Goal: Information Seeking & Learning: Learn about a topic

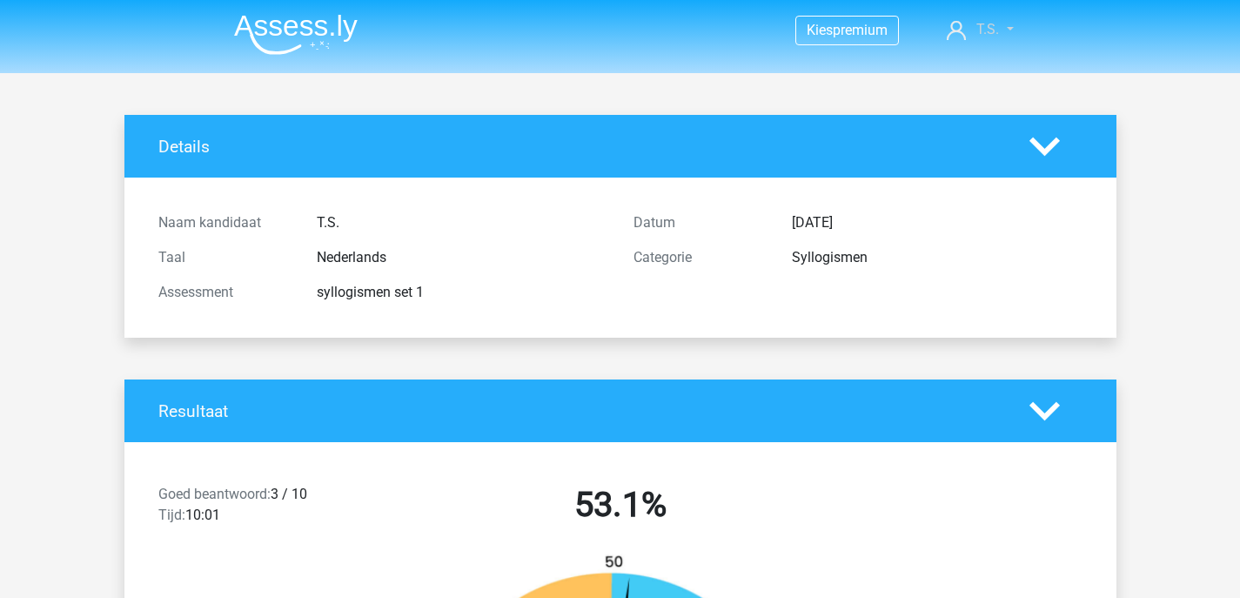
click at [991, 28] on span "T.S." at bounding box center [988, 29] width 23 height 17
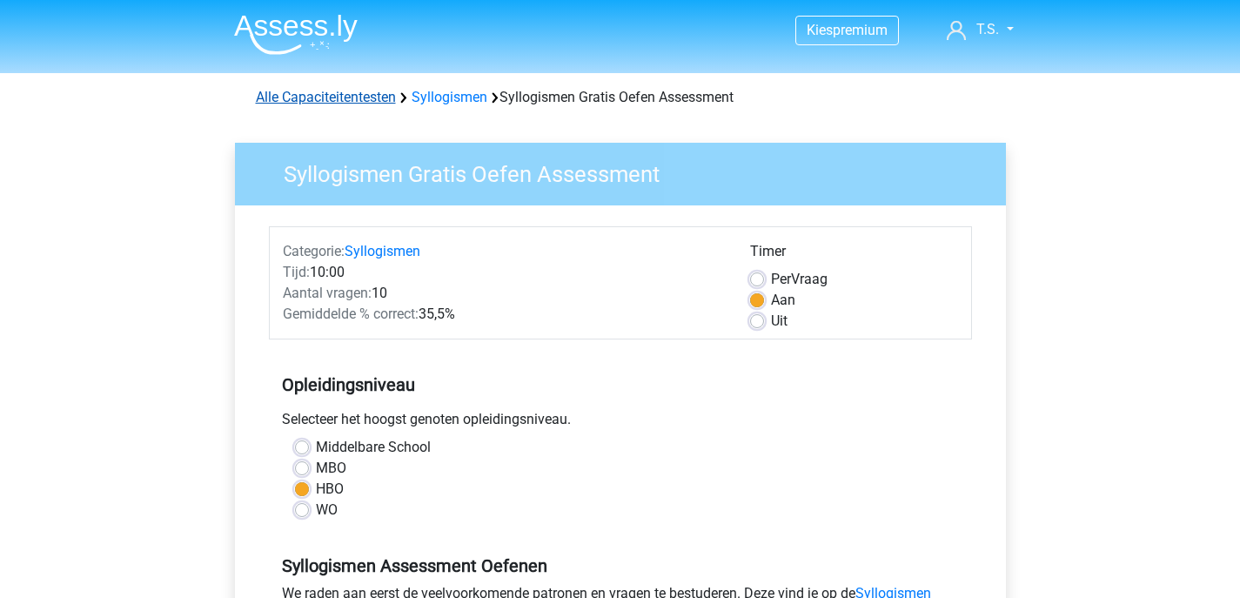
click at [351, 97] on link "Alle Capaciteitentesten" at bounding box center [326, 97] width 140 height 17
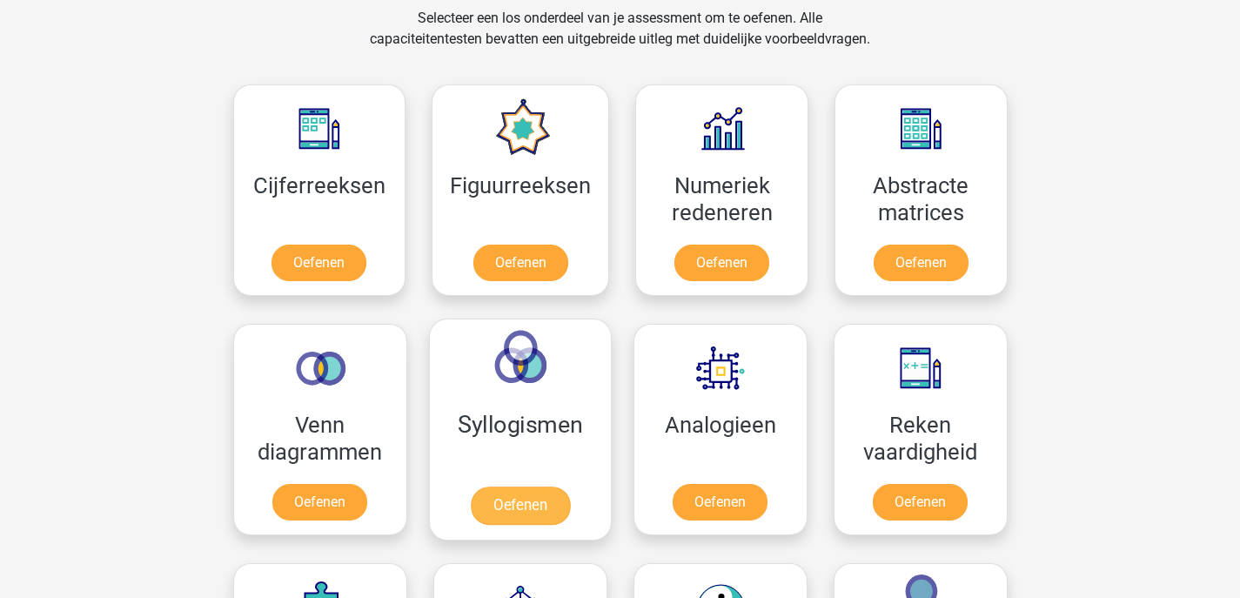
scroll to position [689, 0]
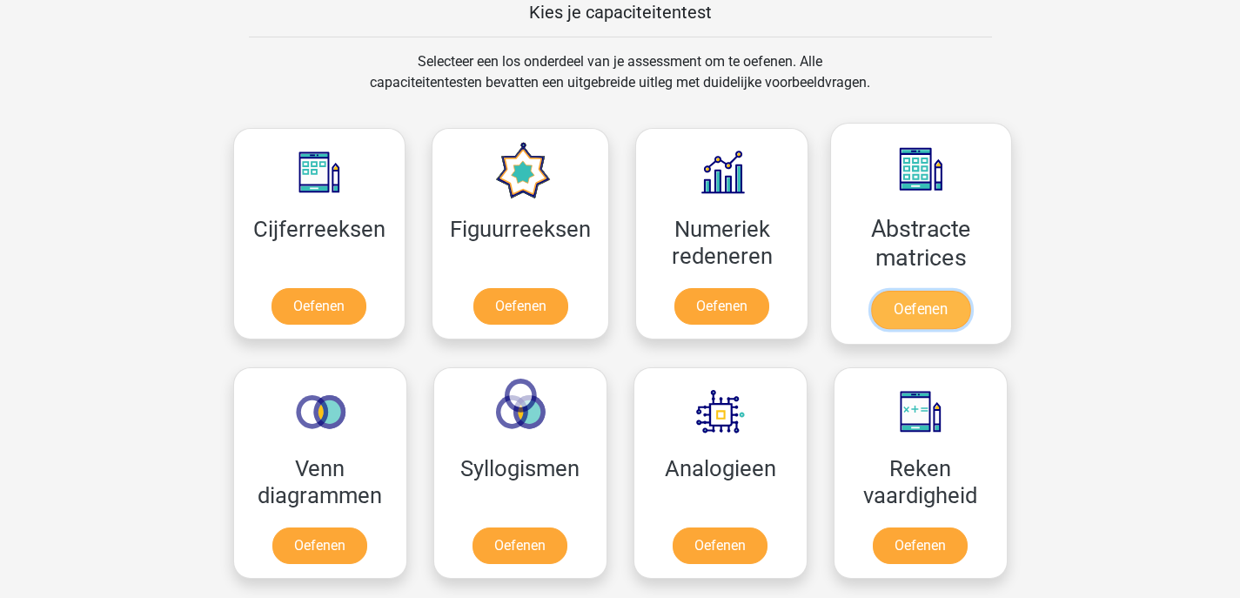
click at [888, 291] on link "Oefenen" at bounding box center [920, 310] width 99 height 38
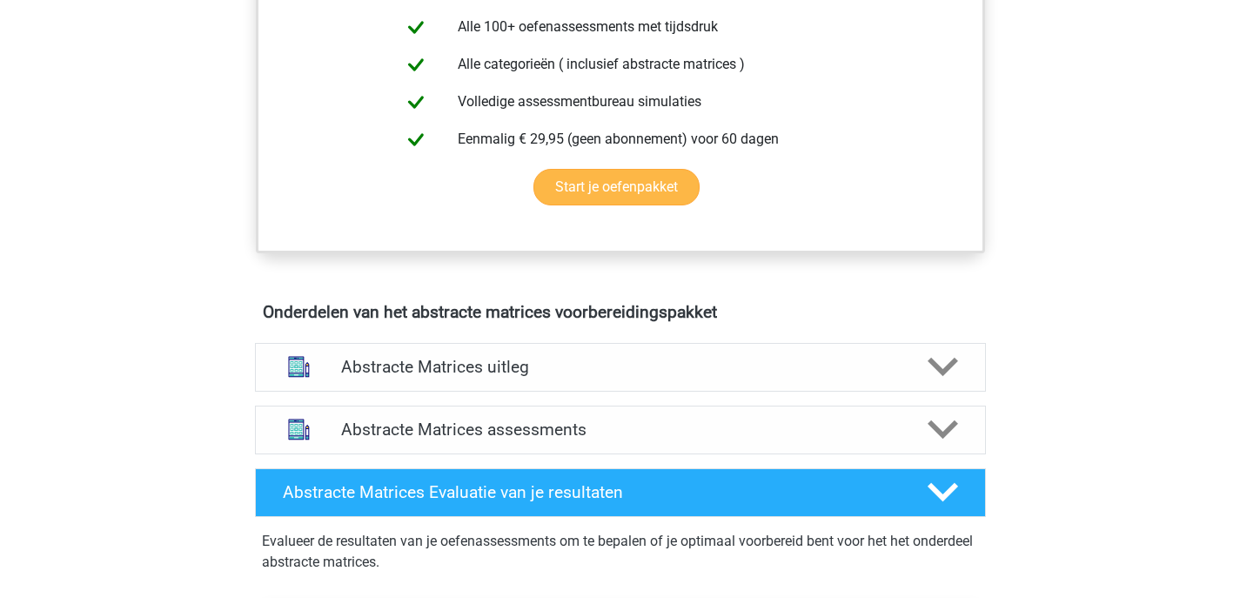
scroll to position [786, 0]
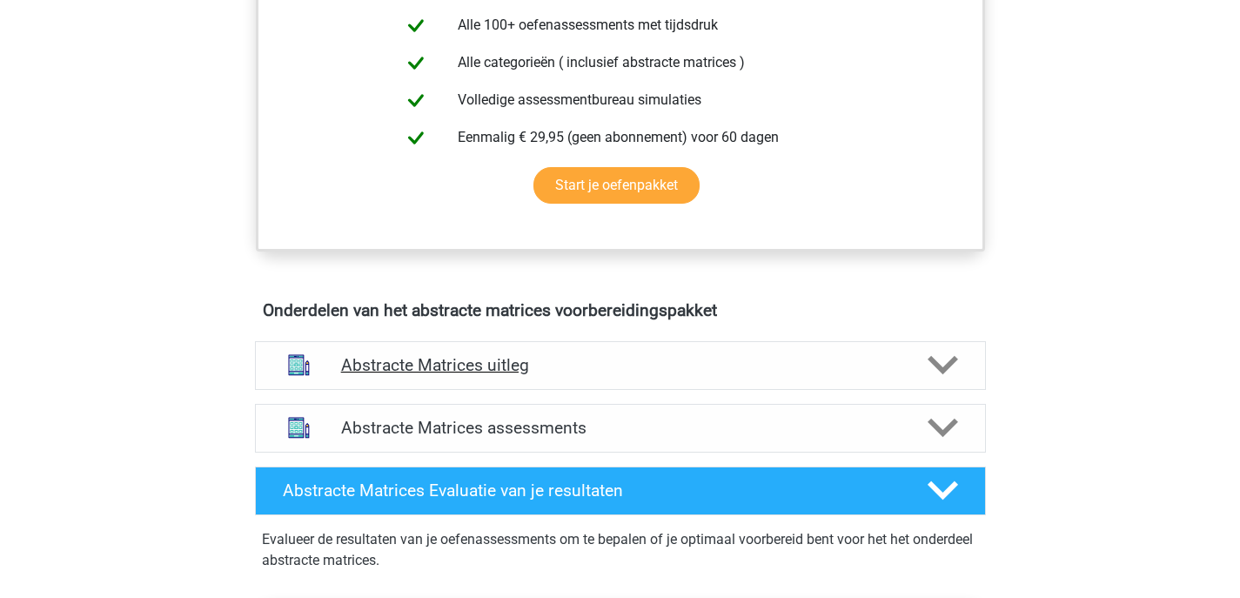
click at [940, 367] on polygon at bounding box center [943, 365] width 30 height 19
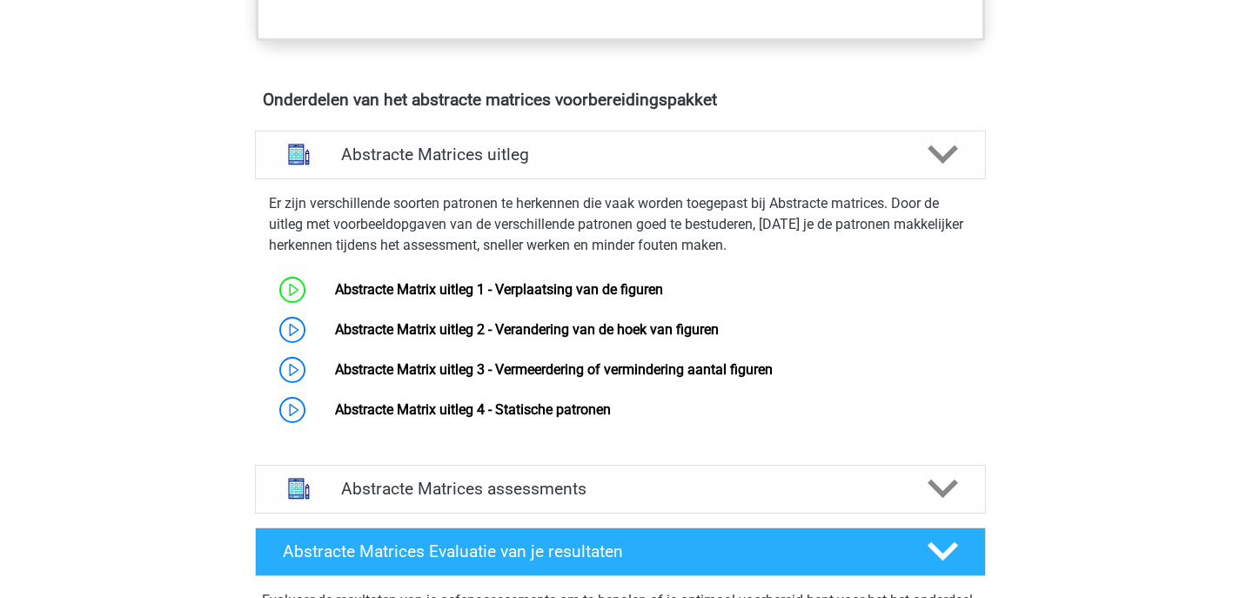
scroll to position [1059, 0]
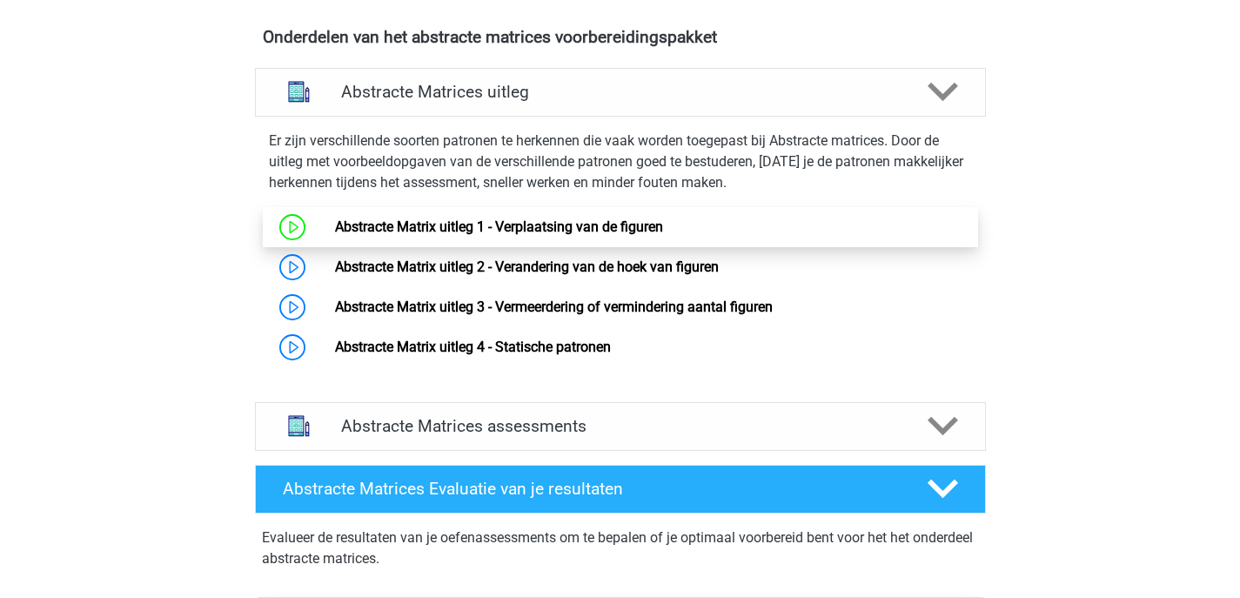
click at [605, 218] on link "Abstracte Matrix uitleg 1 - Verplaatsing van de figuren" at bounding box center [499, 226] width 328 height 17
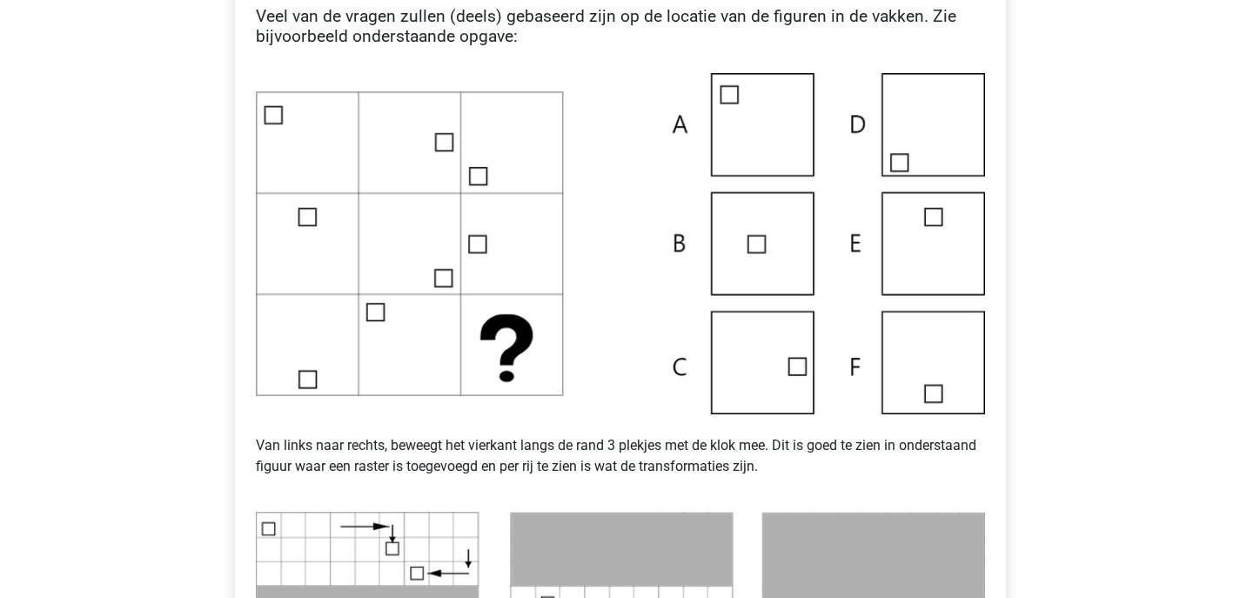
scroll to position [389, 0]
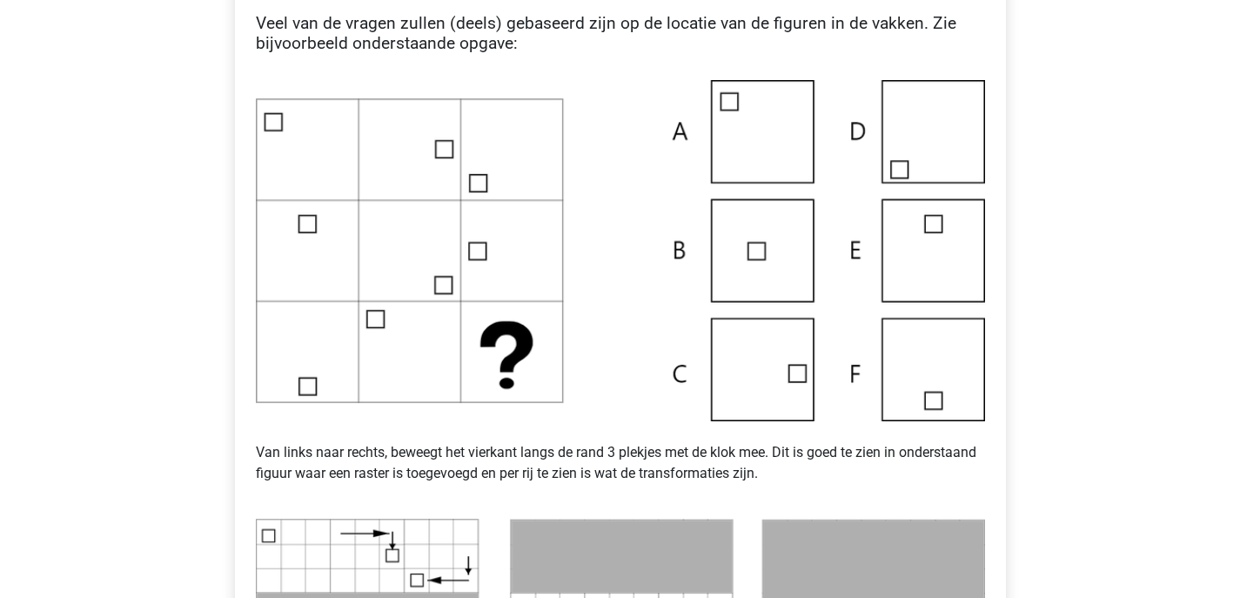
click at [742, 391] on img at bounding box center [620, 250] width 729 height 341
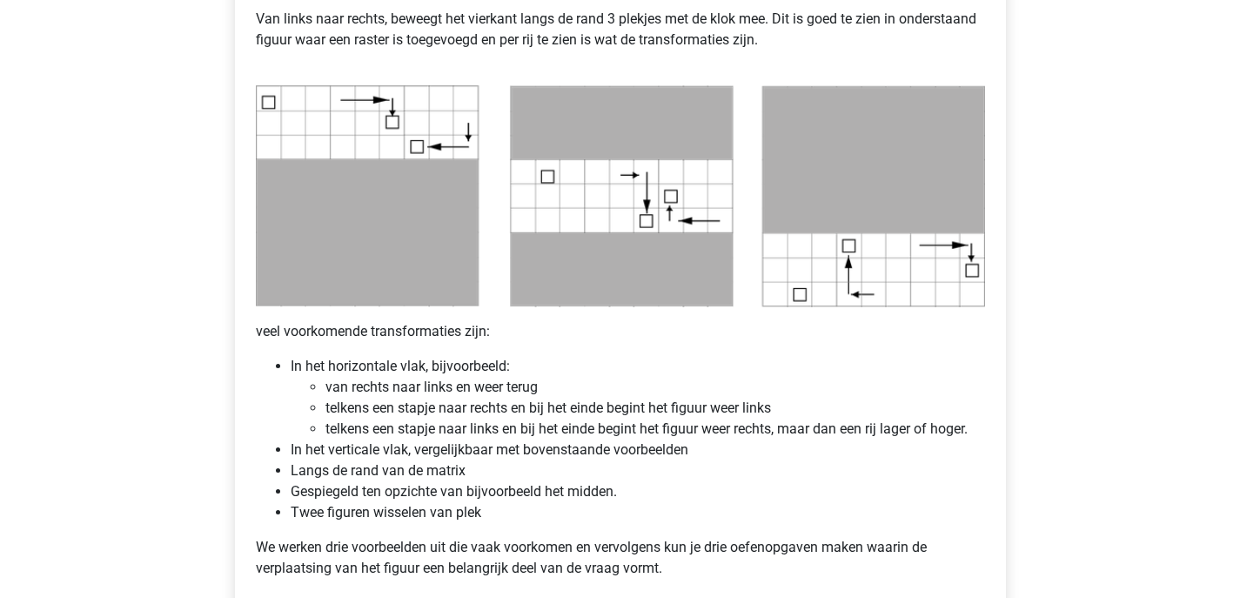
scroll to position [1135, 0]
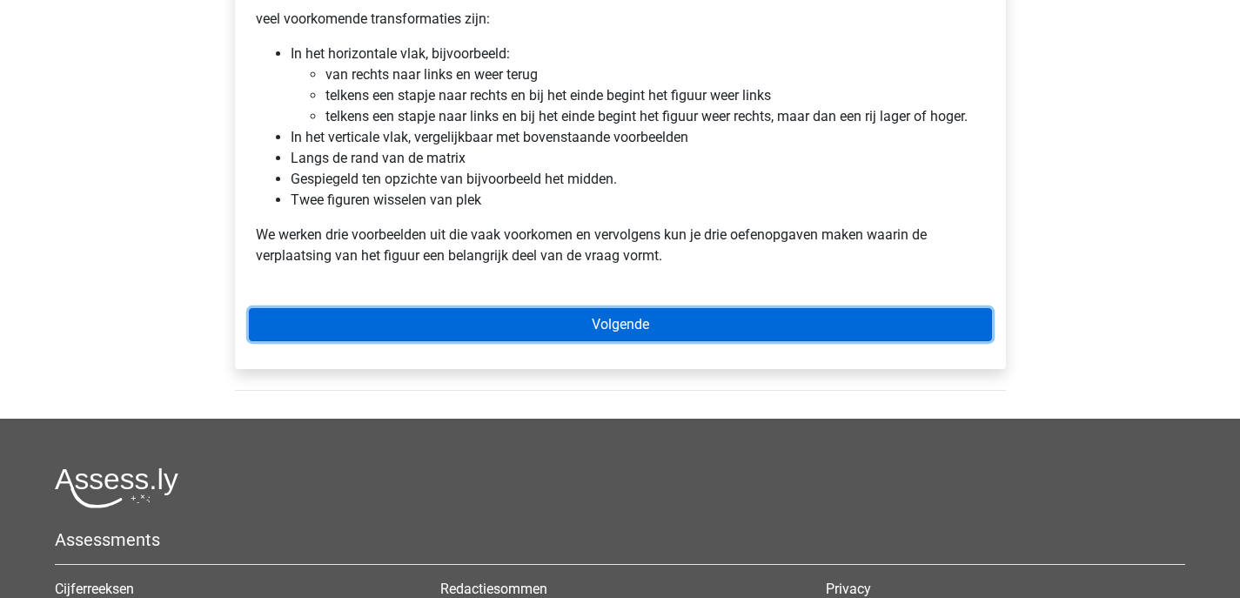
click at [683, 328] on link "Volgende" at bounding box center [620, 324] width 743 height 33
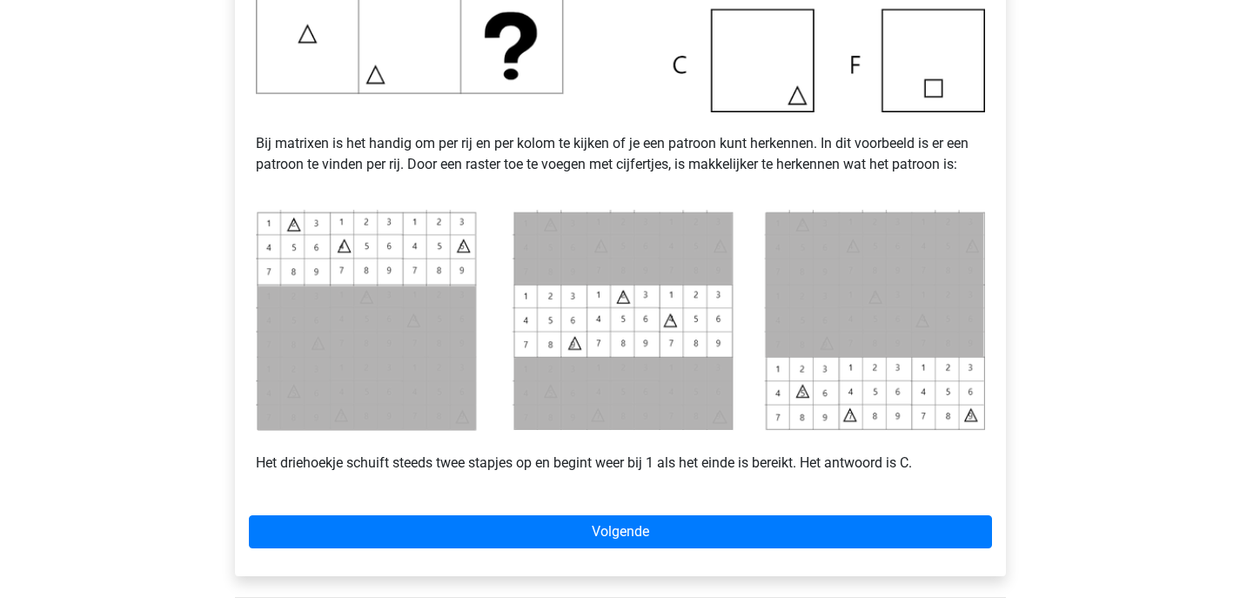
scroll to position [862, 0]
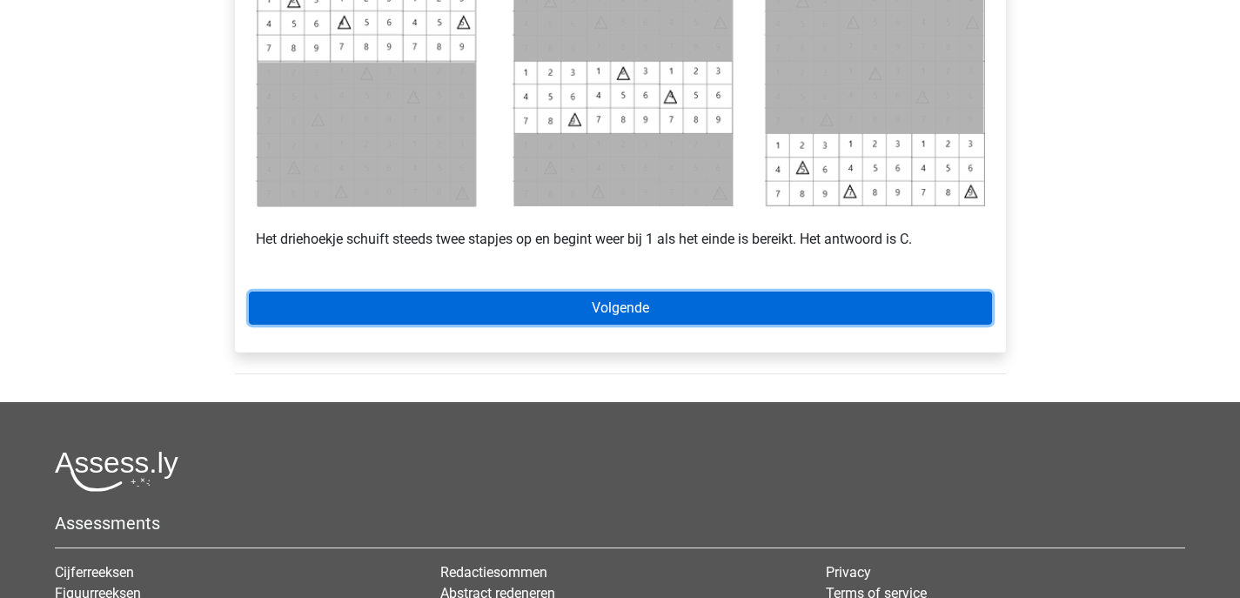
click at [621, 302] on link "Volgende" at bounding box center [620, 308] width 743 height 33
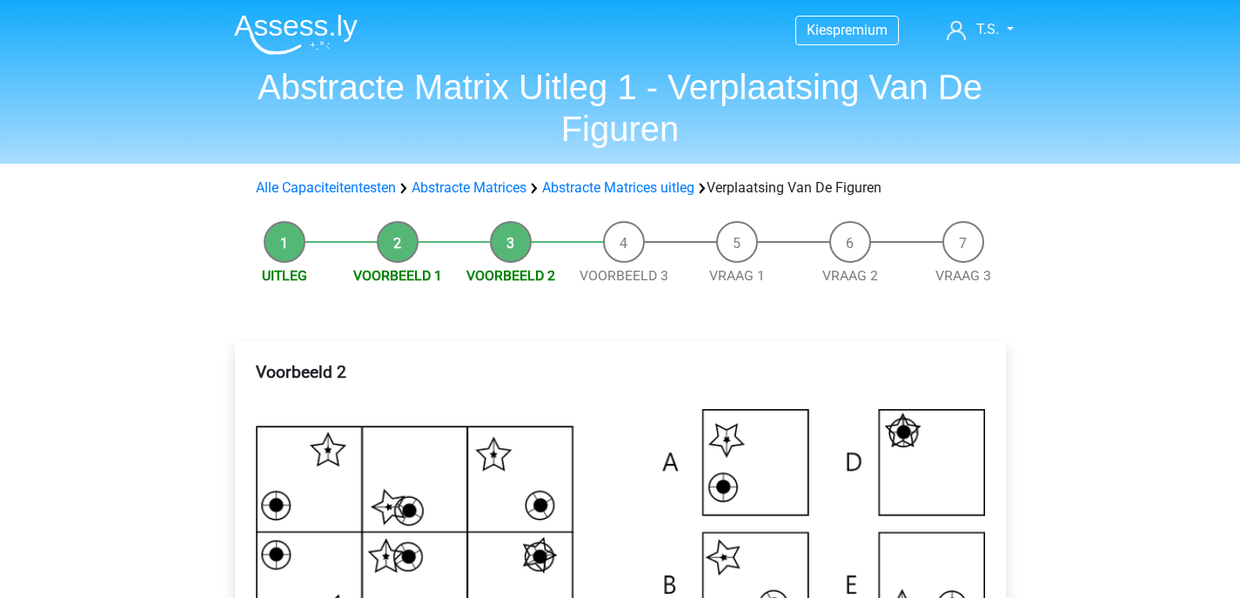
click at [736, 240] on li "Vraag 1" at bounding box center [737, 253] width 113 height 65
click at [635, 248] on li "Voorbeeld 3" at bounding box center [624, 253] width 113 height 65
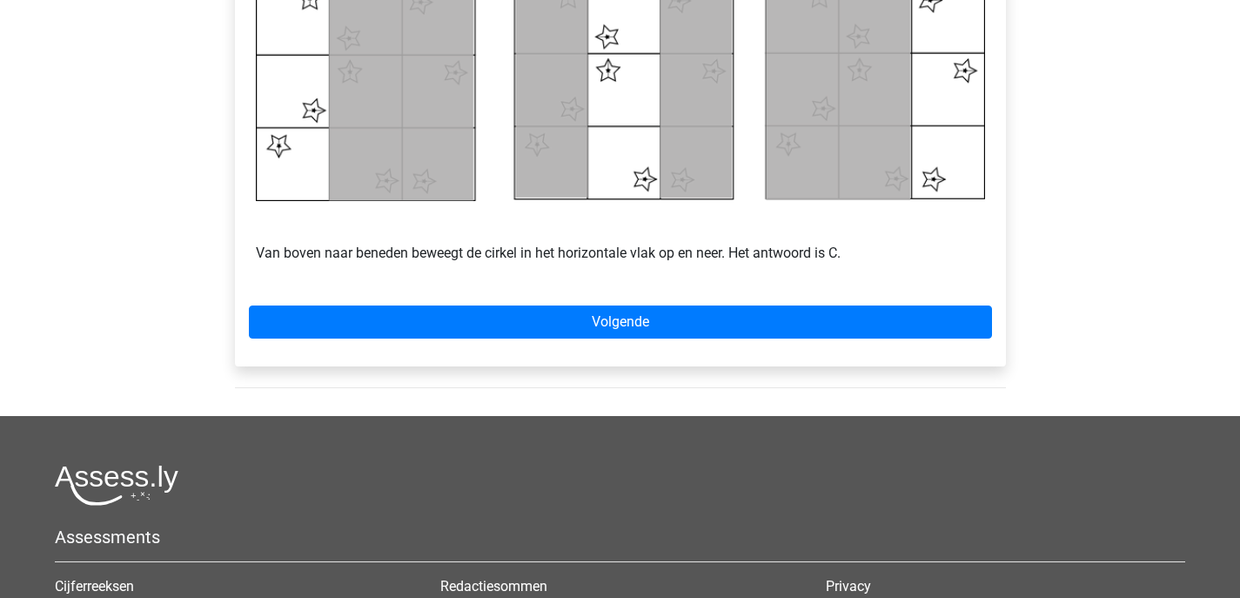
scroll to position [881, 0]
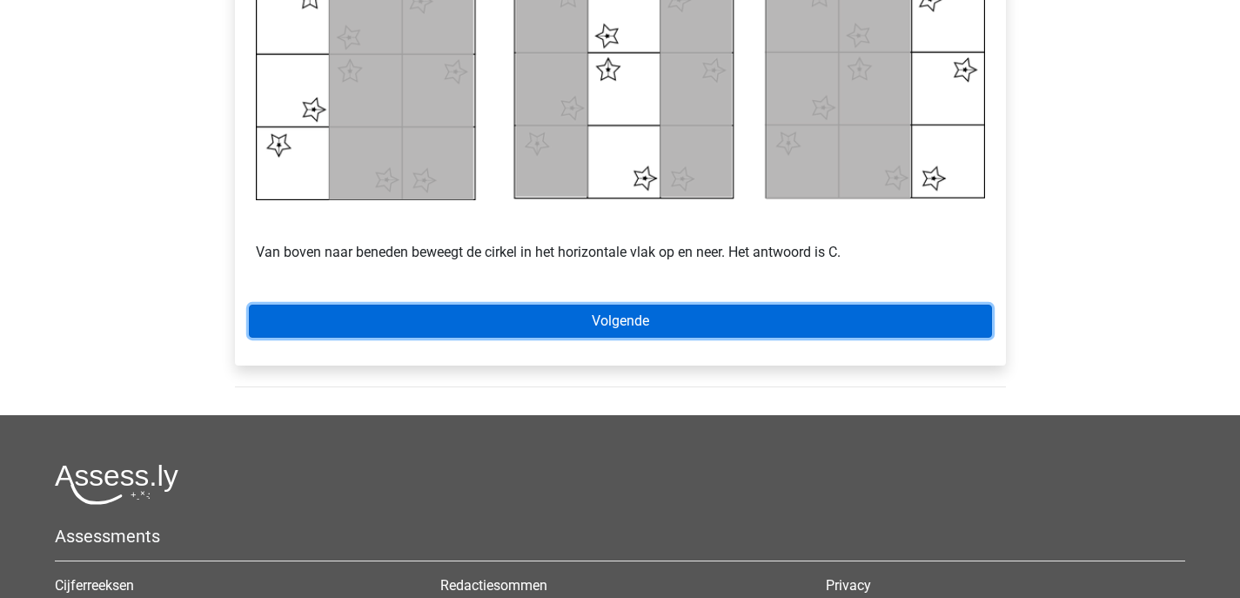
click at [606, 320] on link "Volgende" at bounding box center [620, 321] width 743 height 33
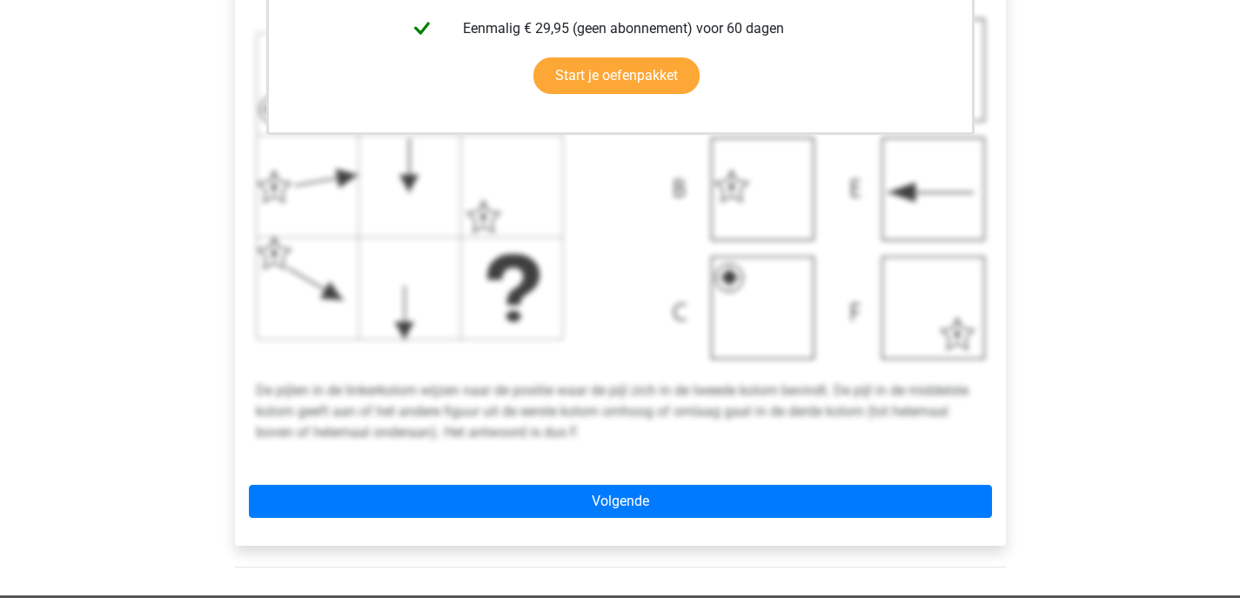
scroll to position [609, 0]
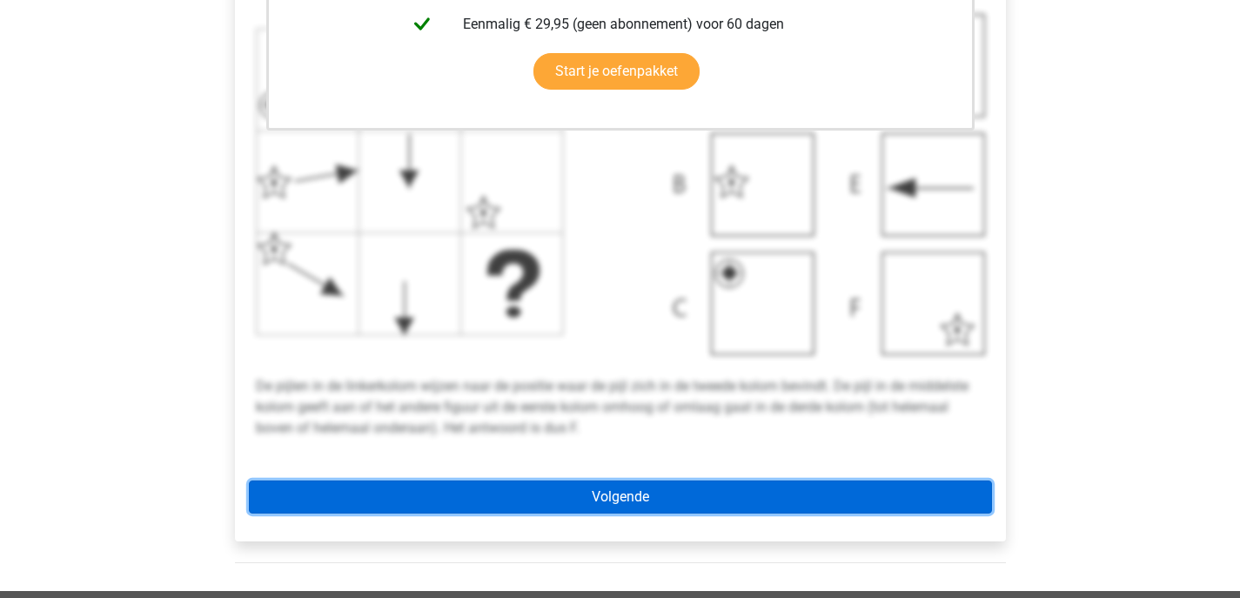
click at [612, 488] on link "Volgende" at bounding box center [620, 496] width 743 height 33
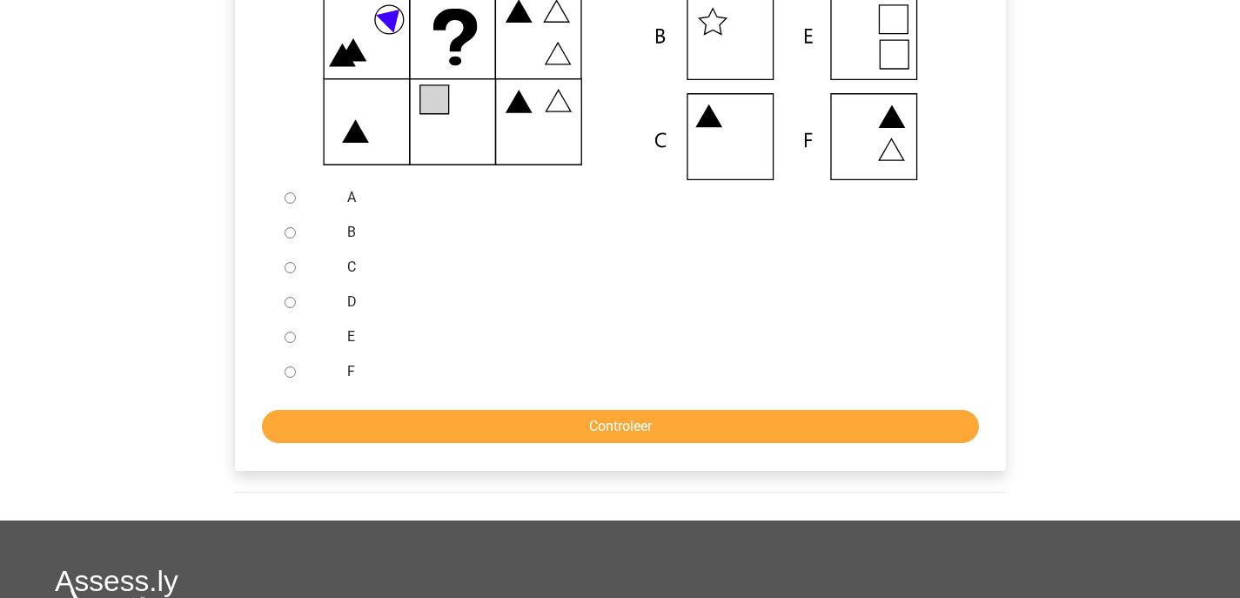
scroll to position [417, 0]
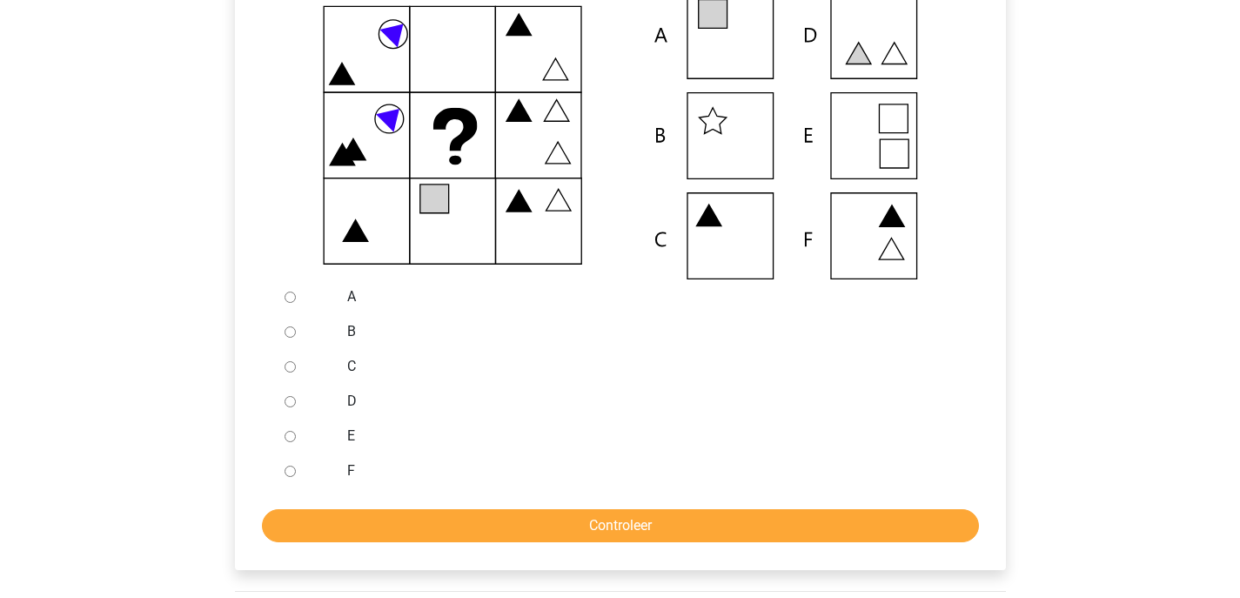
click at [291, 296] on input "A" at bounding box center [290, 297] width 11 height 11
radio input "true"
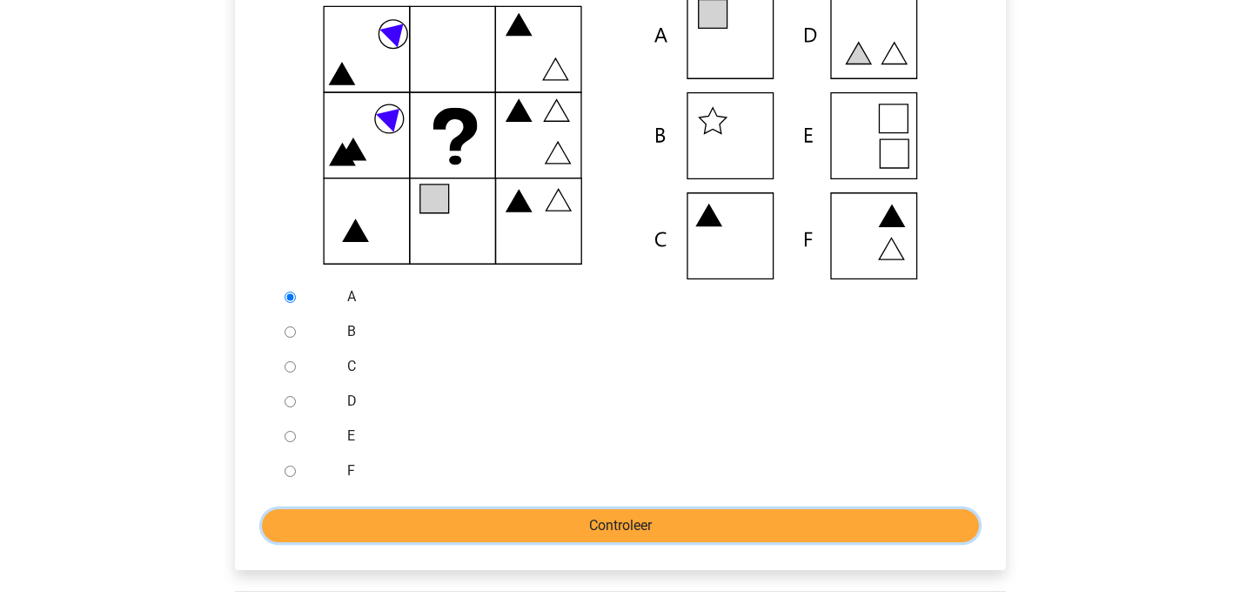
click at [641, 531] on input "Controleer" at bounding box center [620, 525] width 717 height 33
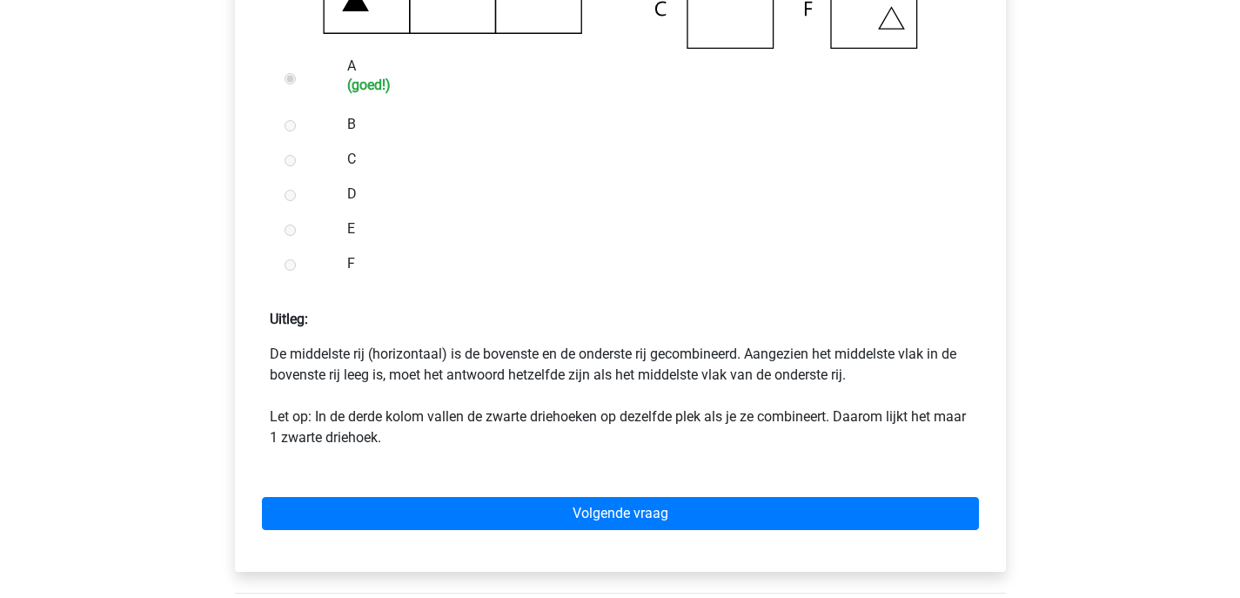
scroll to position [805, 0]
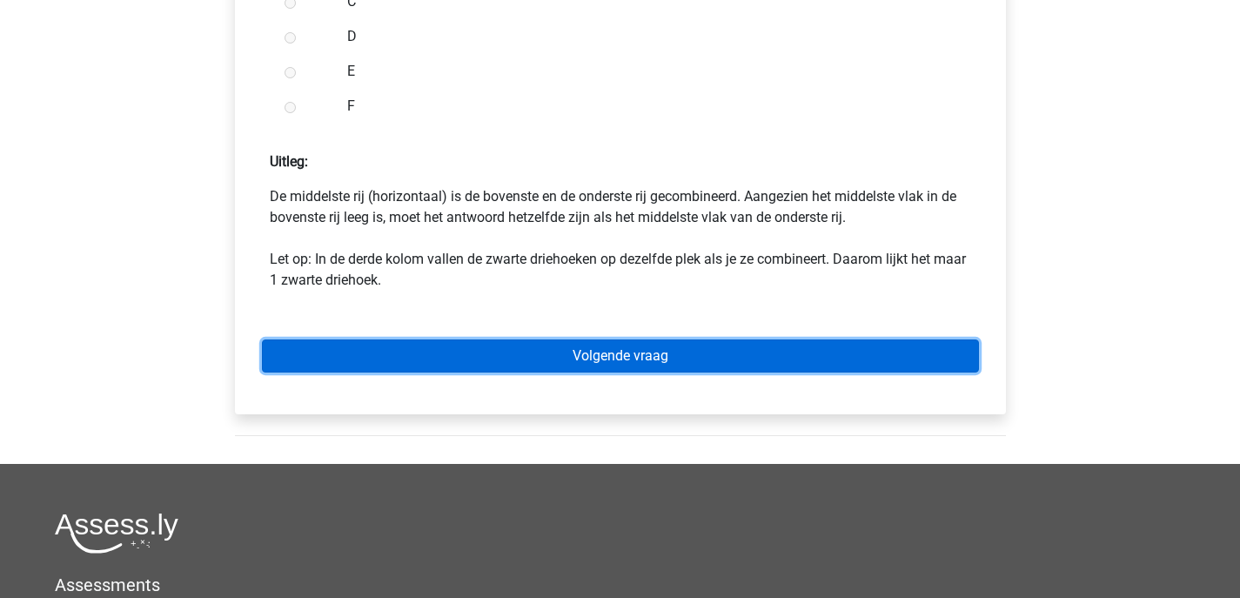
click at [622, 356] on link "Volgende vraag" at bounding box center [620, 355] width 717 height 33
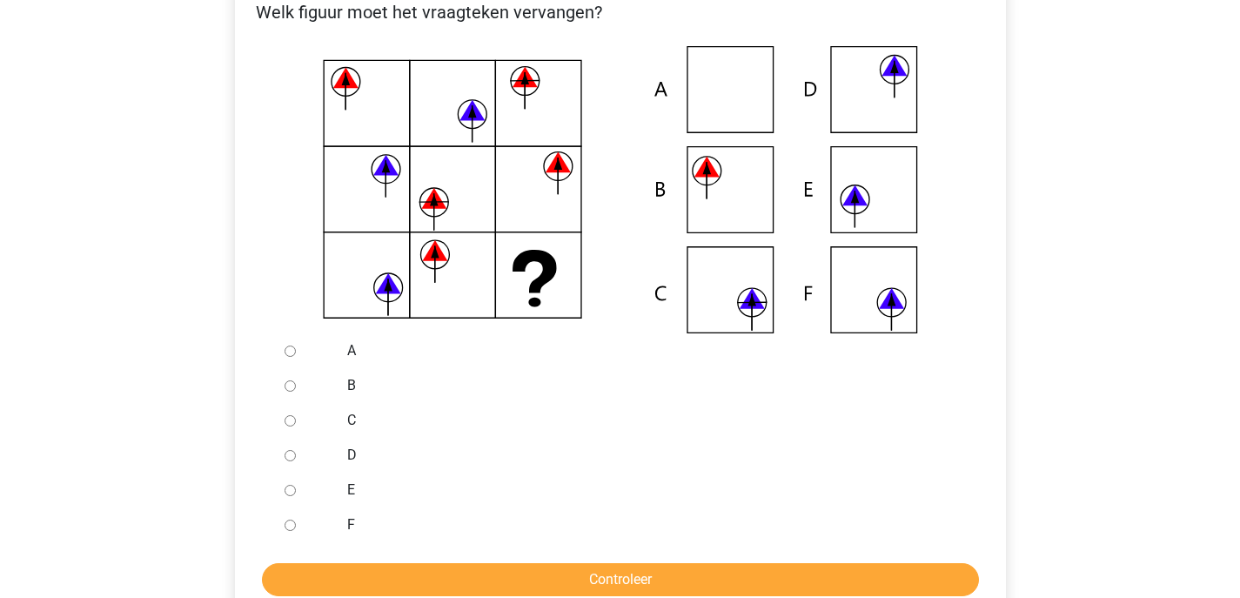
scroll to position [359, 0]
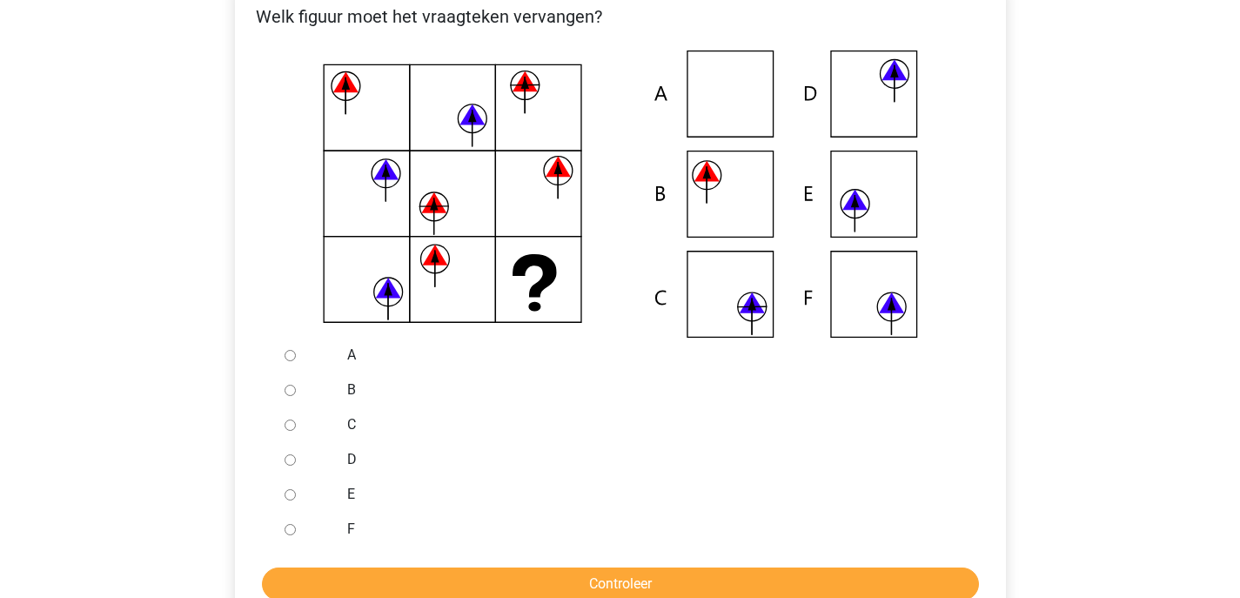
click at [292, 426] on input "C" at bounding box center [290, 425] width 11 height 11
radio input "true"
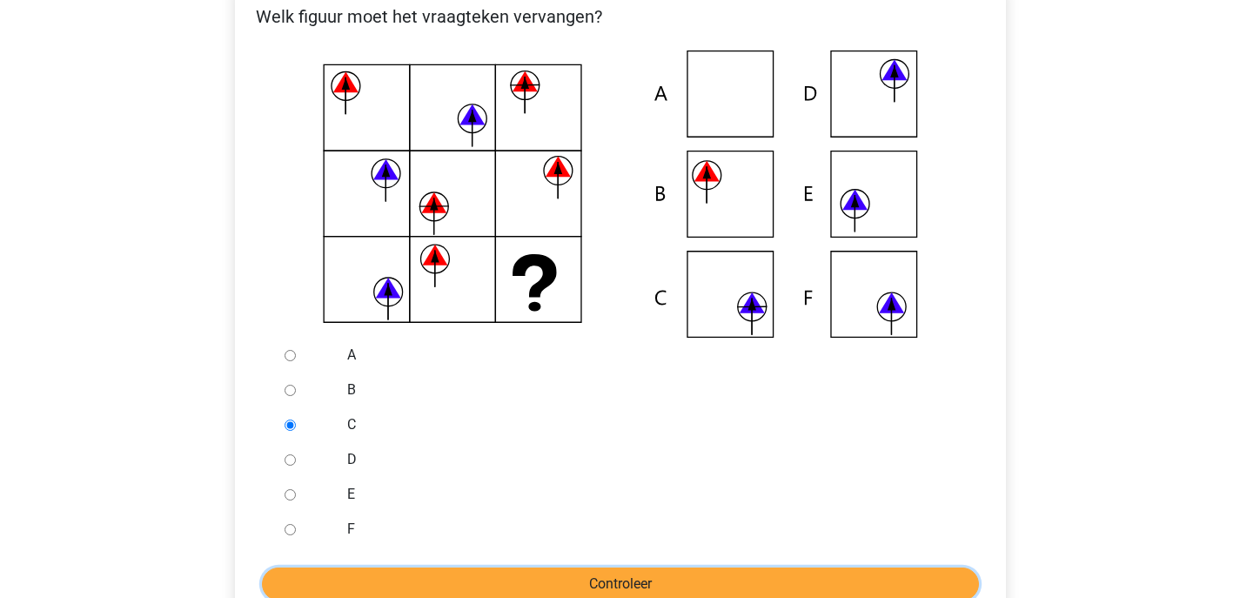
click at [453, 578] on input "Controleer" at bounding box center [620, 584] width 717 height 33
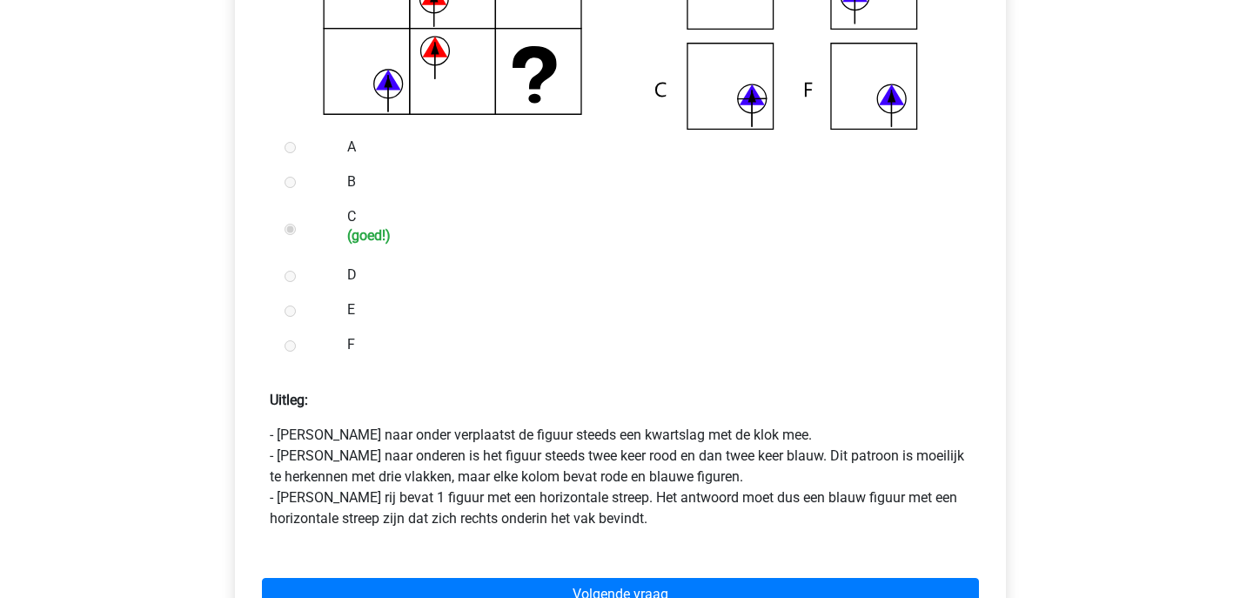
scroll to position [914, 0]
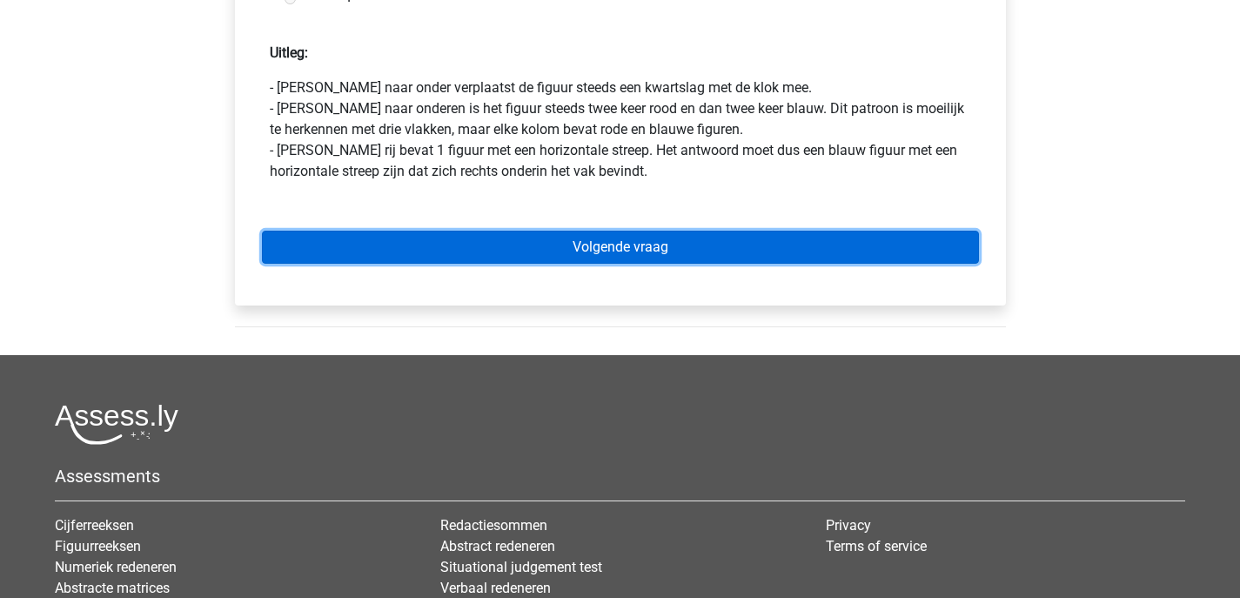
click at [595, 250] on link "Volgende vraag" at bounding box center [620, 247] width 717 height 33
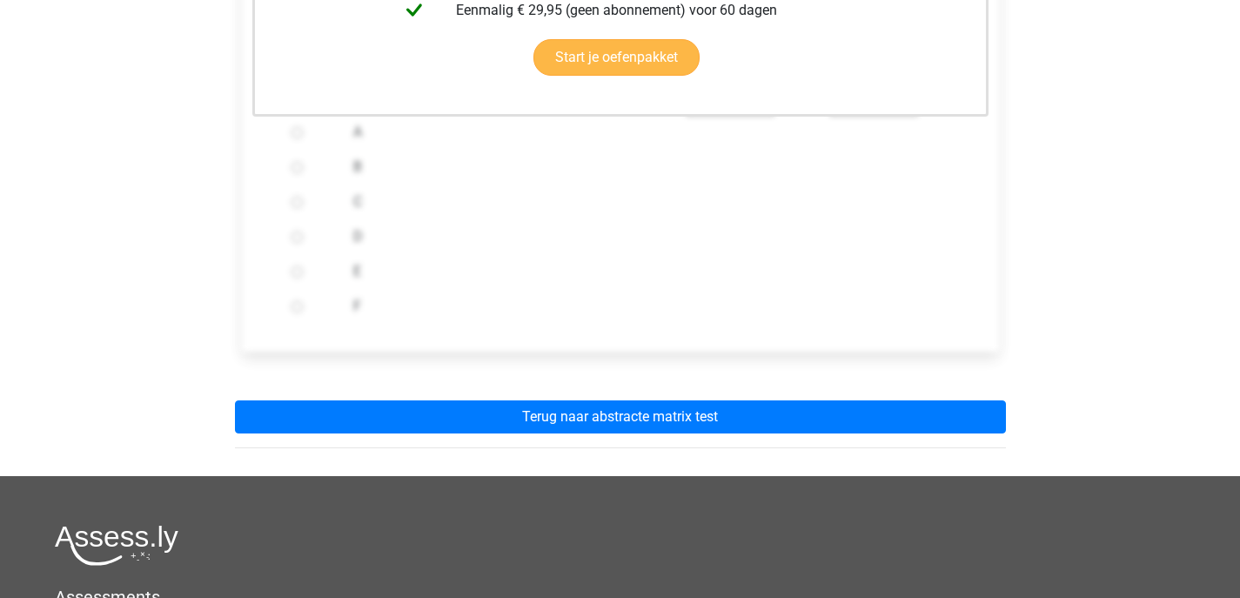
scroll to position [607, 0]
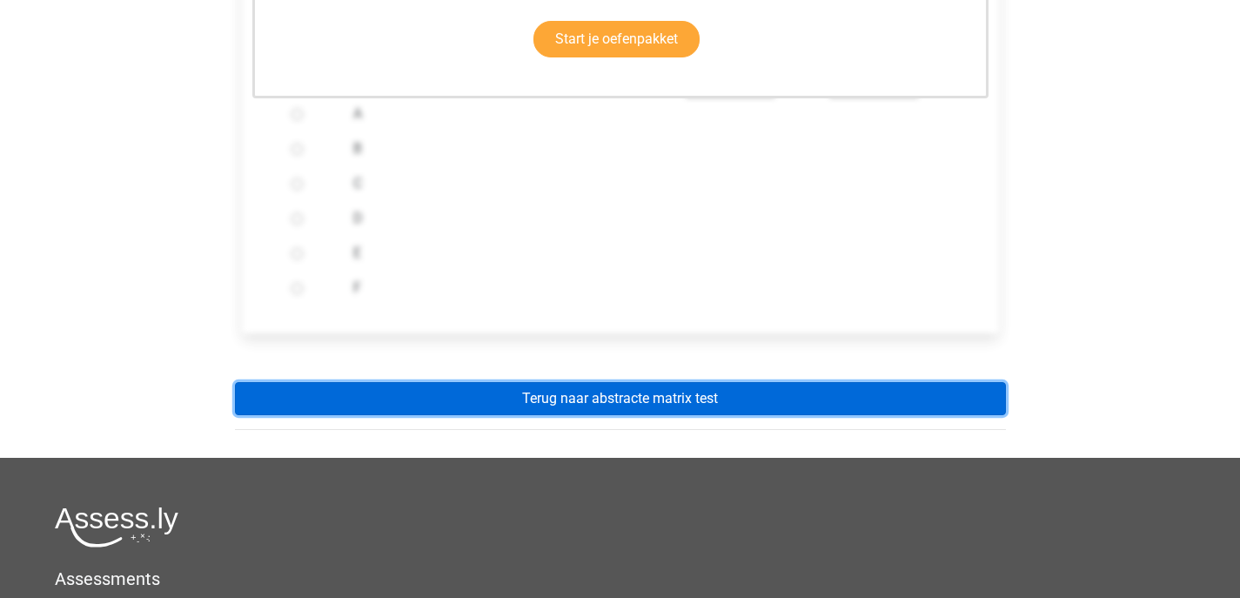
click at [619, 398] on link "Terug naar abstracte matrix test" at bounding box center [620, 398] width 771 height 33
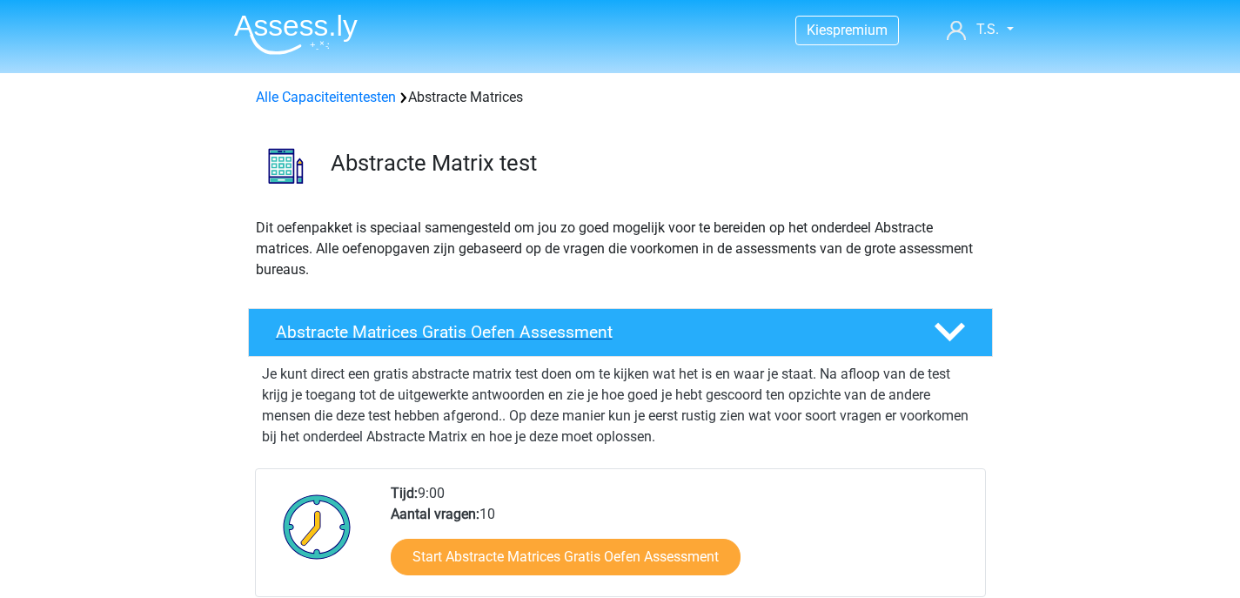
click at [495, 332] on h4 "Abstracte Matrices Gratis Oefen Assessment" at bounding box center [591, 332] width 630 height 20
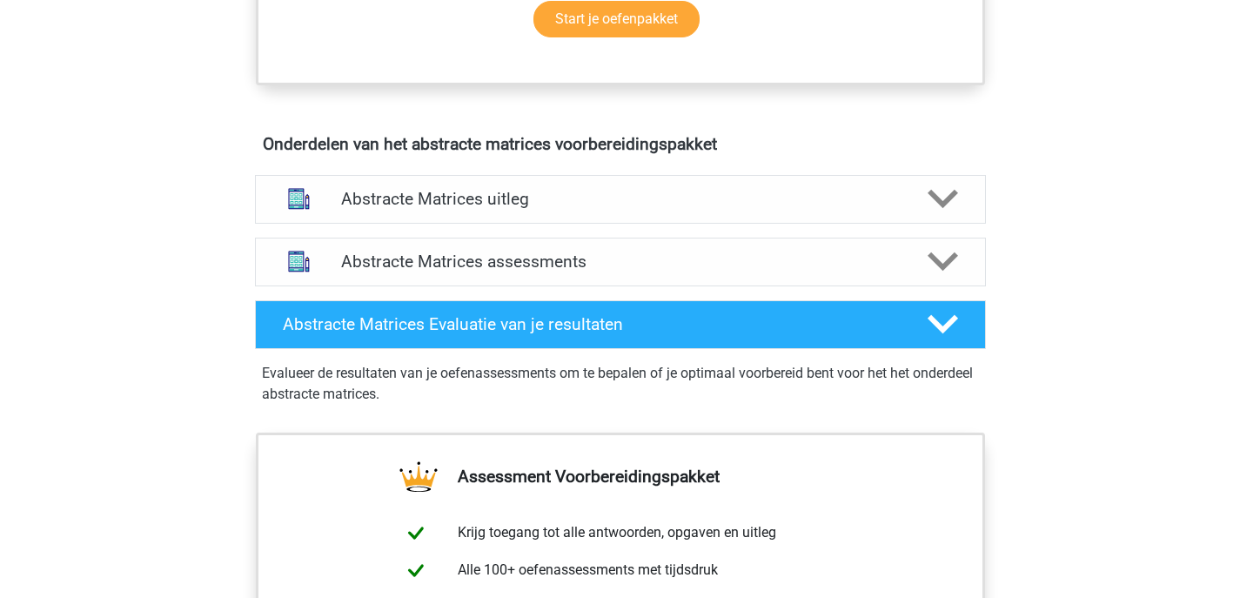
scroll to position [509, 0]
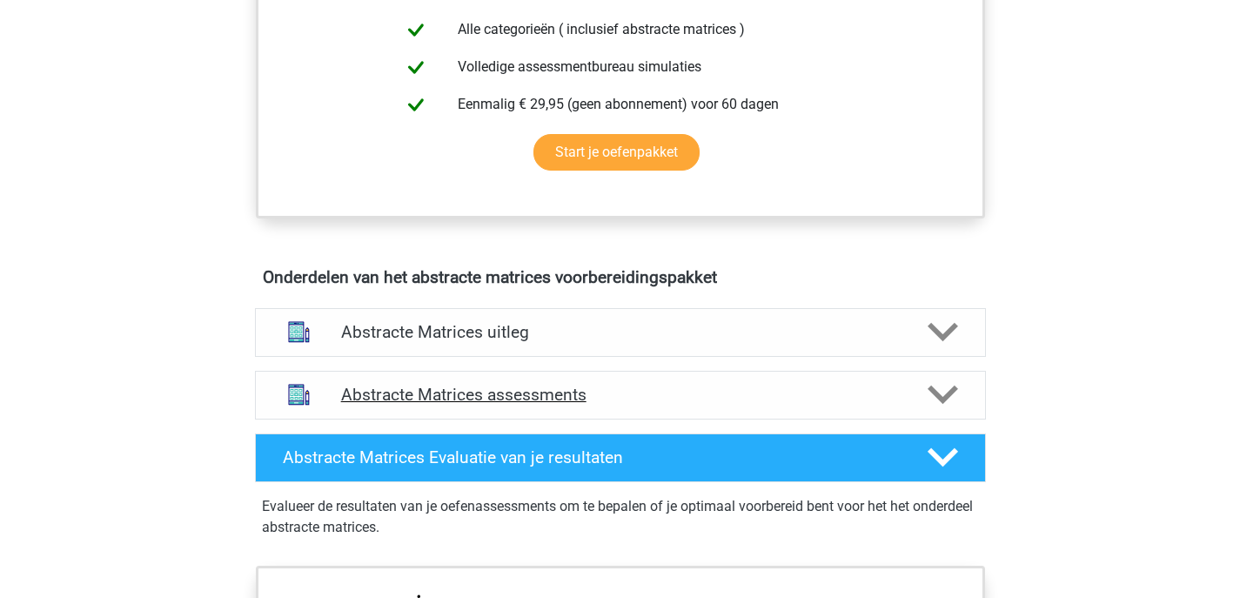
click at [514, 394] on h4 "Abstracte Matrices assessments" at bounding box center [620, 395] width 559 height 20
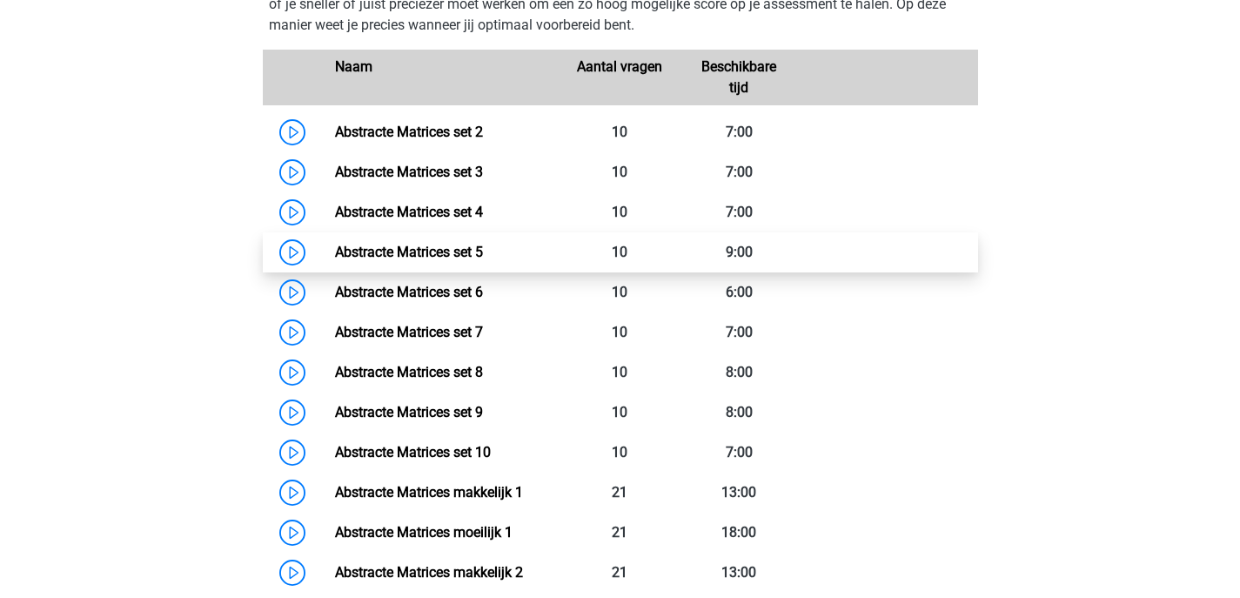
scroll to position [1023, 0]
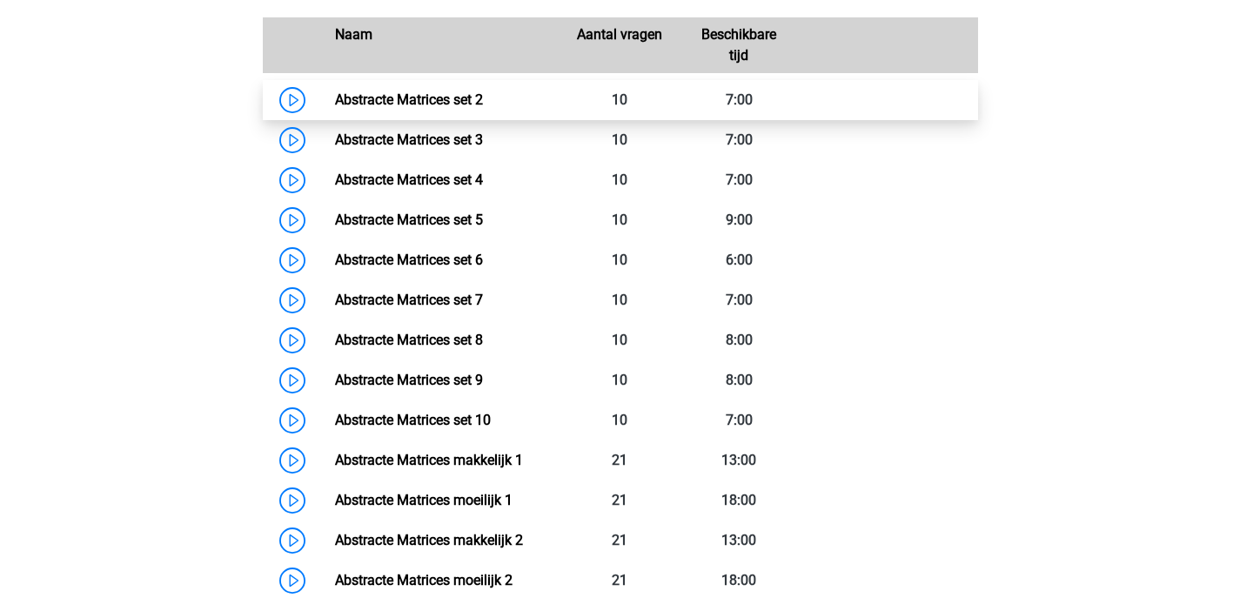
click at [409, 103] on link "Abstracte Matrices set 2" at bounding box center [409, 99] width 148 height 17
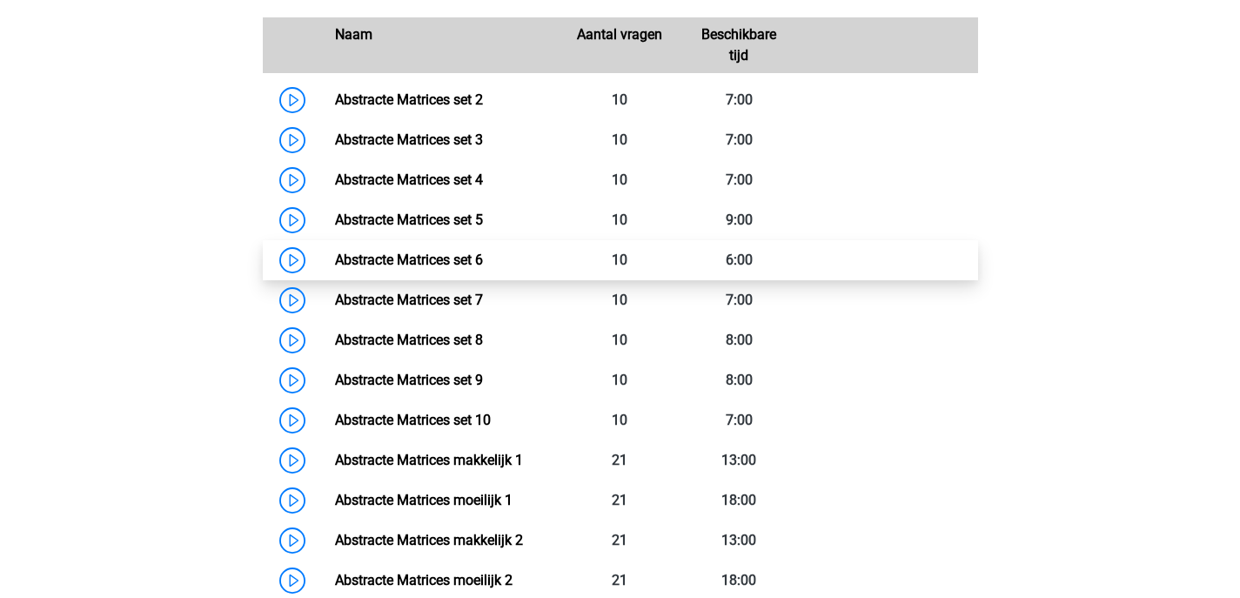
click at [383, 260] on link "Abstracte Matrices set 6" at bounding box center [409, 260] width 148 height 17
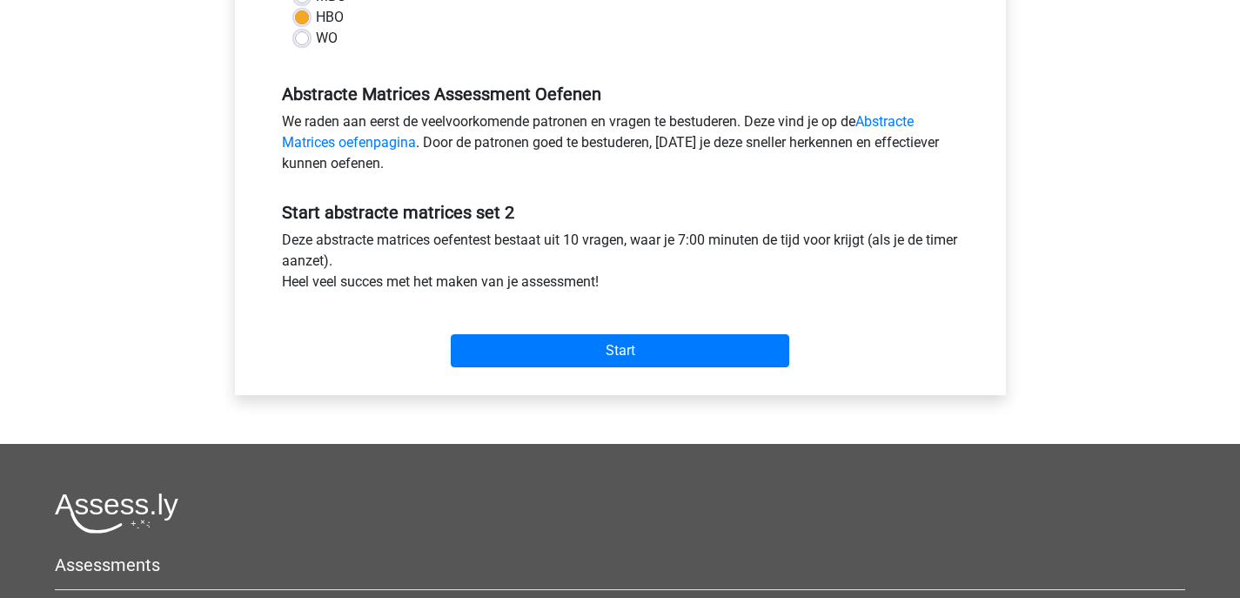
scroll to position [660, 0]
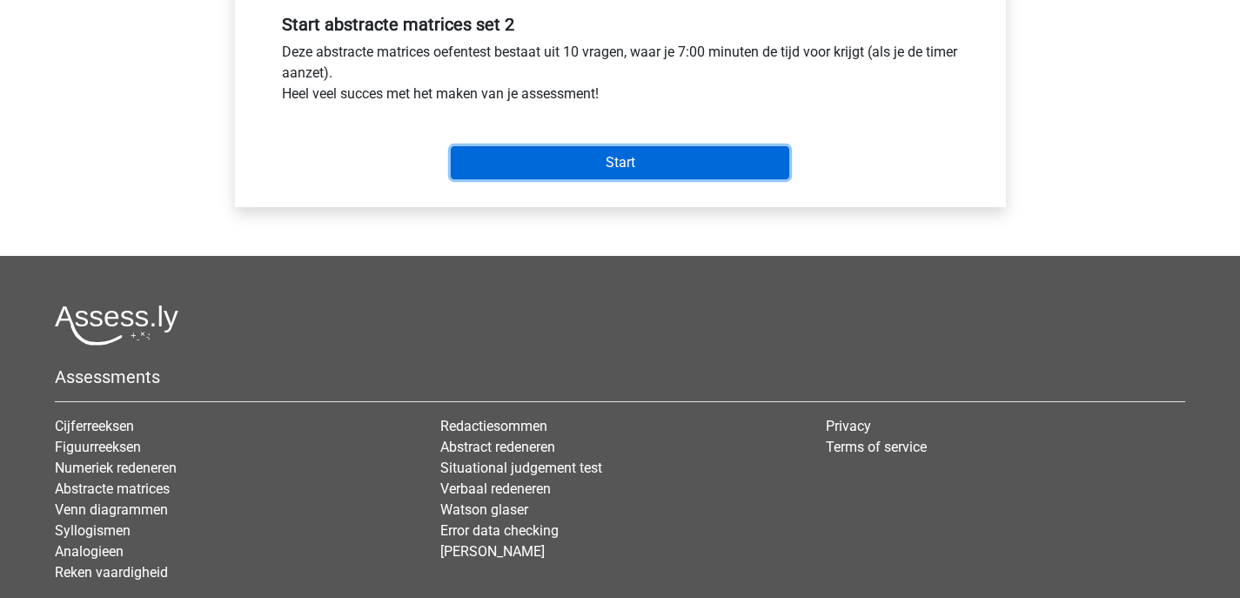
click at [534, 164] on input "Start" at bounding box center [620, 162] width 339 height 33
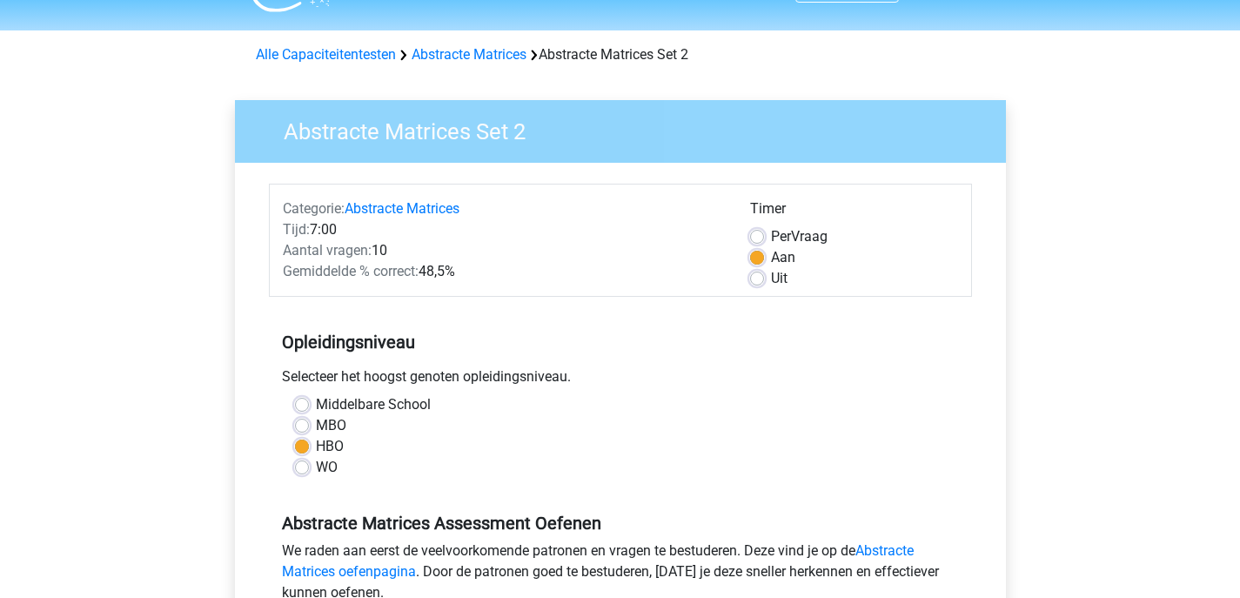
scroll to position [8, 0]
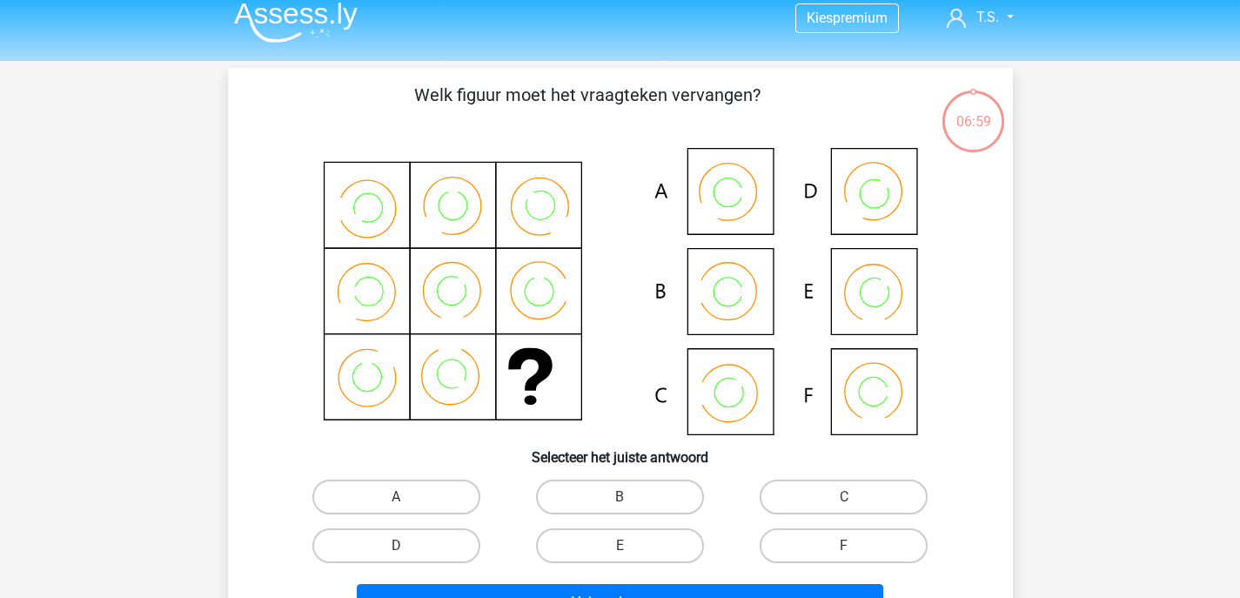
scroll to position [27, 0]
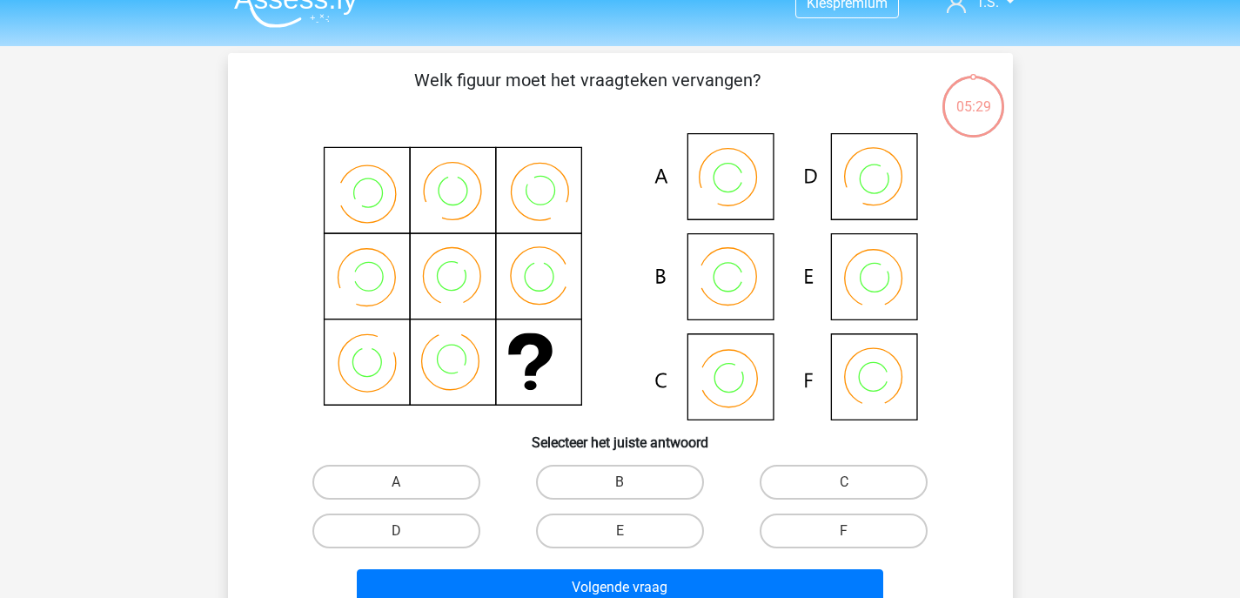
click at [623, 484] on input "B" at bounding box center [625, 487] width 11 height 11
radio input "true"
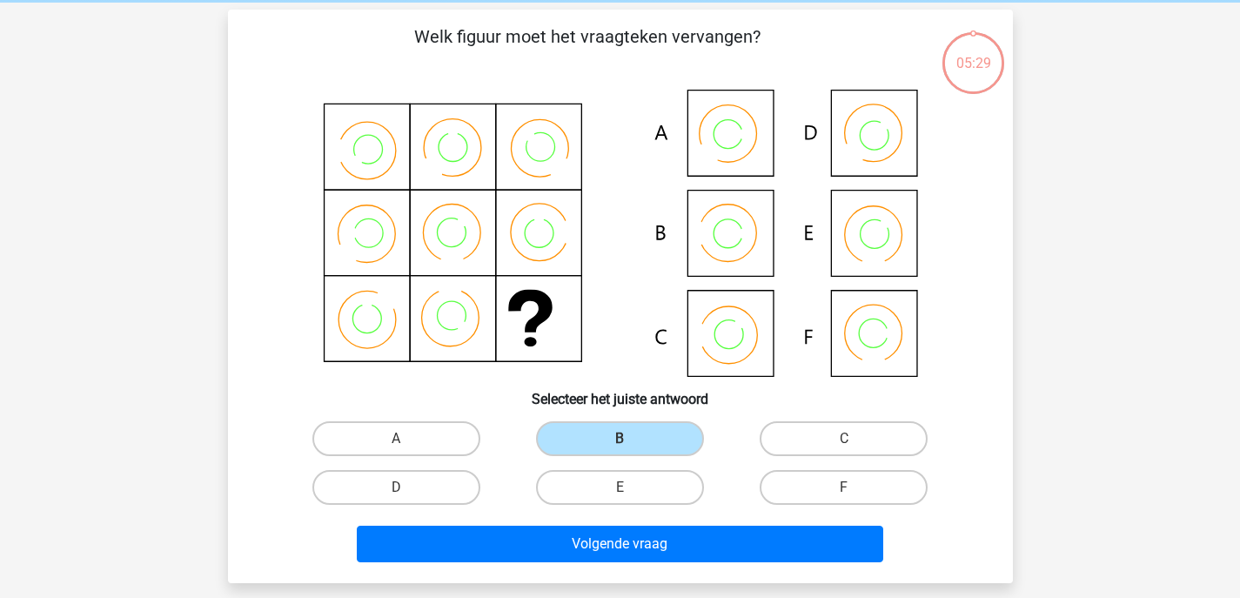
scroll to position [342, 0]
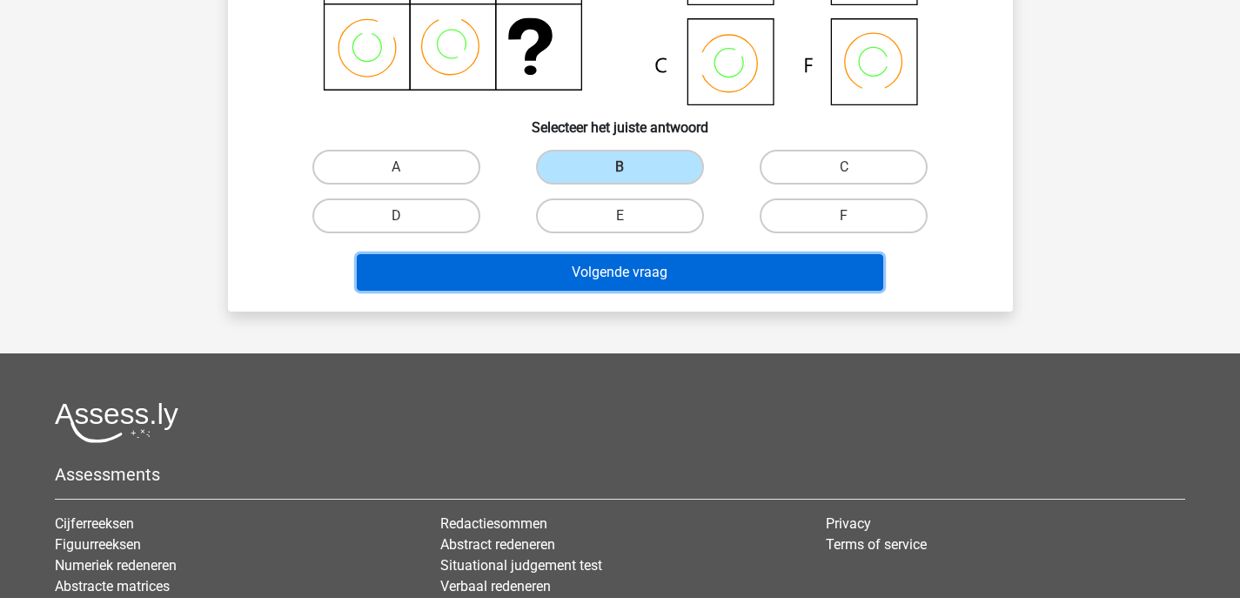
click at [555, 276] on button "Volgende vraag" at bounding box center [620, 272] width 527 height 37
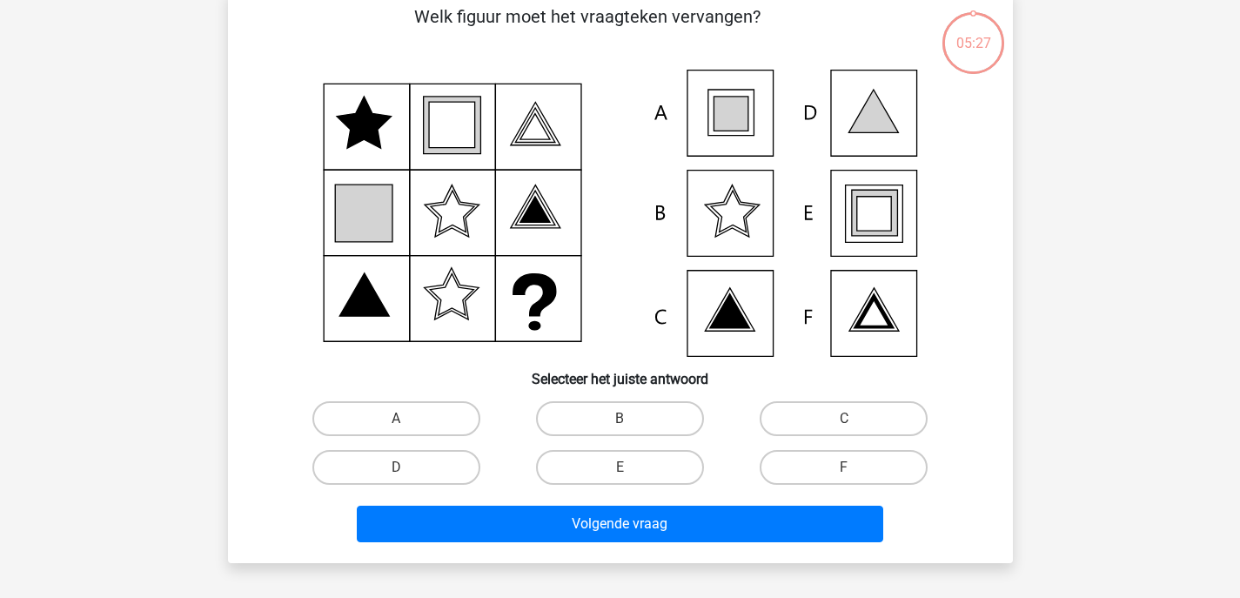
scroll to position [80, 0]
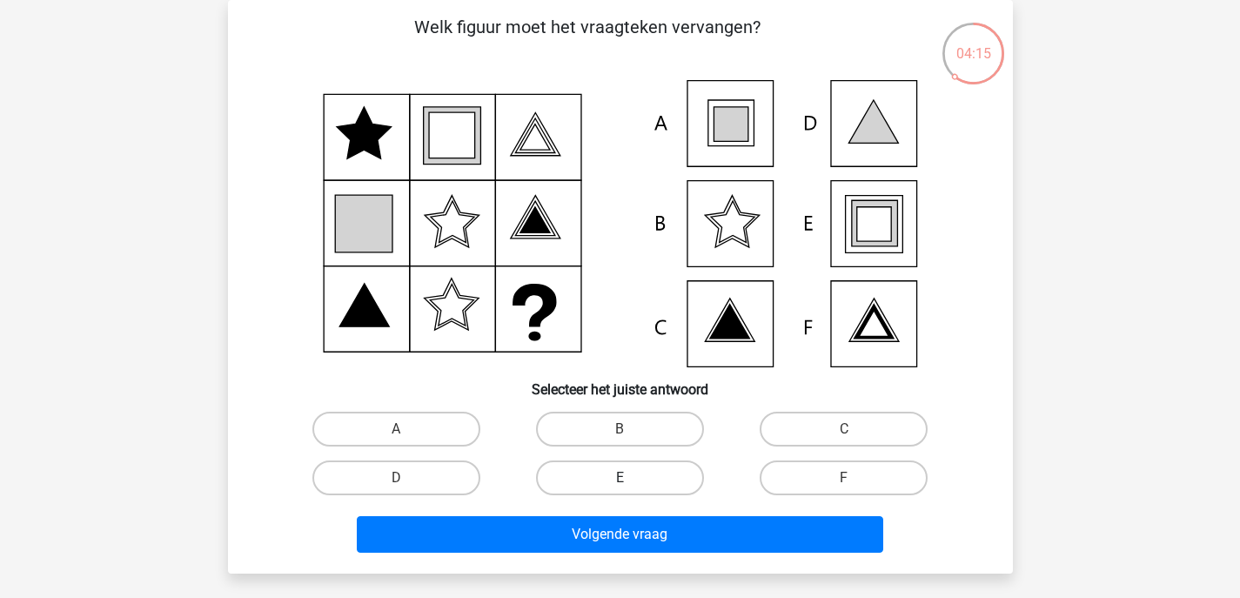
click at [616, 476] on label "E" at bounding box center [620, 477] width 168 height 35
click at [620, 478] on input "E" at bounding box center [625, 483] width 11 height 11
radio input "true"
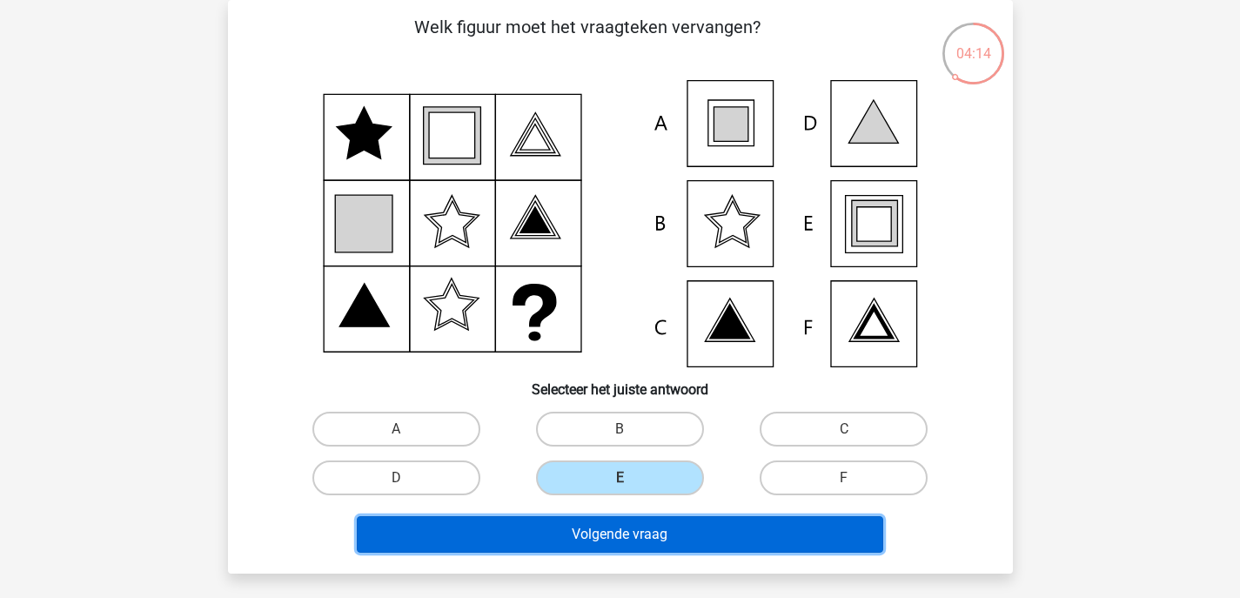
click at [613, 530] on button "Volgende vraag" at bounding box center [620, 534] width 527 height 37
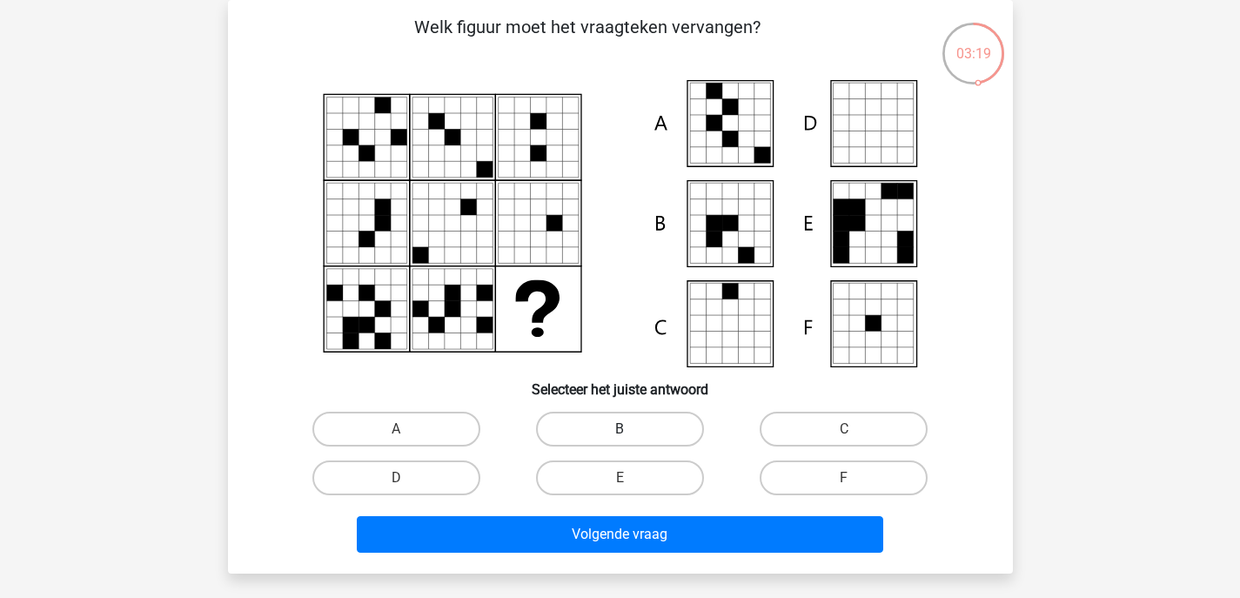
drag, startPoint x: 636, startPoint y: 428, endPoint x: 629, endPoint y: 445, distance: 17.9
click at [636, 428] on label "B" at bounding box center [620, 429] width 168 height 35
click at [631, 429] on input "B" at bounding box center [625, 434] width 11 height 11
radio input "true"
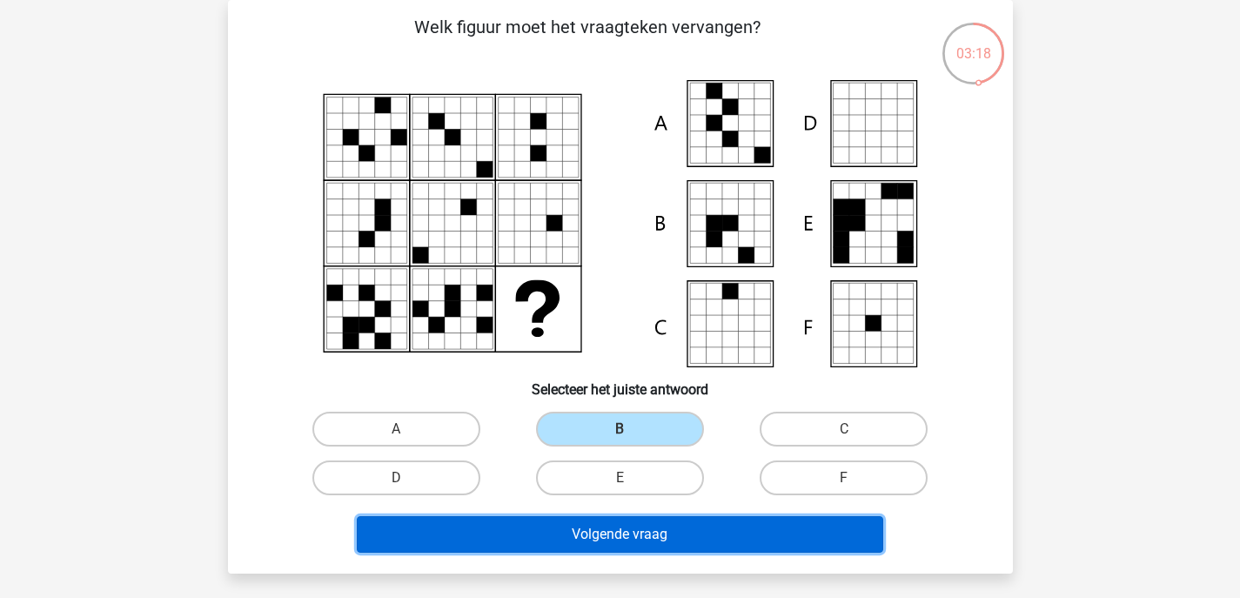
click at [635, 530] on button "Volgende vraag" at bounding box center [620, 534] width 527 height 37
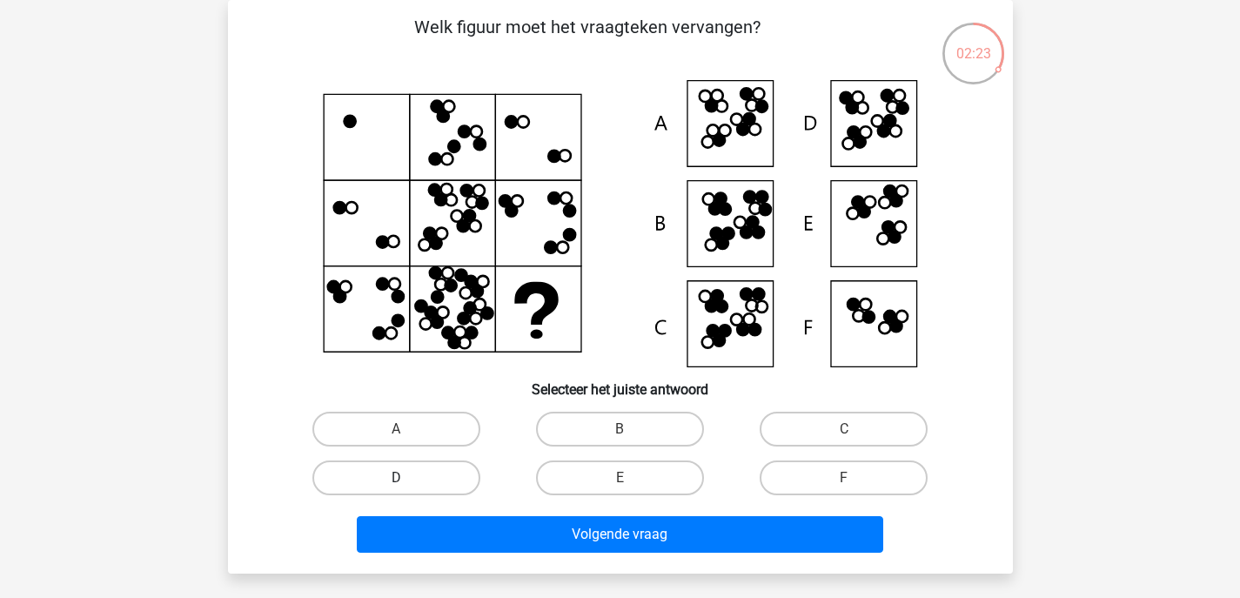
click at [439, 484] on label "D" at bounding box center [396, 477] width 168 height 35
click at [407, 484] on input "D" at bounding box center [401, 483] width 11 height 11
radio input "true"
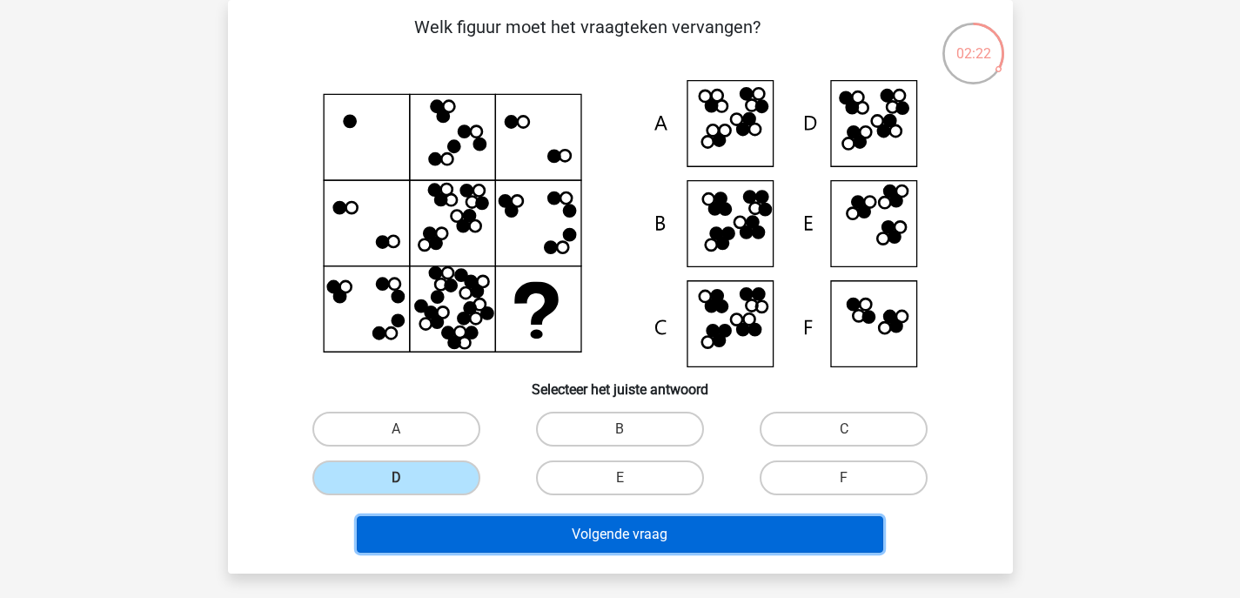
click at [525, 541] on button "Volgende vraag" at bounding box center [620, 534] width 527 height 37
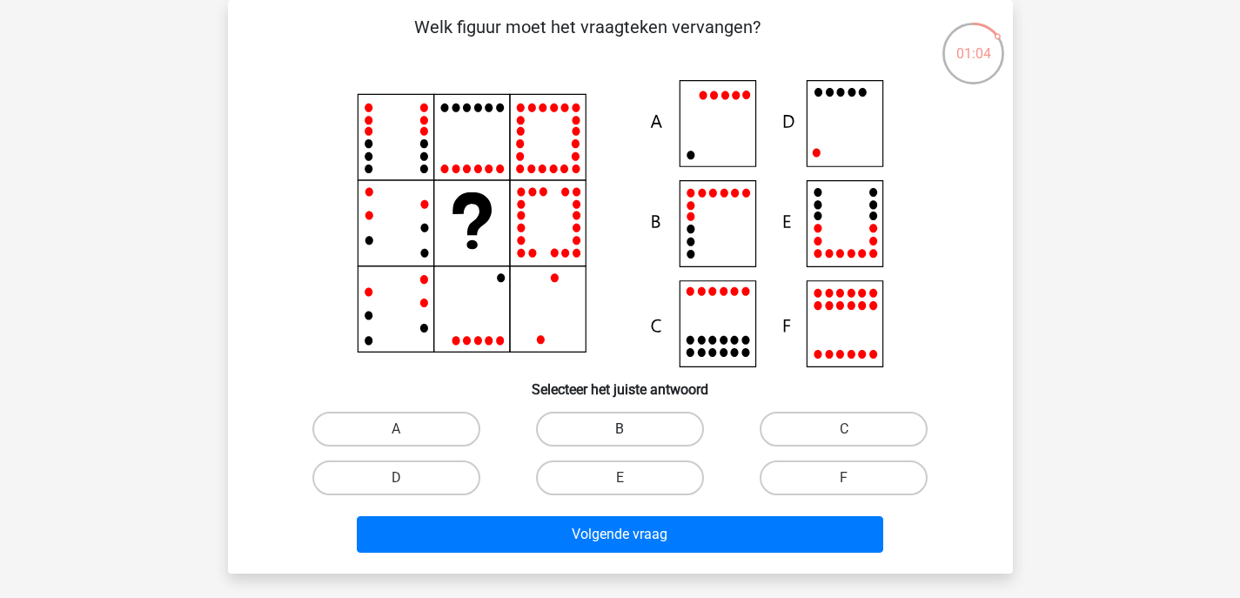
click at [621, 425] on label "B" at bounding box center [620, 429] width 168 height 35
click at [621, 429] on input "B" at bounding box center [625, 434] width 11 height 11
radio input "true"
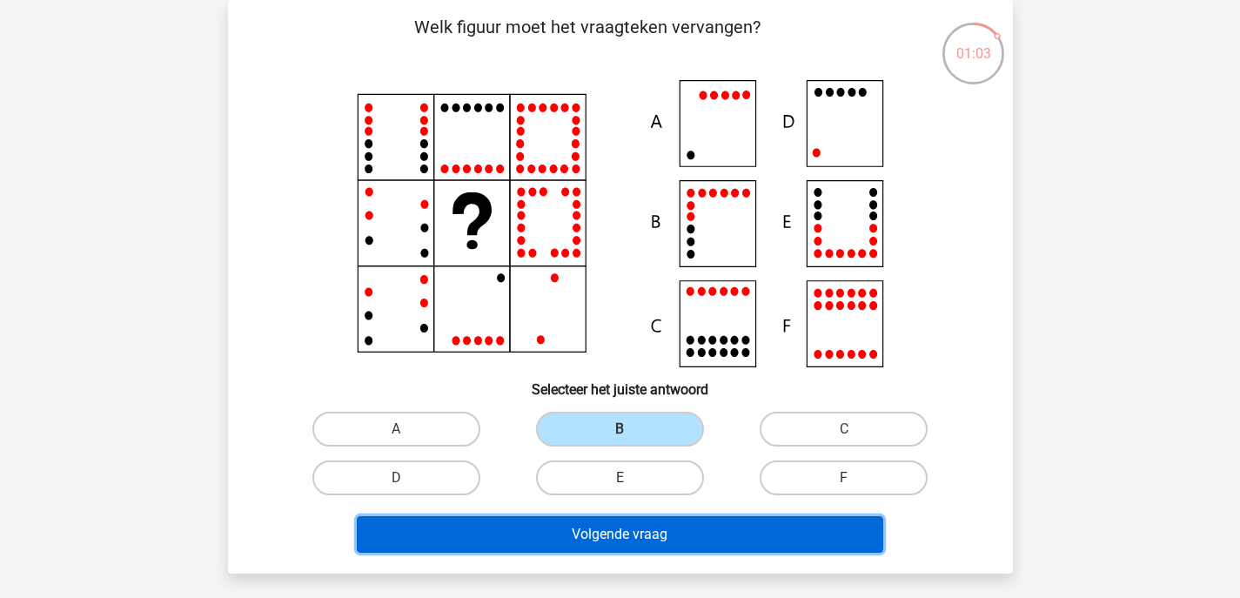
click at [607, 528] on button "Volgende vraag" at bounding box center [620, 534] width 527 height 37
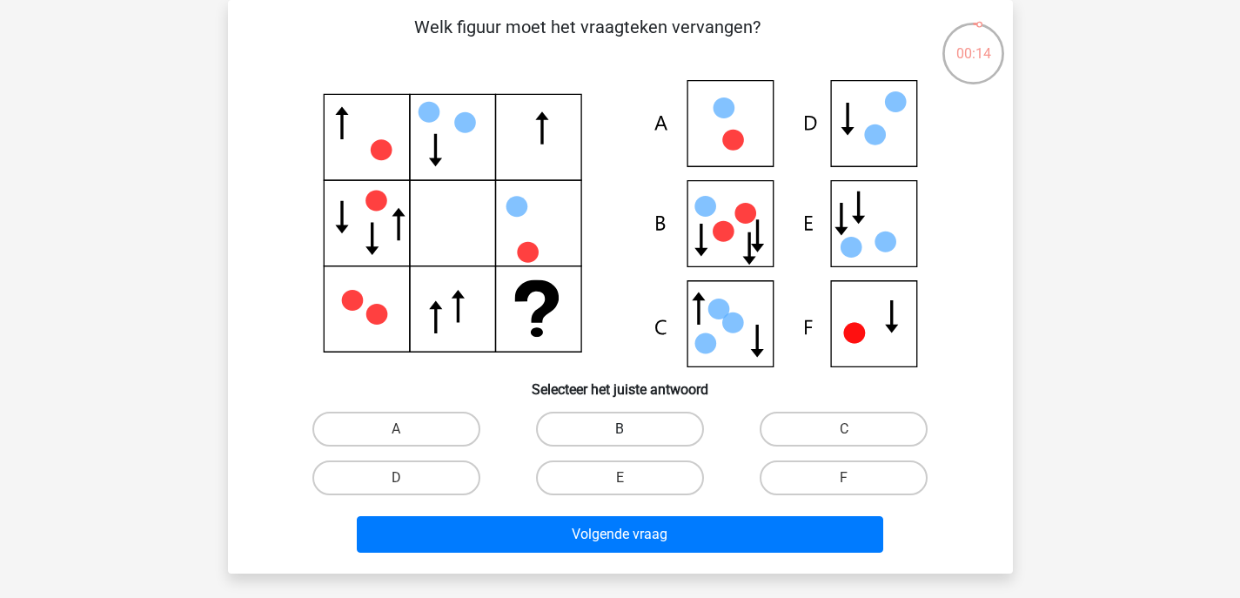
click at [643, 419] on label "B" at bounding box center [620, 429] width 168 height 35
click at [631, 429] on input "B" at bounding box center [625, 434] width 11 height 11
radio input "true"
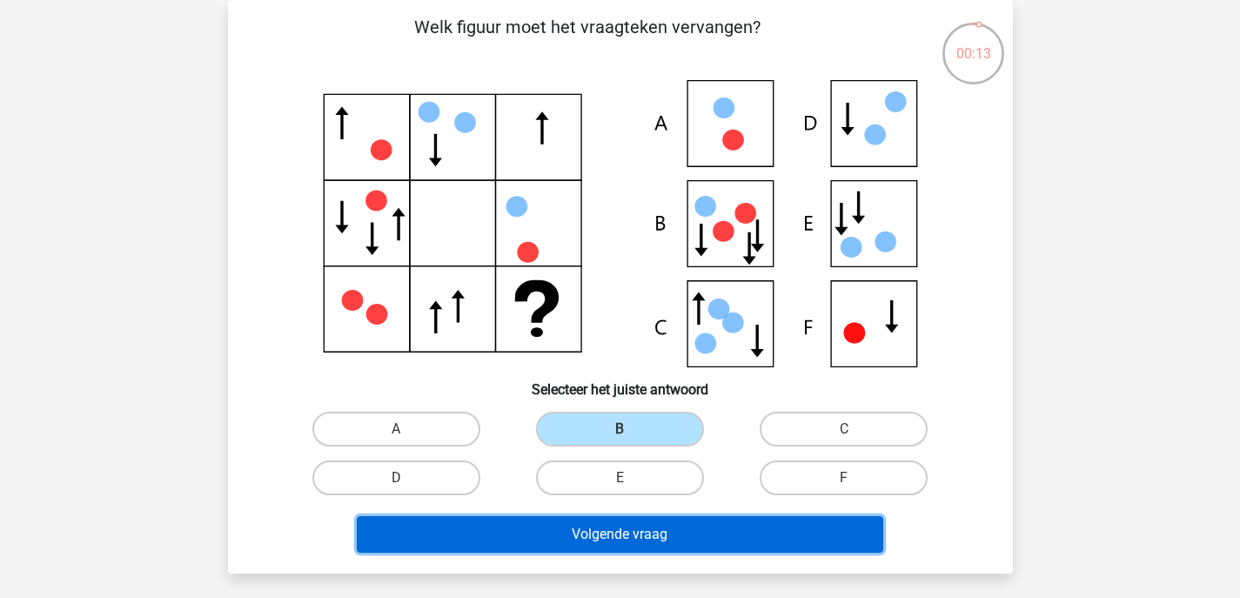
click at [620, 529] on button "Volgende vraag" at bounding box center [620, 534] width 527 height 37
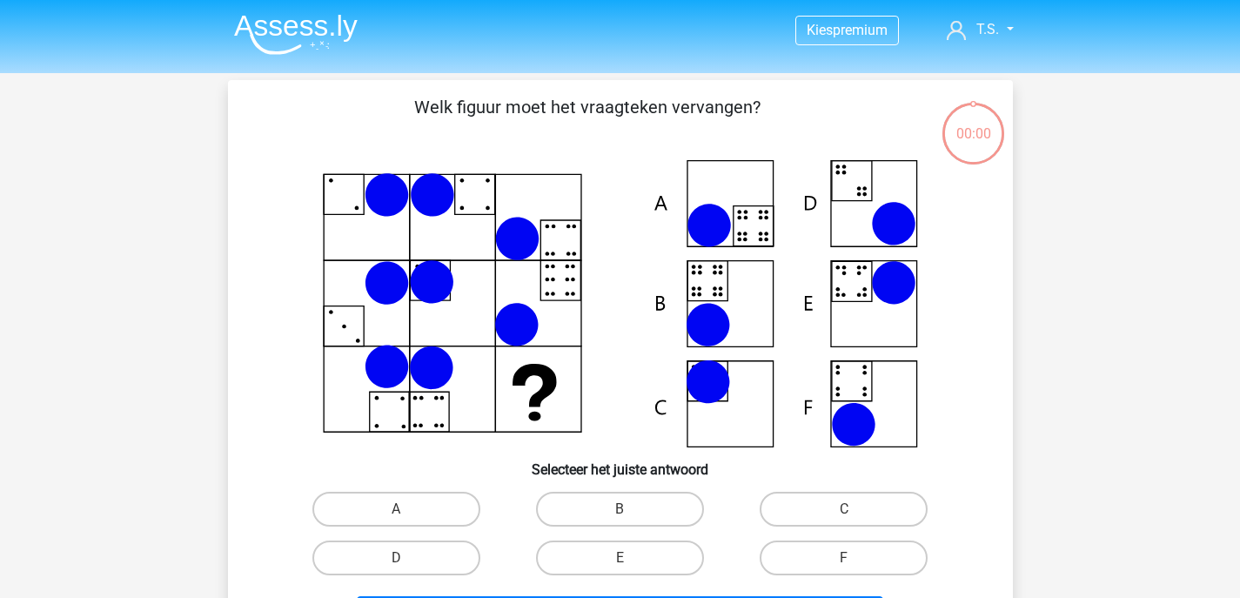
scroll to position [80, 0]
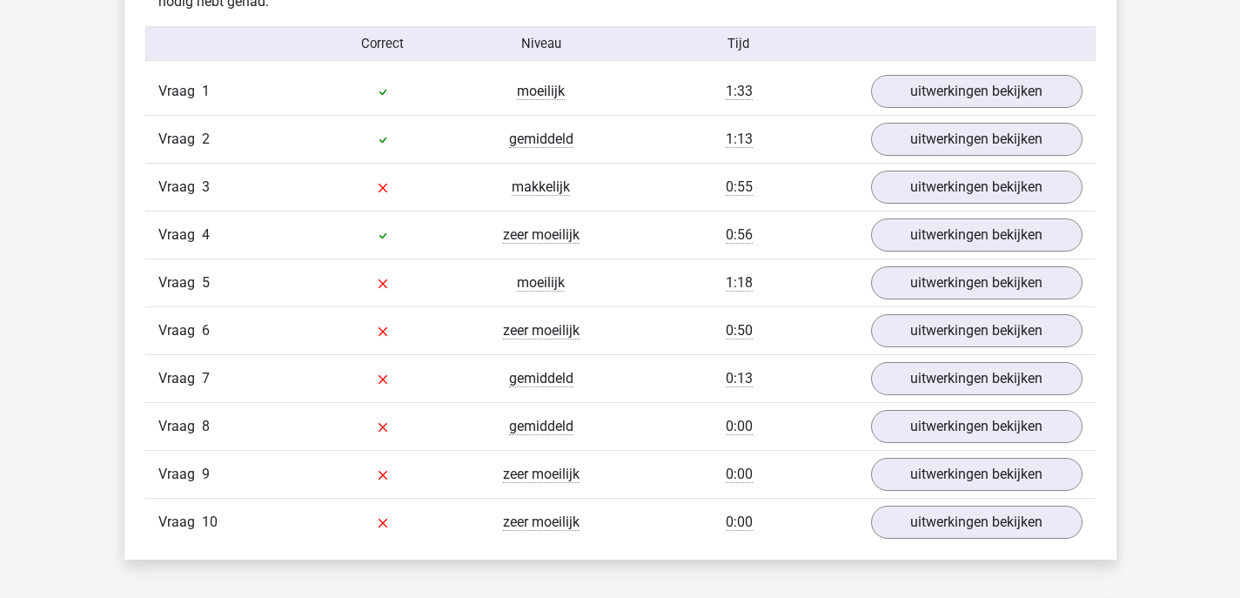
scroll to position [1407, 0]
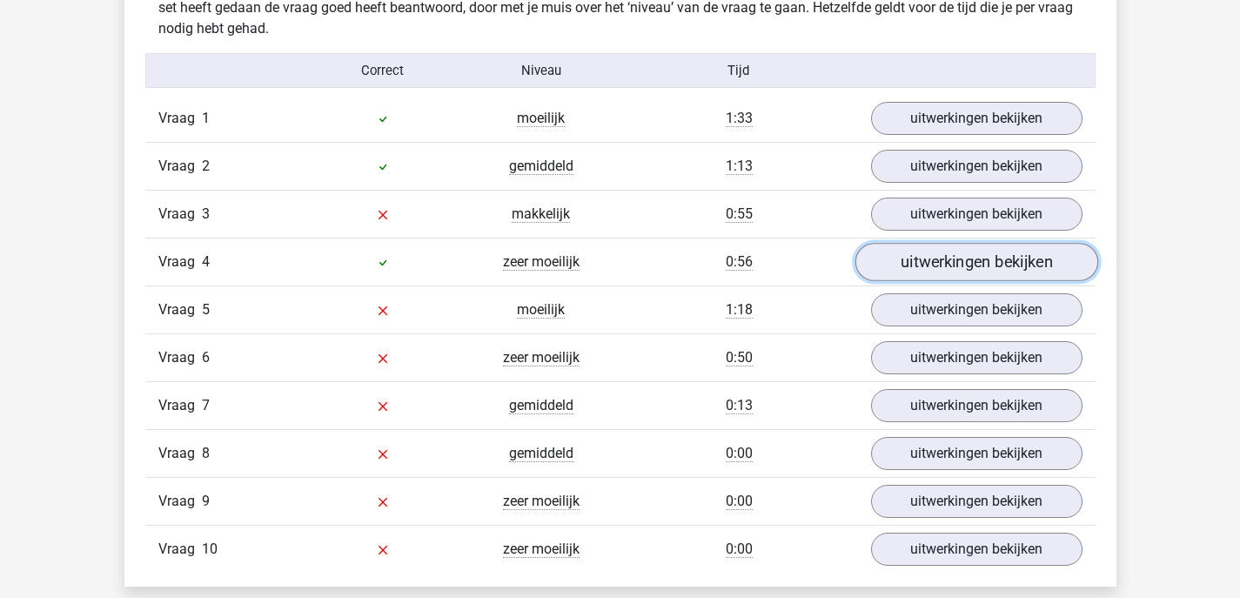
click at [906, 254] on link "uitwerkingen bekijken" at bounding box center [976, 263] width 243 height 38
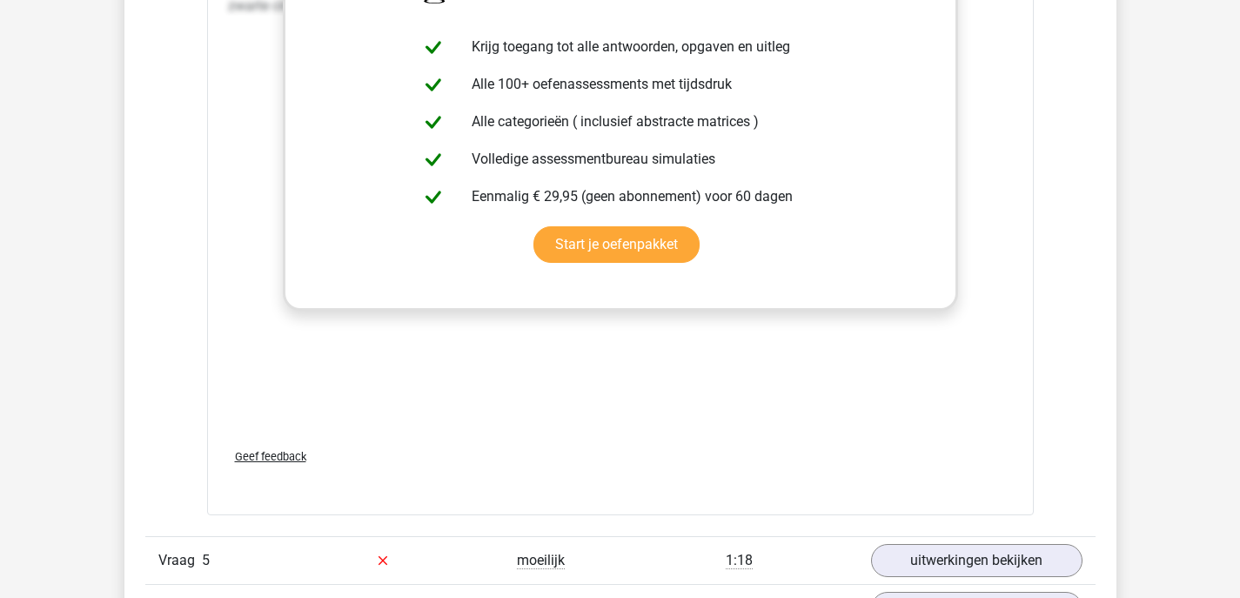
scroll to position [2578, 0]
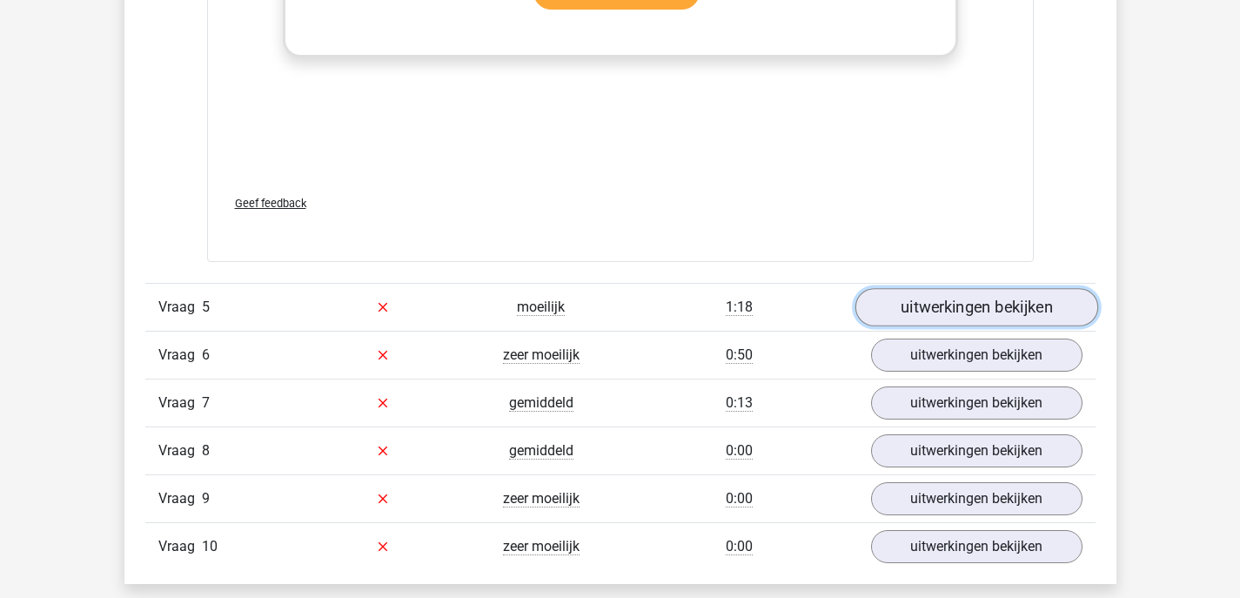
click at [926, 308] on link "uitwerkingen bekijken" at bounding box center [976, 307] width 243 height 38
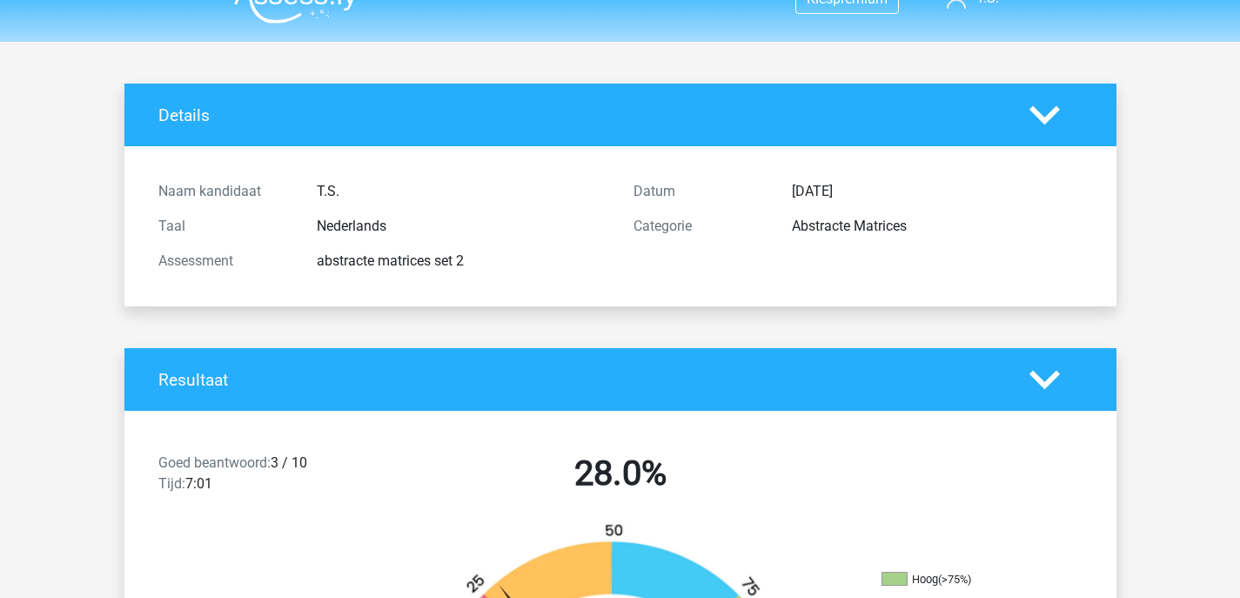
scroll to position [0, 0]
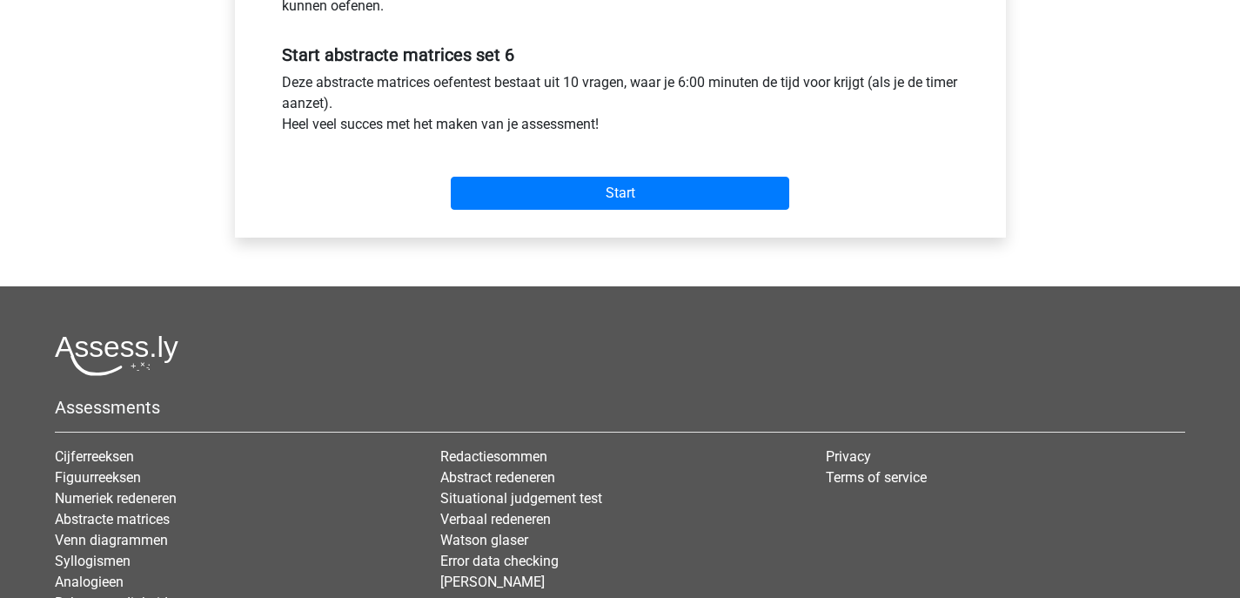
scroll to position [630, 0]
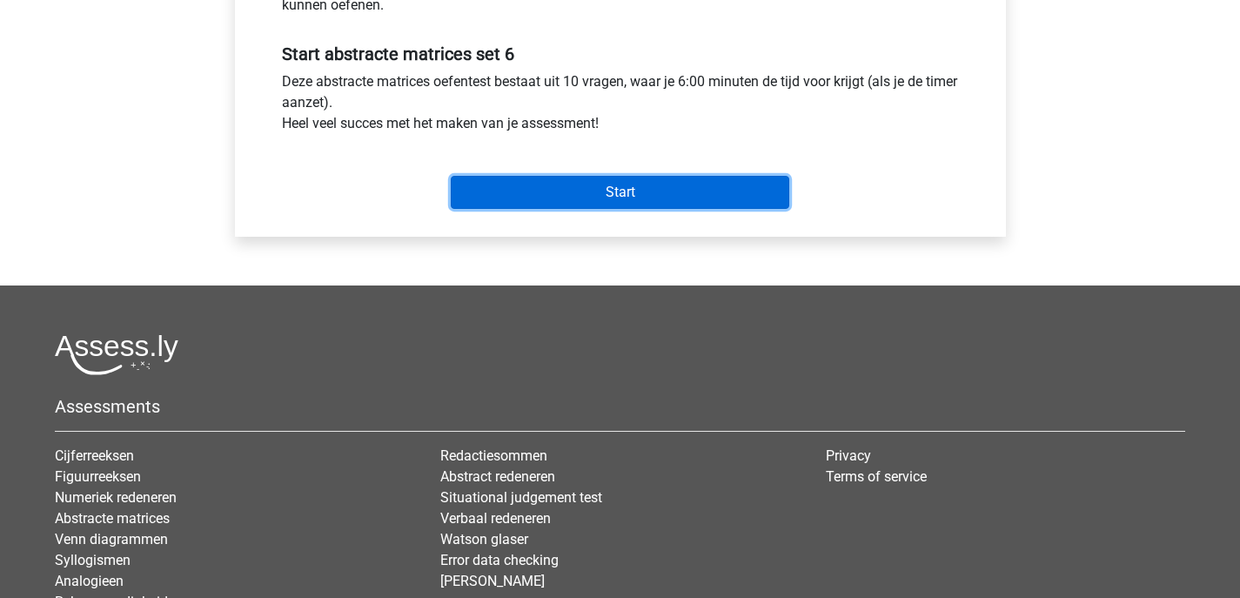
click at [486, 189] on input "Start" at bounding box center [620, 192] width 339 height 33
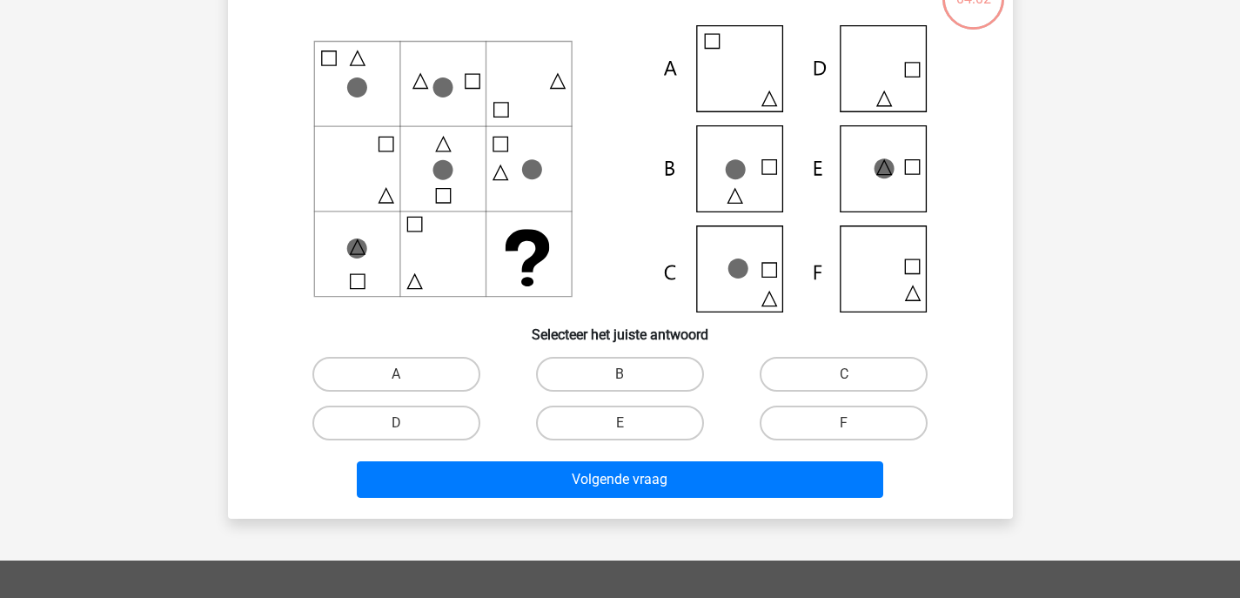
scroll to position [406, 0]
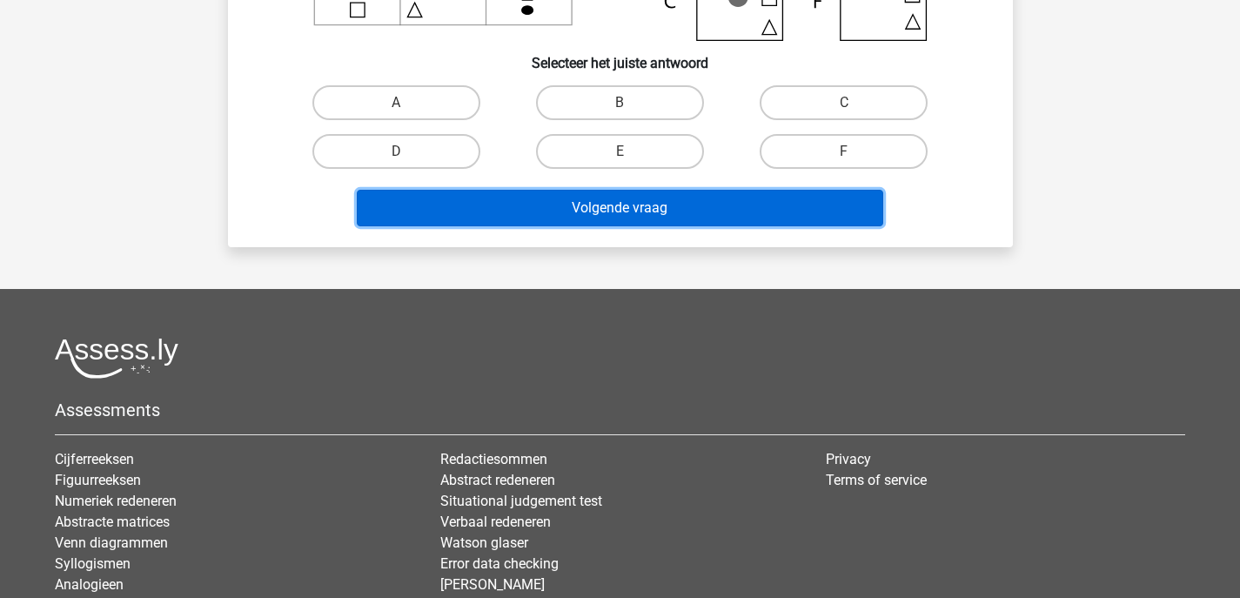
click at [498, 198] on button "Volgende vraag" at bounding box center [620, 208] width 527 height 37
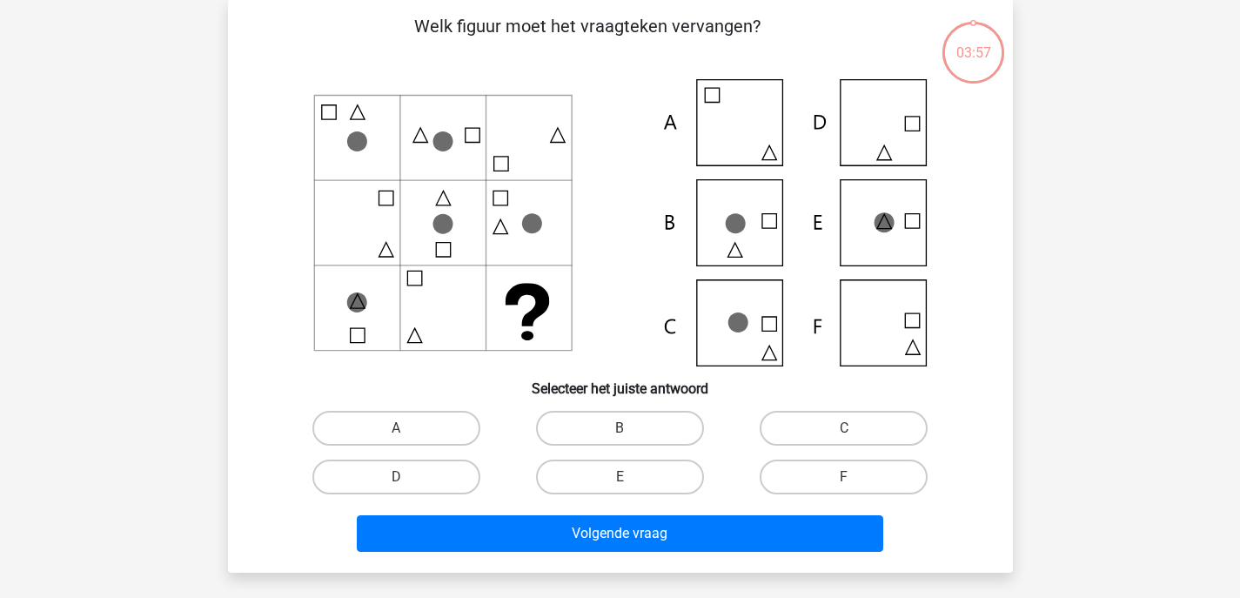
scroll to position [26, 0]
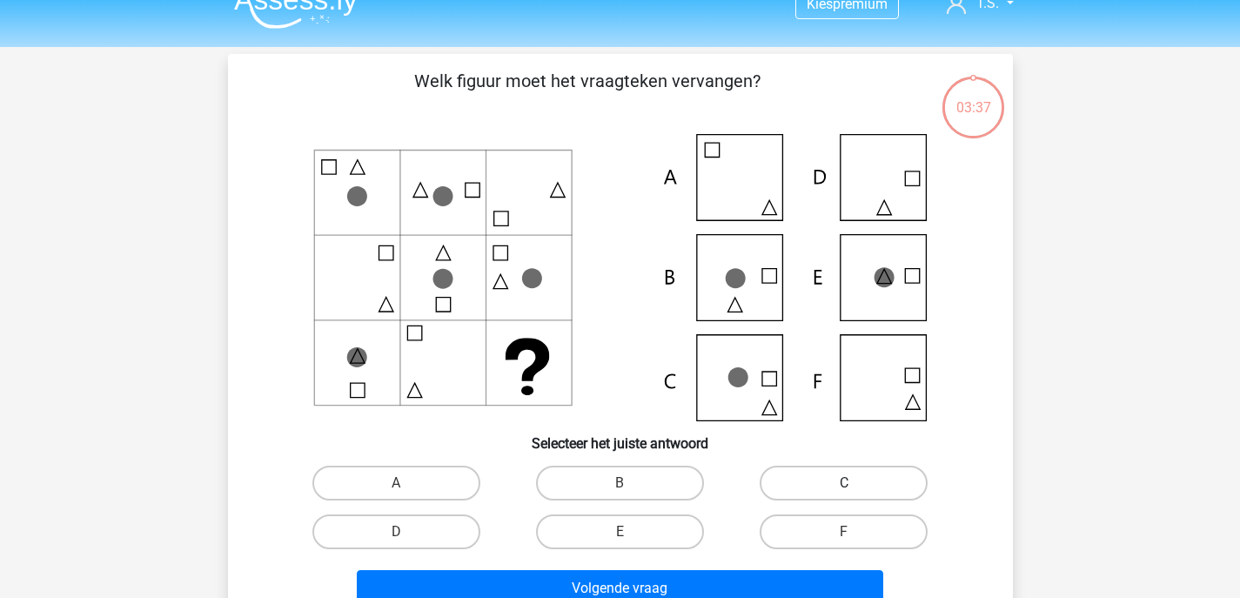
click at [799, 478] on label "C" at bounding box center [844, 483] width 168 height 35
click at [844, 483] on input "C" at bounding box center [849, 488] width 11 height 11
radio input "true"
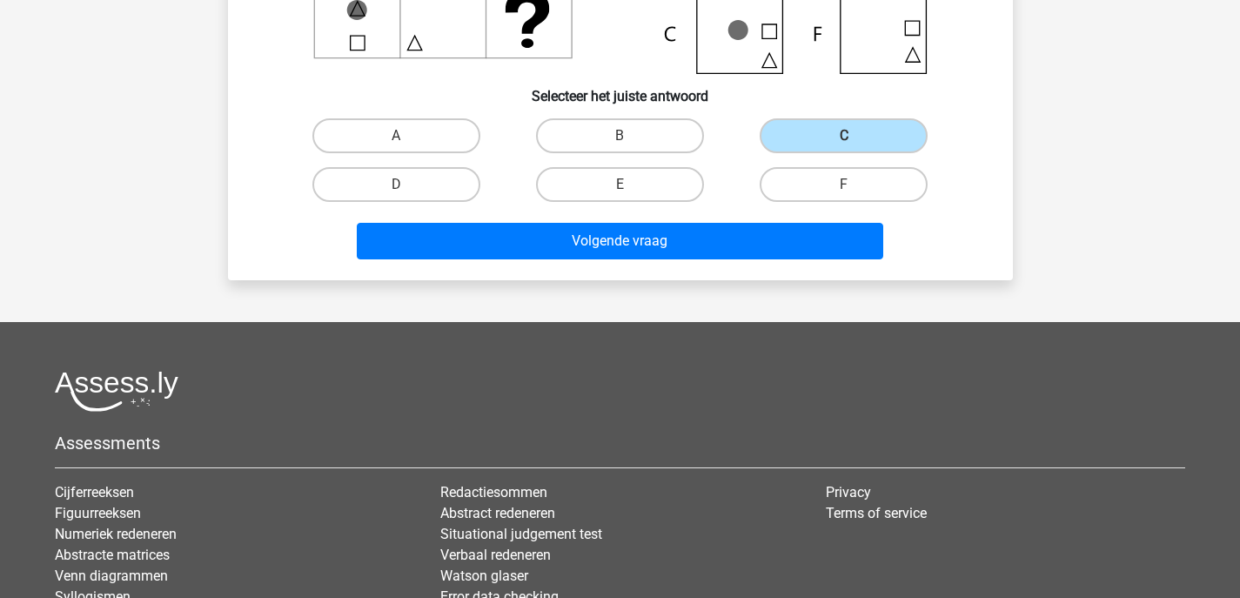
scroll to position [516, 0]
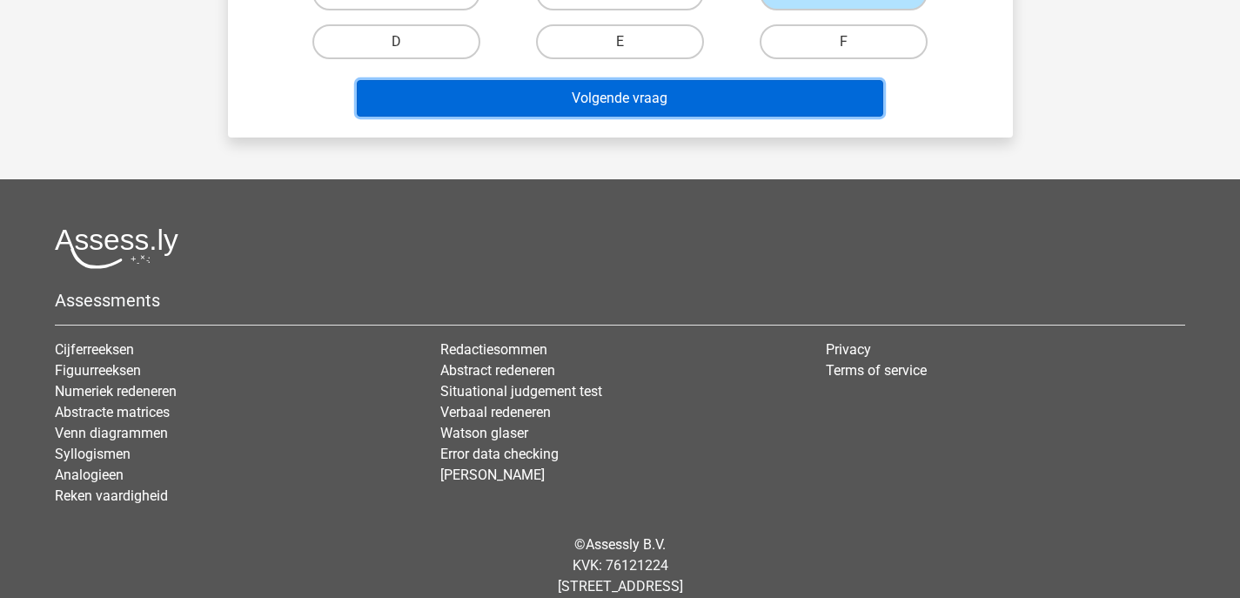
click at [552, 102] on button "Volgende vraag" at bounding box center [620, 98] width 527 height 37
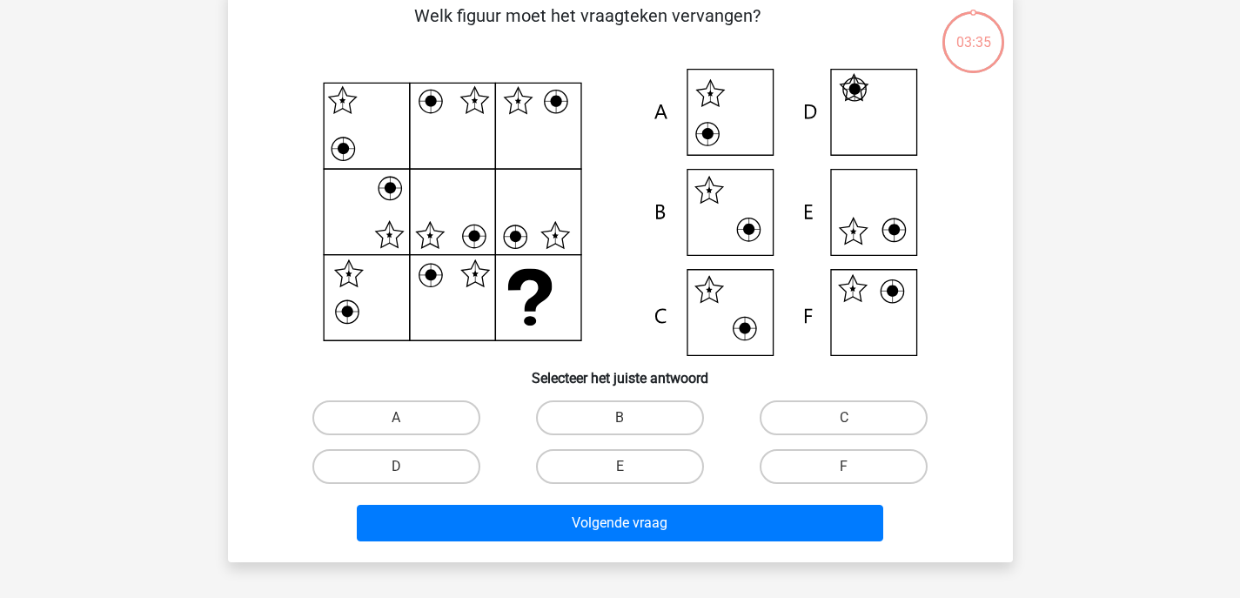
scroll to position [80, 0]
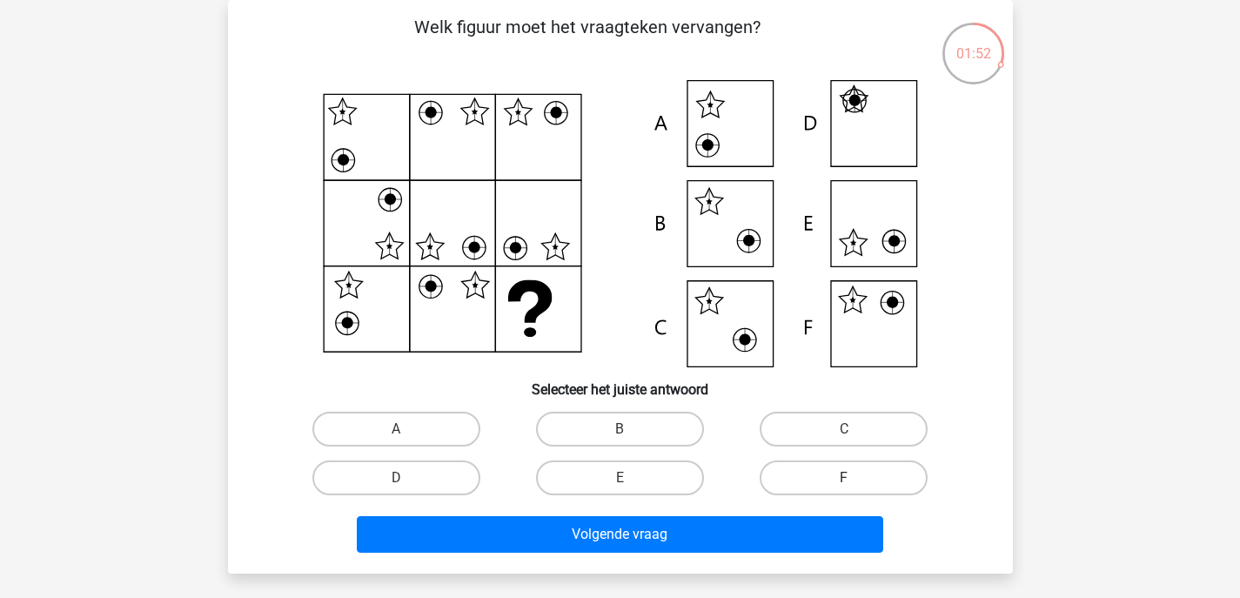
click at [897, 478] on label "F" at bounding box center [844, 477] width 168 height 35
click at [856, 478] on input "F" at bounding box center [849, 483] width 11 height 11
radio input "true"
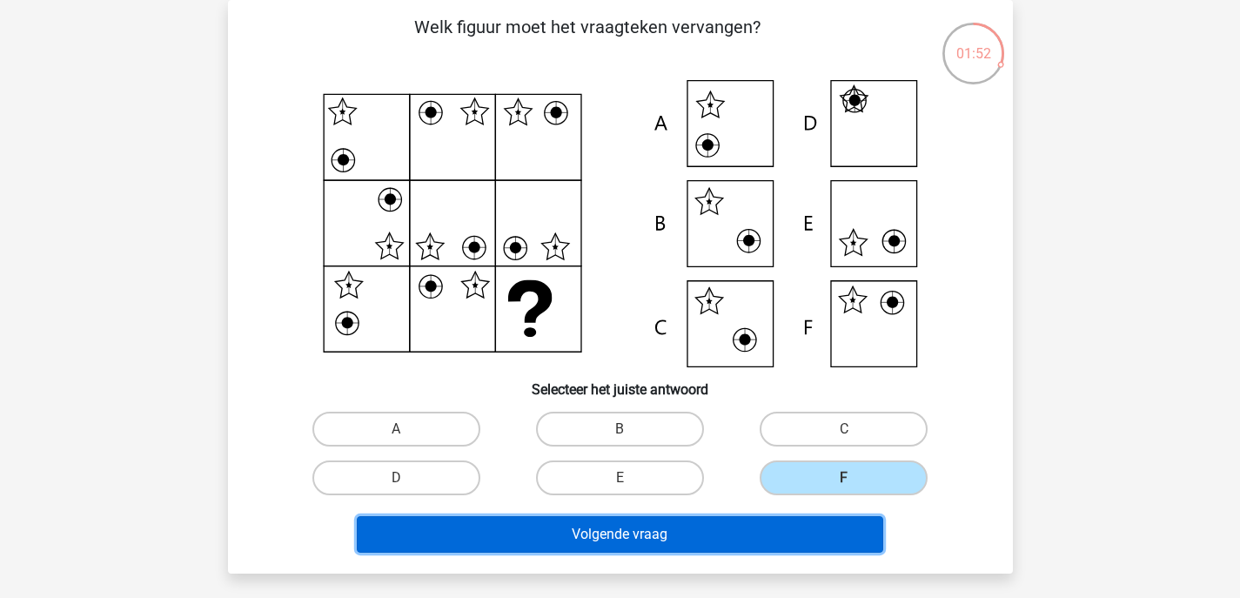
click at [748, 533] on button "Volgende vraag" at bounding box center [620, 534] width 527 height 37
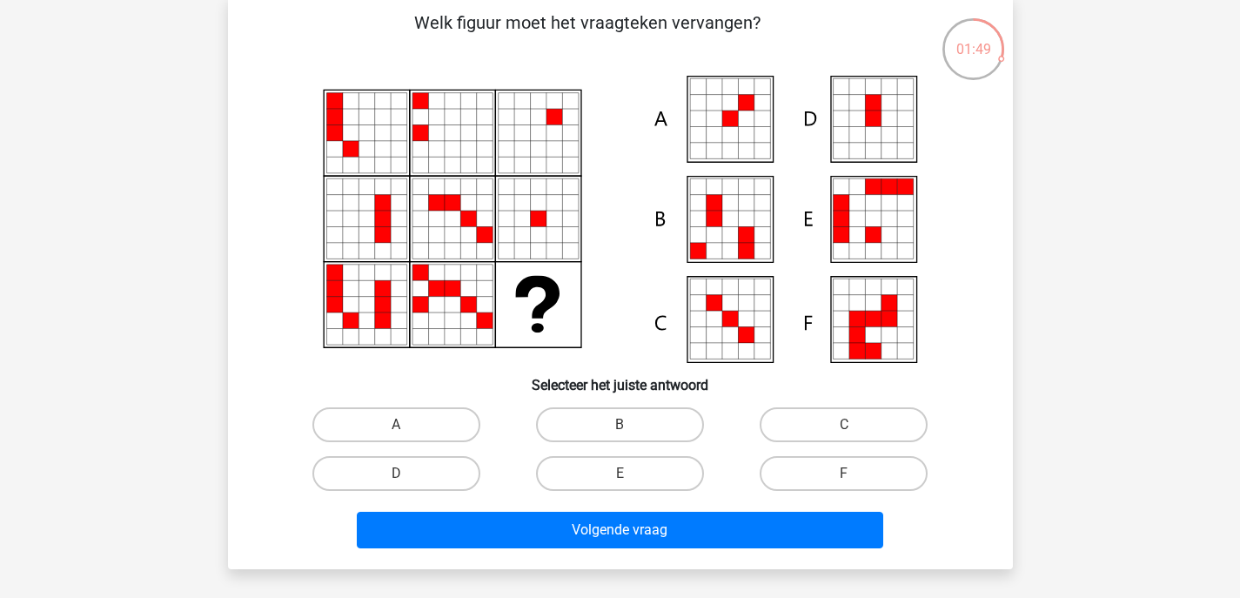
scroll to position [87, 0]
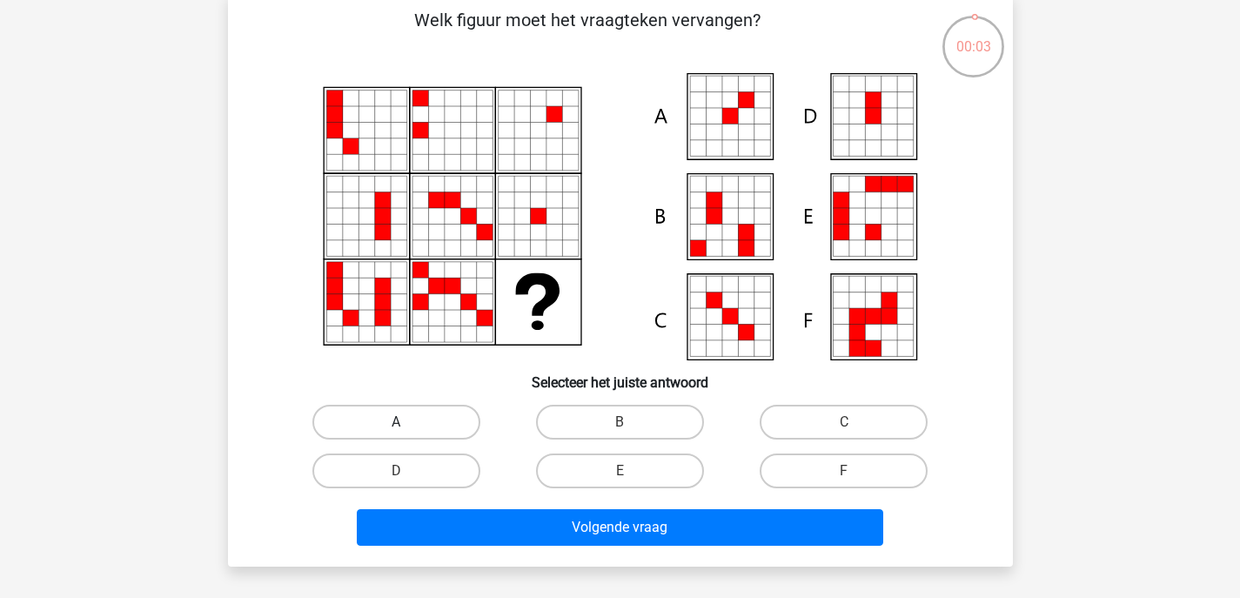
click at [399, 414] on label "A" at bounding box center [396, 422] width 168 height 35
click at [399, 422] on input "A" at bounding box center [401, 427] width 11 height 11
radio input "true"
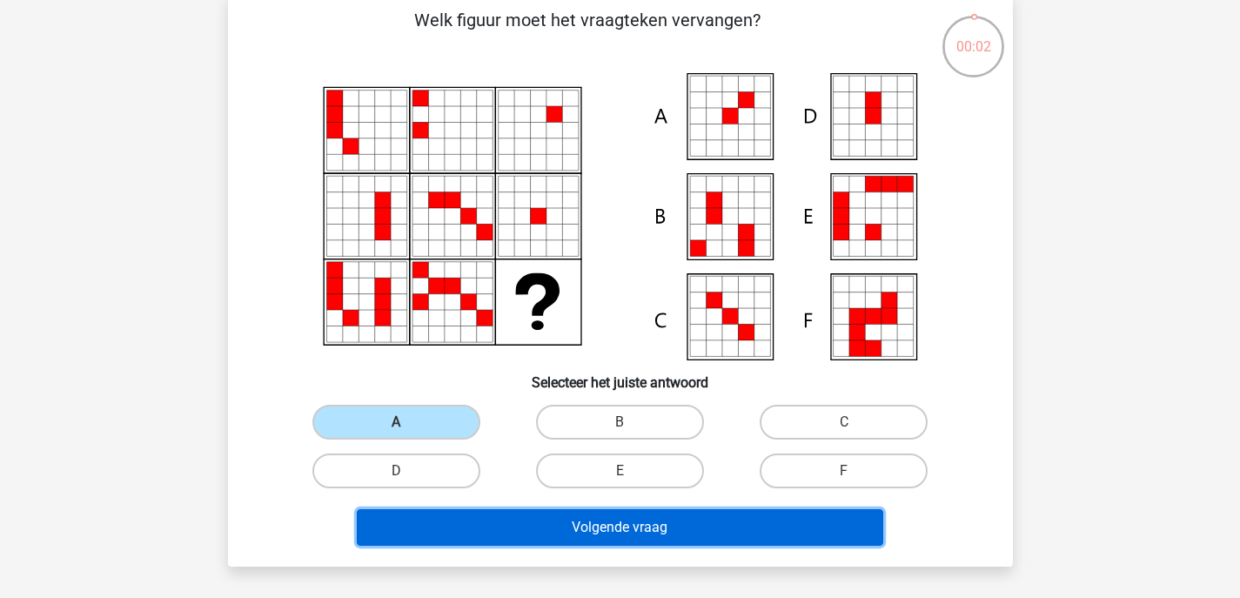
click at [482, 538] on button "Volgende vraag" at bounding box center [620, 527] width 527 height 37
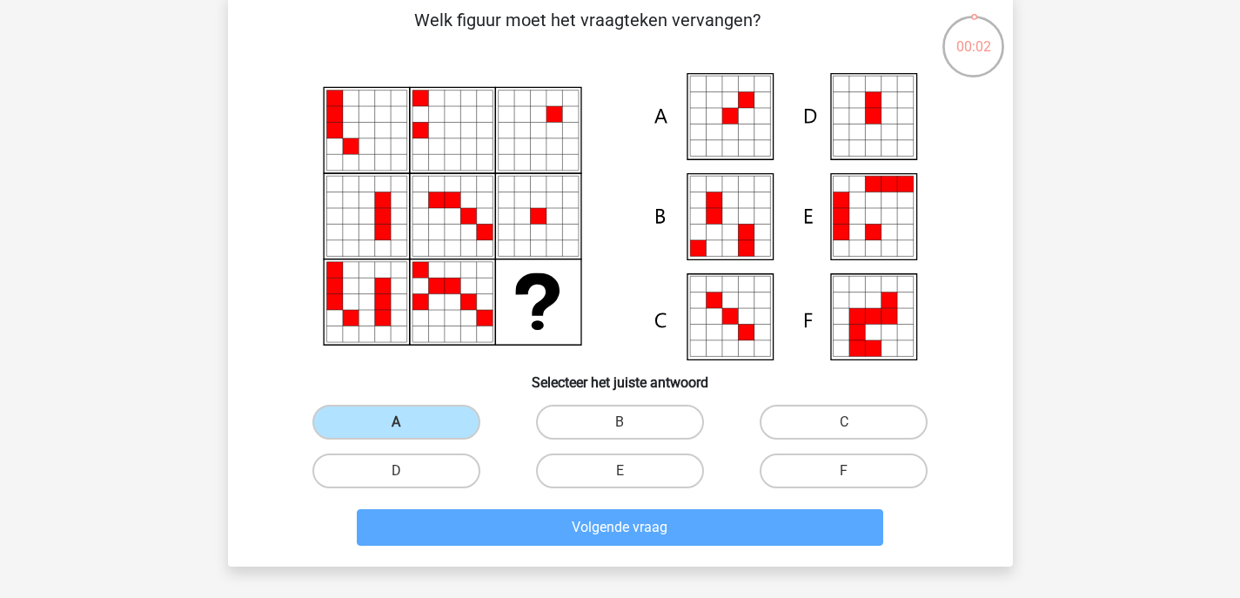
scroll to position [80, 0]
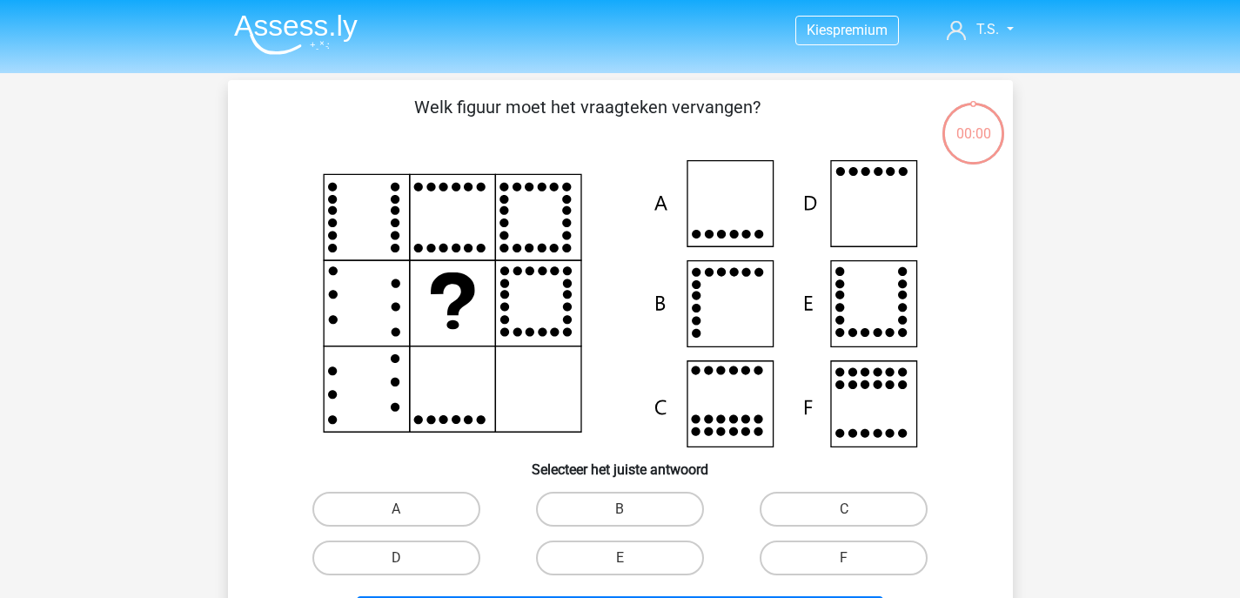
scroll to position [80, 0]
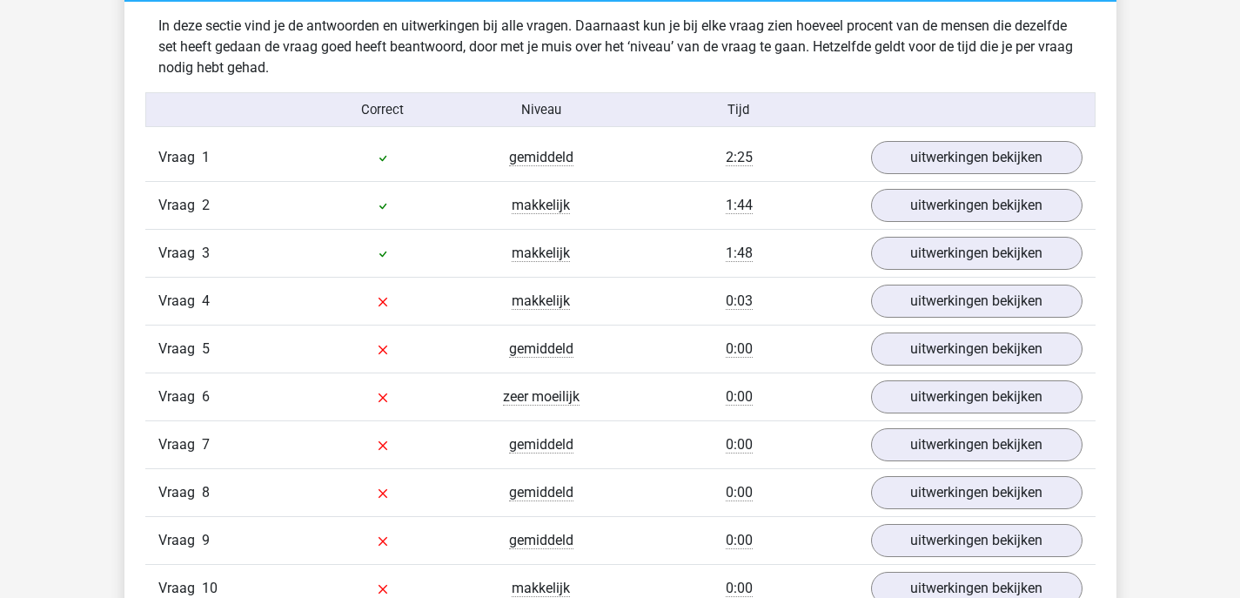
scroll to position [1429, 0]
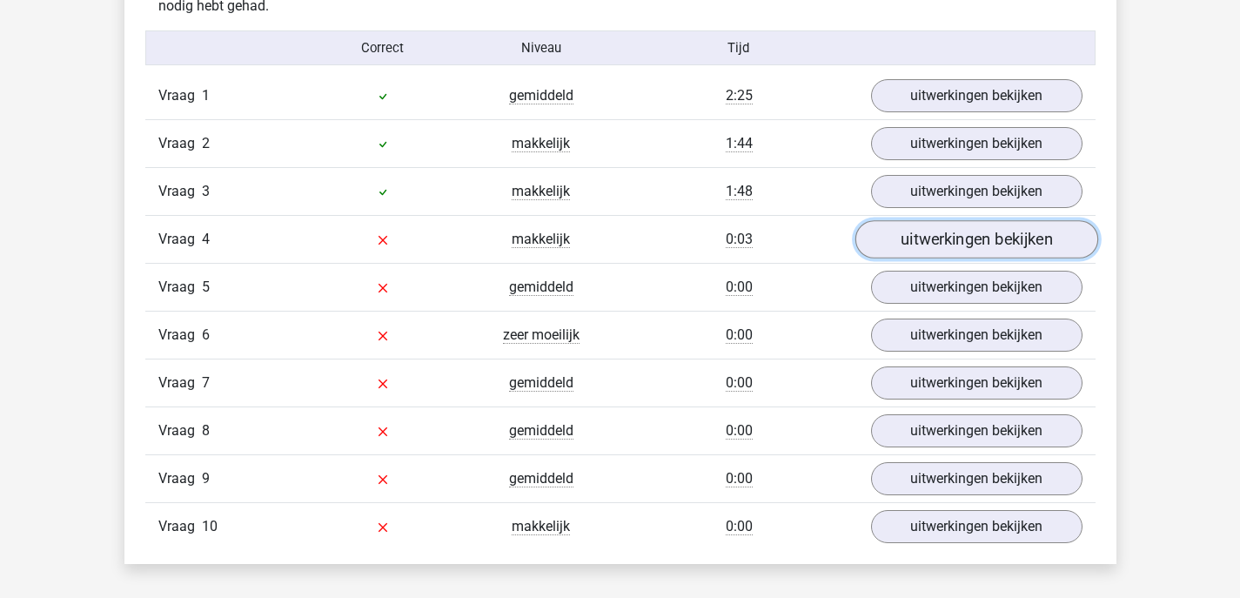
click at [911, 242] on link "uitwerkingen bekijken" at bounding box center [976, 240] width 243 height 38
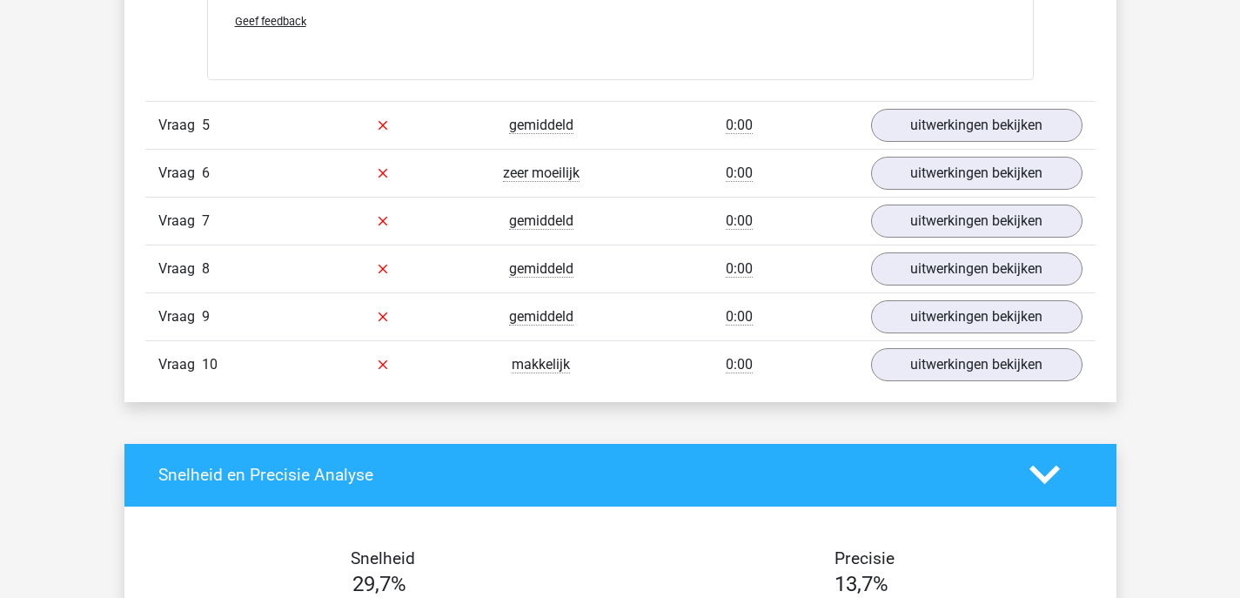
scroll to position [2761, 0]
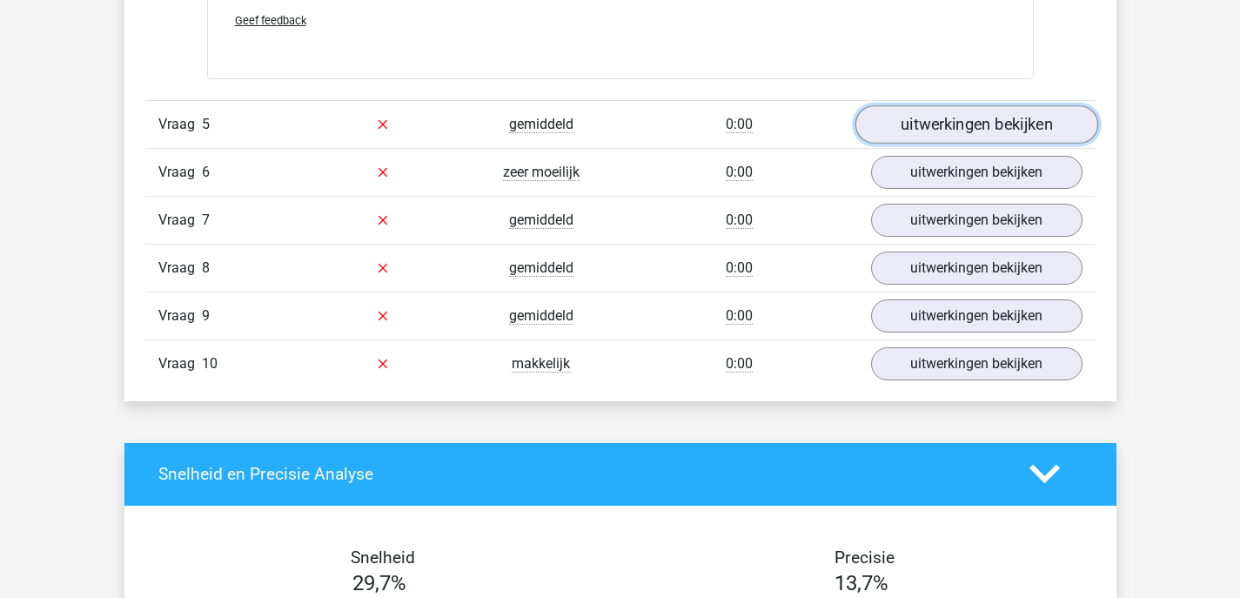
click at [885, 126] on link "uitwerkingen bekijken" at bounding box center [976, 124] width 243 height 38
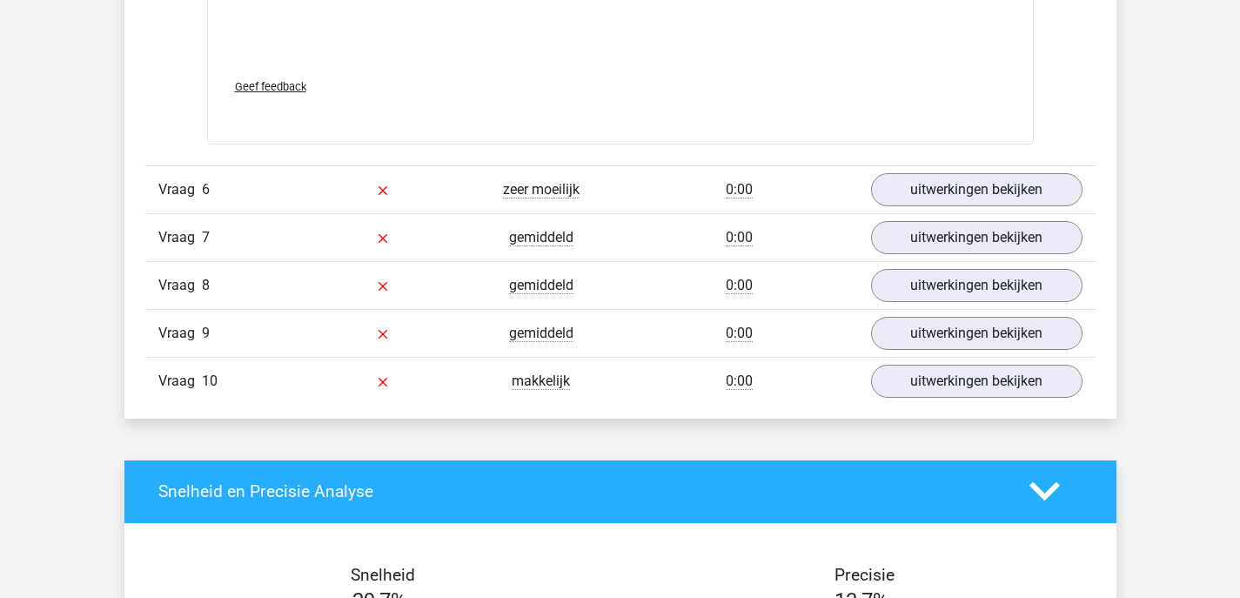
scroll to position [4014, 0]
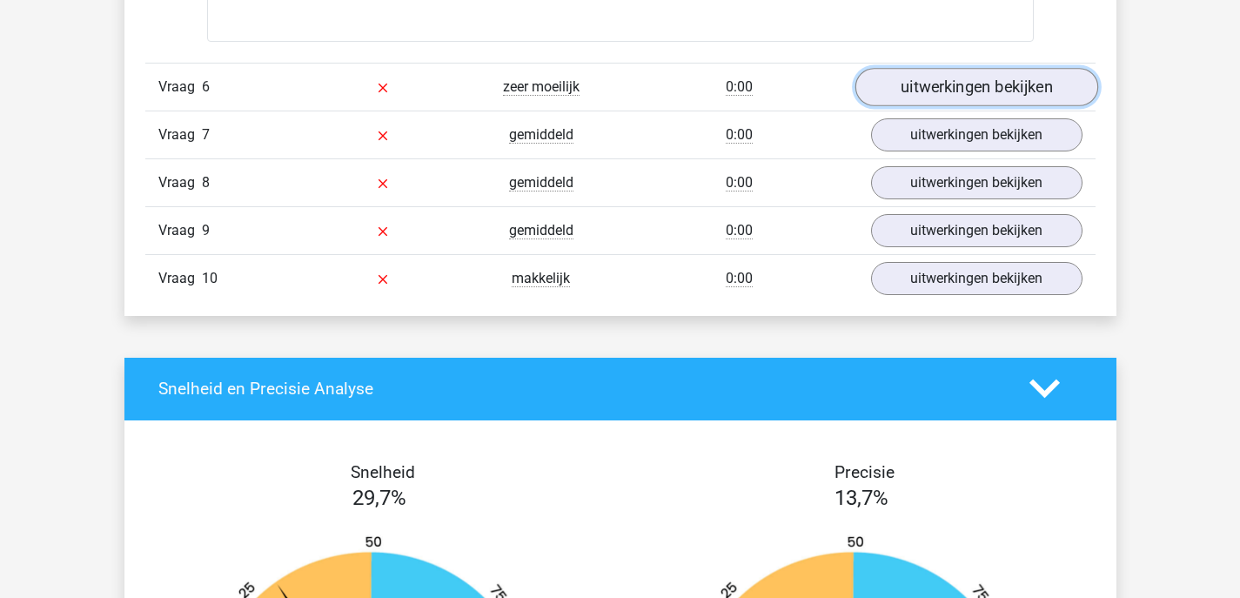
click at [896, 86] on link "uitwerkingen bekijken" at bounding box center [976, 87] width 243 height 38
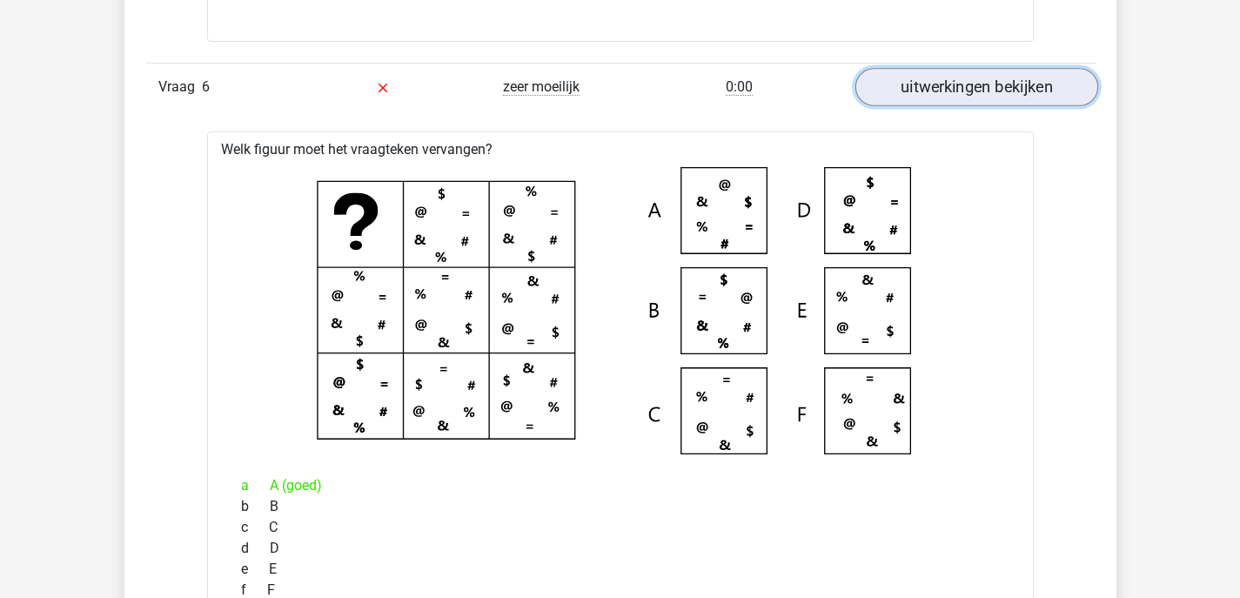
click at [905, 88] on link "uitwerkingen bekijken" at bounding box center [976, 87] width 243 height 38
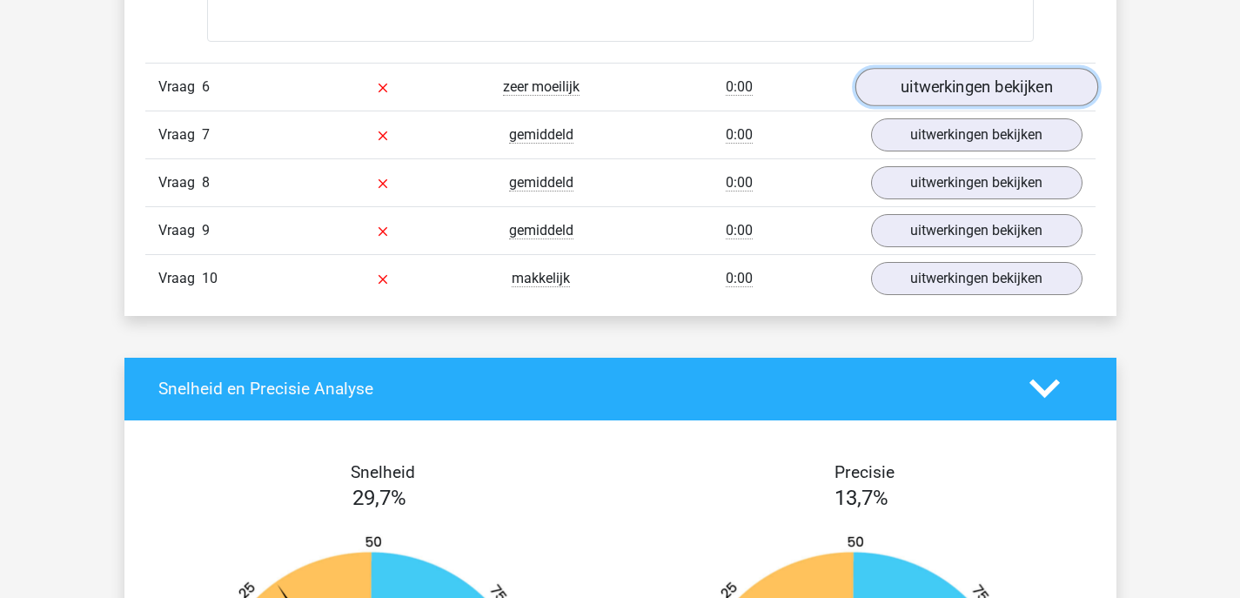
click at [886, 86] on link "uitwerkingen bekijken" at bounding box center [976, 87] width 243 height 38
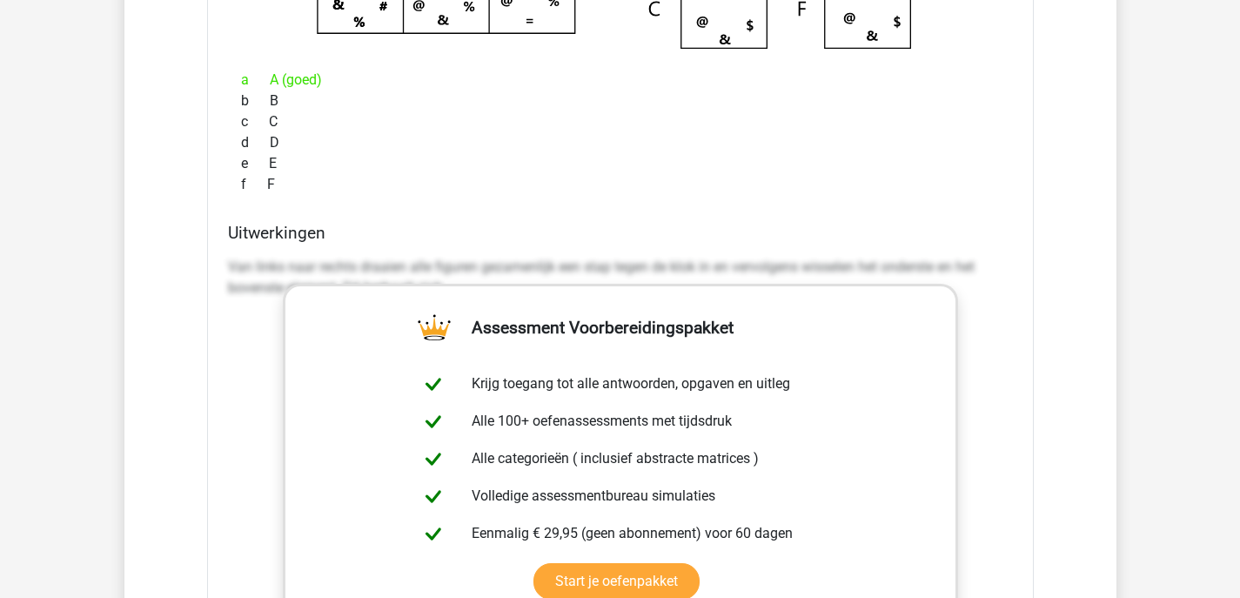
scroll to position [4422, 0]
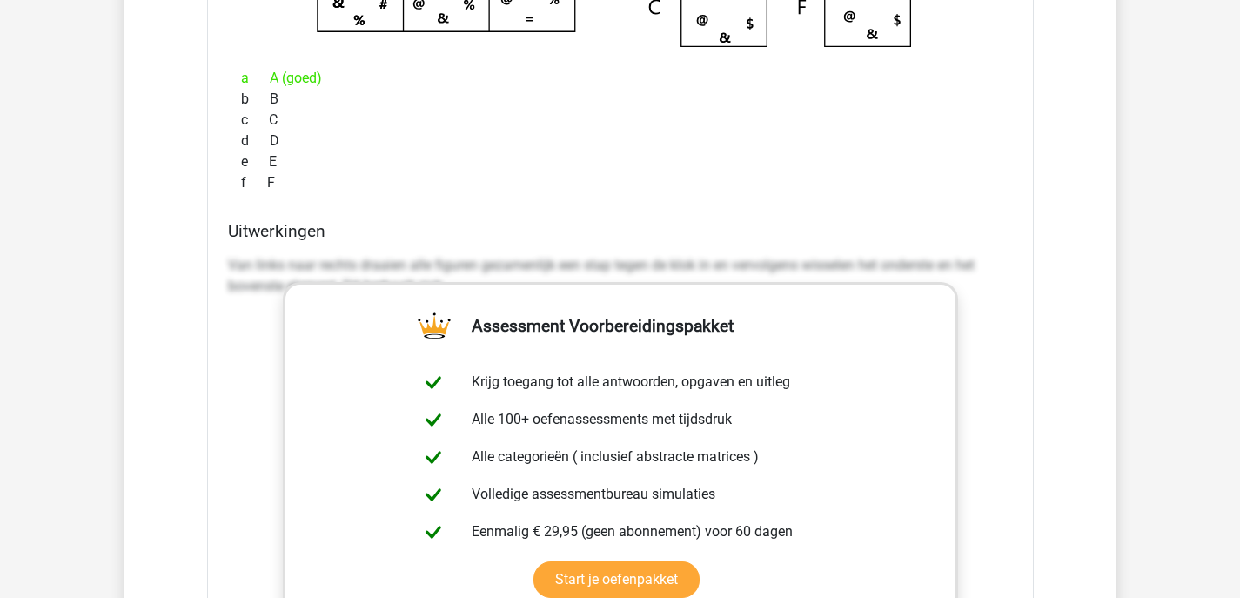
click at [319, 237] on h4 "Uitwerkingen" at bounding box center [620, 231] width 785 height 20
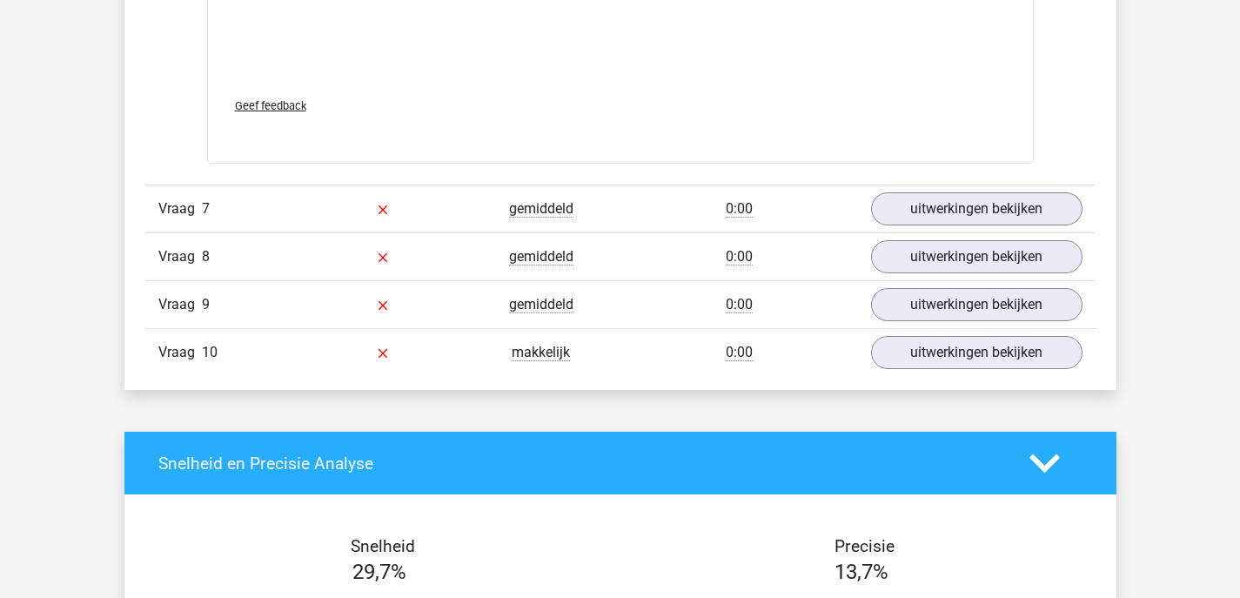
scroll to position [5109, 0]
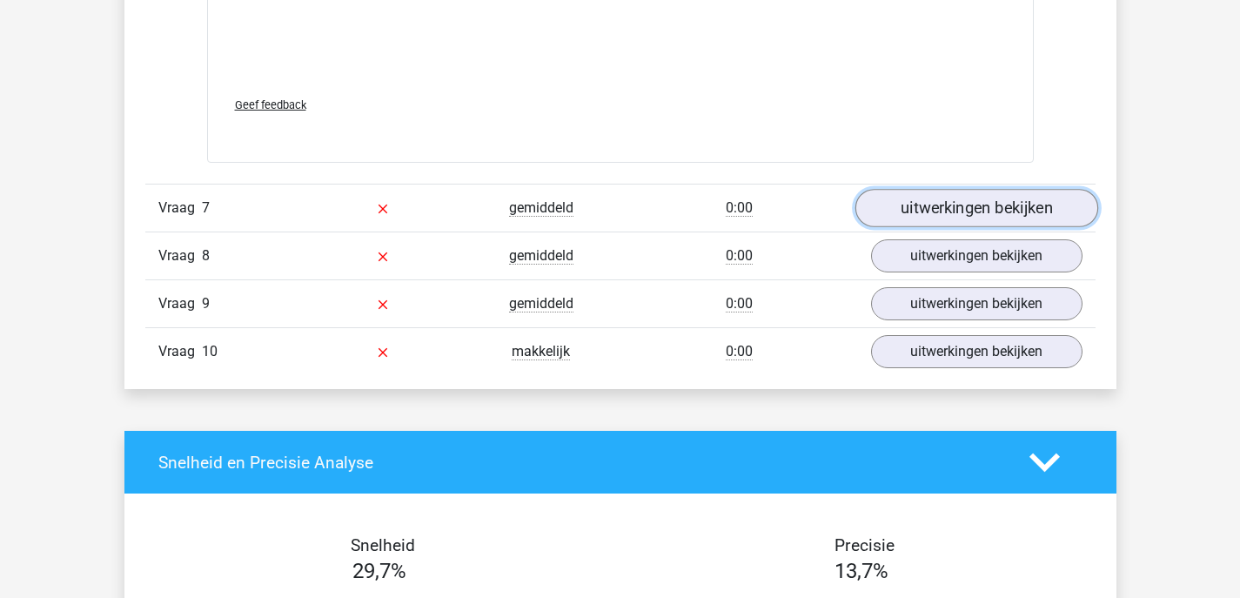
click at [893, 208] on link "uitwerkingen bekijken" at bounding box center [976, 208] width 243 height 38
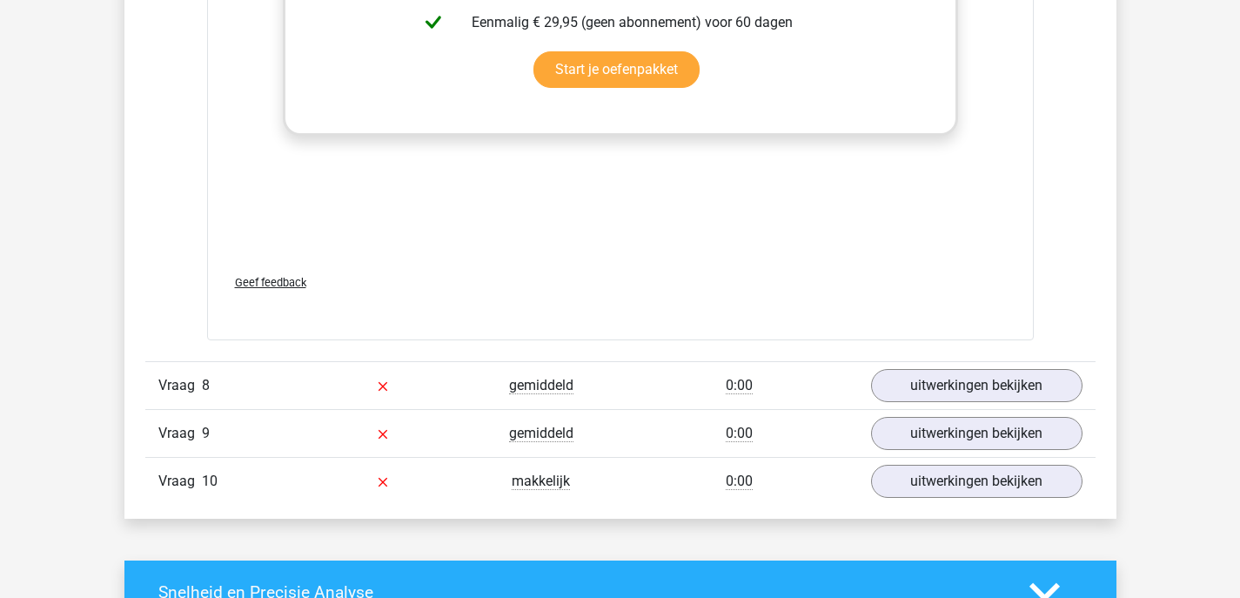
scroll to position [6398, 0]
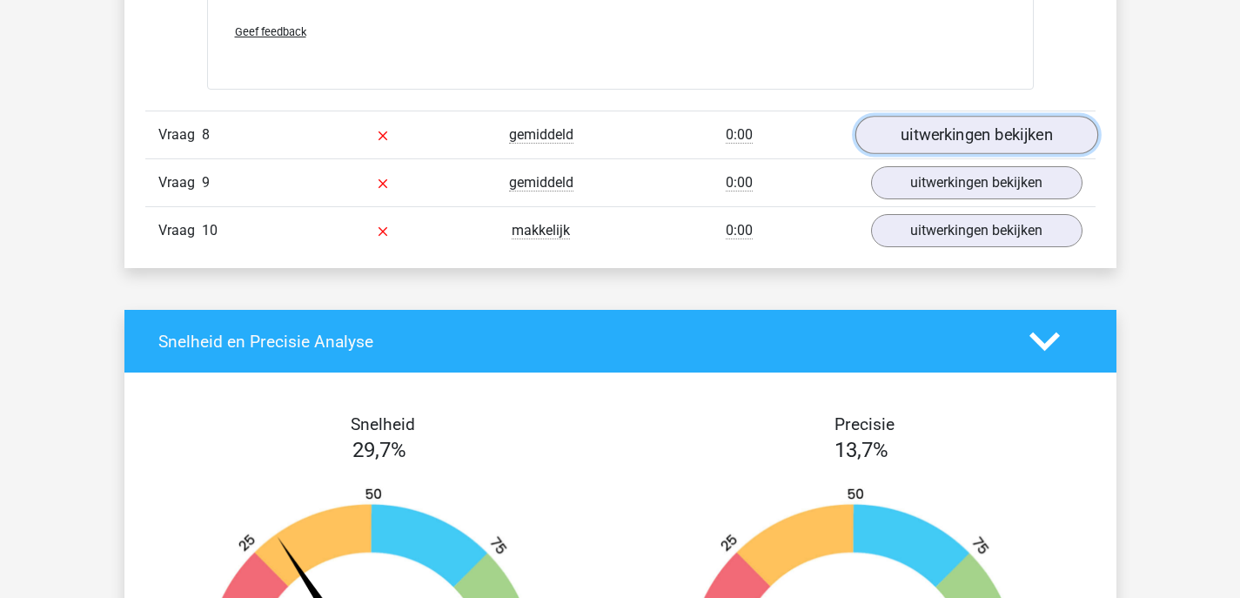
click at [908, 138] on link "uitwerkingen bekijken" at bounding box center [976, 135] width 243 height 38
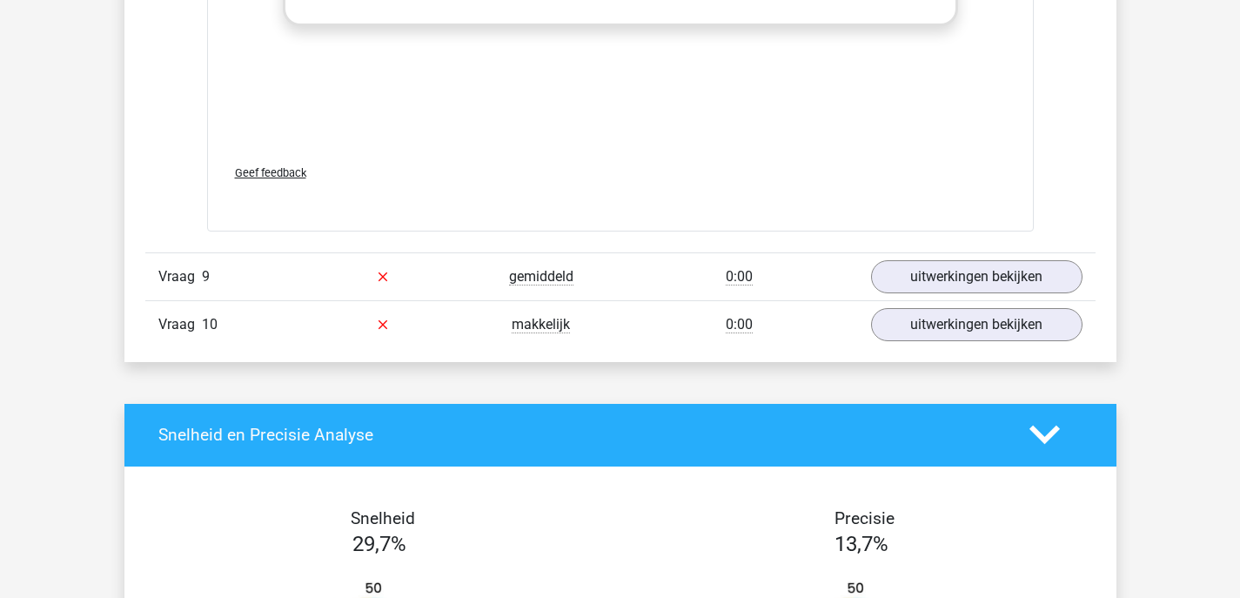
scroll to position [7567, 0]
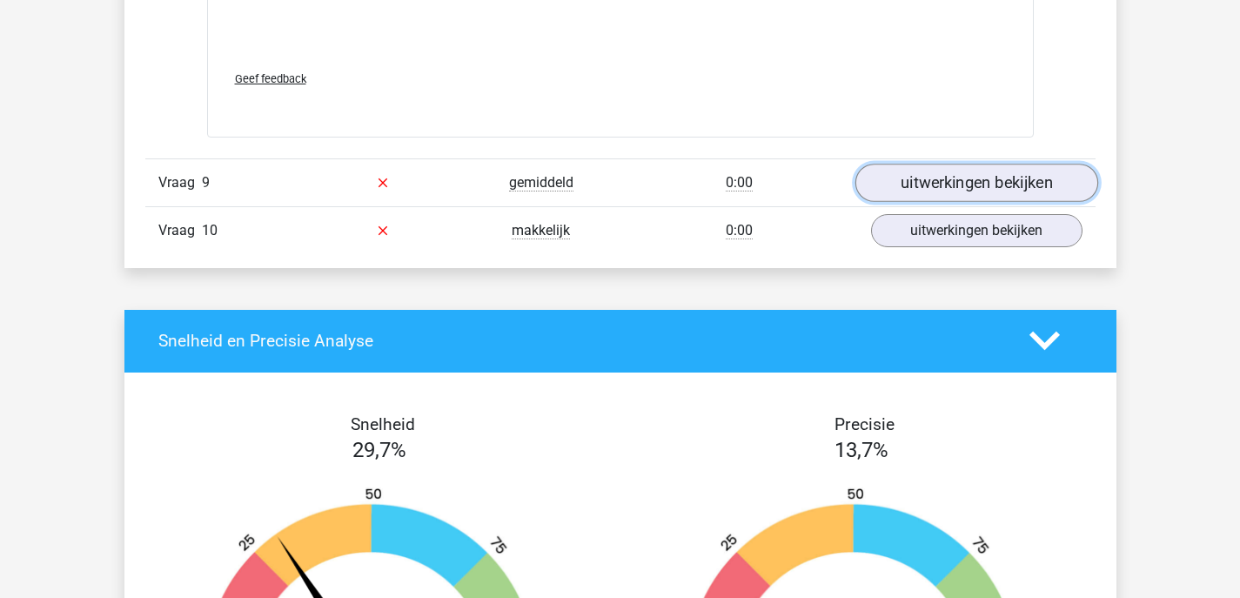
click at [907, 185] on link "uitwerkingen bekijken" at bounding box center [976, 183] width 243 height 38
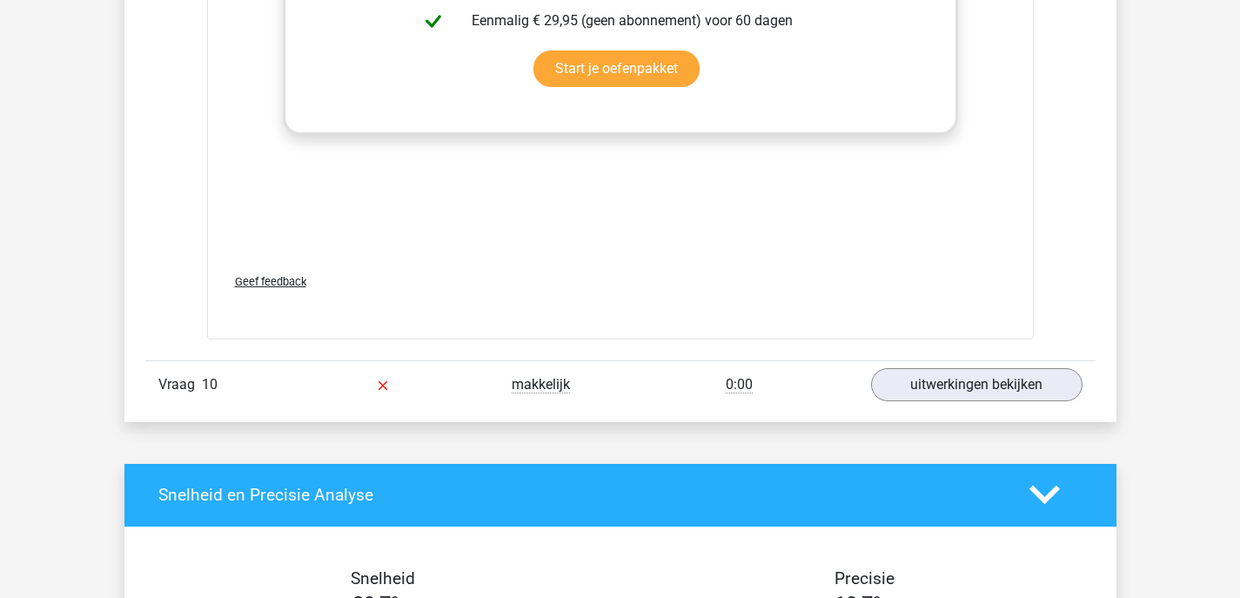
scroll to position [8599, 0]
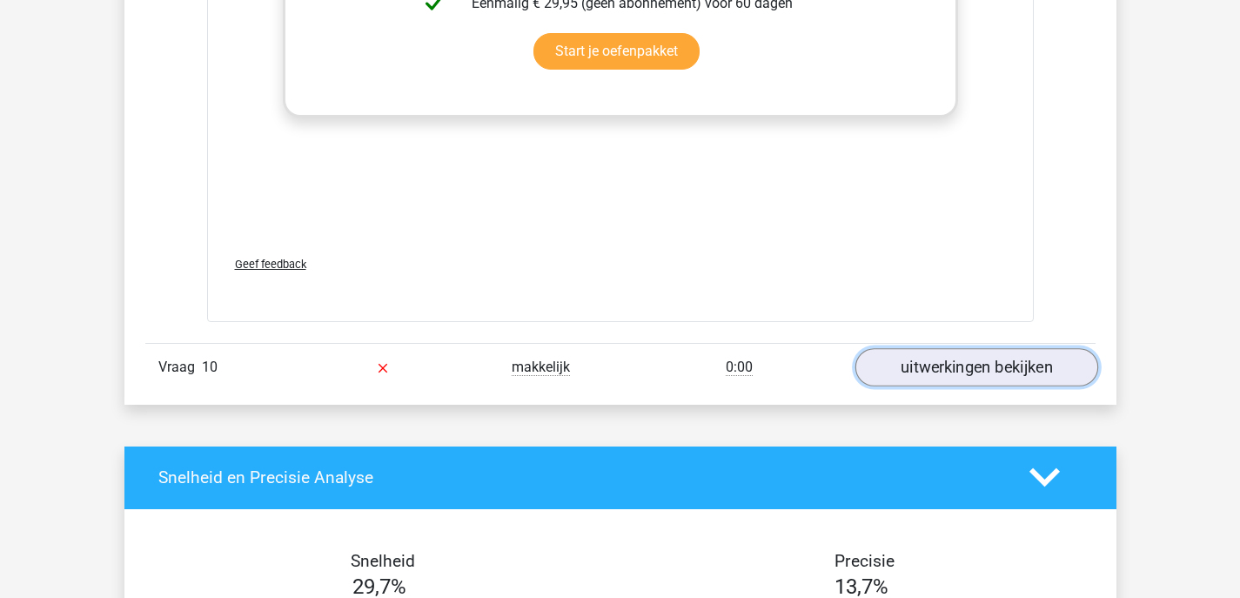
click at [947, 365] on link "uitwerkingen bekijken" at bounding box center [976, 367] width 243 height 38
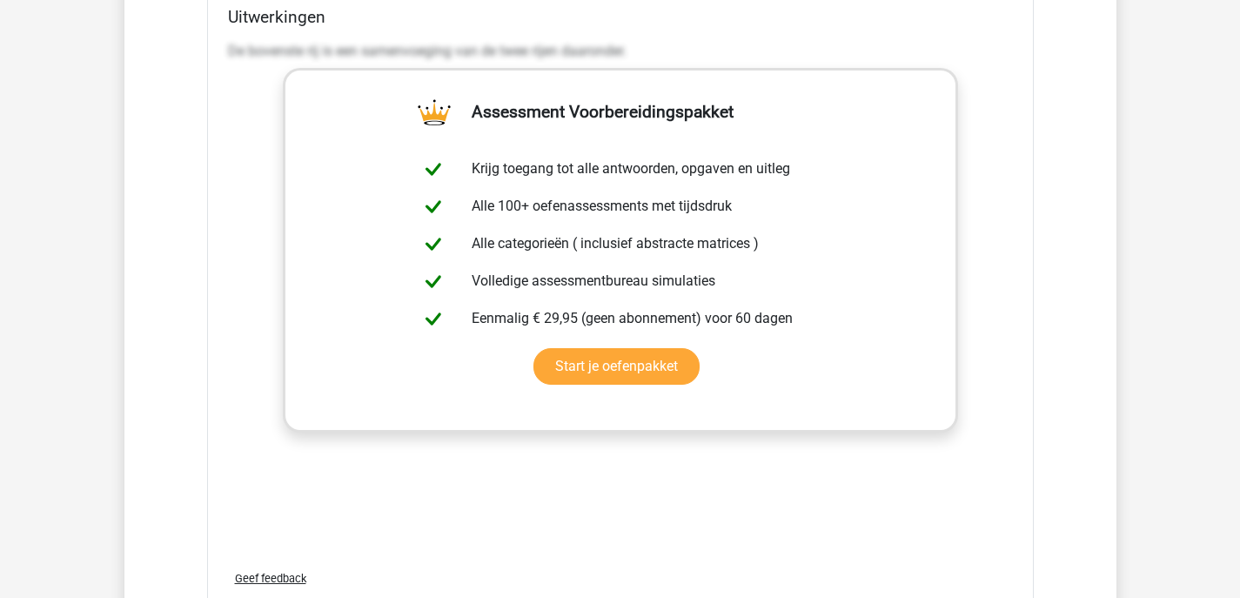
scroll to position [1589, 0]
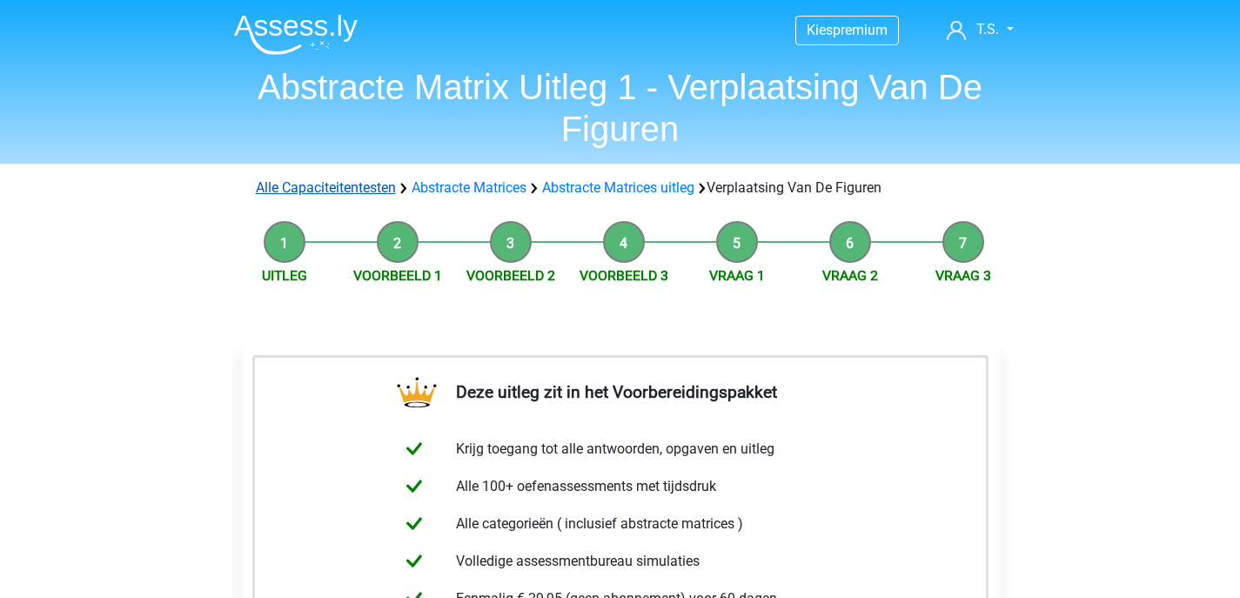
click at [371, 186] on link "Alle Capaciteitentesten" at bounding box center [326, 187] width 140 height 17
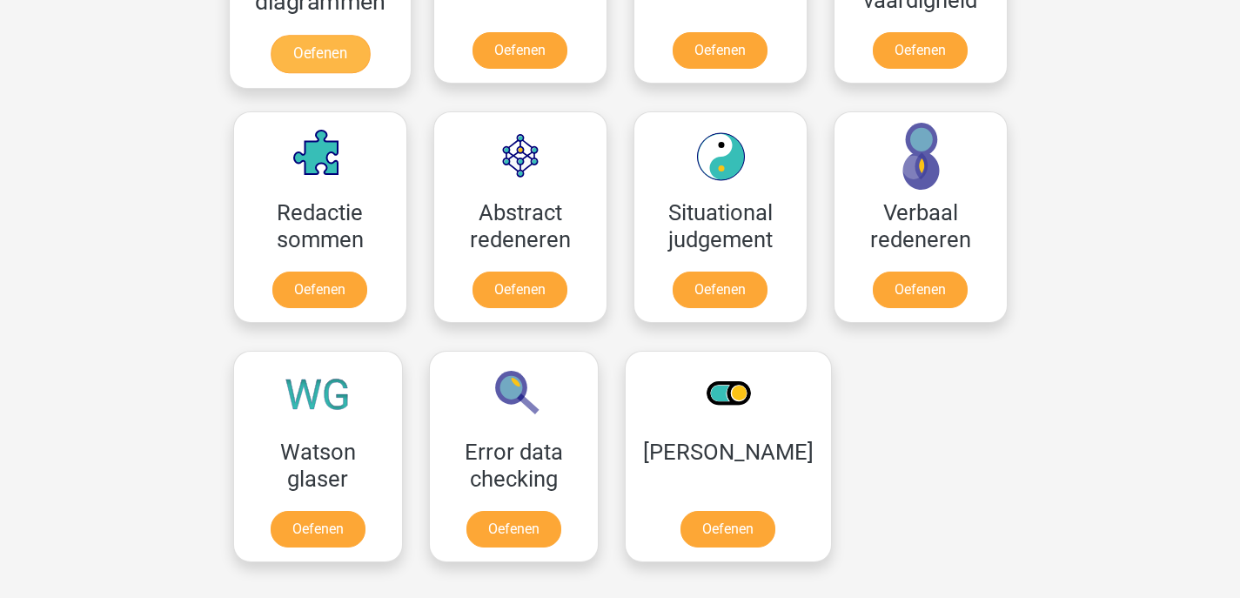
scroll to position [1184, 0]
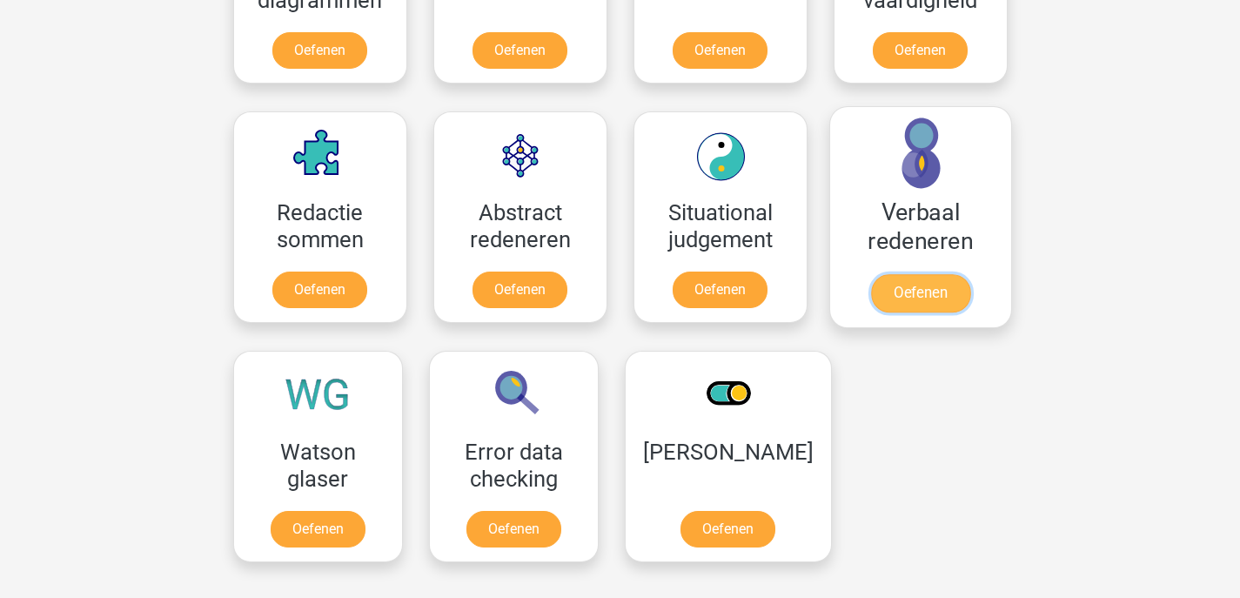
click at [899, 274] on link "Oefenen" at bounding box center [919, 293] width 99 height 38
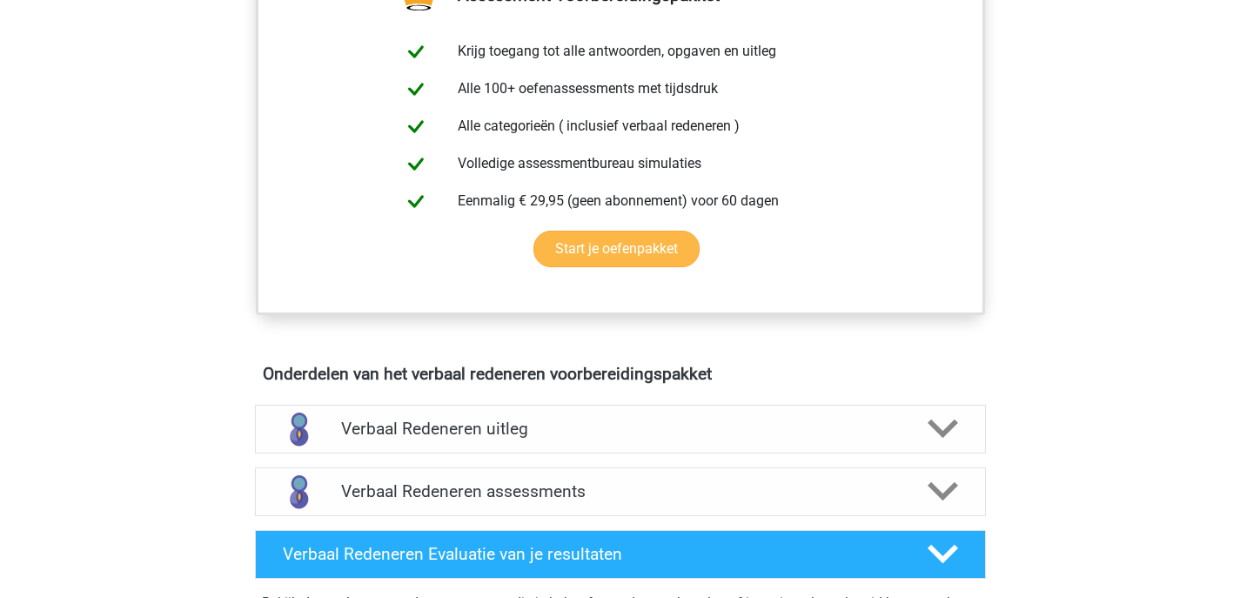
scroll to position [823, 0]
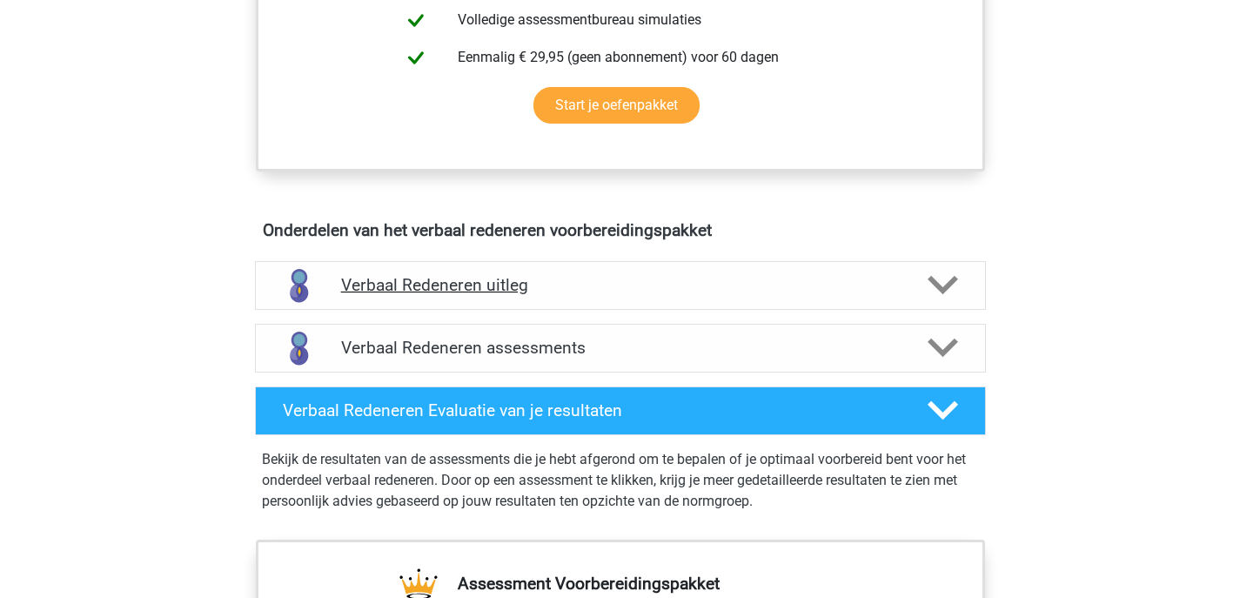
click at [534, 286] on h4 "Verbaal Redeneren uitleg" at bounding box center [620, 285] width 559 height 20
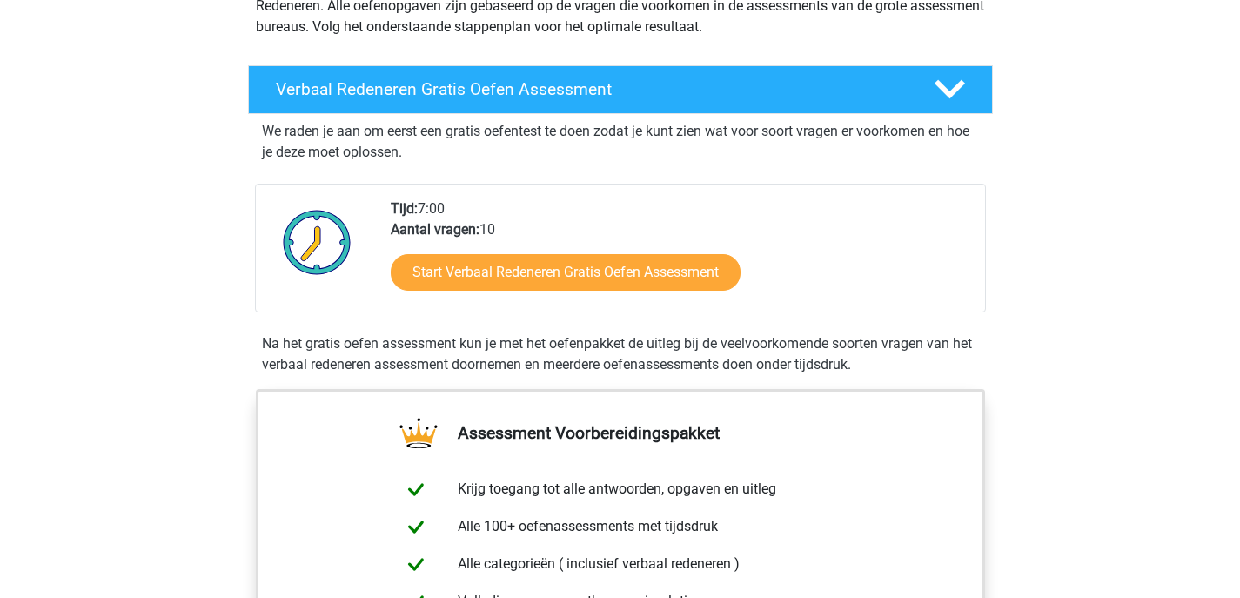
scroll to position [0, 0]
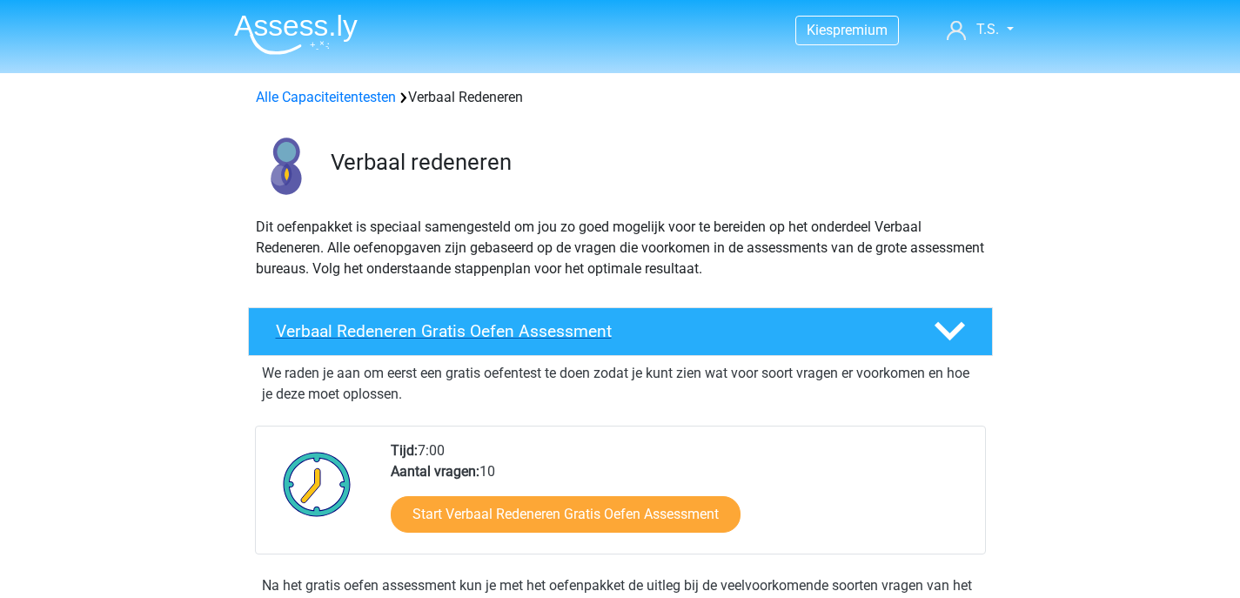
click at [522, 330] on h4 "Verbaal Redeneren Gratis Oefen Assessment" at bounding box center [591, 331] width 630 height 20
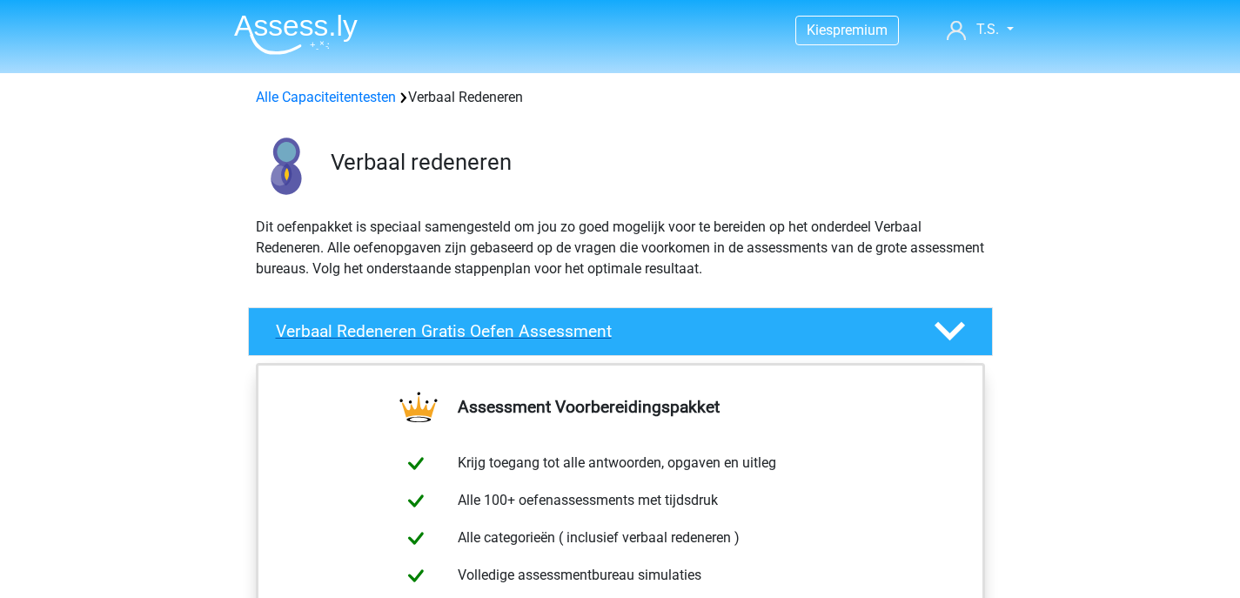
click at [950, 333] on polygon at bounding box center [950, 331] width 30 height 19
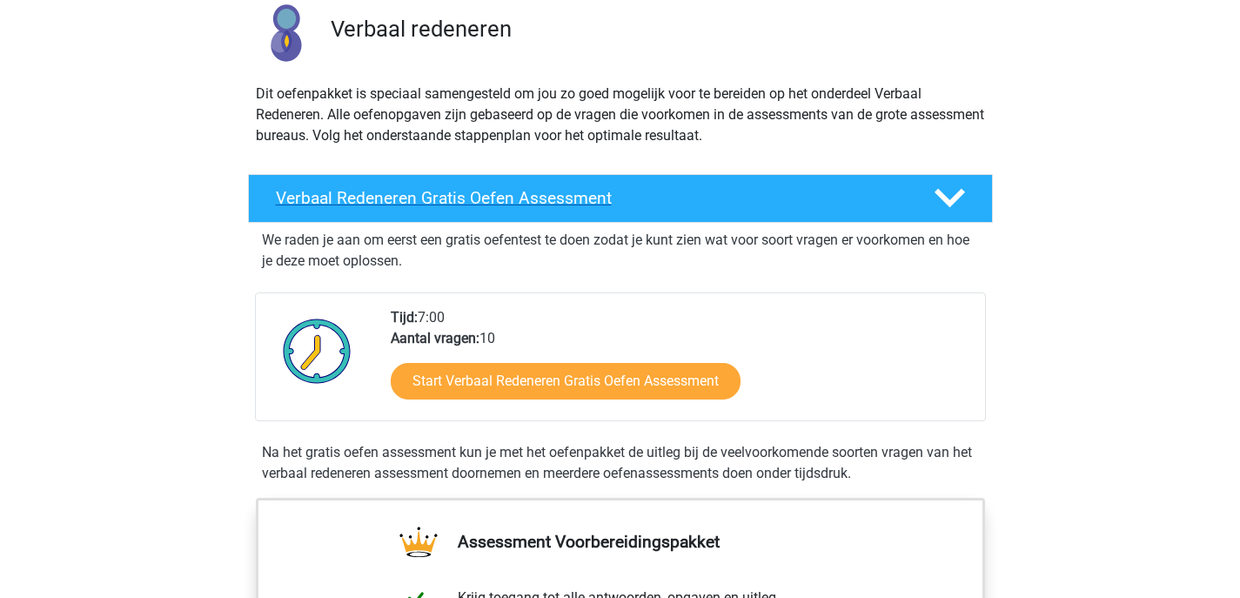
scroll to position [137, 0]
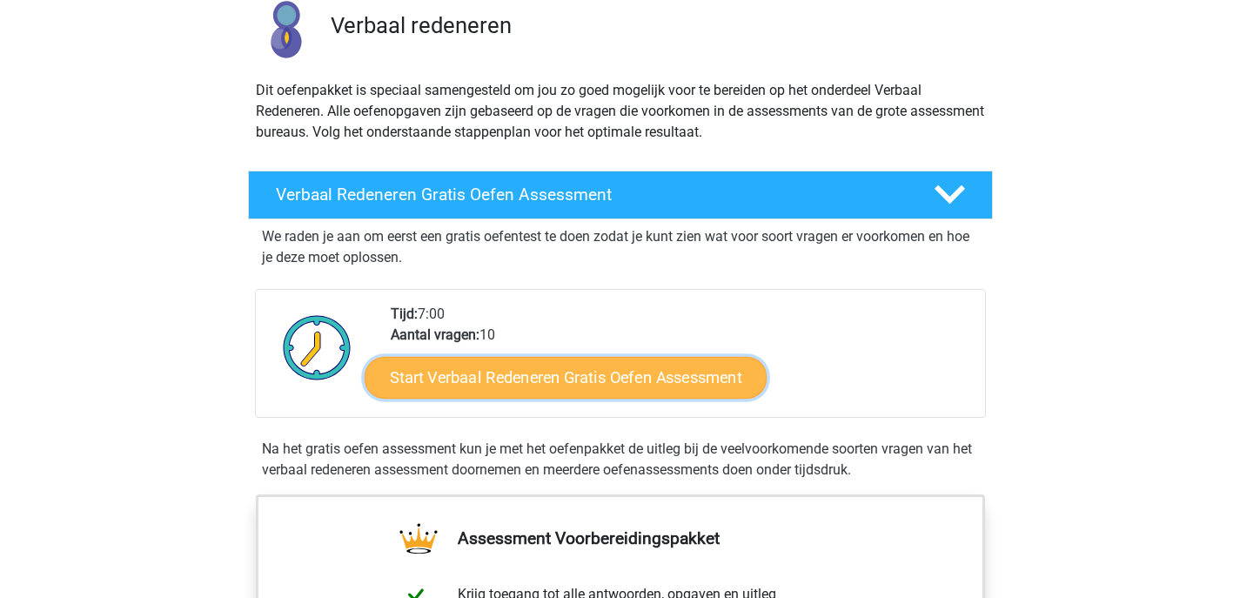
click at [659, 378] on link "Start Verbaal Redeneren Gratis Oefen Assessment" at bounding box center [566, 378] width 402 height 42
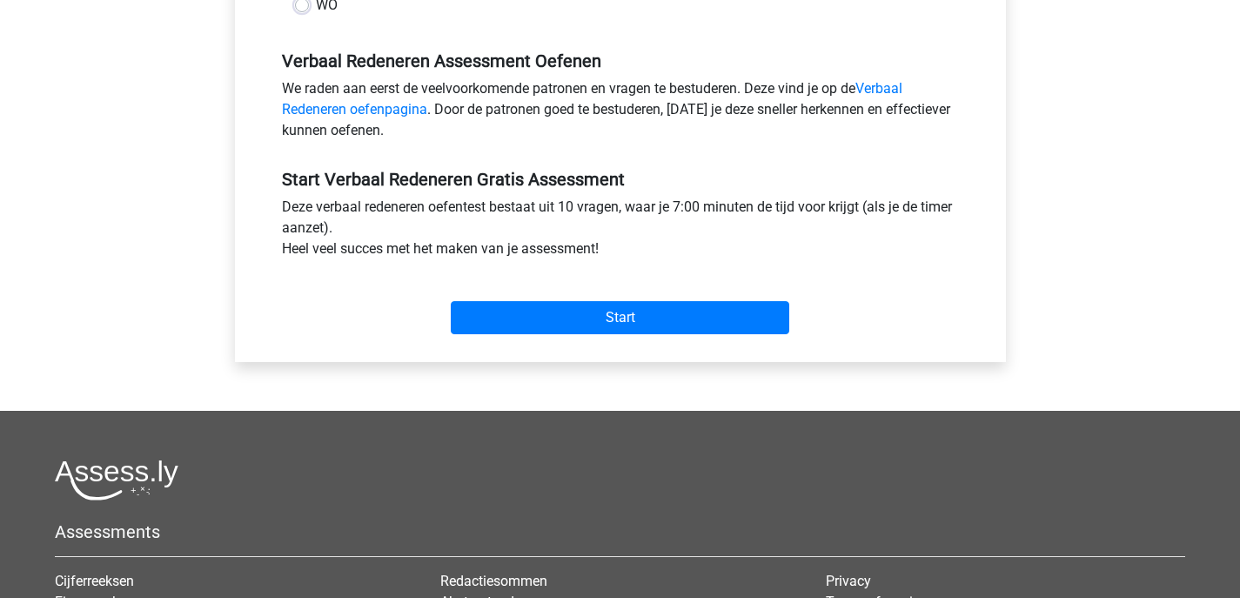
scroll to position [505, 0]
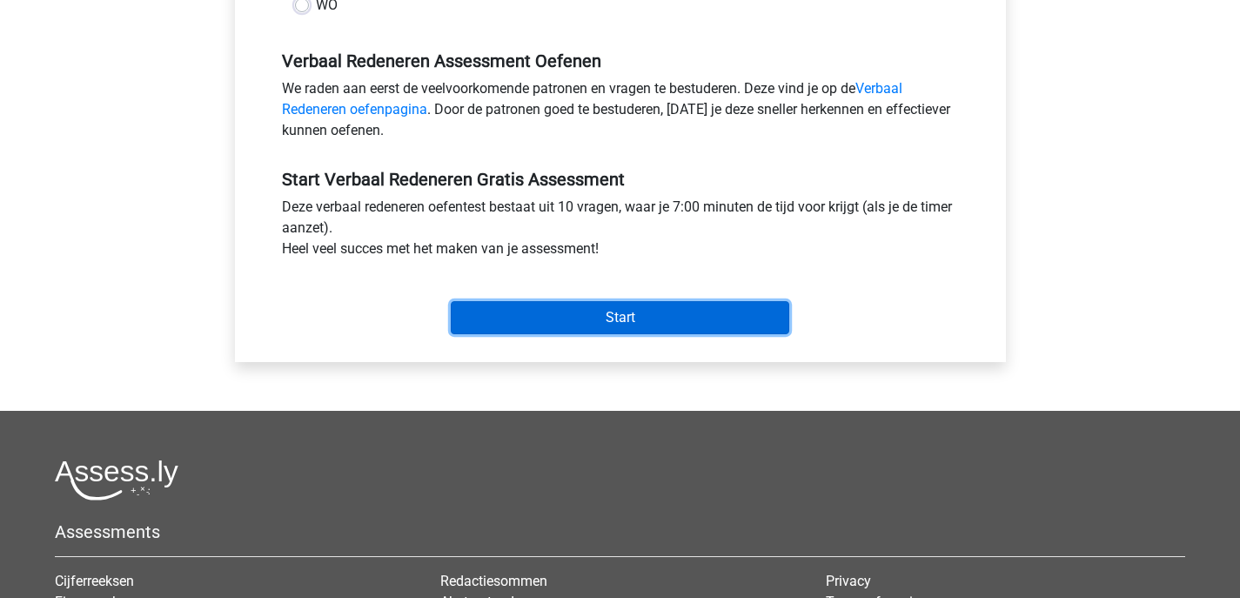
click at [635, 320] on input "Start" at bounding box center [620, 317] width 339 height 33
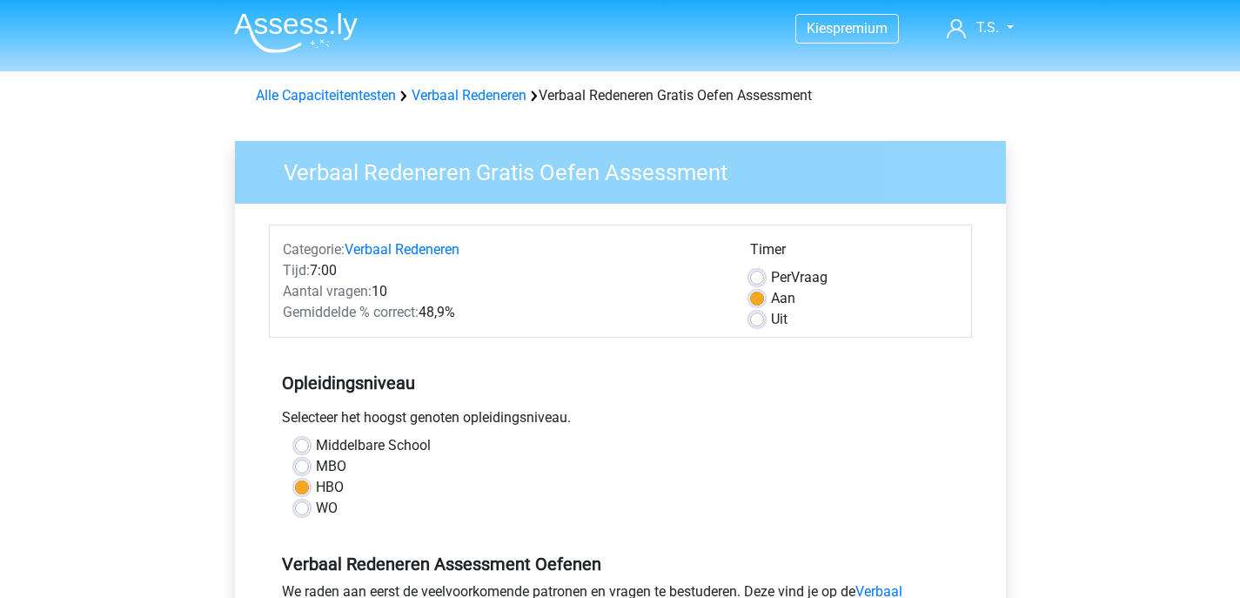
scroll to position [0, 0]
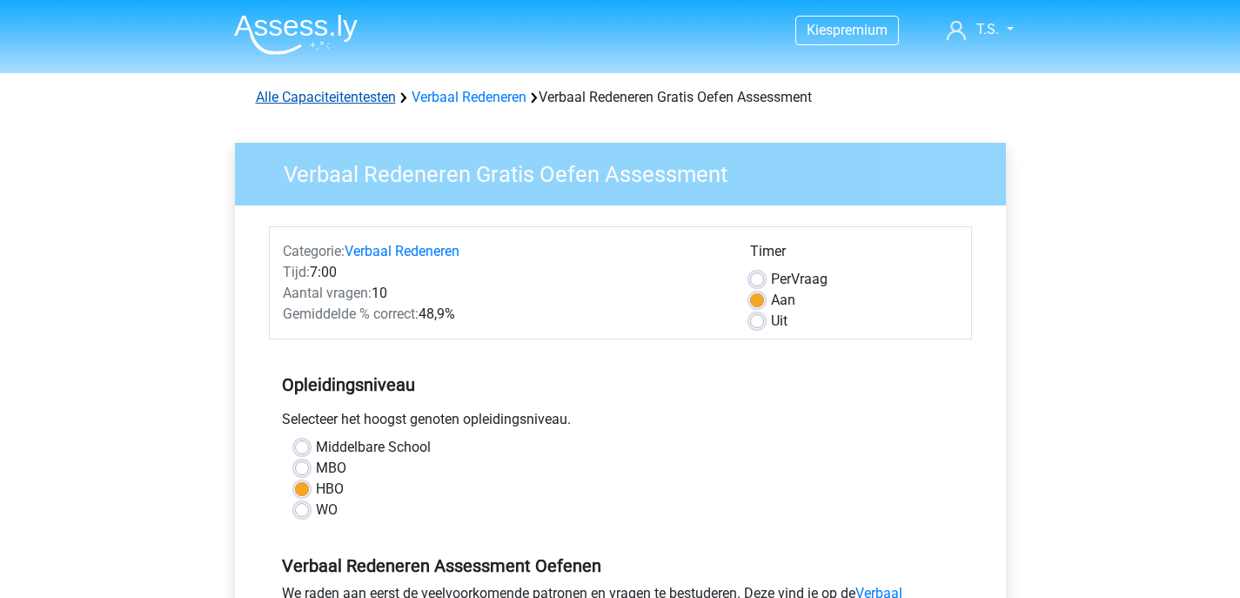
click at [353, 97] on link "Alle Capaciteitentesten" at bounding box center [326, 97] width 140 height 17
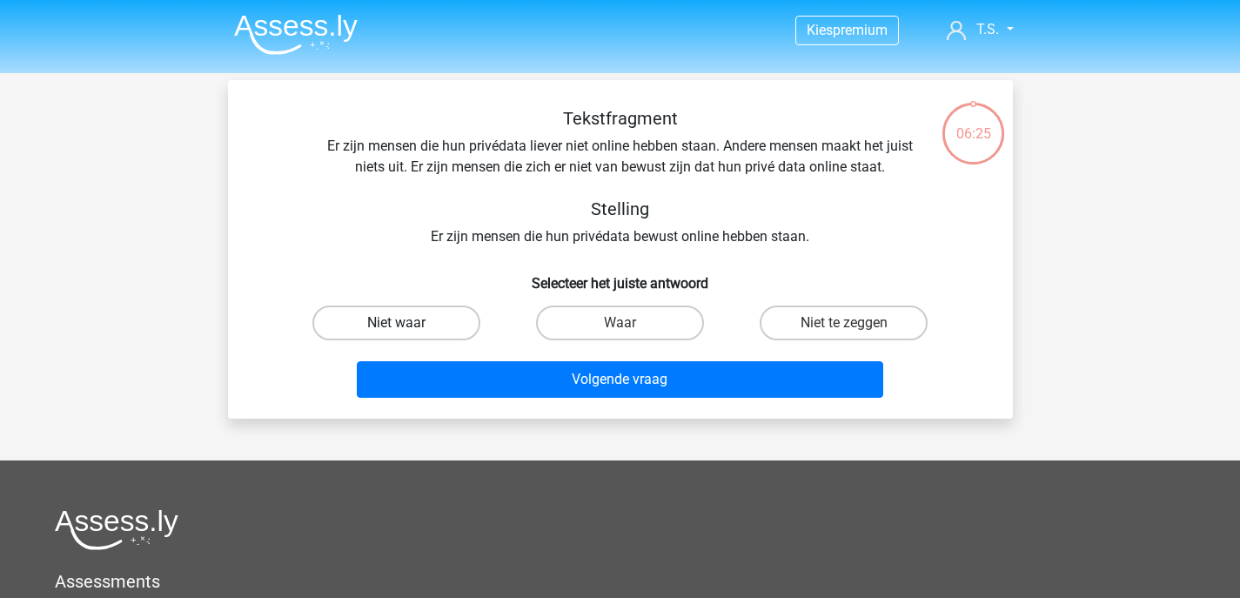
click at [407, 326] on div "Niet waar" at bounding box center [397, 323] width 210 height 35
click at [441, 326] on label "Niet waar" at bounding box center [396, 323] width 168 height 35
click at [407, 326] on input "Niet waar" at bounding box center [401, 328] width 11 height 11
radio input "true"
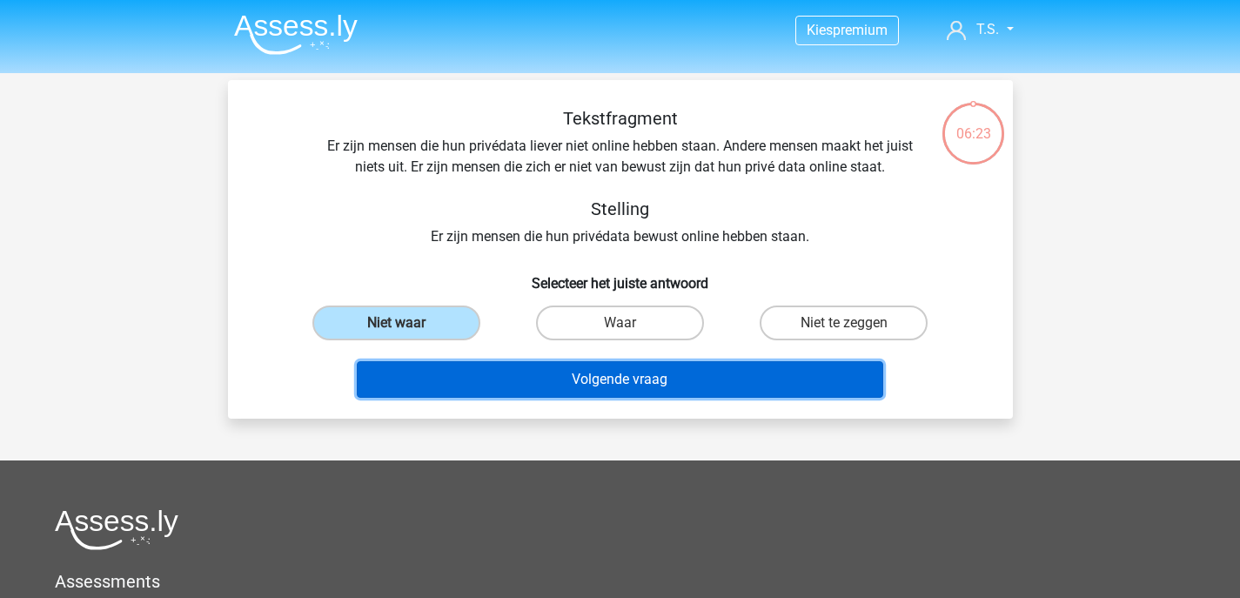
click at [505, 383] on button "Volgende vraag" at bounding box center [620, 379] width 527 height 37
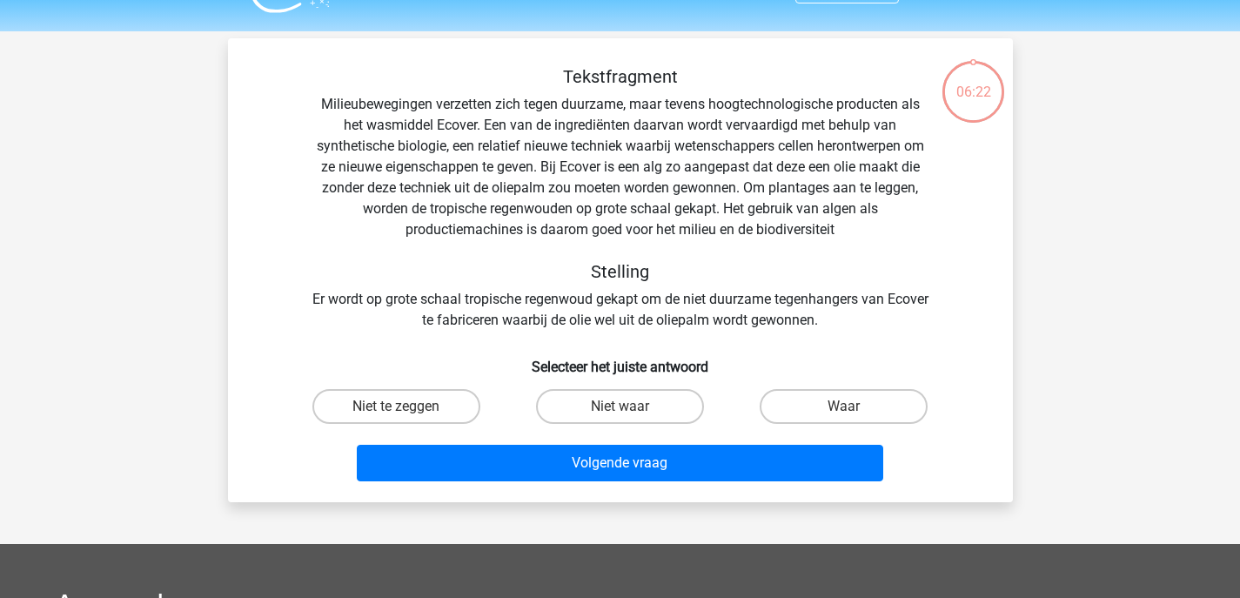
scroll to position [80, 0]
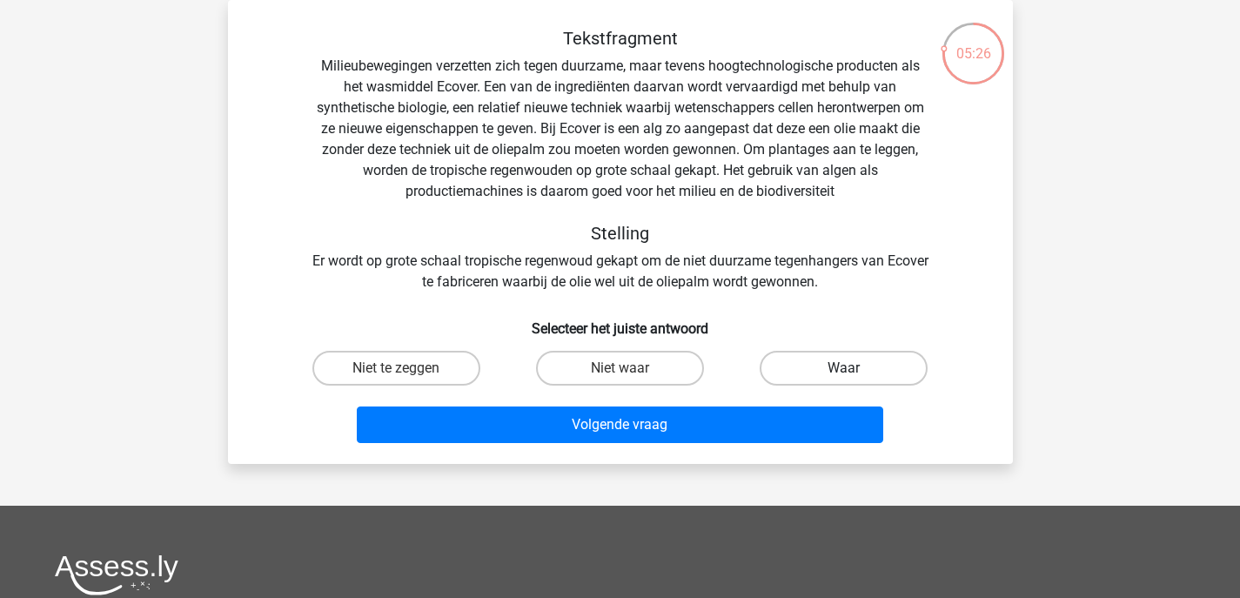
click at [821, 369] on label "Waar" at bounding box center [844, 368] width 168 height 35
click at [844, 369] on input "Waar" at bounding box center [849, 373] width 11 height 11
radio input "true"
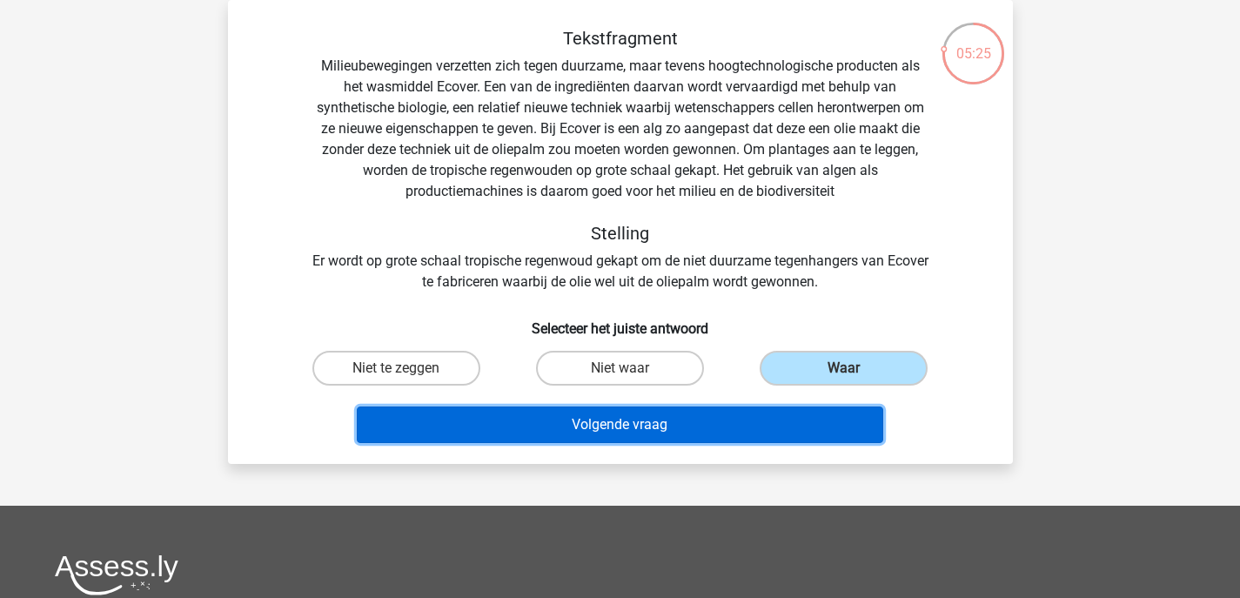
click at [790, 412] on button "Volgende vraag" at bounding box center [620, 424] width 527 height 37
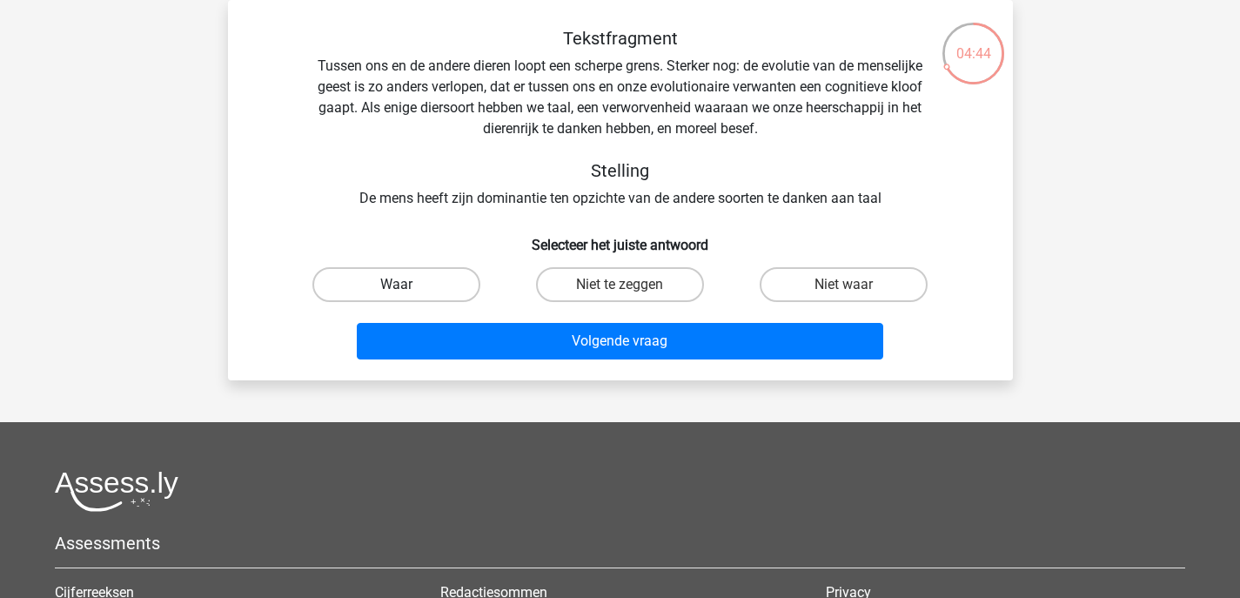
click at [440, 287] on label "Waar" at bounding box center [396, 284] width 168 height 35
click at [407, 287] on input "Waar" at bounding box center [401, 290] width 11 height 11
radio input "true"
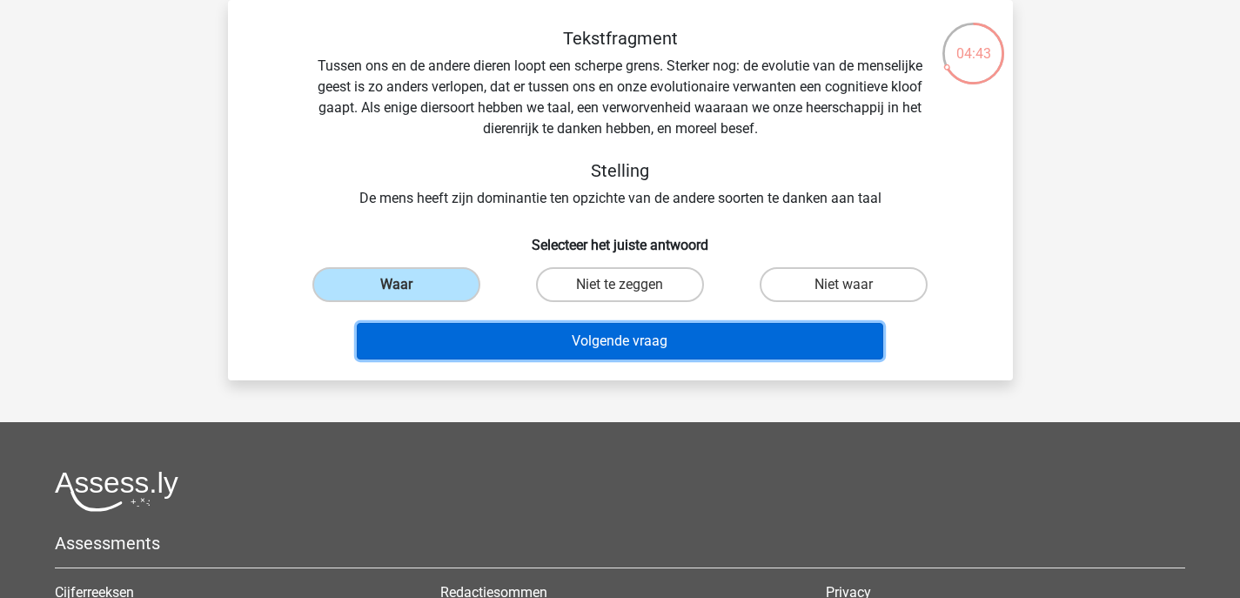
click at [476, 344] on button "Volgende vraag" at bounding box center [620, 341] width 527 height 37
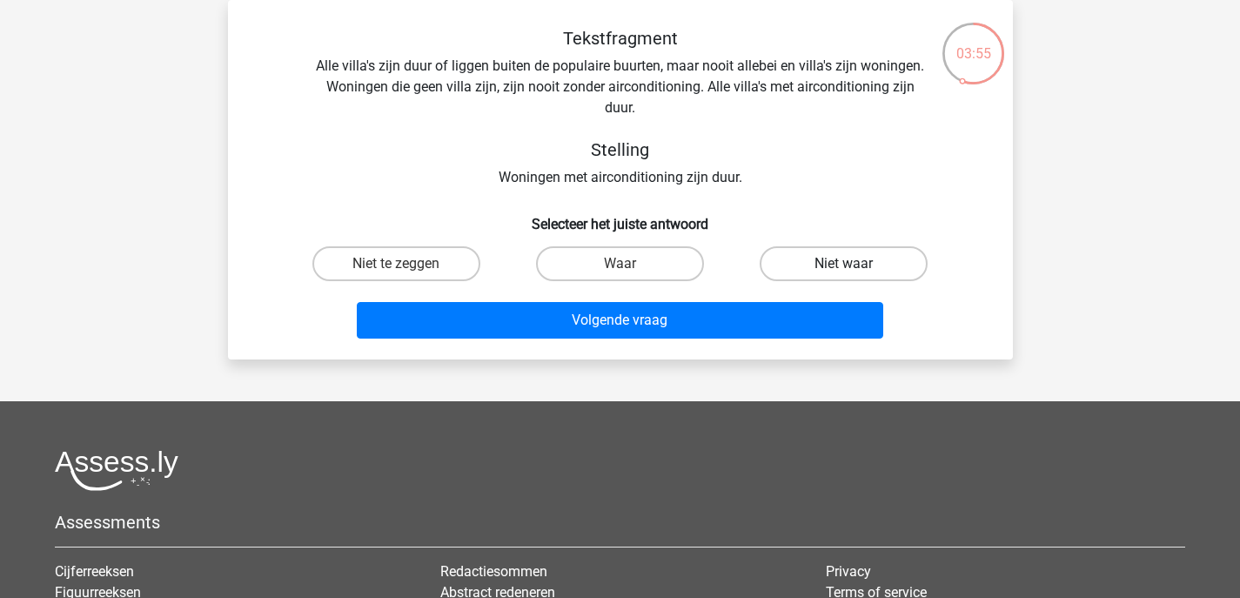
click at [816, 247] on label "Niet waar" at bounding box center [844, 263] width 168 height 35
click at [844, 264] on input "Niet waar" at bounding box center [849, 269] width 11 height 11
radio input "true"
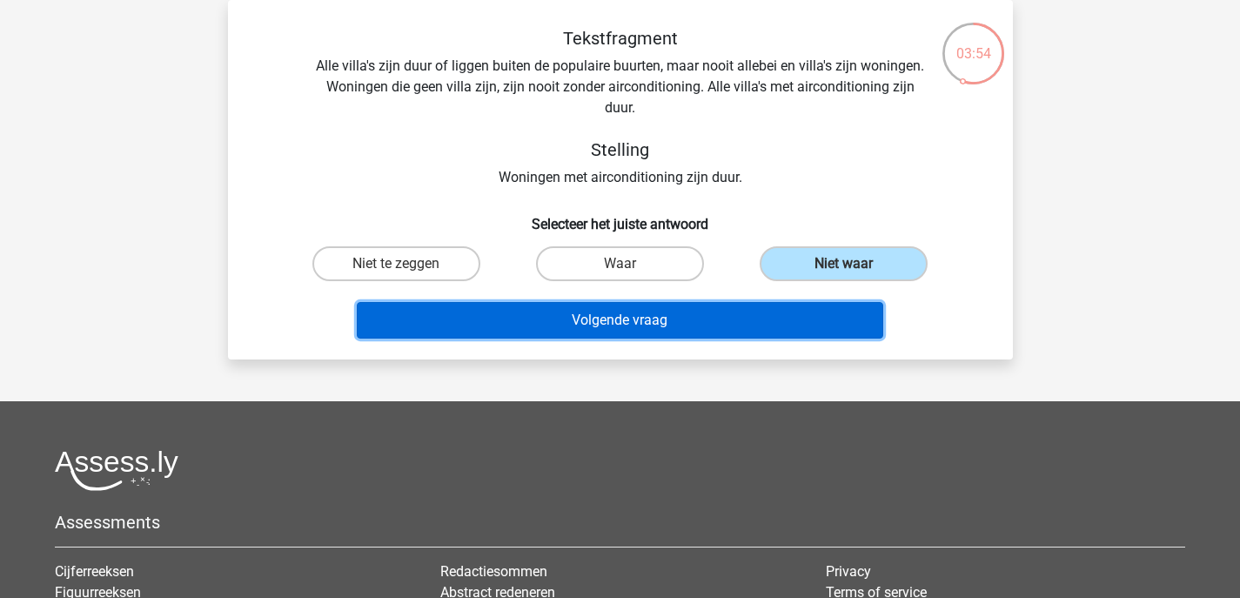
click at [707, 315] on button "Volgende vraag" at bounding box center [620, 320] width 527 height 37
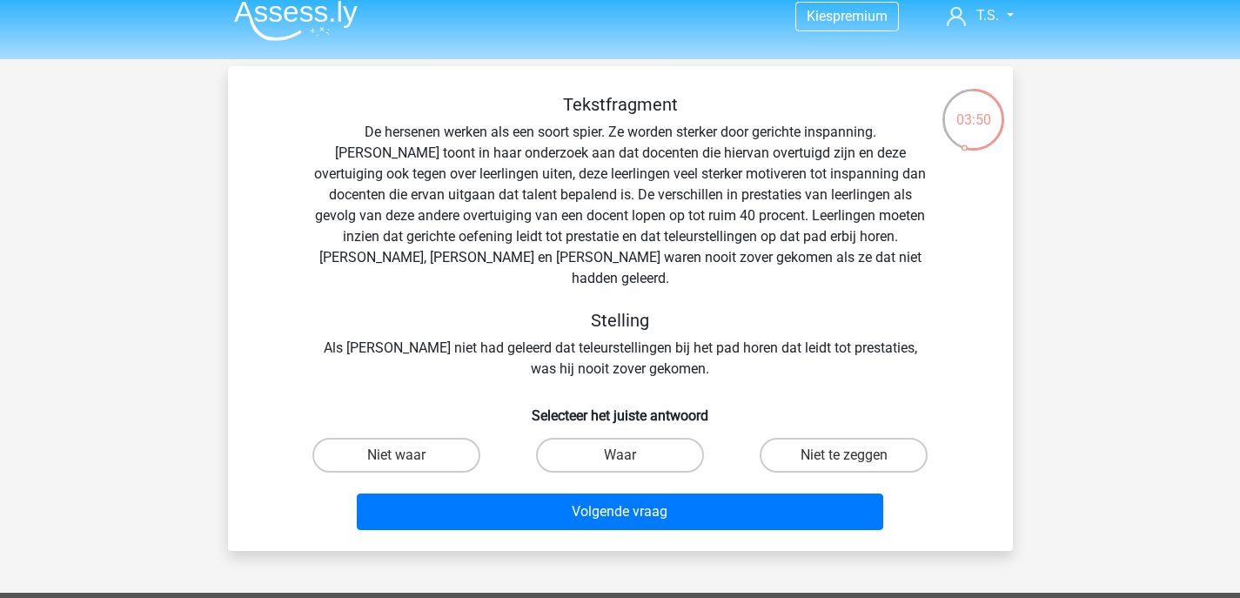
scroll to position [17, 0]
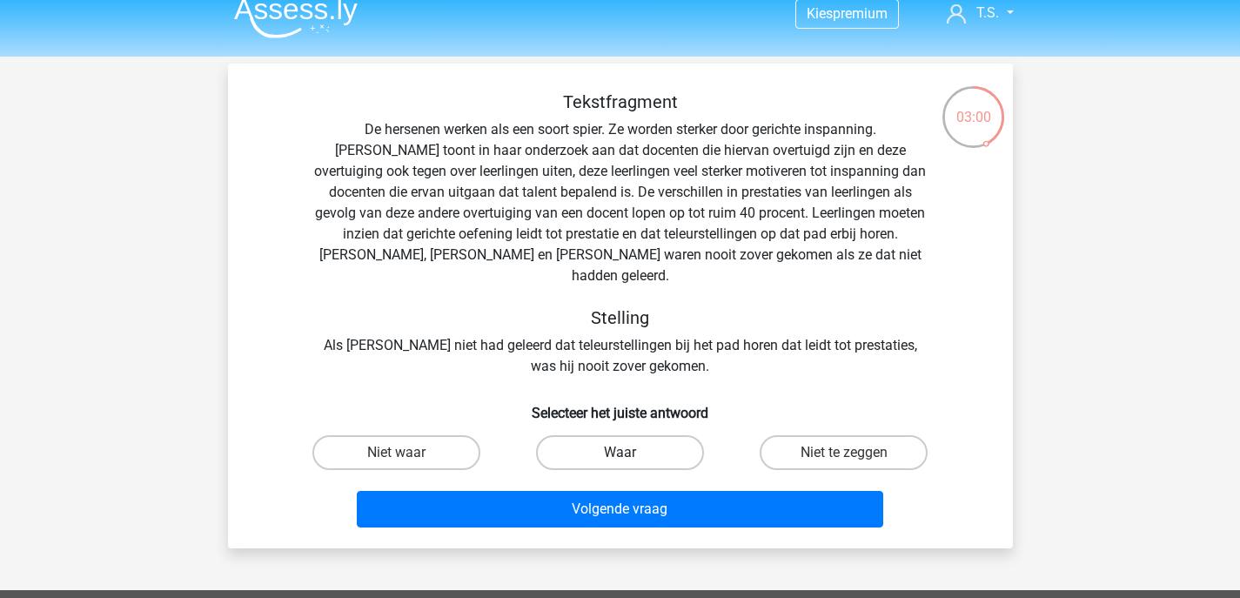
click at [589, 435] on label "Waar" at bounding box center [620, 452] width 168 height 35
click at [620, 453] on input "Waar" at bounding box center [625, 458] width 11 height 11
radio input "true"
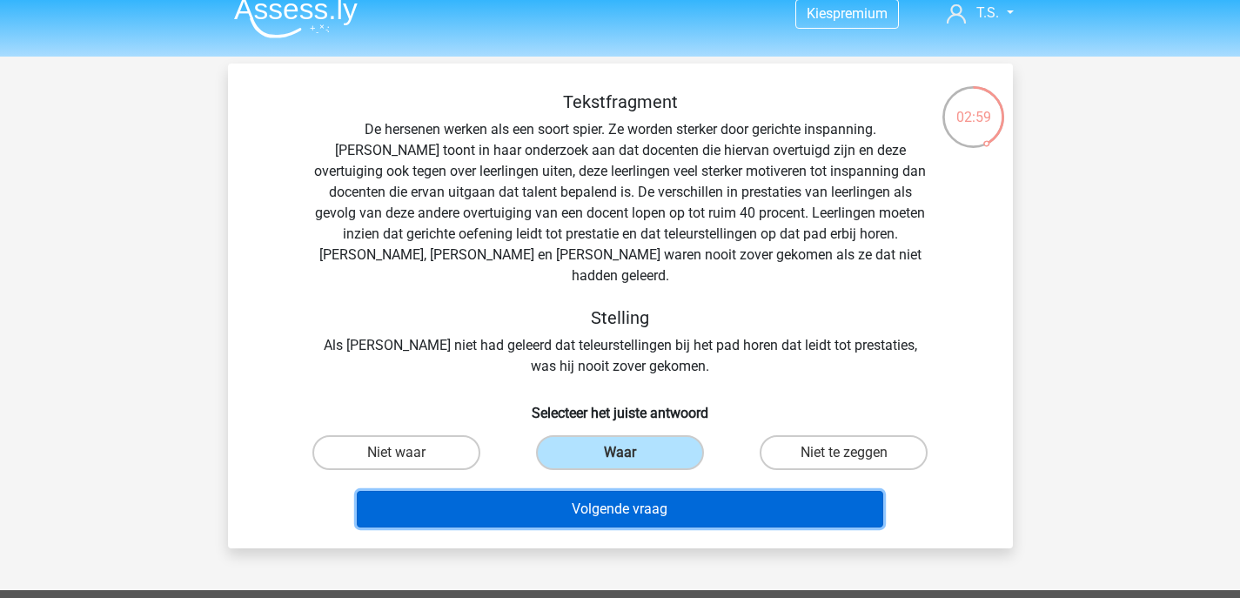
click at [591, 491] on button "Volgende vraag" at bounding box center [620, 509] width 527 height 37
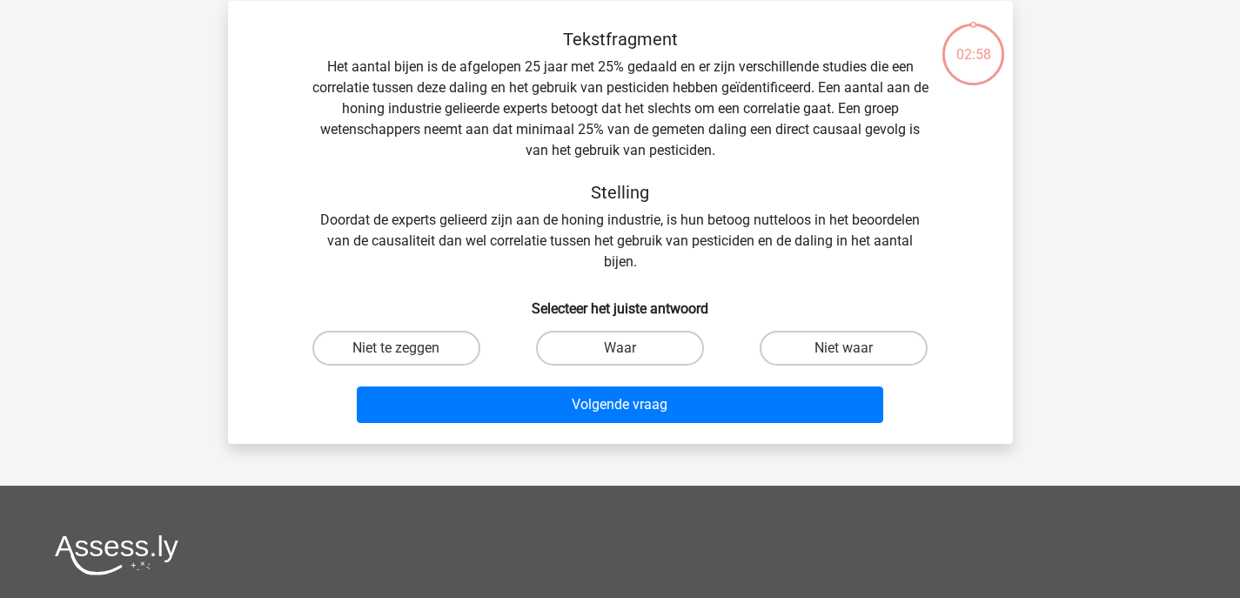
scroll to position [80, 0]
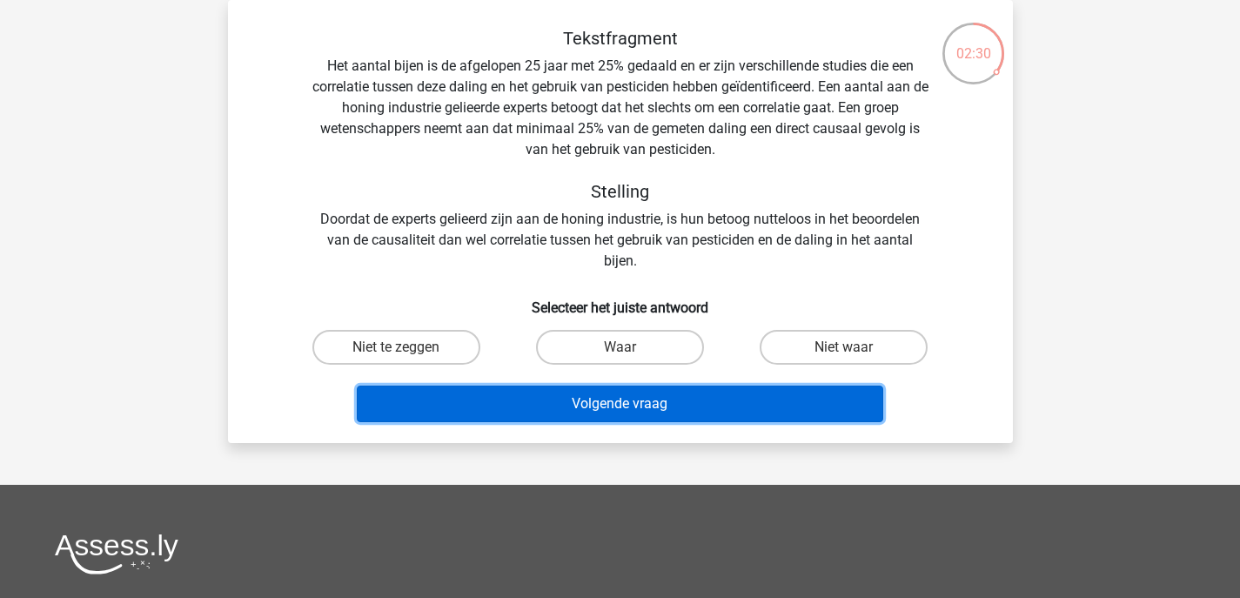
click at [524, 386] on button "Volgende vraag" at bounding box center [620, 404] width 527 height 37
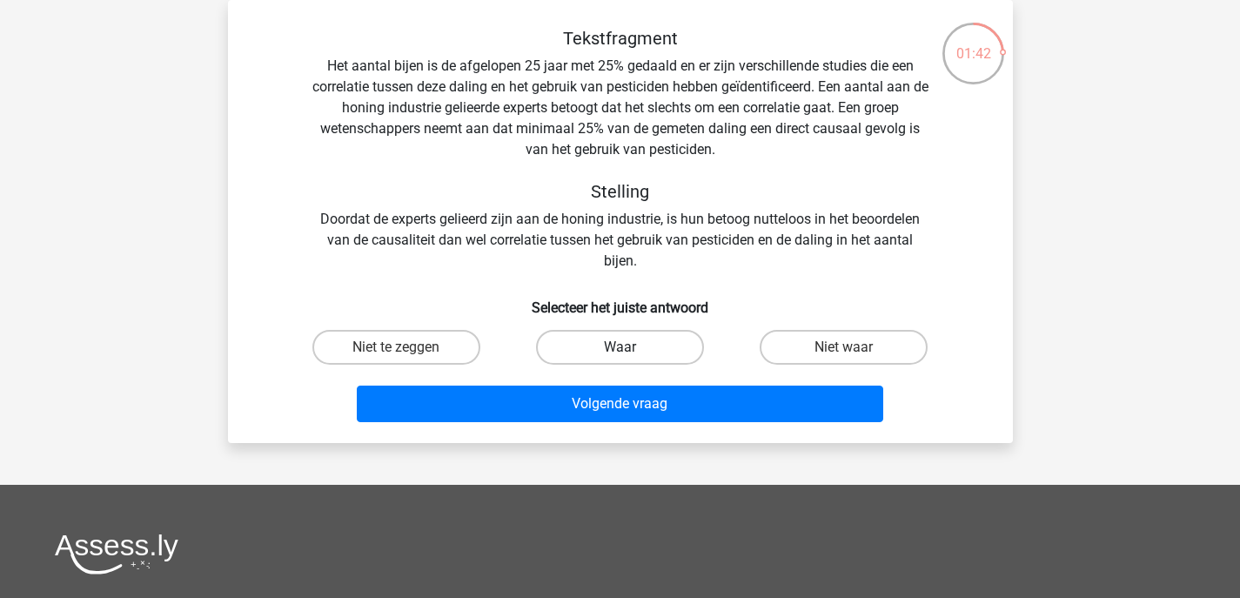
click at [613, 349] on label "Waar" at bounding box center [620, 347] width 168 height 35
click at [620, 349] on input "Waar" at bounding box center [625, 352] width 11 height 11
radio input "true"
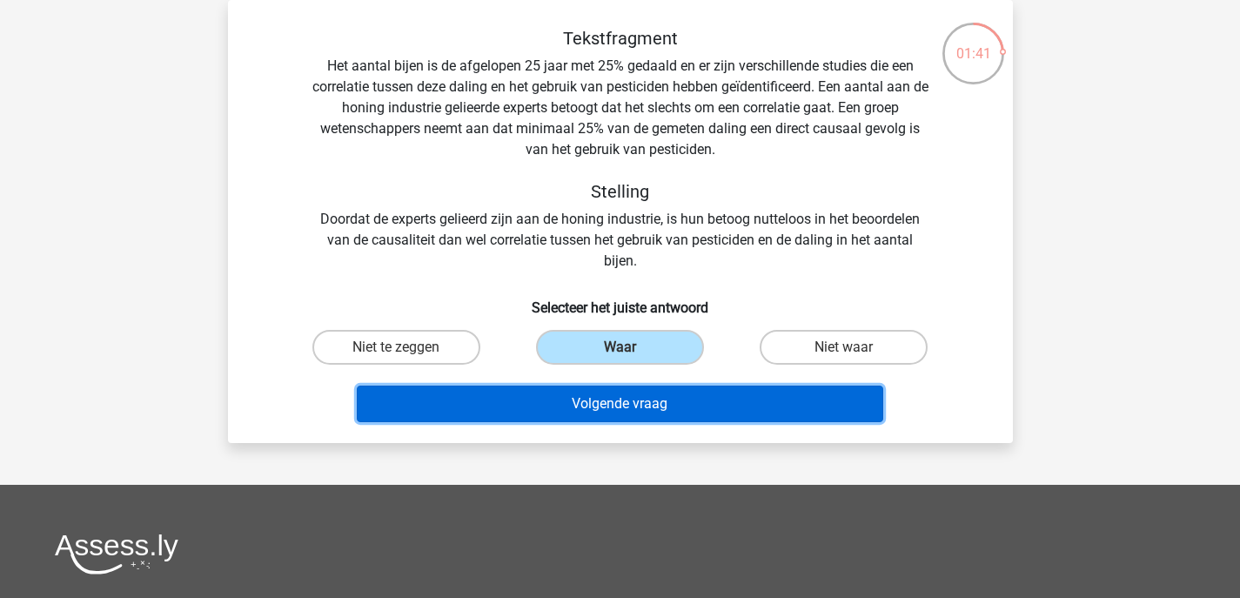
click at [594, 414] on button "Volgende vraag" at bounding box center [620, 404] width 527 height 37
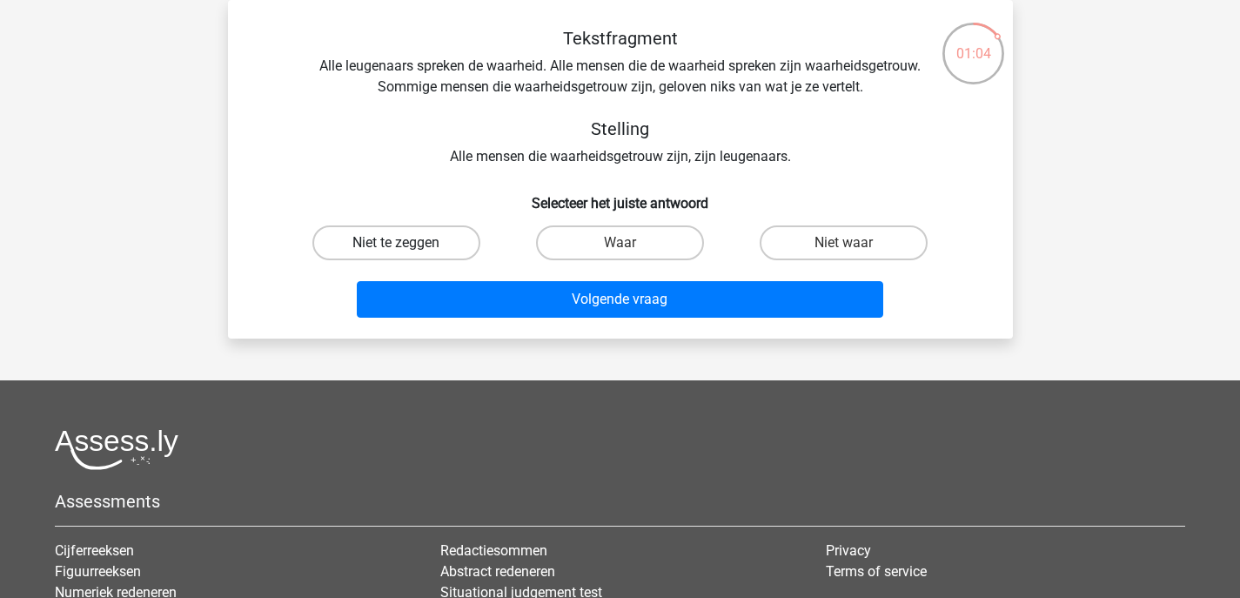
click at [468, 240] on label "Niet te zeggen" at bounding box center [396, 242] width 168 height 35
click at [407, 243] on input "Niet te zeggen" at bounding box center [401, 248] width 11 height 11
radio input "true"
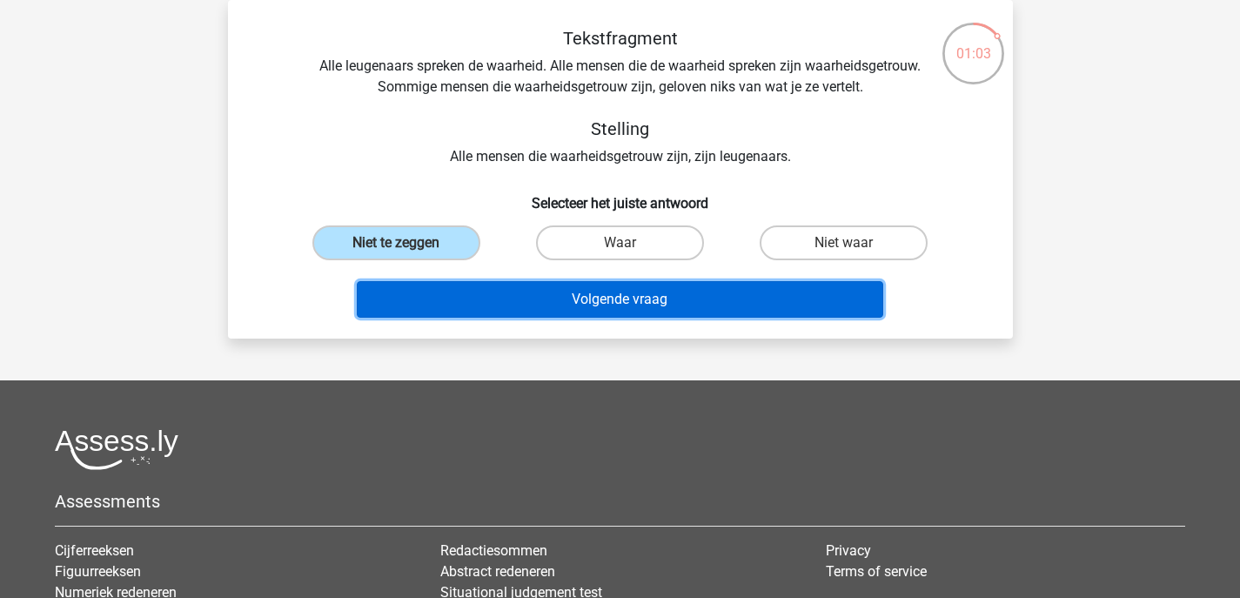
click at [499, 294] on button "Volgende vraag" at bounding box center [620, 299] width 527 height 37
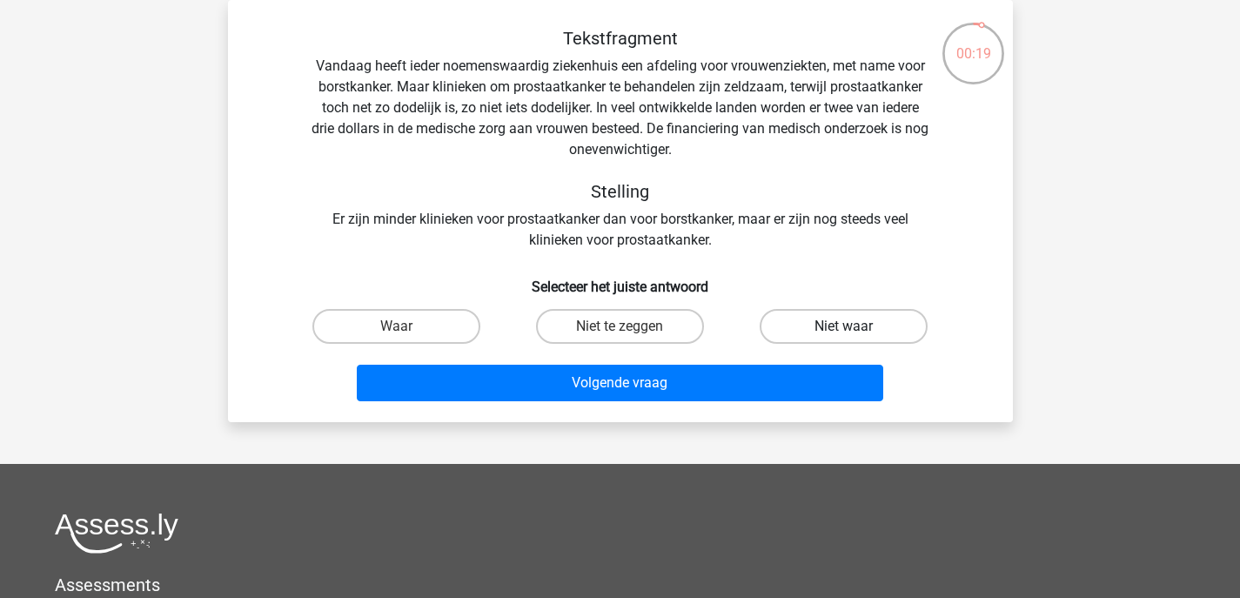
click at [826, 326] on label "Niet waar" at bounding box center [844, 326] width 168 height 35
click at [844, 326] on input "Niet waar" at bounding box center [849, 331] width 11 height 11
radio input "true"
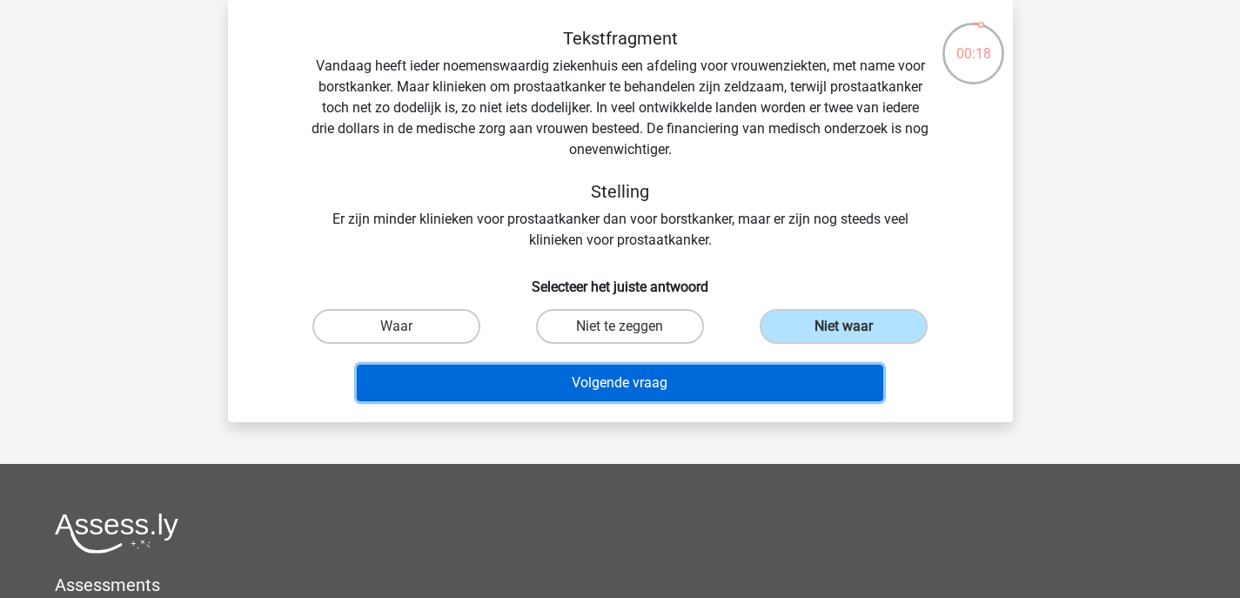
click at [776, 376] on button "Volgende vraag" at bounding box center [620, 383] width 527 height 37
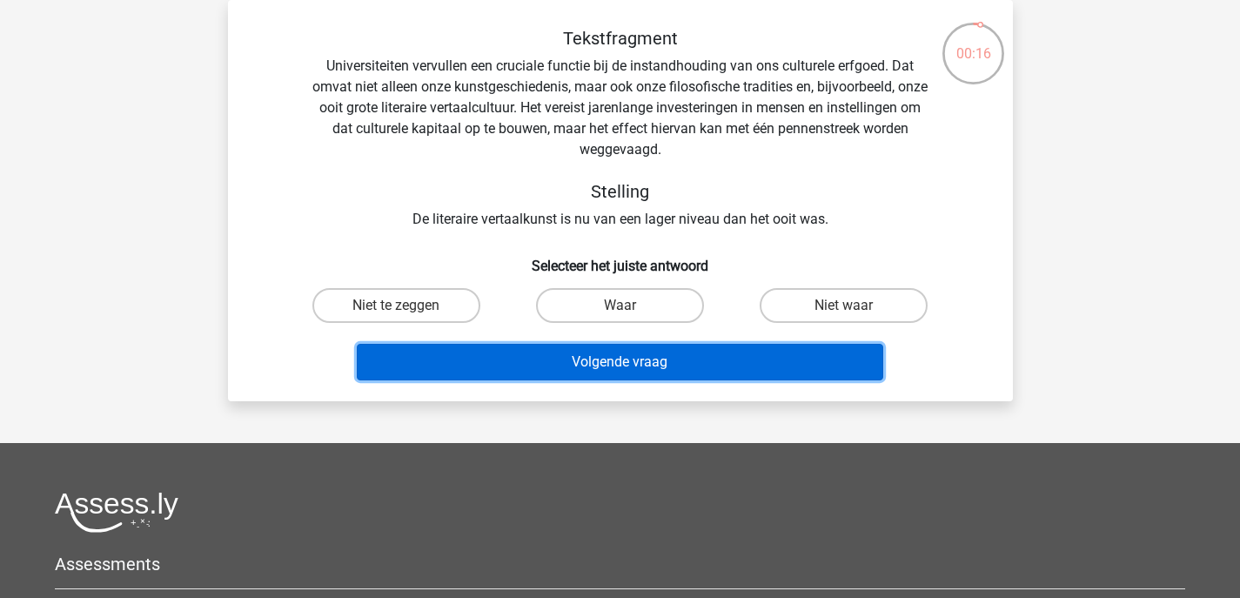
click at [756, 360] on button "Volgende vraag" at bounding box center [620, 362] width 527 height 37
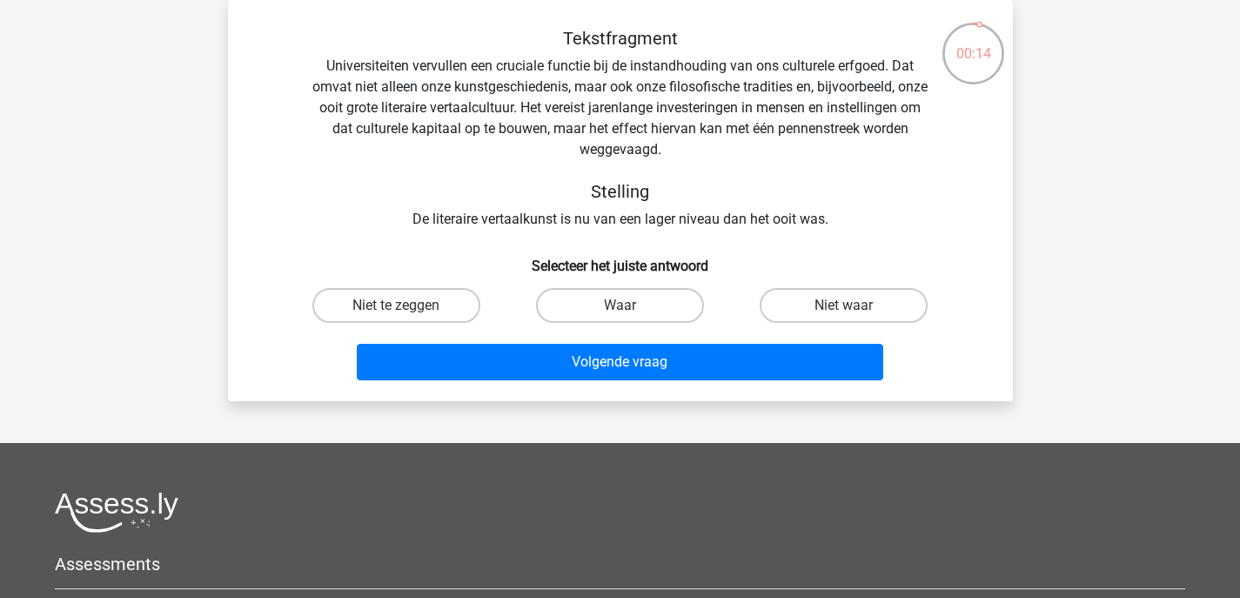
click at [451, 183] on h5 "Stelling" at bounding box center [621, 191] width 618 height 21
click at [624, 306] on input "Waar" at bounding box center [625, 311] width 11 height 11
radio input "true"
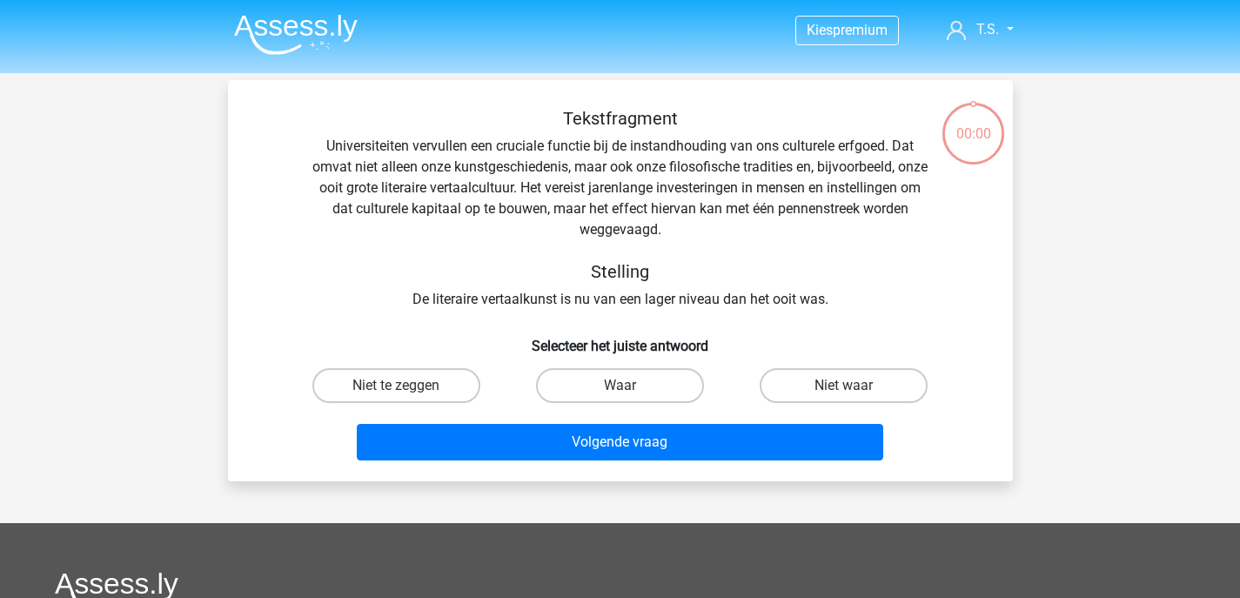
scroll to position [80, 0]
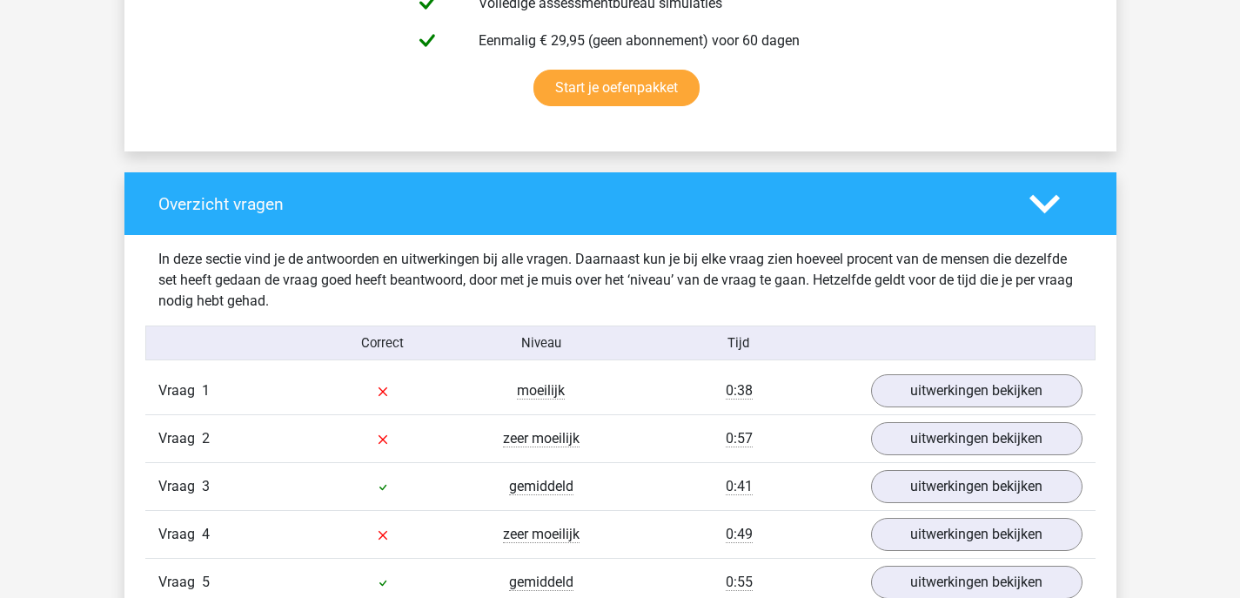
scroll to position [1354, 0]
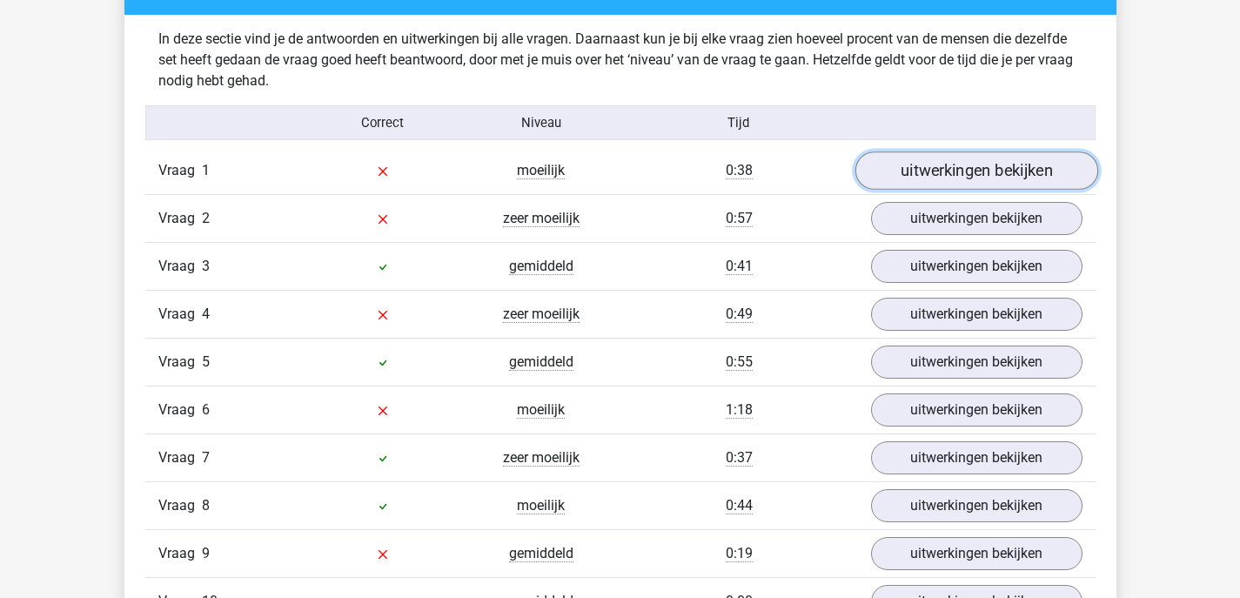
click at [893, 171] on link "uitwerkingen bekijken" at bounding box center [976, 171] width 243 height 38
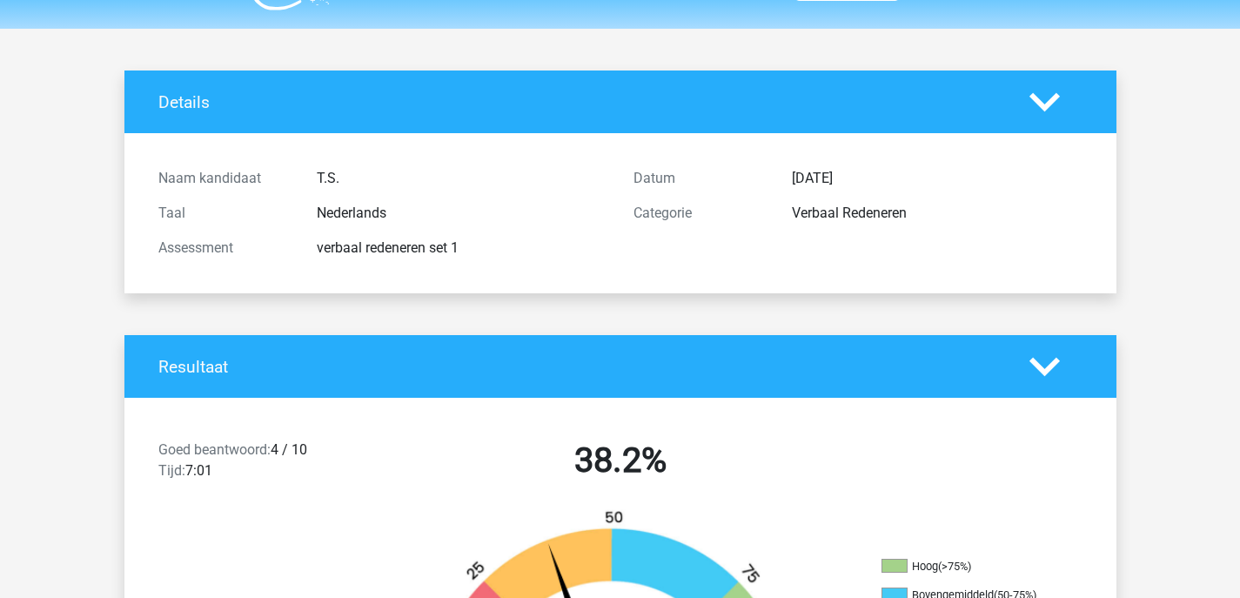
scroll to position [0, 0]
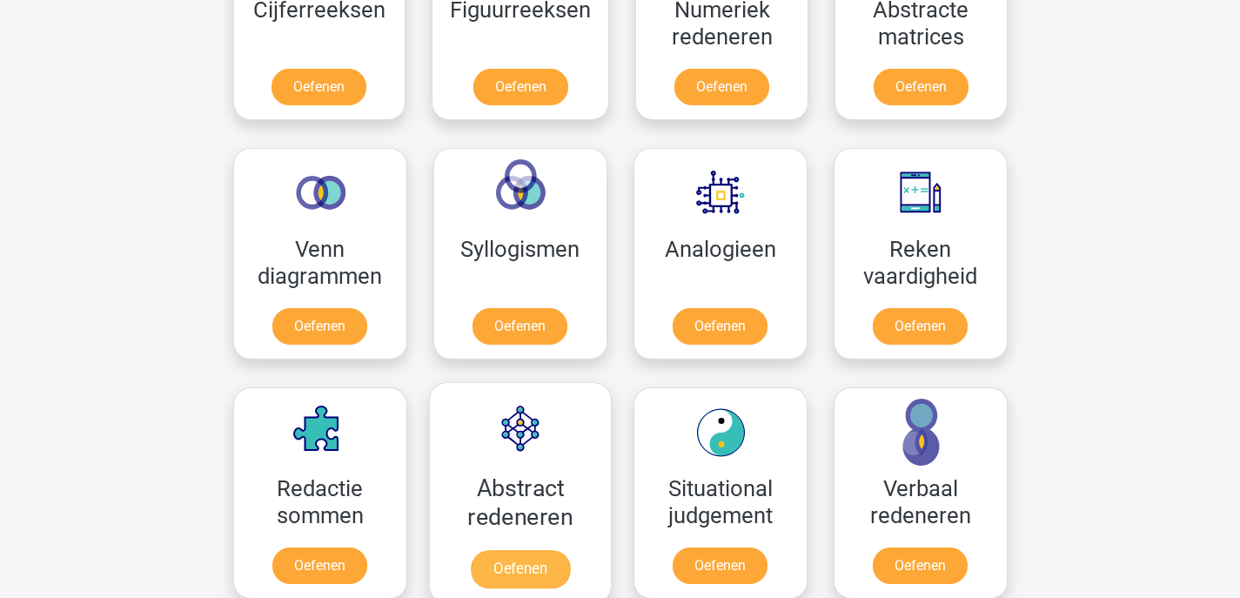
scroll to position [870, 0]
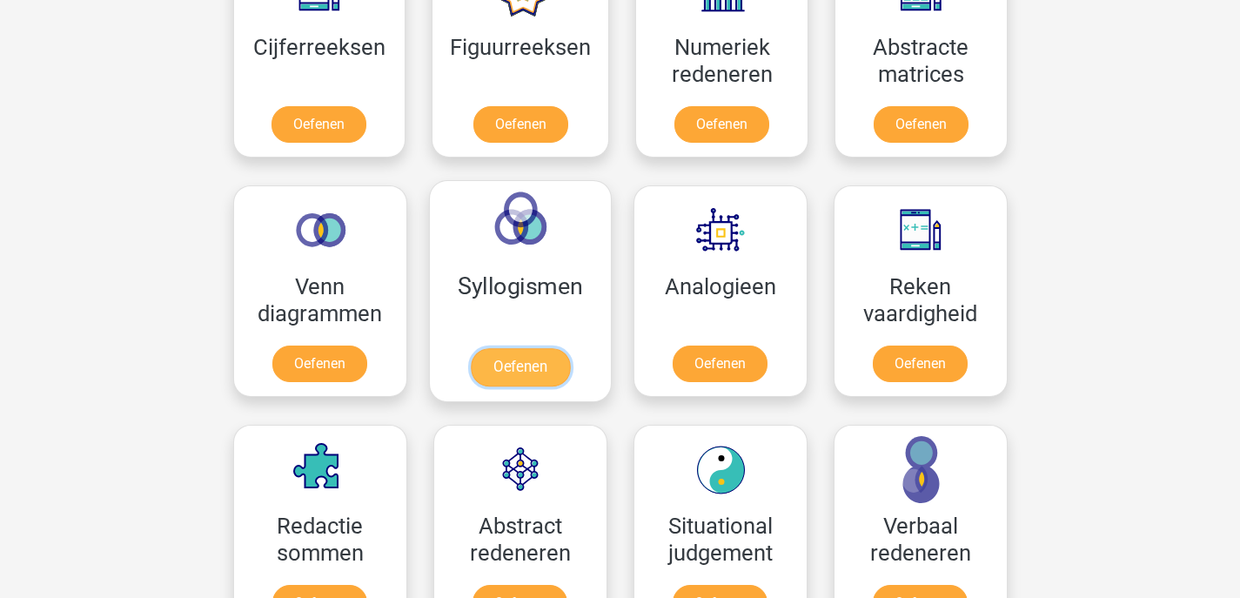
click at [520, 348] on link "Oefenen" at bounding box center [519, 367] width 99 height 38
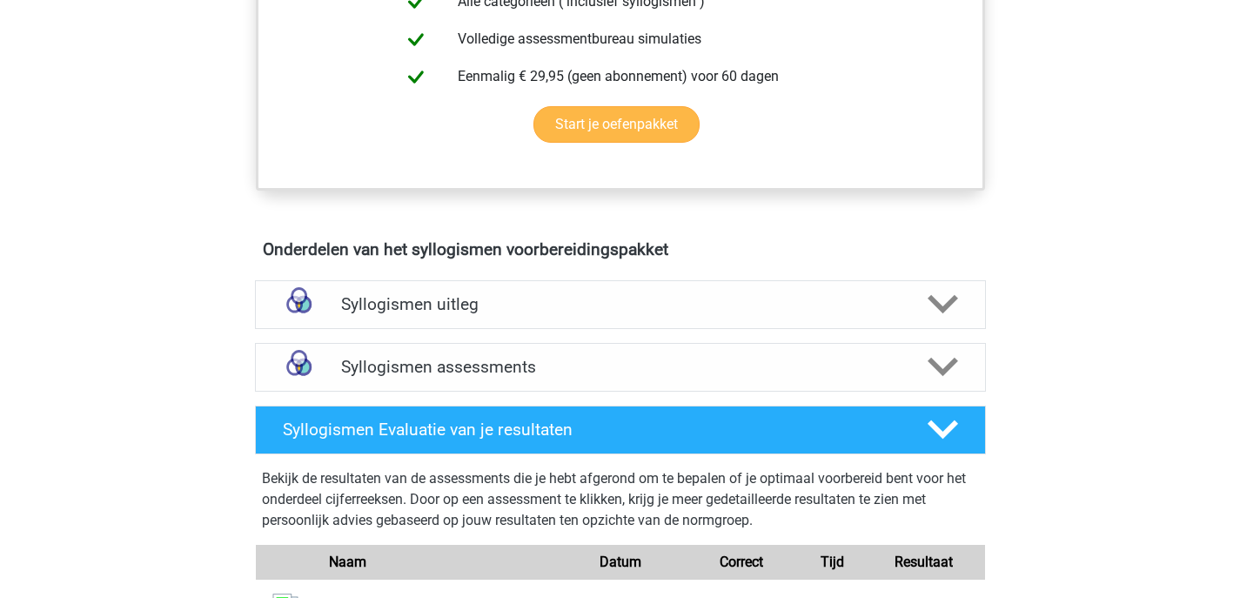
scroll to position [785, 0]
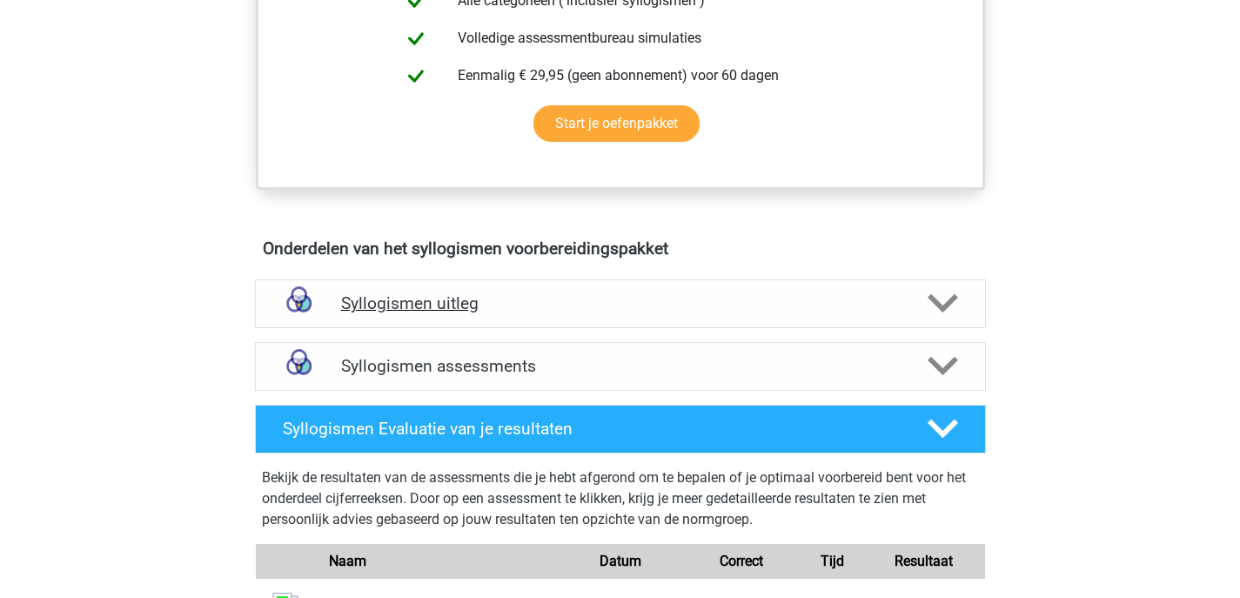
click at [491, 301] on h4 "Syllogismen uitleg" at bounding box center [620, 303] width 559 height 20
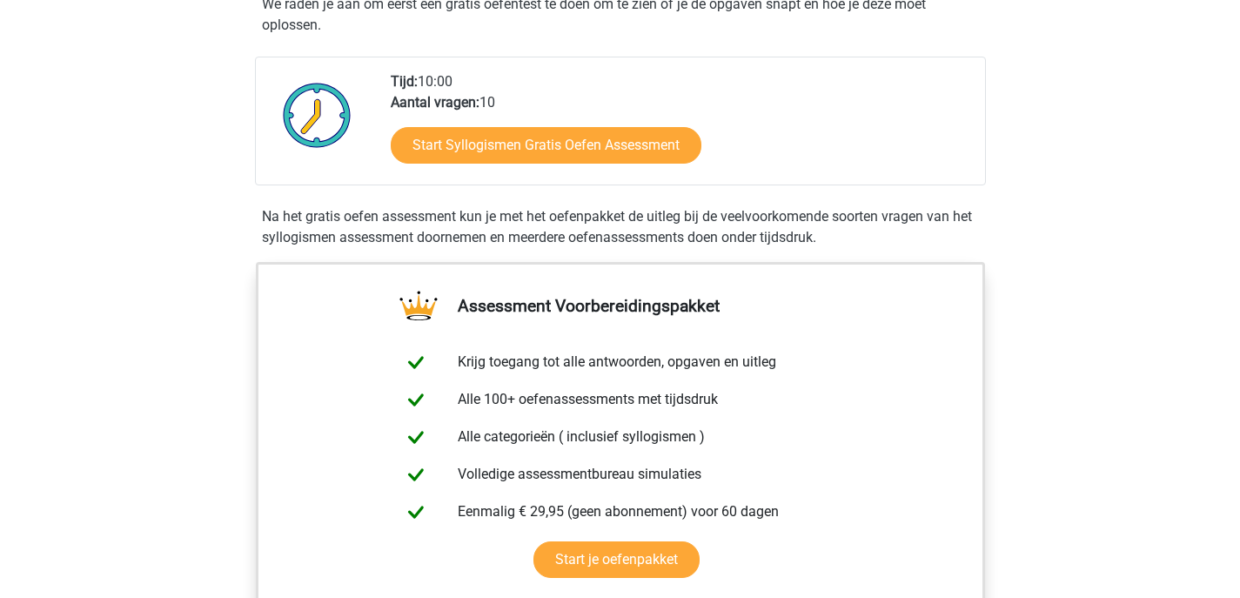
scroll to position [0, 0]
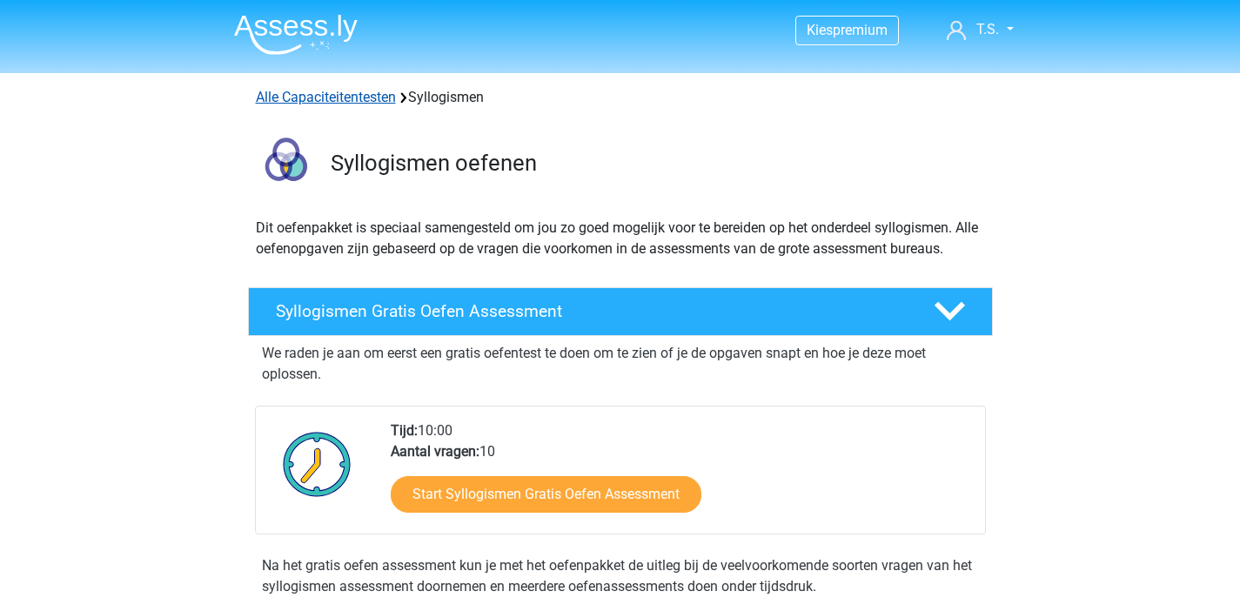
click at [314, 97] on link "Alle Capaciteitentesten" at bounding box center [326, 97] width 140 height 17
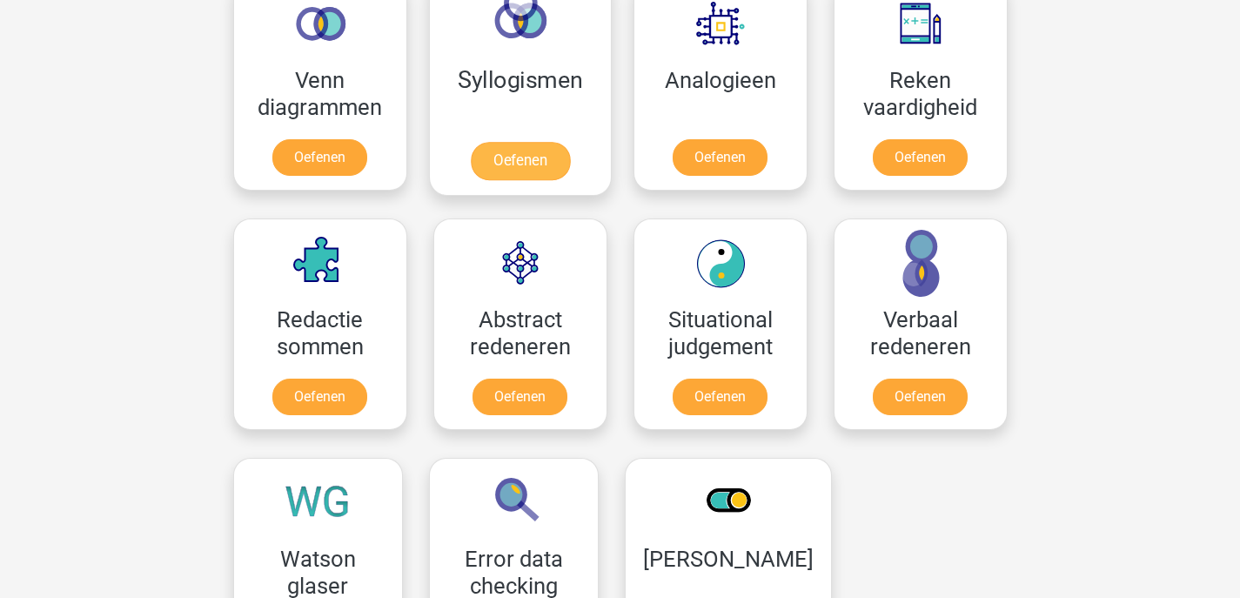
scroll to position [1145, 0]
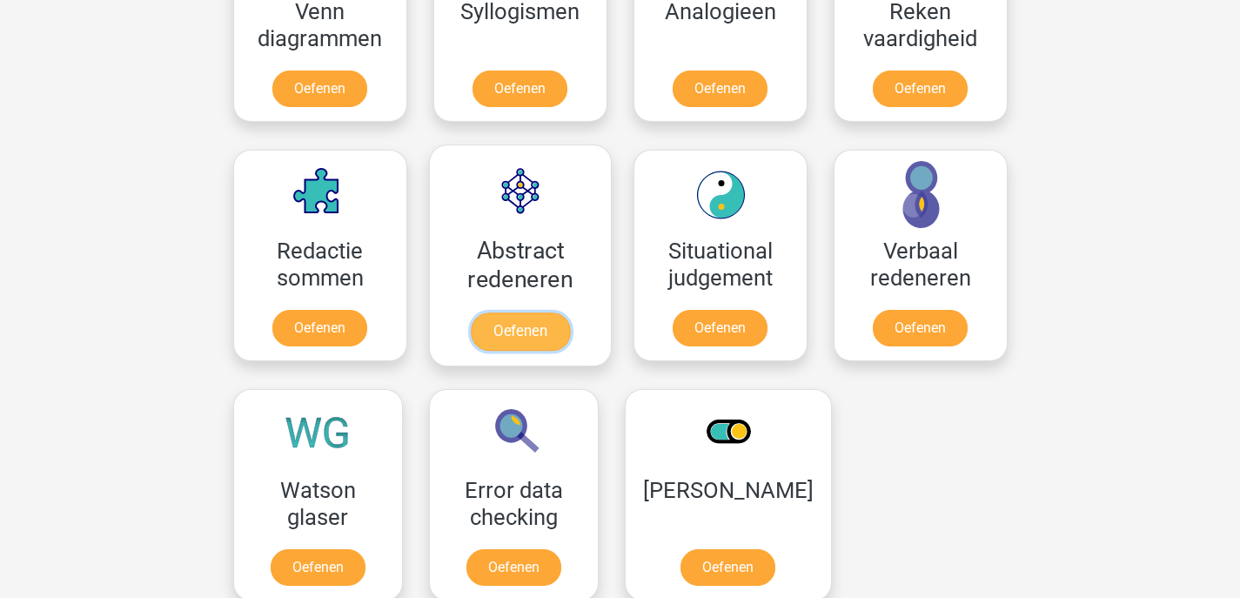
click at [528, 312] on link "Oefenen" at bounding box center [519, 331] width 99 height 38
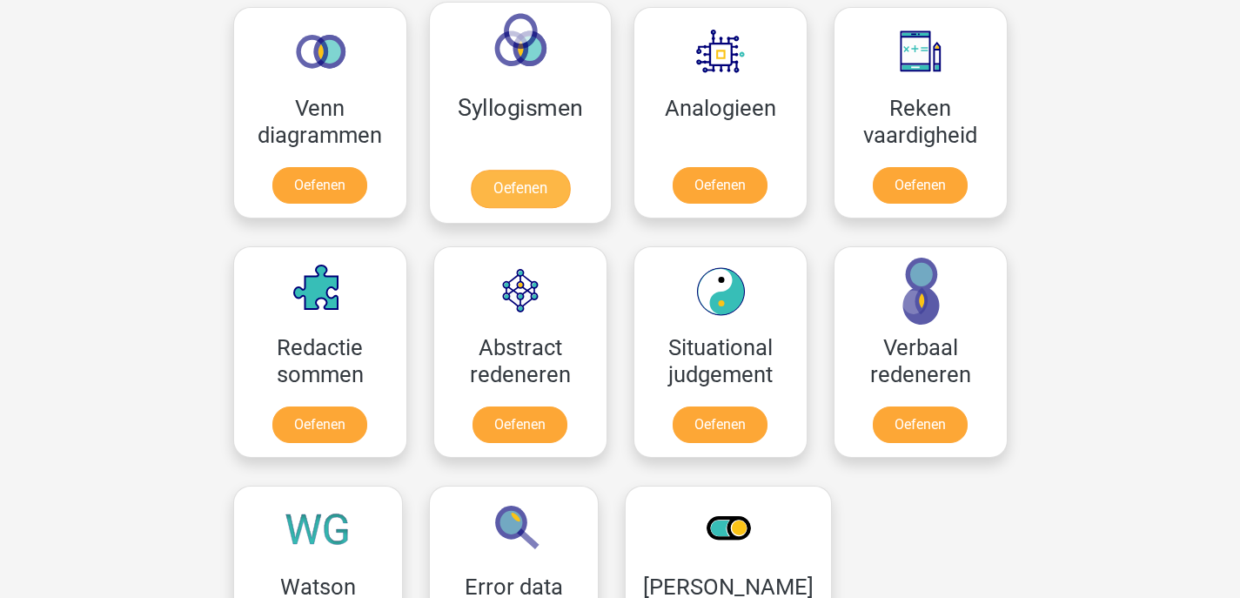
scroll to position [1036, 0]
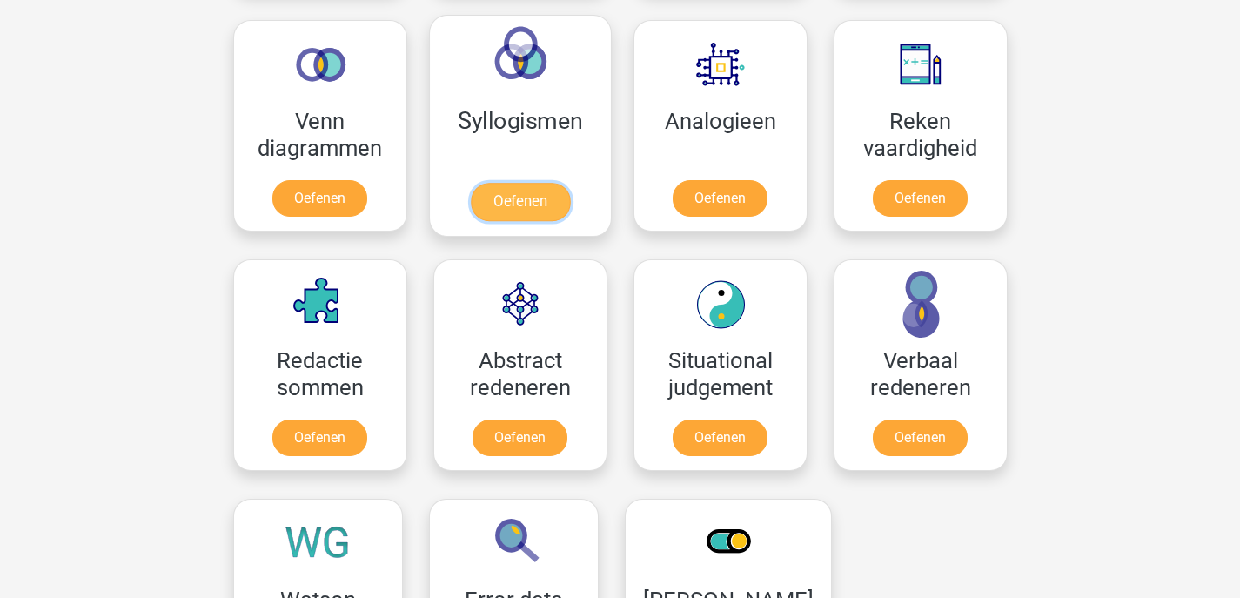
click at [541, 198] on link "Oefenen" at bounding box center [519, 202] width 99 height 38
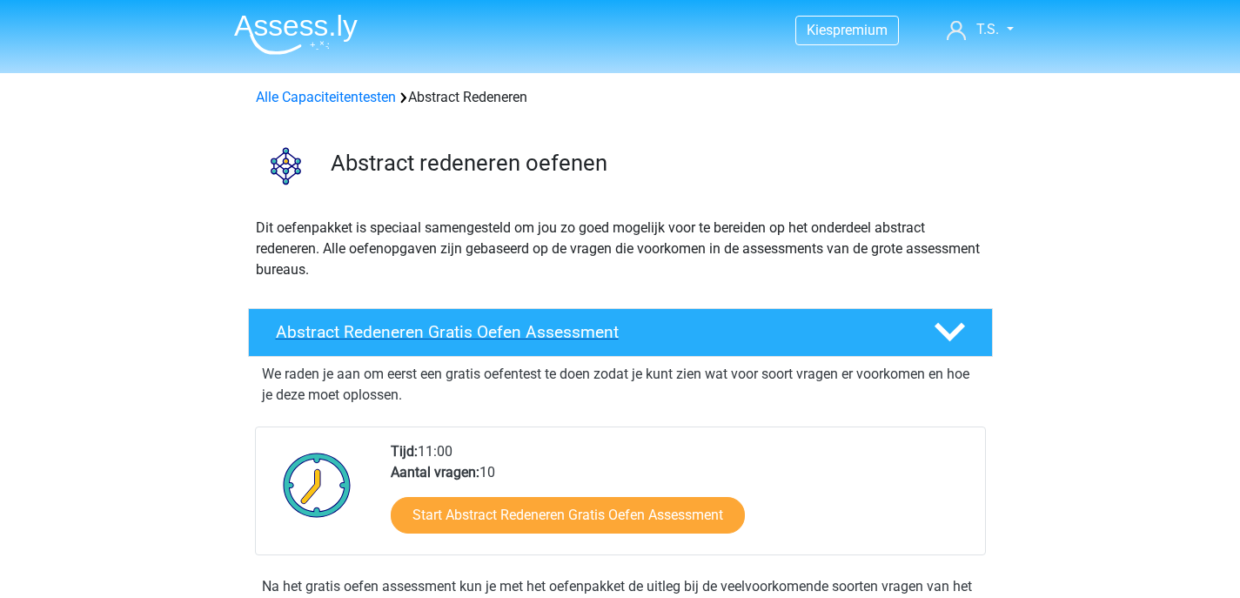
click at [928, 329] on div at bounding box center [947, 332] width 59 height 30
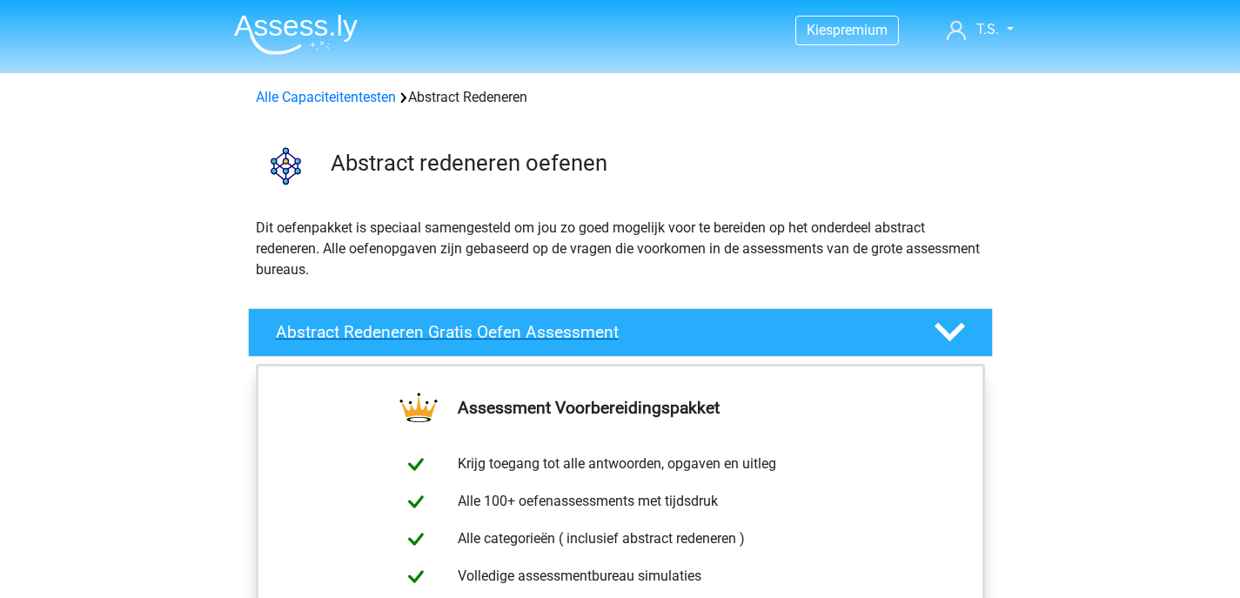
click at [936, 329] on icon at bounding box center [950, 332] width 30 height 30
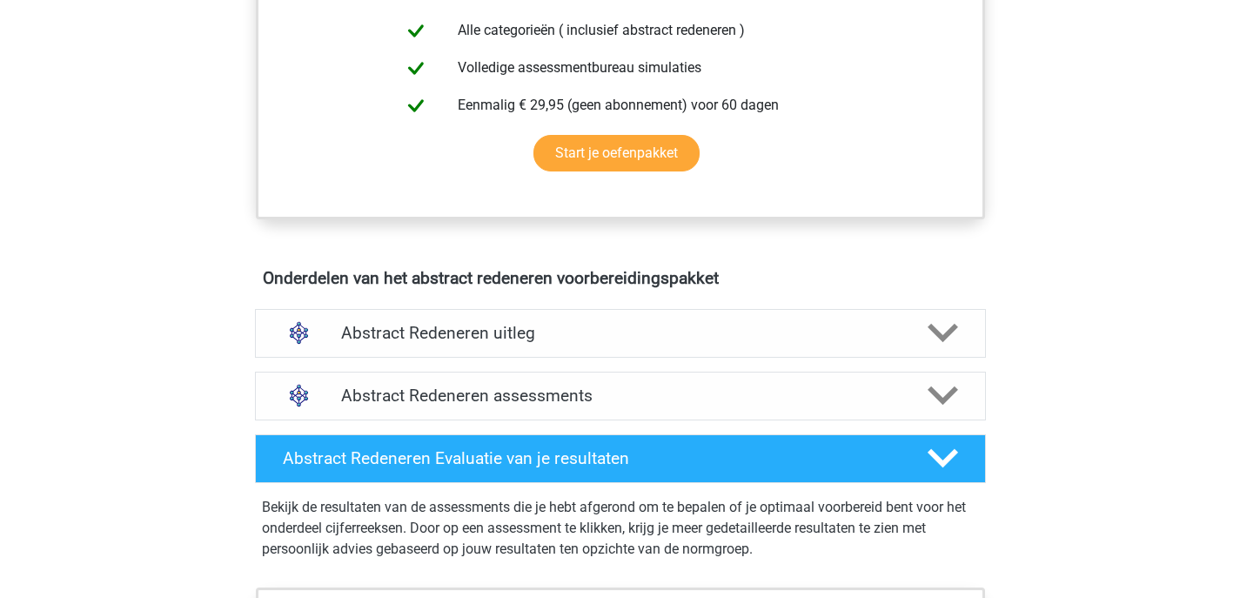
scroll to position [831, 0]
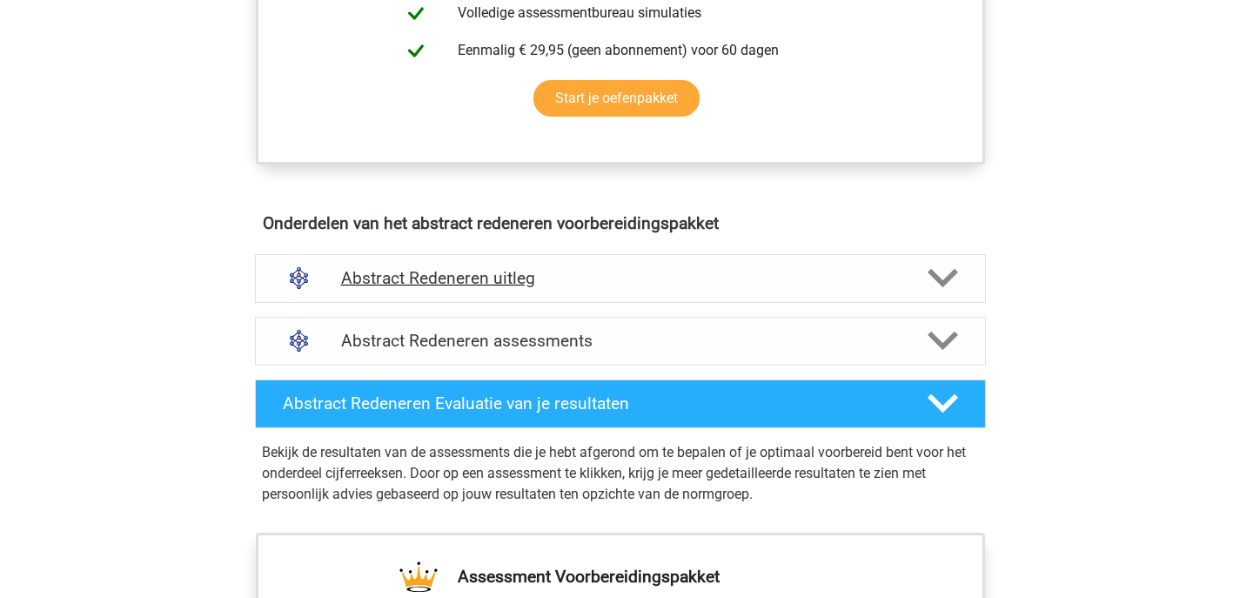
click at [495, 272] on h4 "Abstract Redeneren uitleg" at bounding box center [620, 278] width 559 height 20
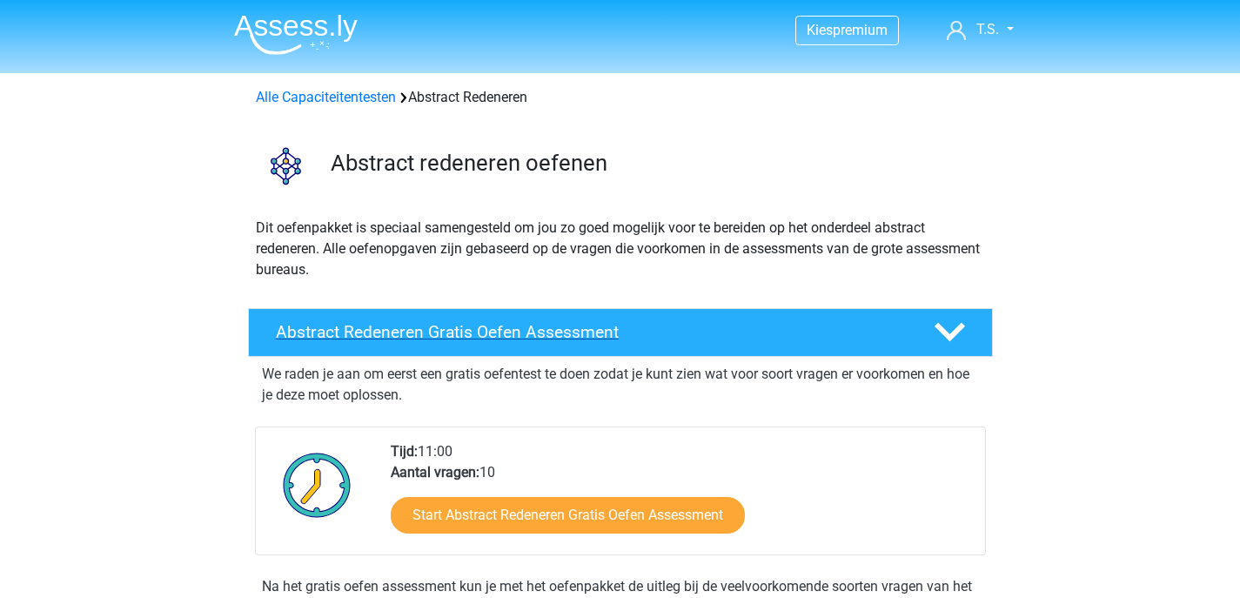
scroll to position [0, 0]
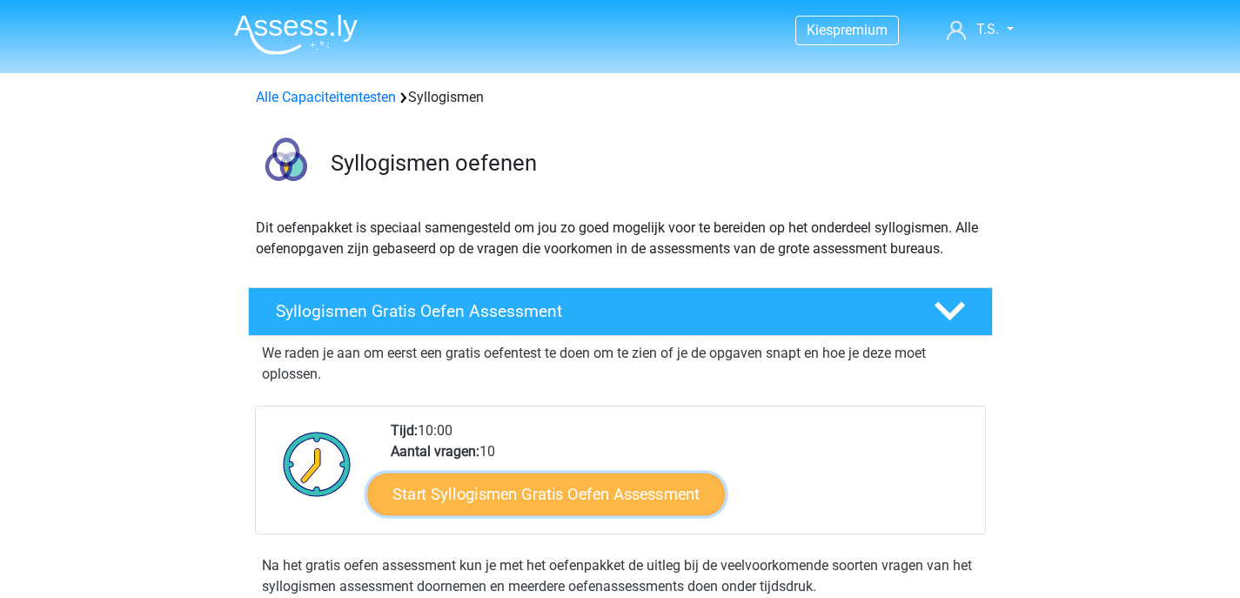
click at [474, 491] on link "Start Syllogismen Gratis Oefen Assessment" at bounding box center [546, 494] width 358 height 42
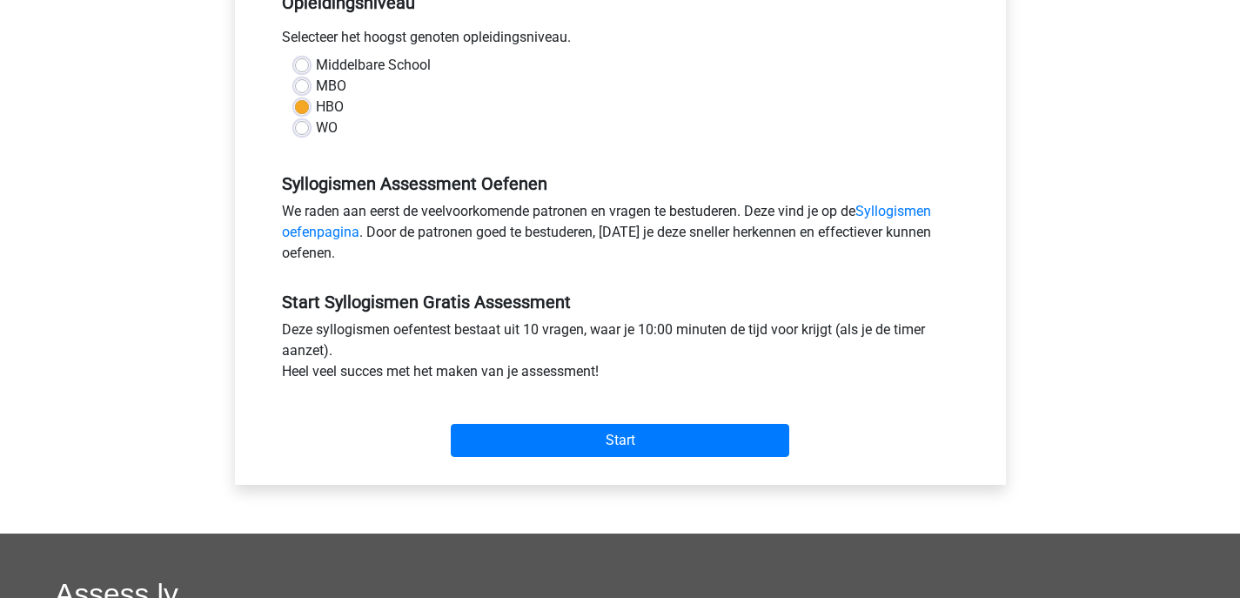
scroll to position [380, 0]
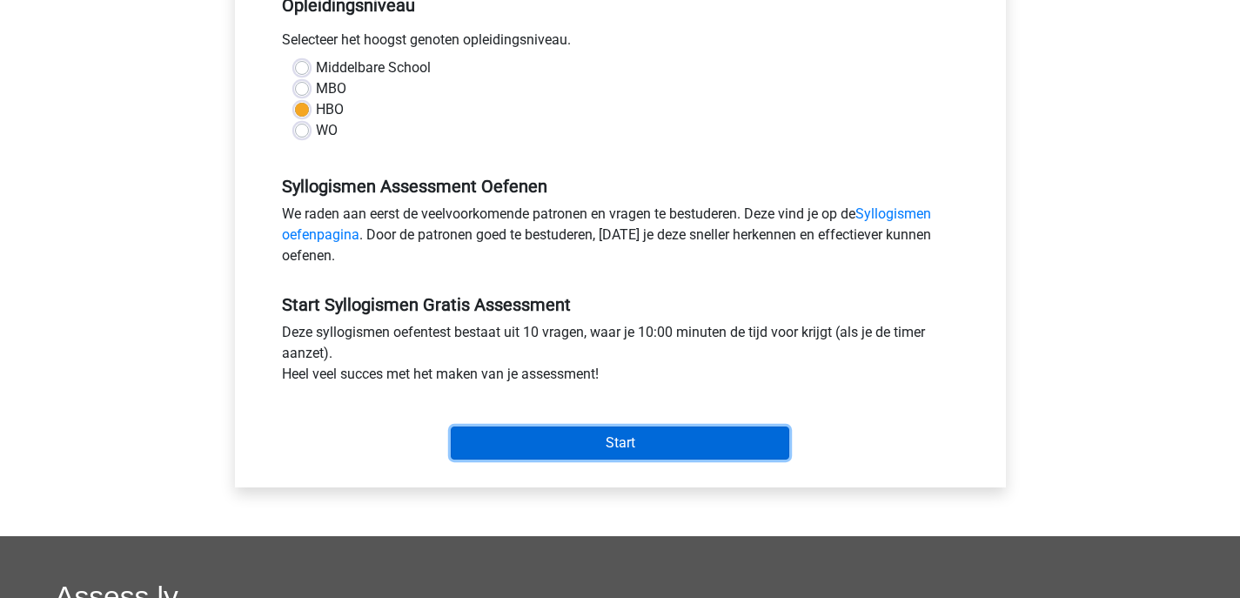
click at [606, 437] on input "Start" at bounding box center [620, 443] width 339 height 33
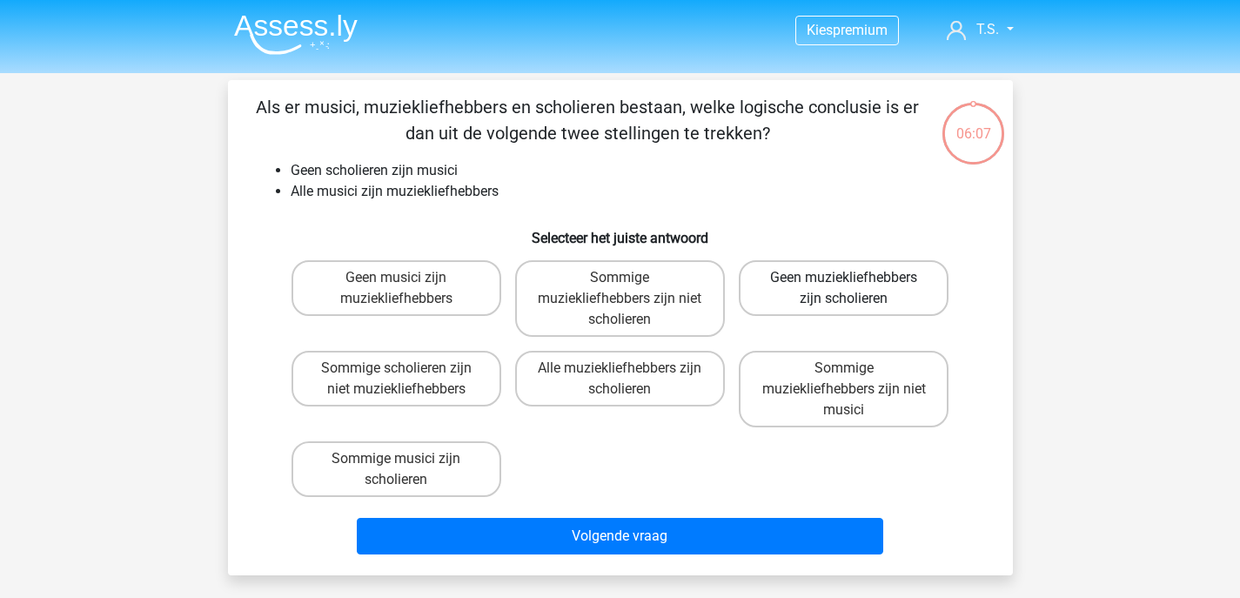
click at [764, 282] on label "Geen muziekliefhebbers zijn scholieren" at bounding box center [844, 288] width 210 height 56
click at [844, 282] on input "Geen muziekliefhebbers zijn scholieren" at bounding box center [849, 283] width 11 height 11
radio input "true"
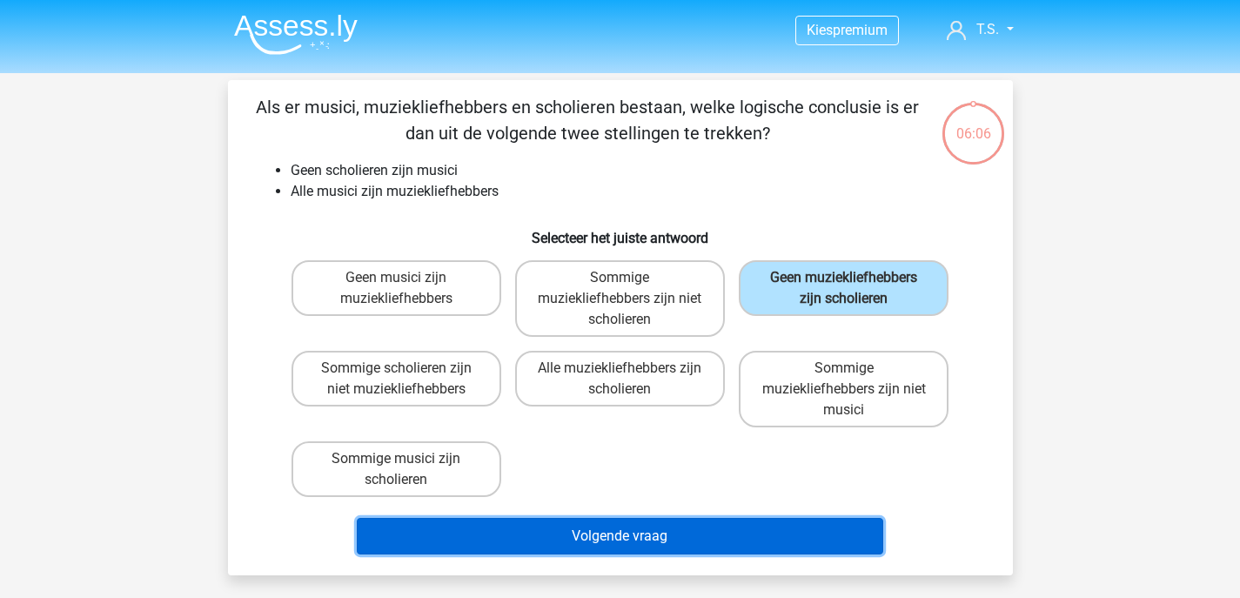
click at [685, 531] on button "Volgende vraag" at bounding box center [620, 536] width 527 height 37
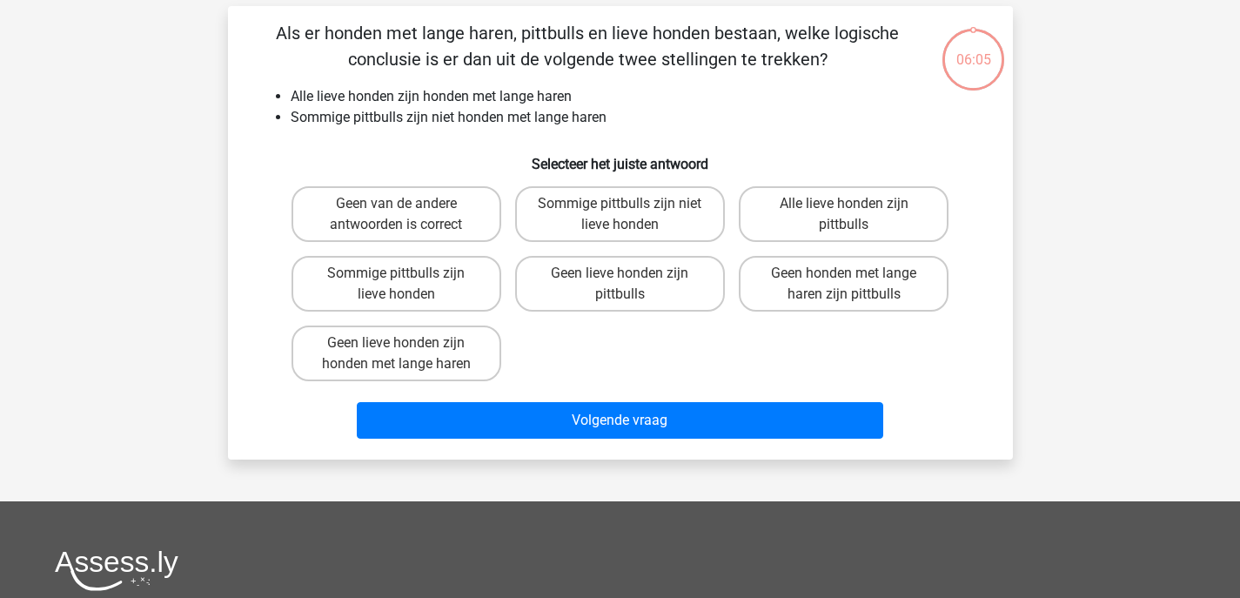
scroll to position [80, 0]
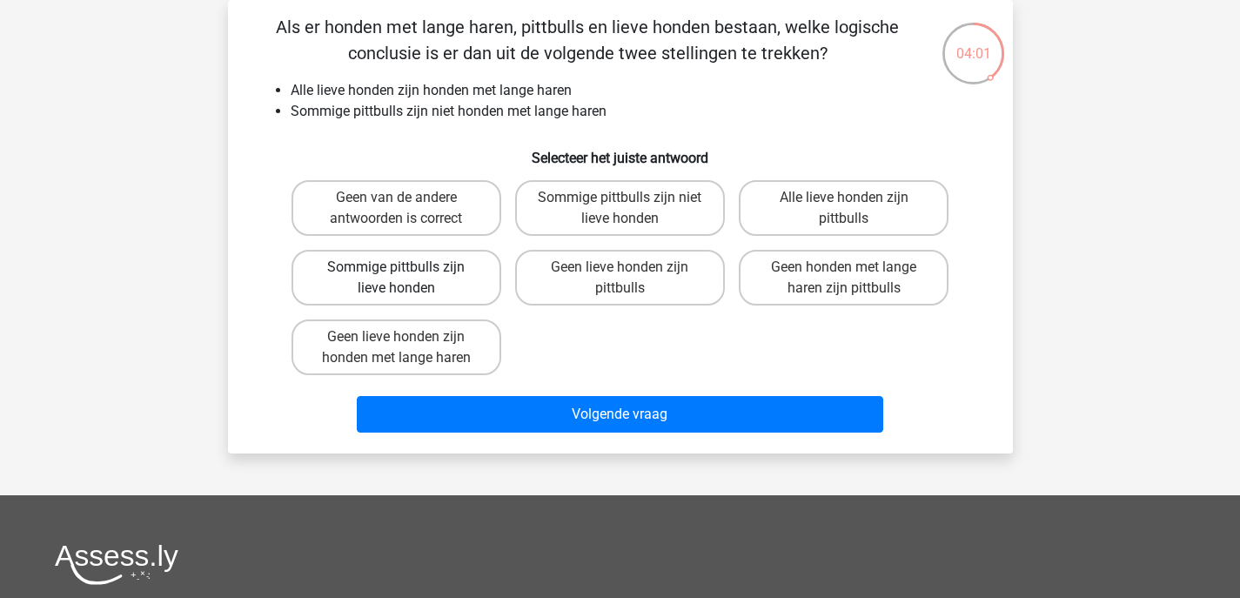
click at [447, 283] on label "Sommige pittbulls zijn lieve honden" at bounding box center [397, 278] width 210 height 56
click at [407, 279] on input "Sommige pittbulls zijn lieve honden" at bounding box center [401, 272] width 11 height 11
radio input "true"
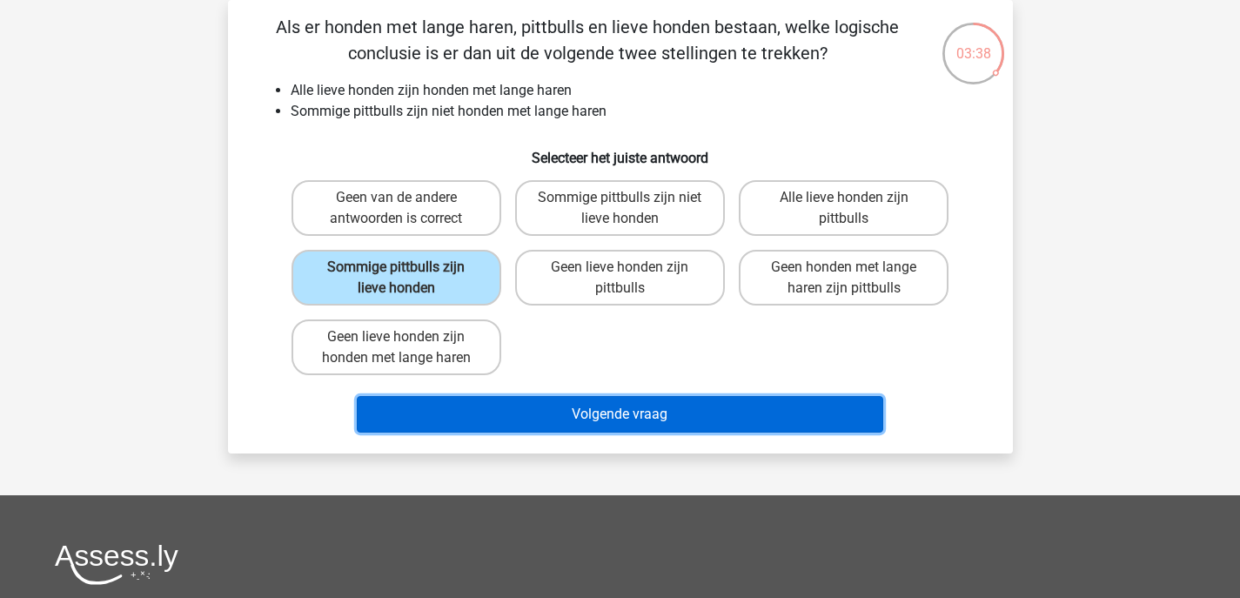
click at [623, 404] on button "Volgende vraag" at bounding box center [620, 414] width 527 height 37
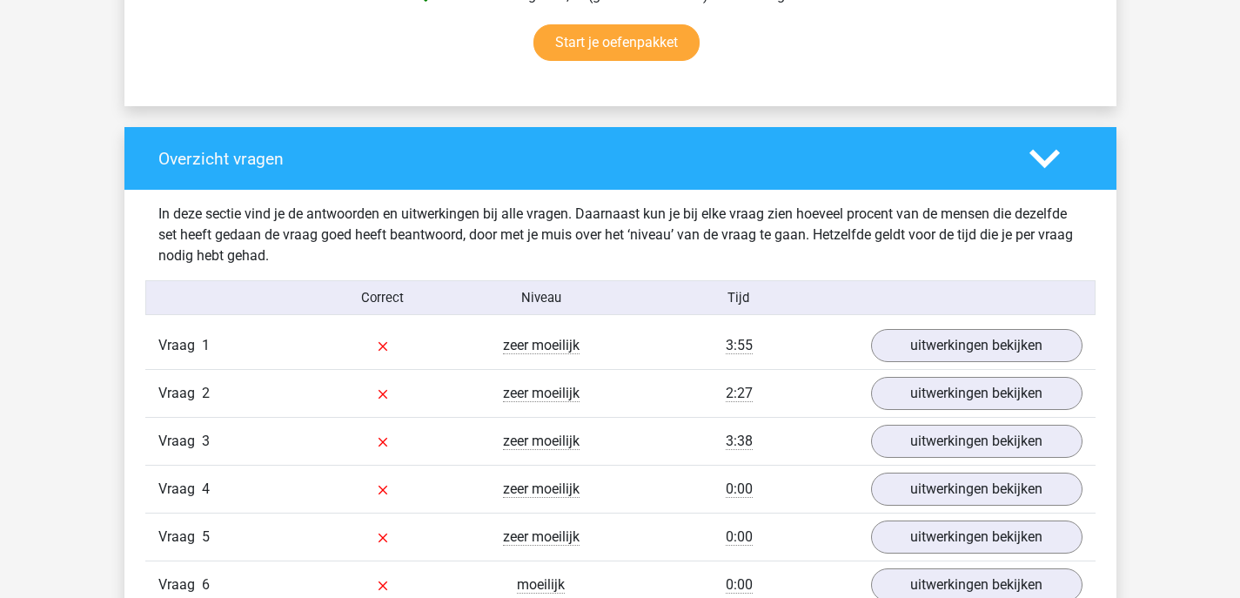
scroll to position [1253, 0]
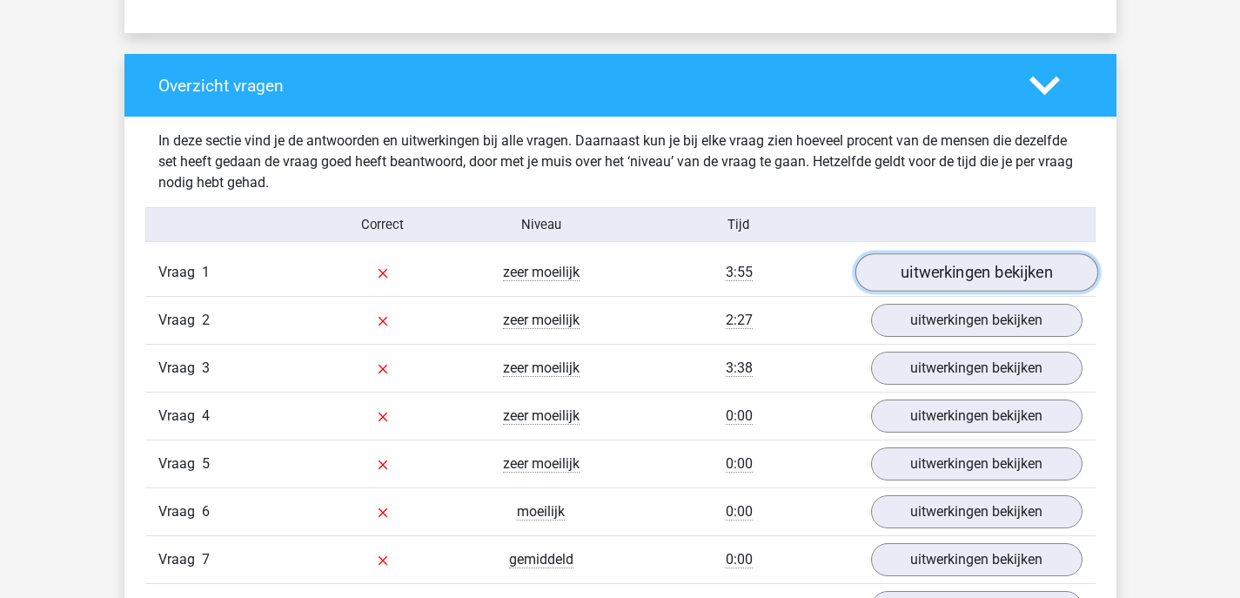
click at [909, 272] on link "uitwerkingen bekijken" at bounding box center [976, 273] width 243 height 38
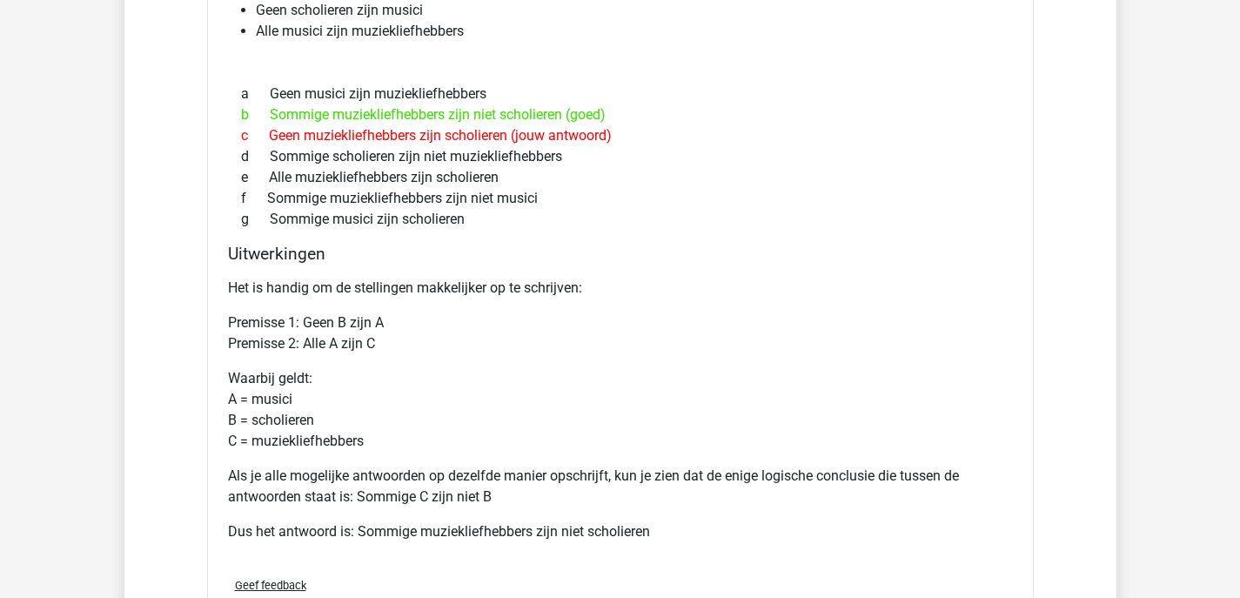
scroll to position [1957, 0]
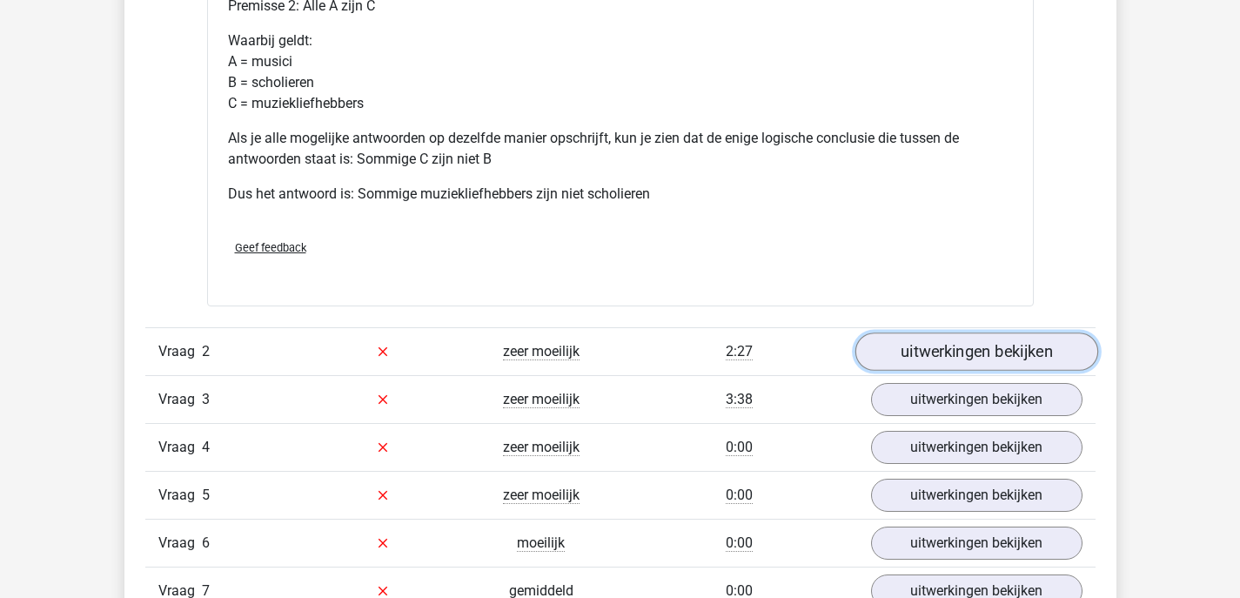
click at [894, 354] on link "uitwerkingen bekijken" at bounding box center [976, 352] width 243 height 38
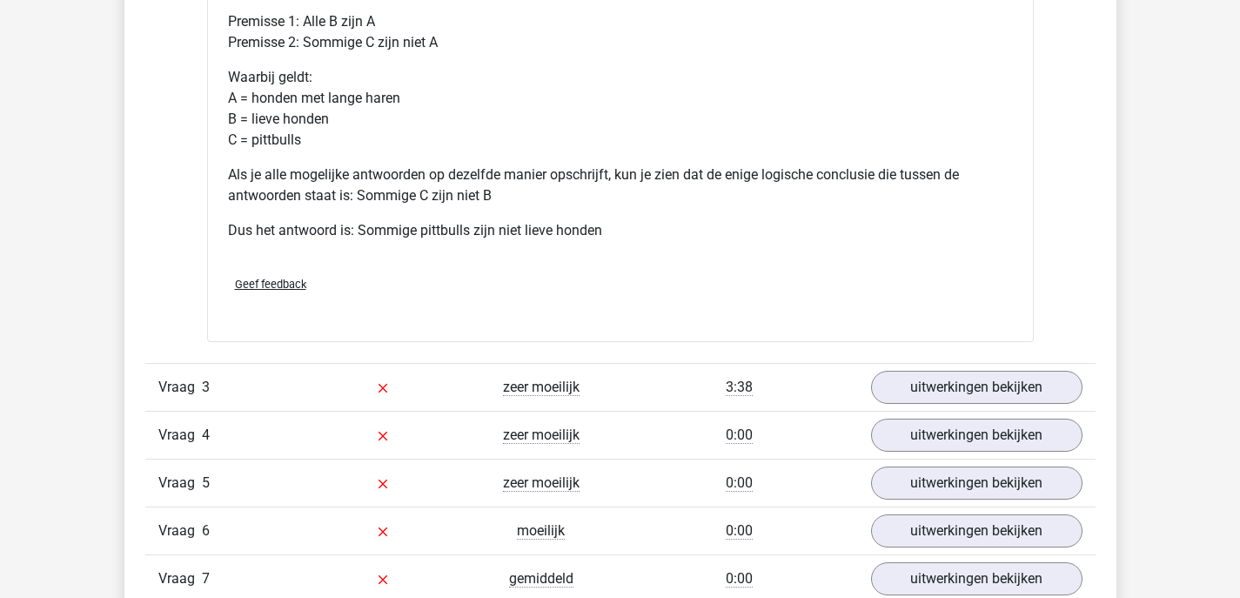
scroll to position [2922, 0]
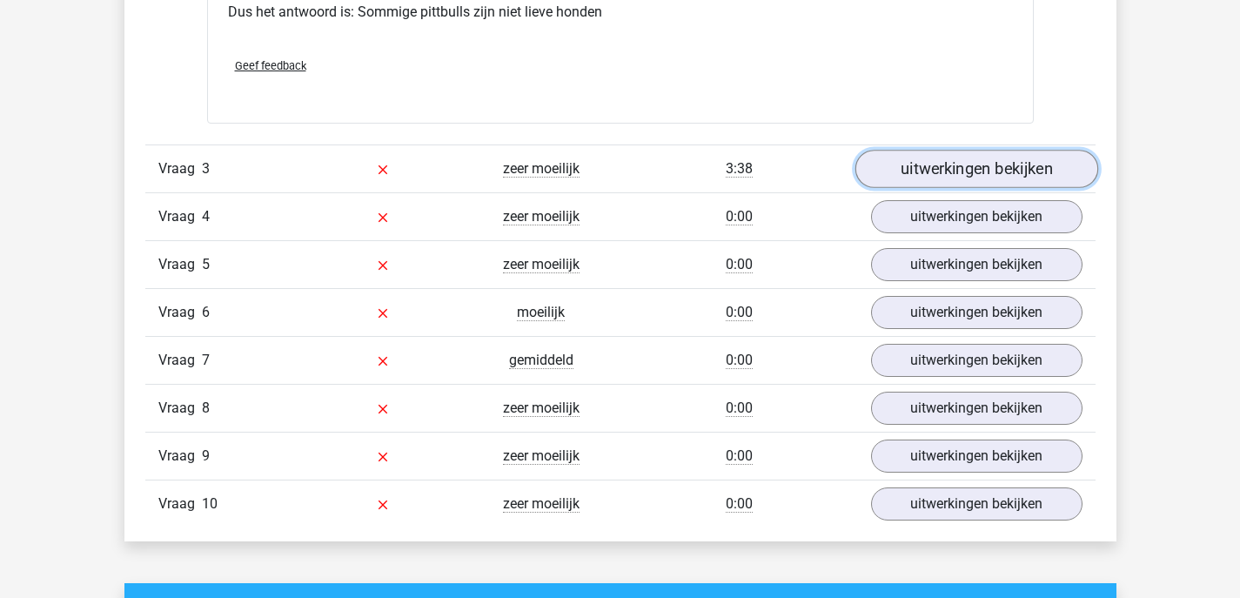
click at [932, 171] on link "uitwerkingen bekijken" at bounding box center [976, 169] width 243 height 38
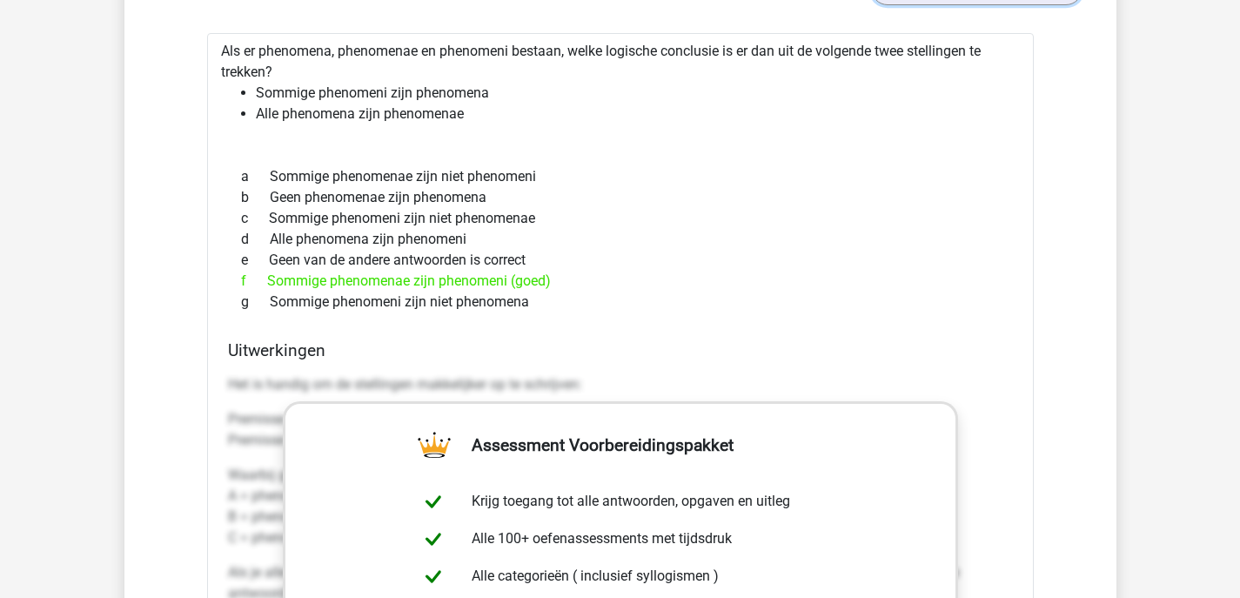
scroll to position [3917, 0]
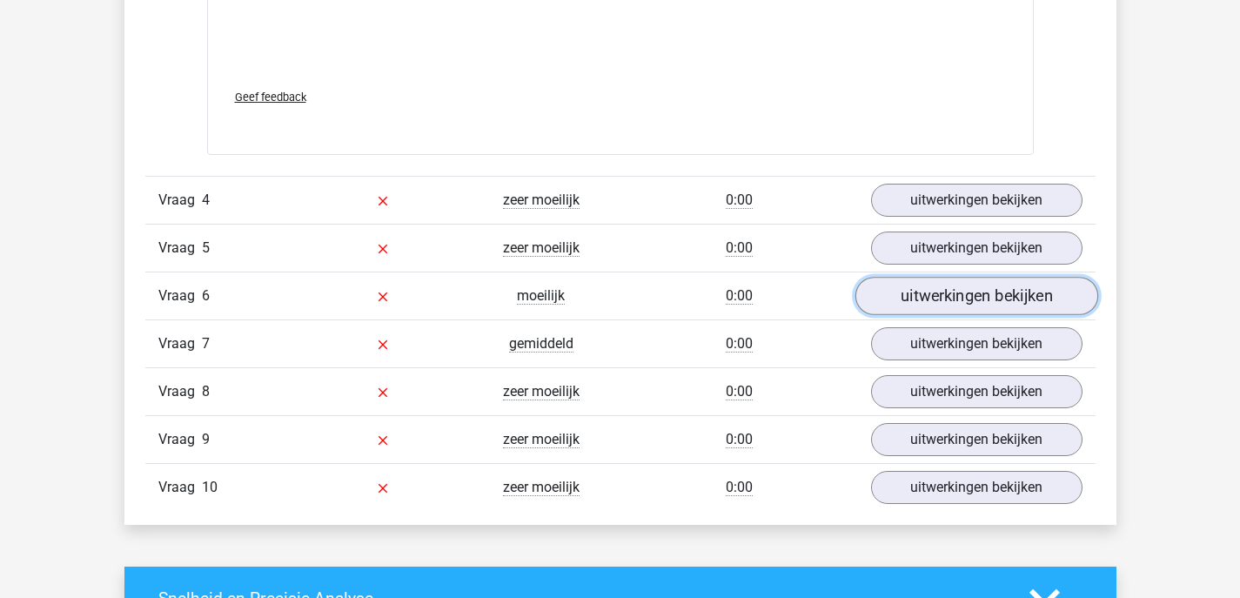
click at [920, 290] on link "uitwerkingen bekijken" at bounding box center [976, 296] width 243 height 38
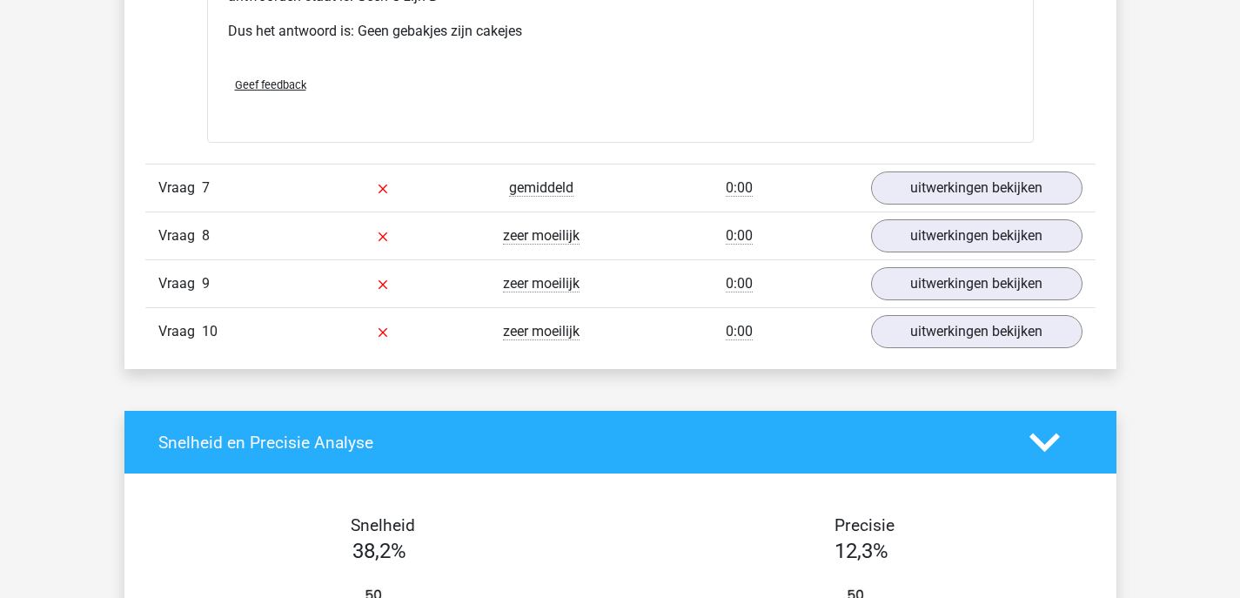
scroll to position [4785, 0]
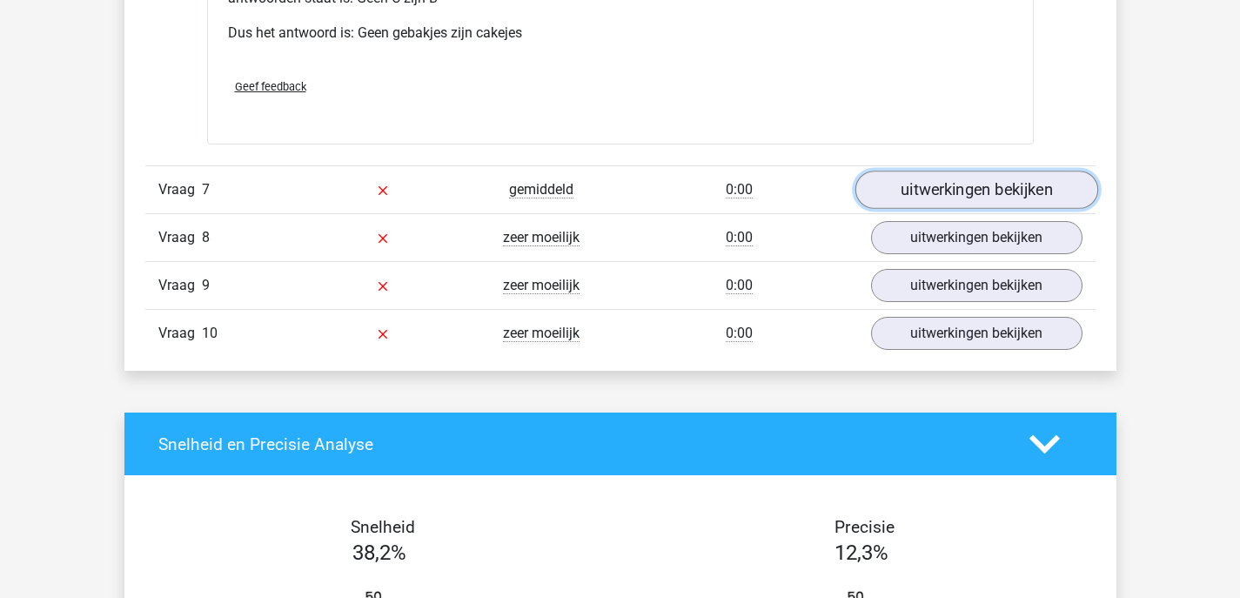
click at [920, 192] on link "uitwerkingen bekijken" at bounding box center [976, 190] width 243 height 38
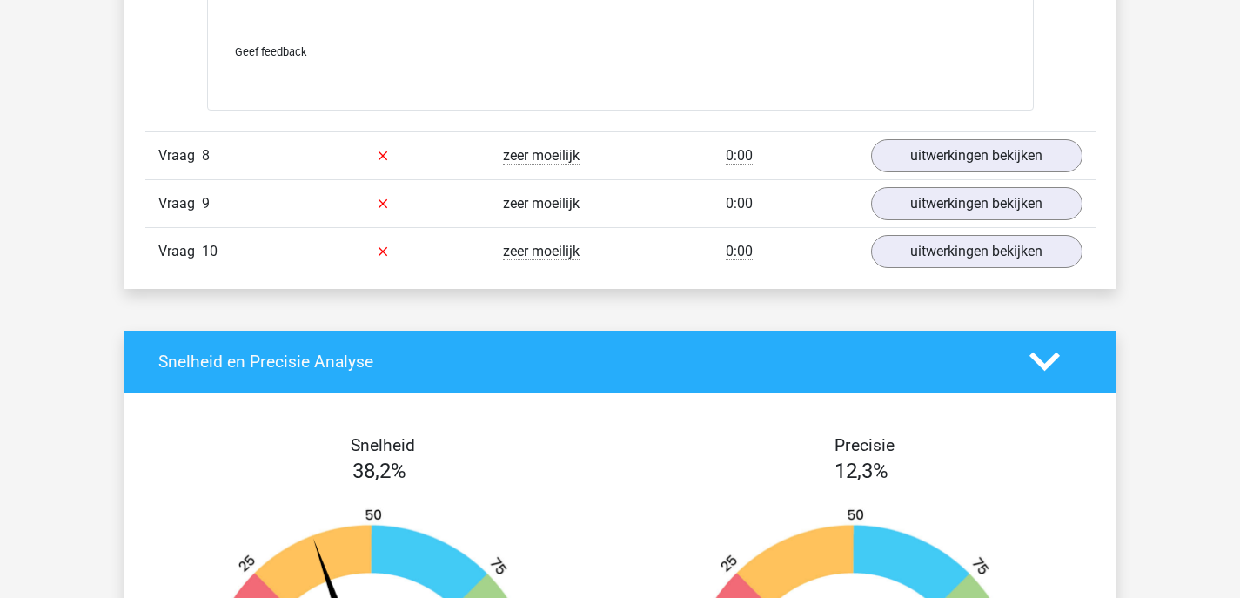
scroll to position [5834, 0]
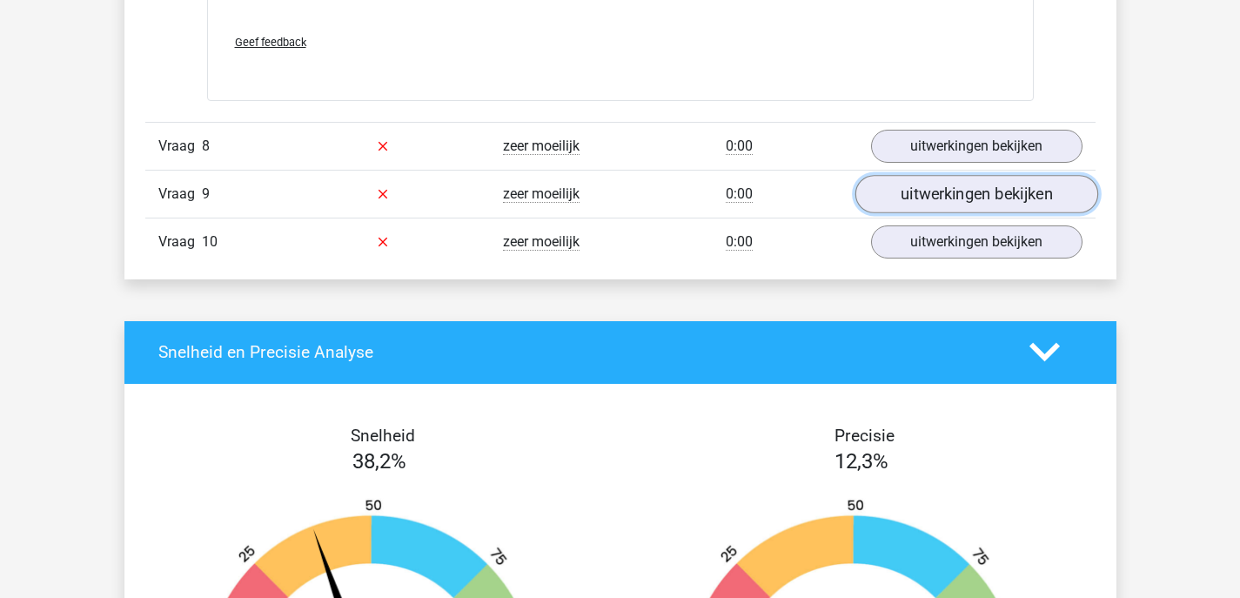
click at [989, 190] on link "uitwerkingen bekijken" at bounding box center [976, 194] width 243 height 38
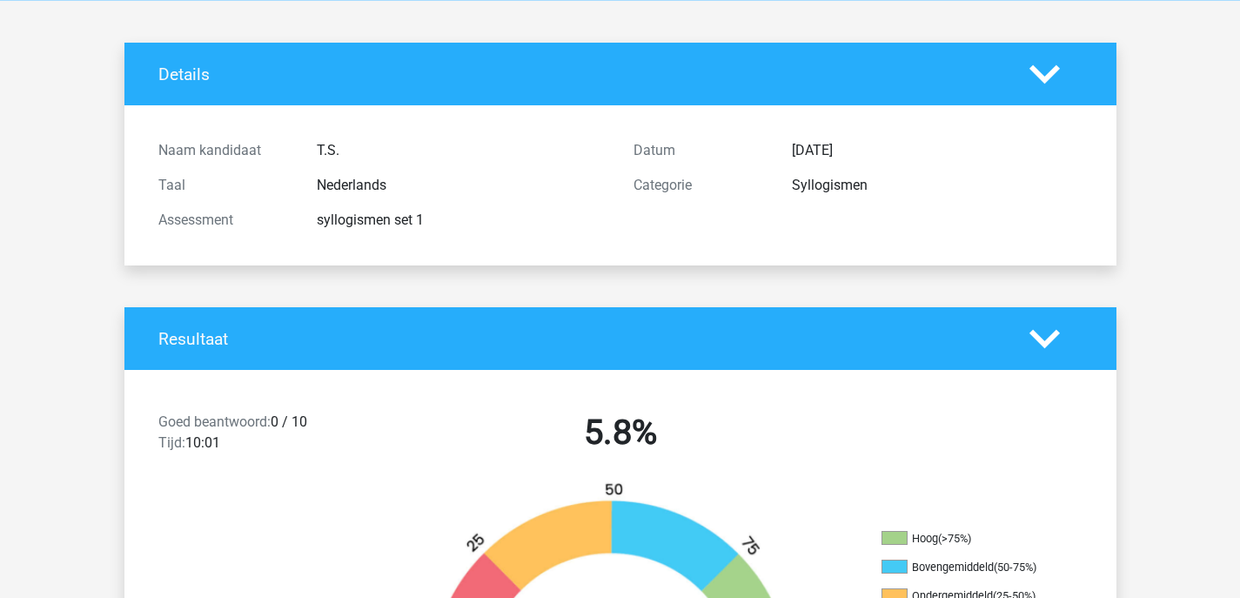
scroll to position [0, 0]
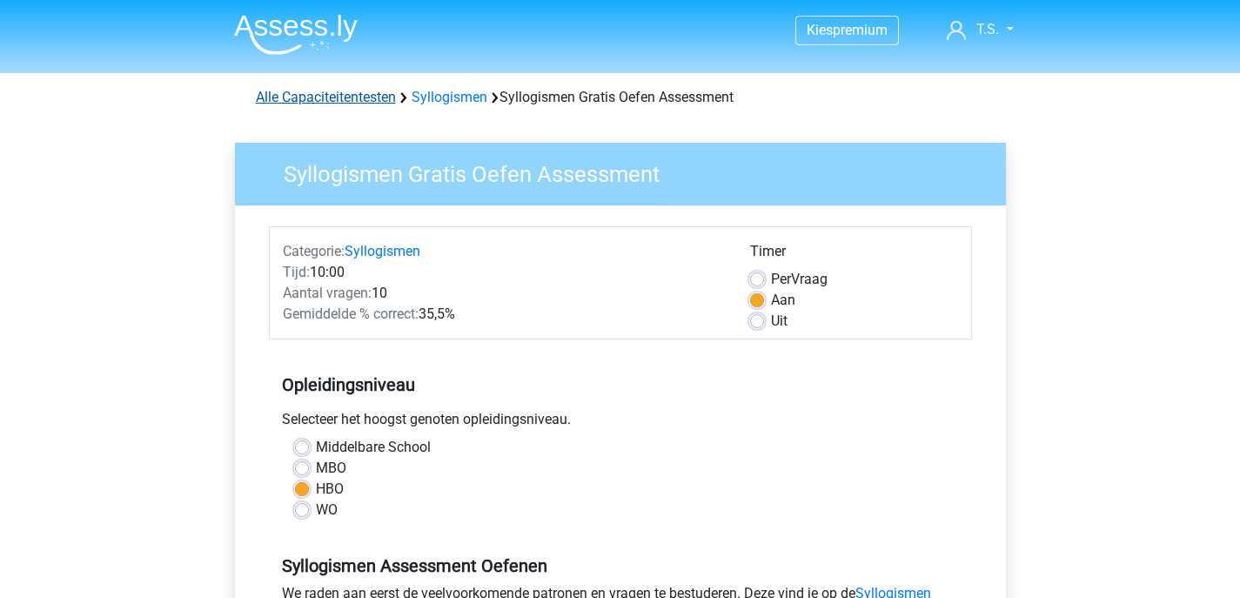
click at [350, 93] on link "Alle Capaciteitentesten" at bounding box center [326, 97] width 140 height 17
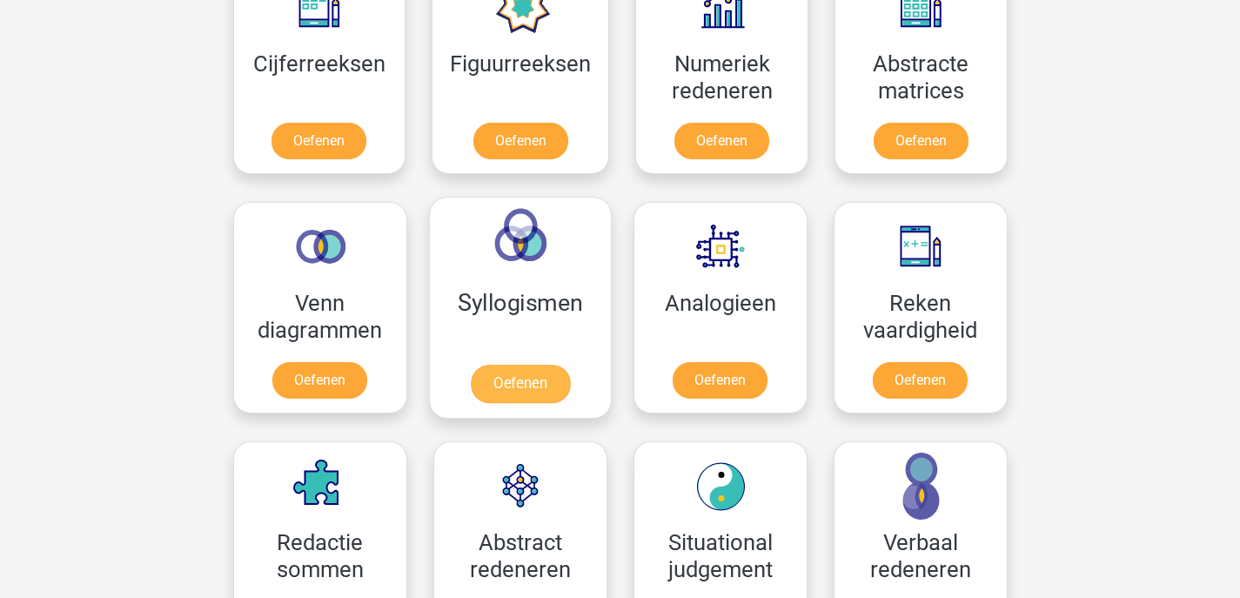
scroll to position [854, 0]
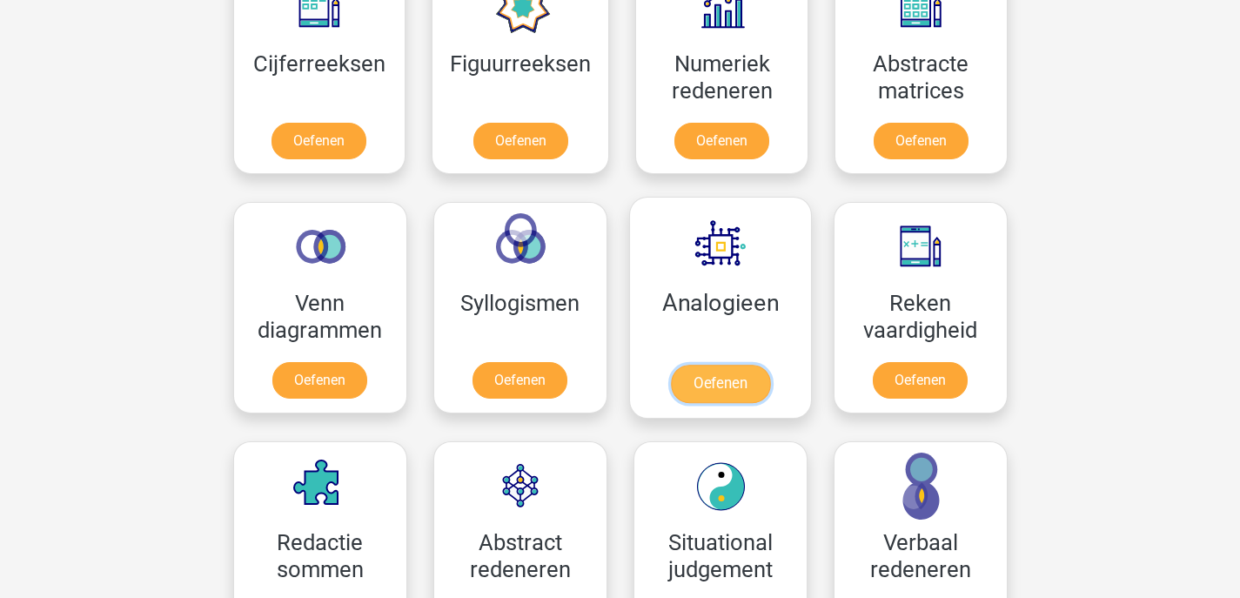
click at [726, 365] on link "Oefenen" at bounding box center [719, 384] width 99 height 38
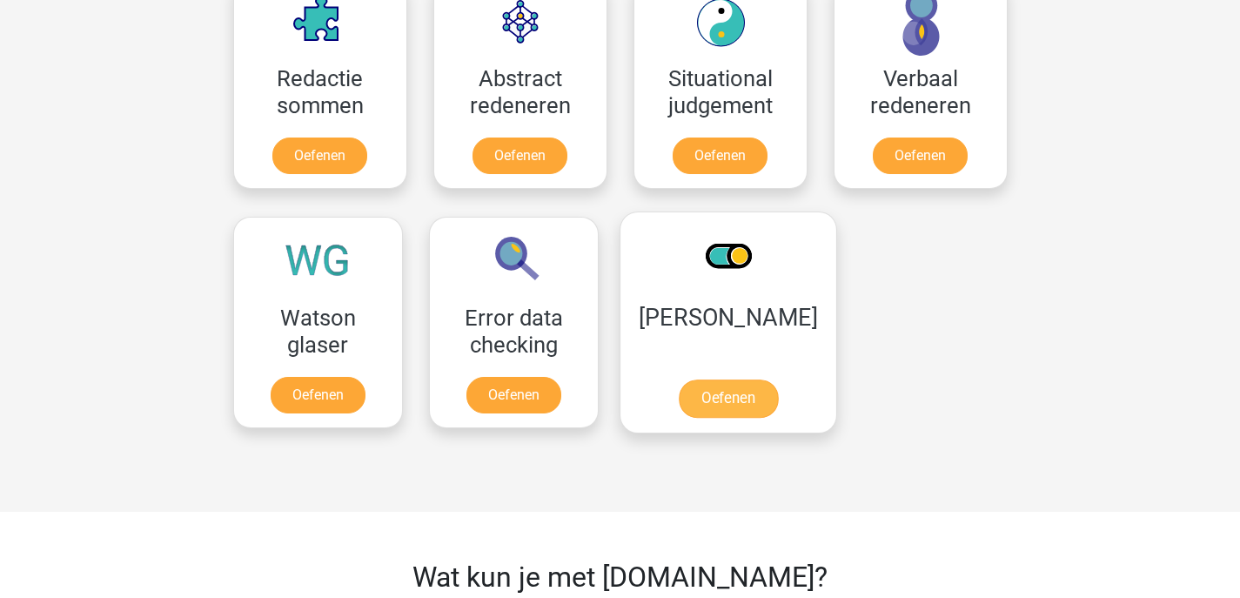
scroll to position [1353, 0]
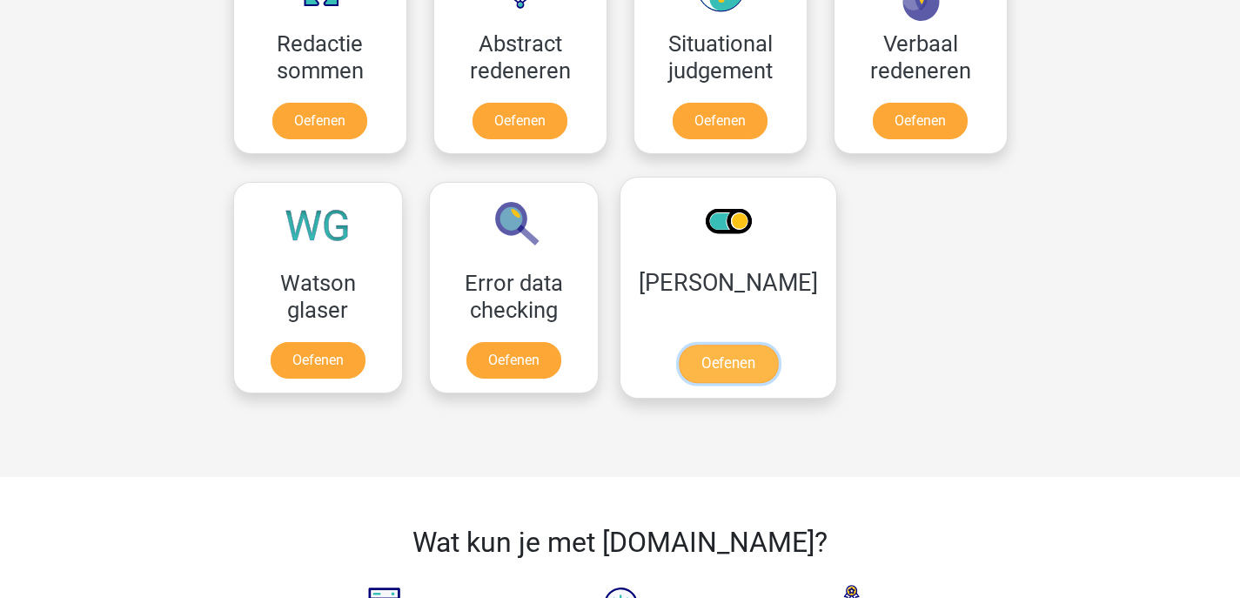
click at [730, 353] on link "Oefenen" at bounding box center [727, 364] width 99 height 38
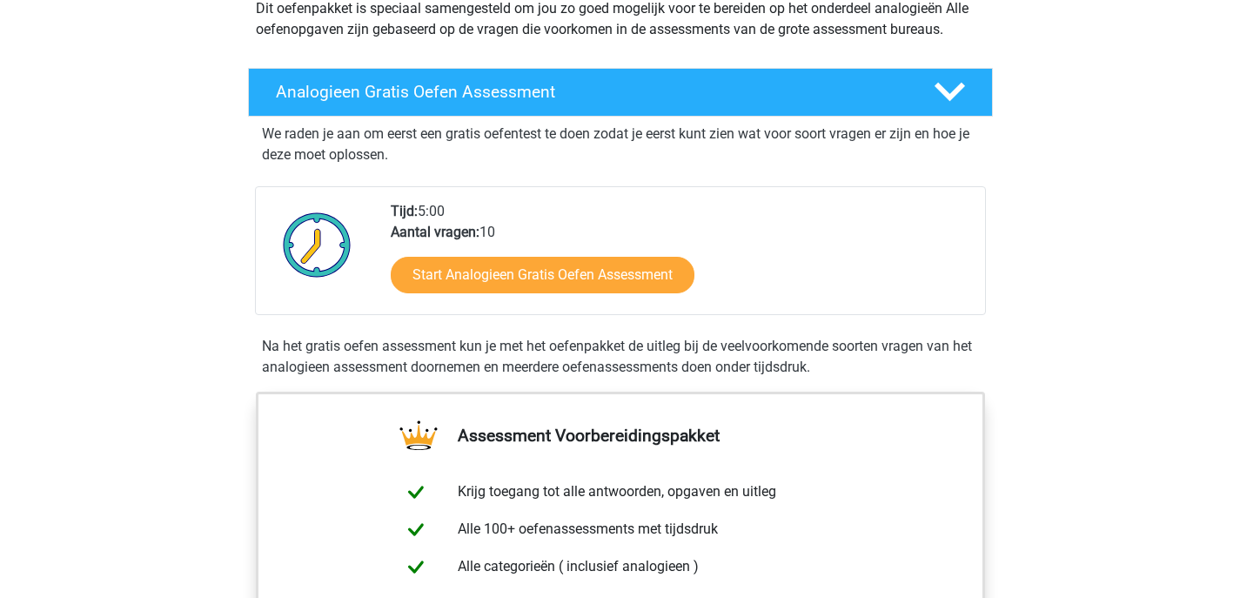
scroll to position [245, 0]
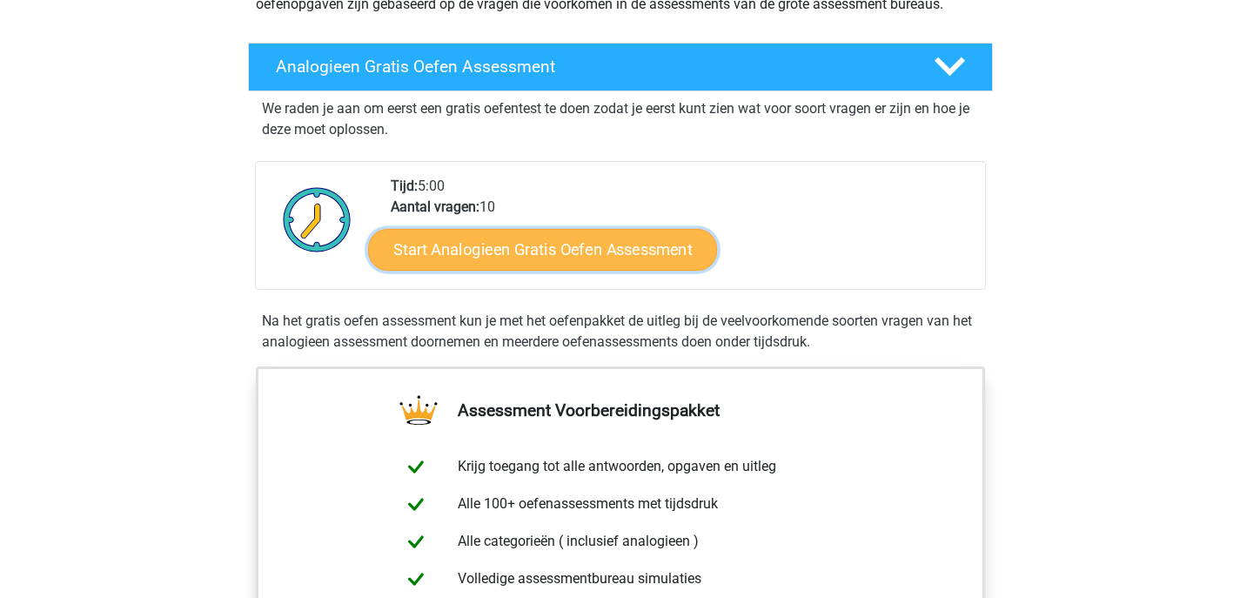
click at [544, 253] on link "Start Analogieen Gratis Oefen Assessment" at bounding box center [542, 249] width 349 height 42
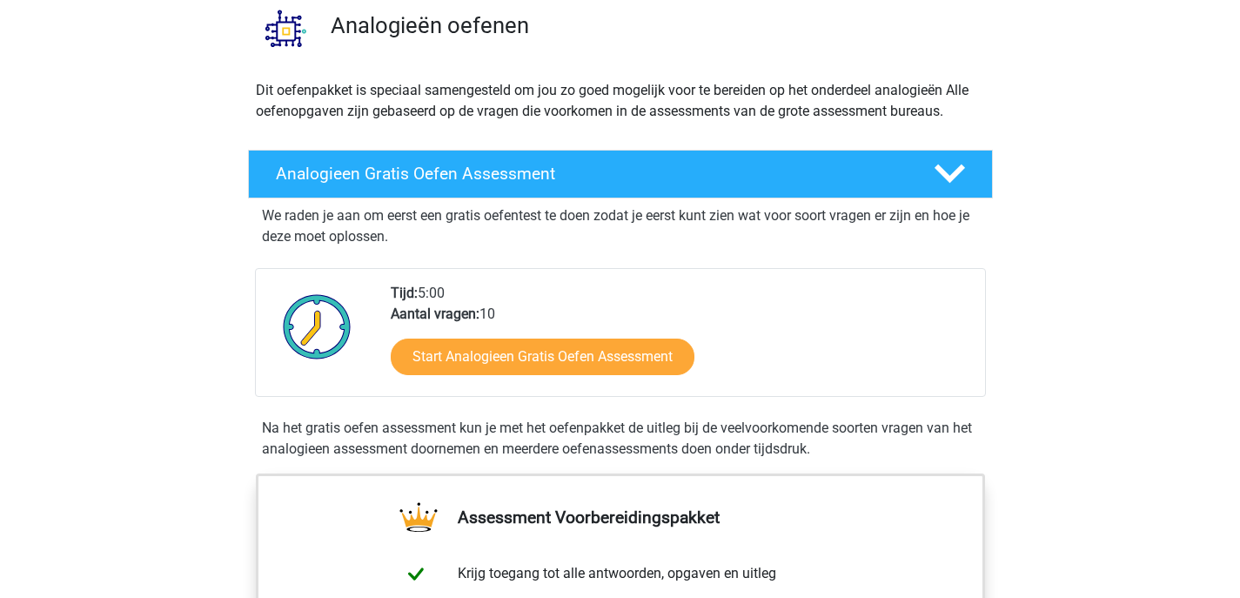
scroll to position [137, 0]
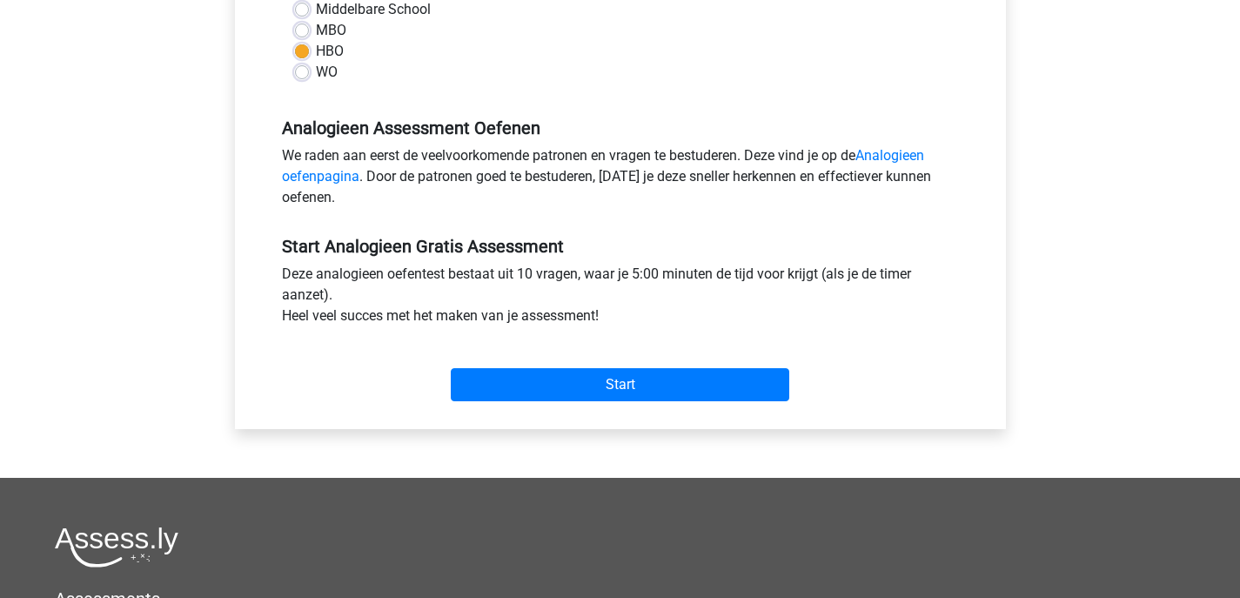
scroll to position [491, 0]
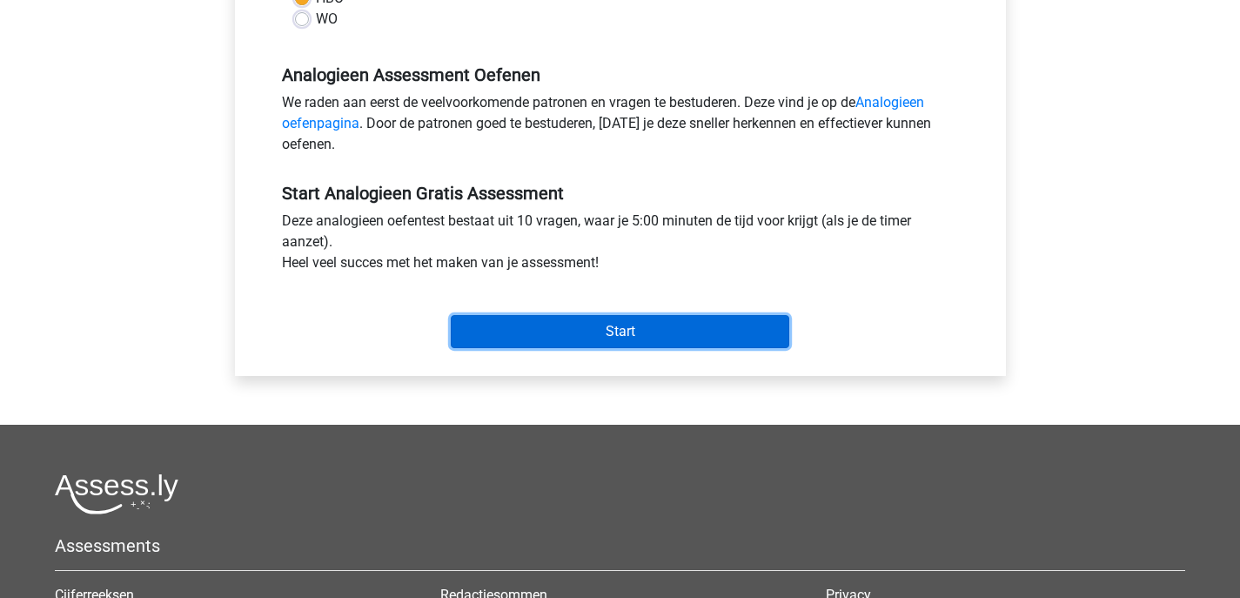
click at [615, 335] on input "Start" at bounding box center [620, 331] width 339 height 33
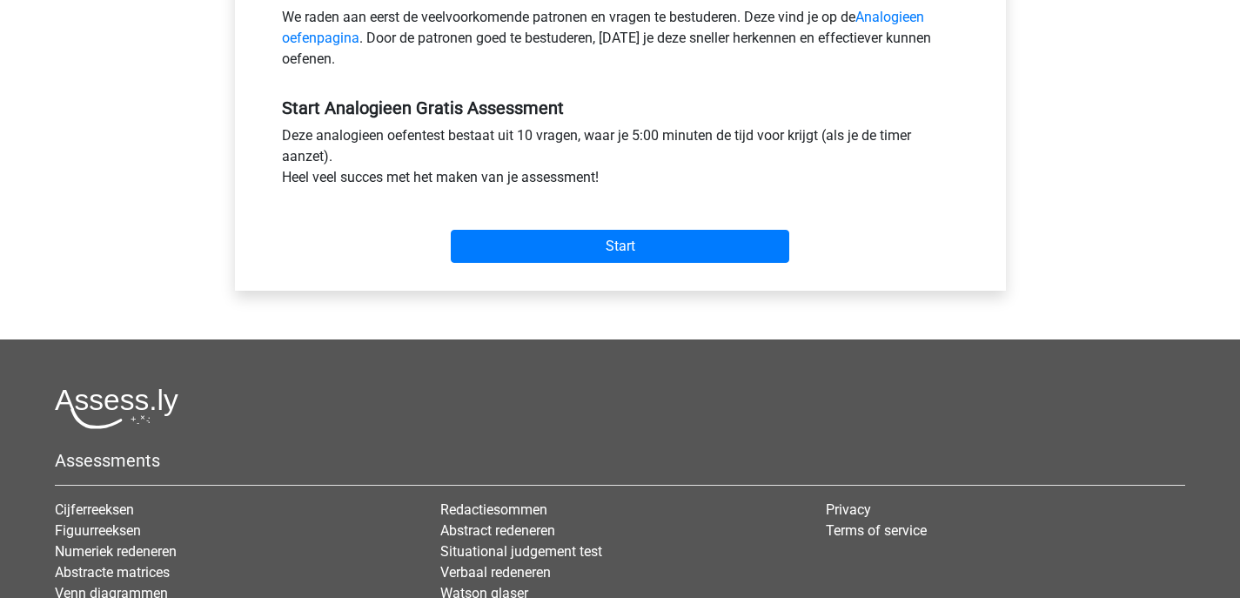
scroll to position [0, 0]
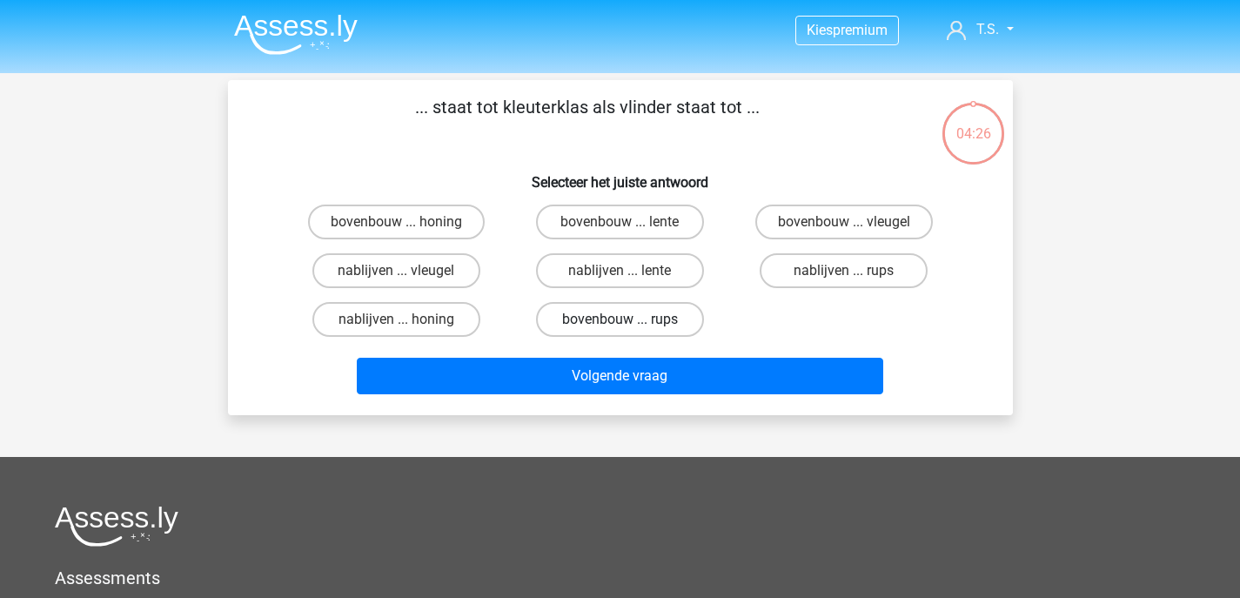
click at [579, 324] on label "bovenbouw ... rups" at bounding box center [620, 319] width 168 height 35
click at [620, 324] on input "bovenbouw ... rups" at bounding box center [625, 324] width 11 height 11
radio input "true"
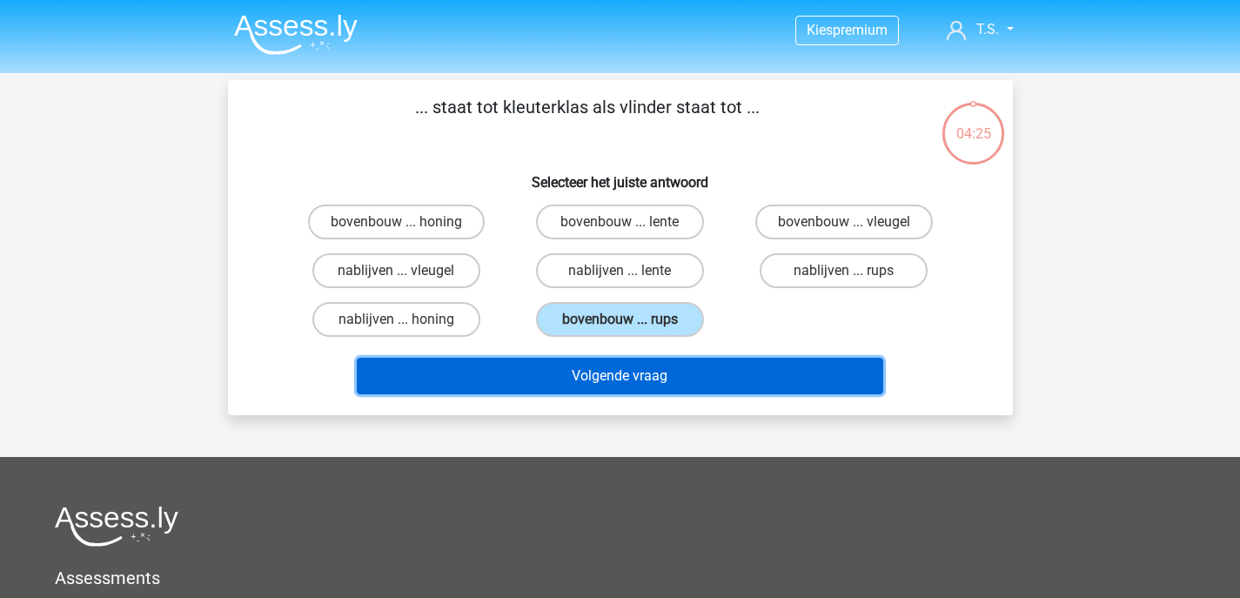
click at [576, 378] on button "Volgende vraag" at bounding box center [620, 376] width 527 height 37
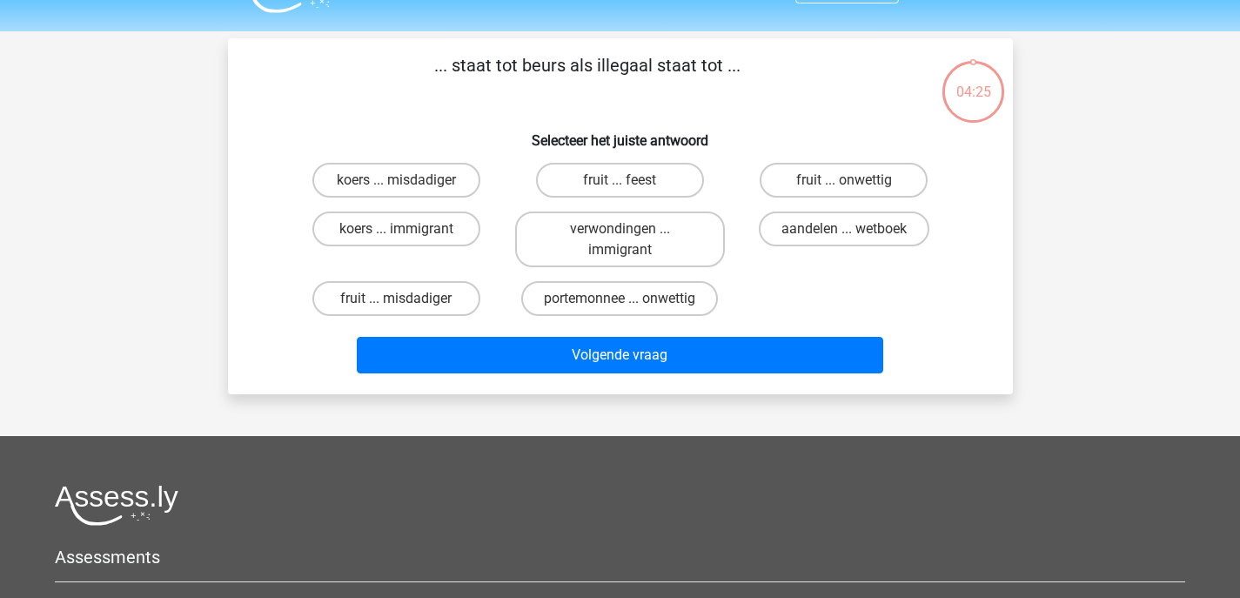
scroll to position [80, 0]
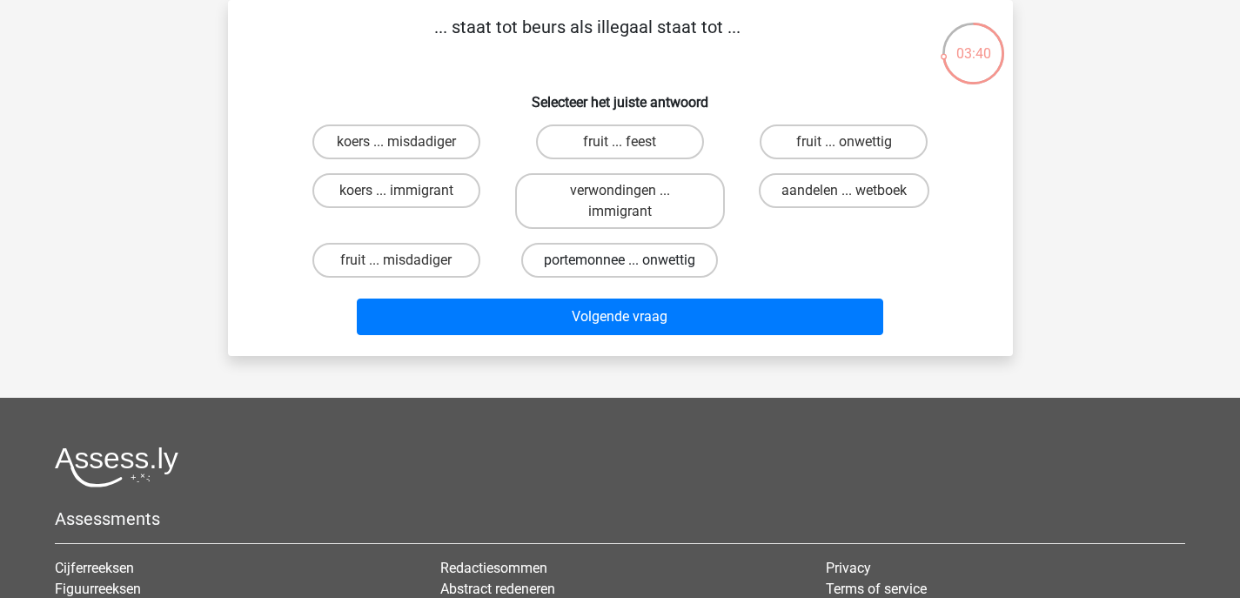
click at [625, 256] on label "portemonnee ... onwettig" at bounding box center [619, 260] width 197 height 35
click at [625, 260] on input "portemonnee ... onwettig" at bounding box center [625, 265] width 11 height 11
radio input "true"
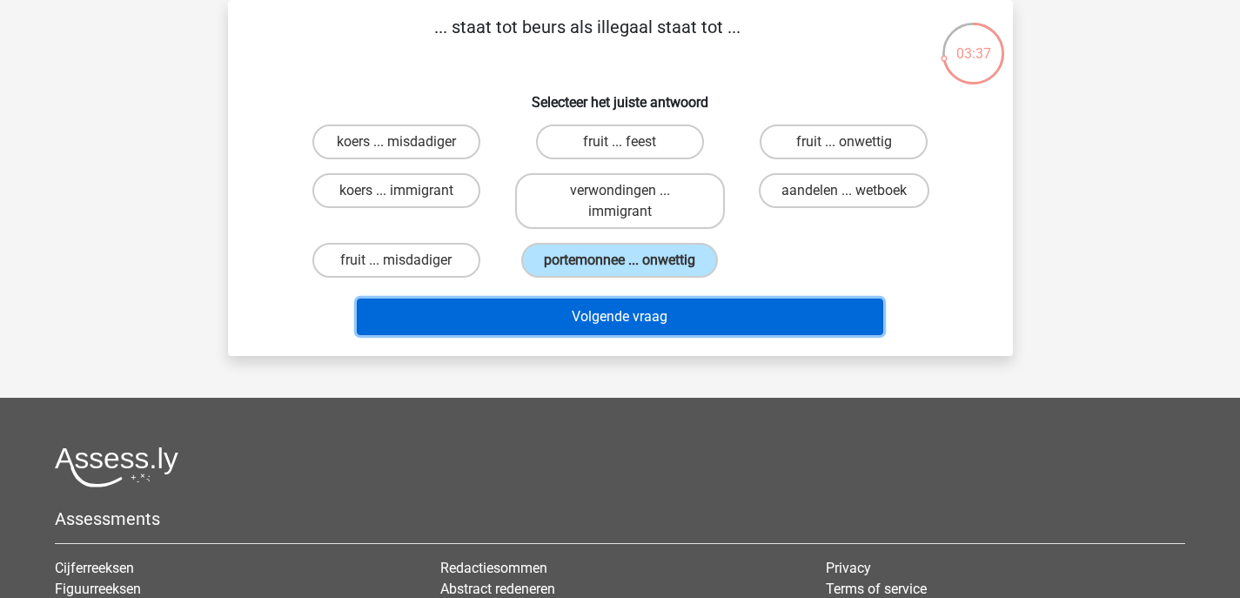
click at [649, 313] on button "Volgende vraag" at bounding box center [620, 317] width 527 height 37
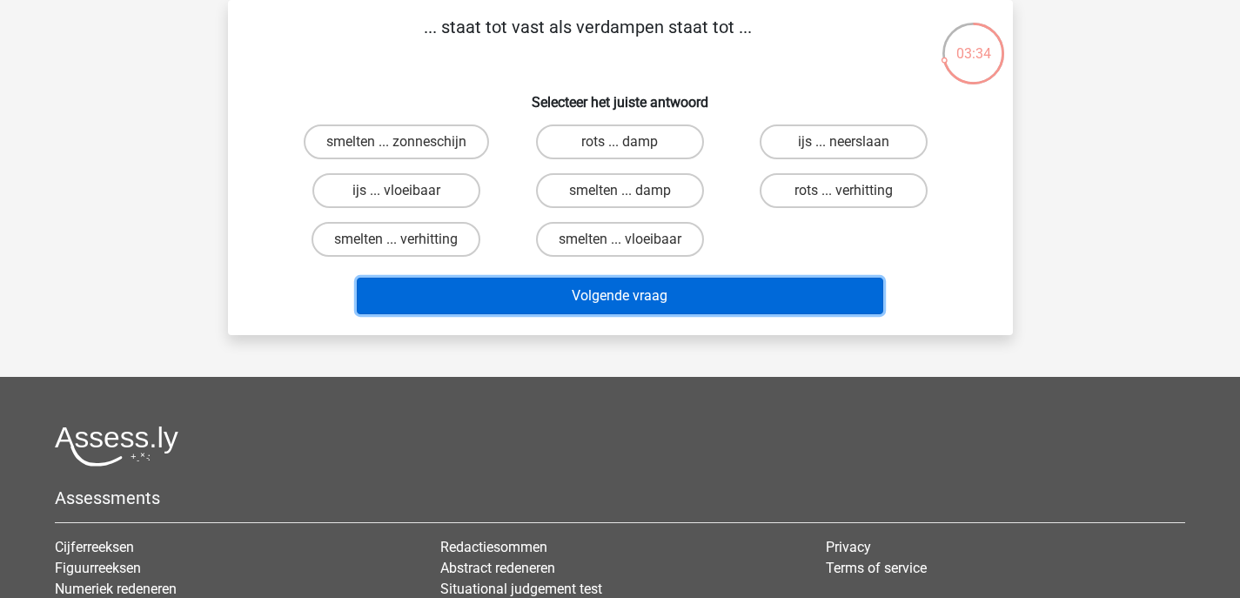
click at [644, 298] on button "Volgende vraag" at bounding box center [620, 296] width 527 height 37
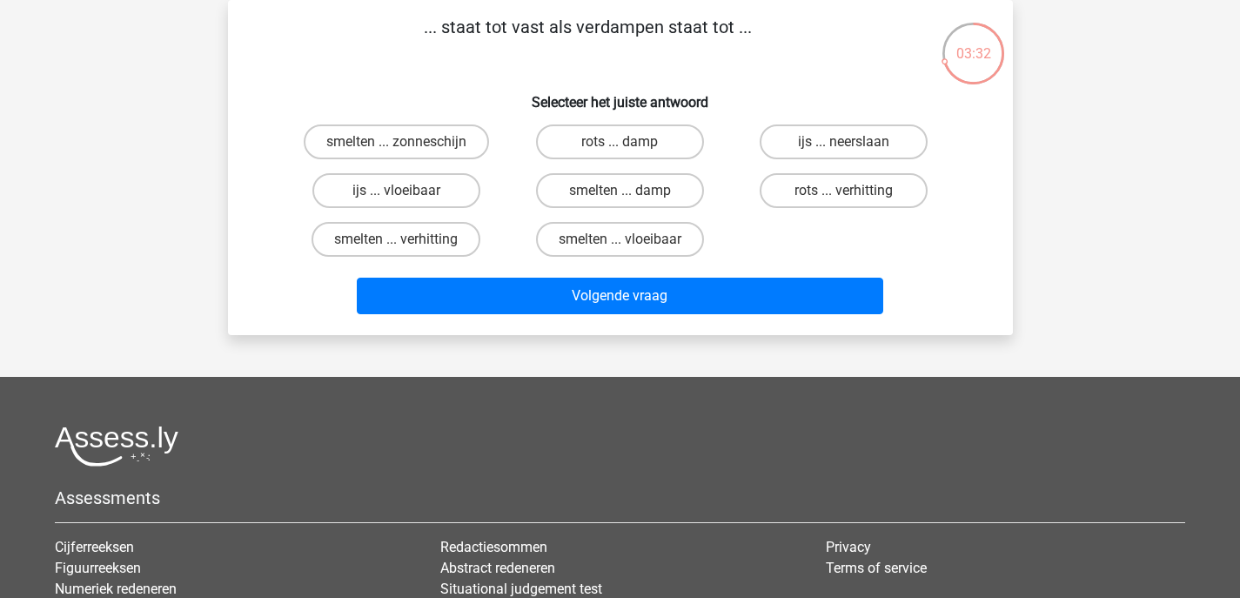
click at [749, 227] on div "smelten ... zonneschijn rots ... damp ijs ... neerslaan ijs ... vloeibaar smelt…" at bounding box center [621, 191] width 672 height 146
click at [622, 239] on input "smelten ... vloeibaar" at bounding box center [625, 244] width 11 height 11
radio input "true"
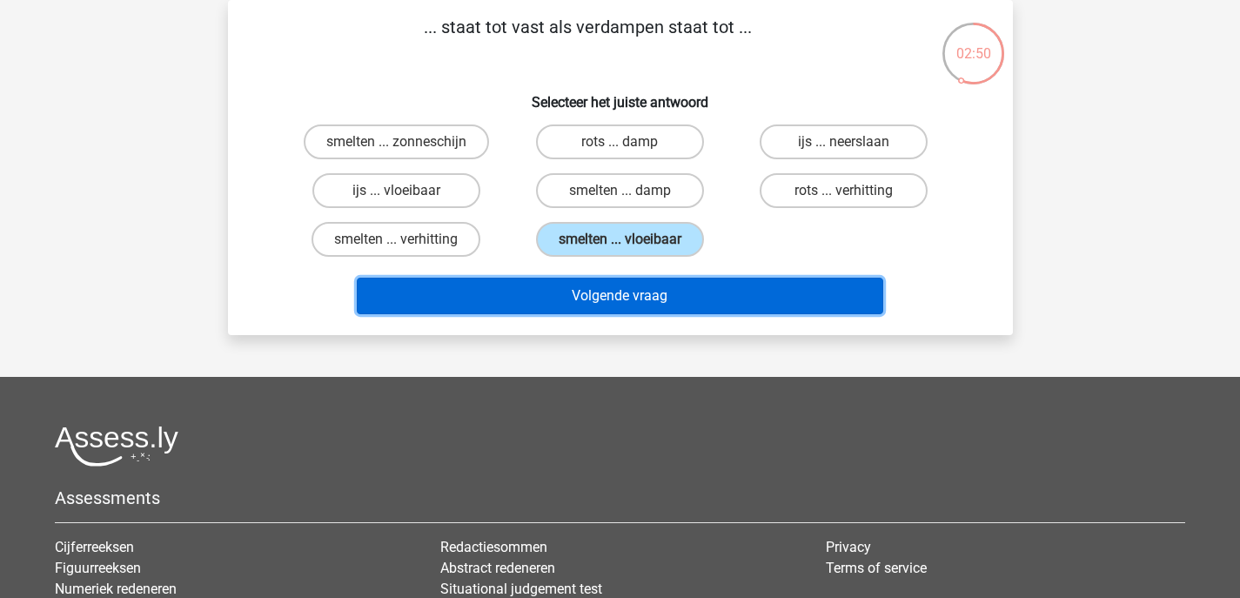
click at [601, 291] on button "Volgende vraag" at bounding box center [620, 296] width 527 height 37
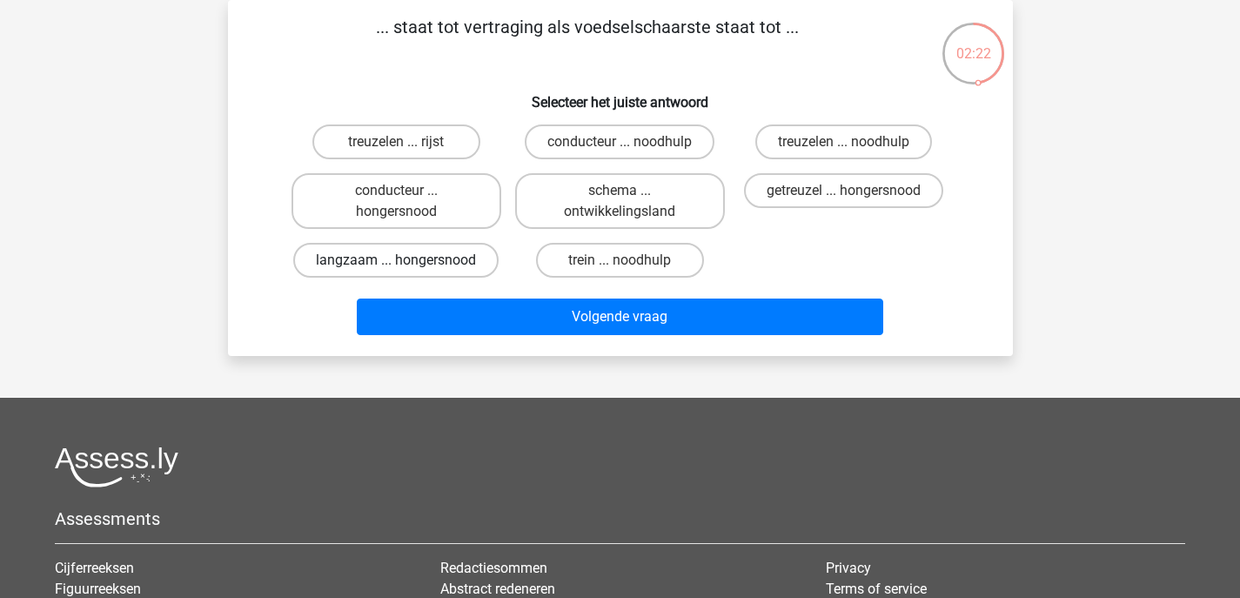
click at [427, 254] on label "langzaam ... hongersnood" at bounding box center [395, 260] width 205 height 35
click at [407, 260] on input "langzaam ... hongersnood" at bounding box center [401, 265] width 11 height 11
radio input "true"
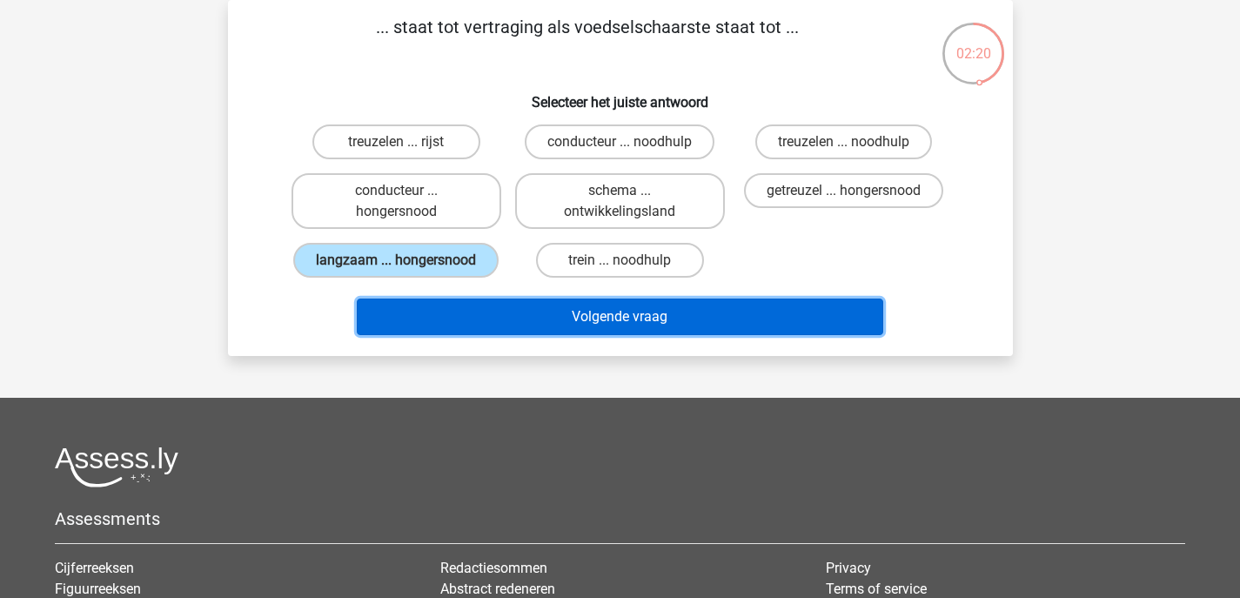
click at [554, 319] on button "Volgende vraag" at bounding box center [620, 317] width 527 height 37
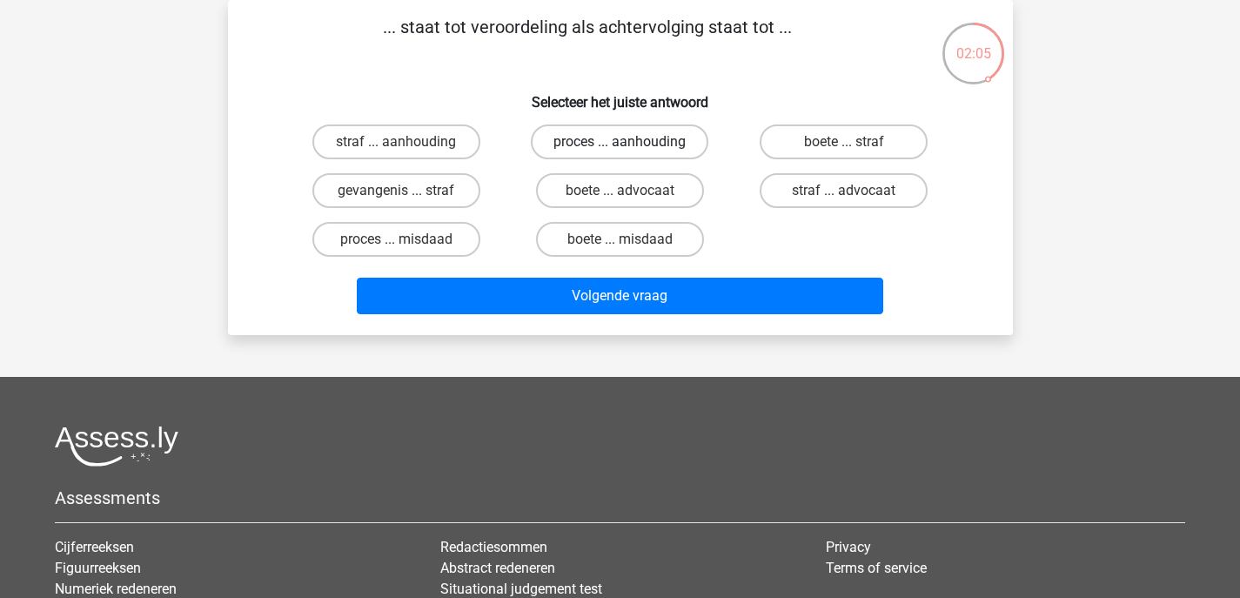
click at [588, 137] on label "proces ... aanhouding" at bounding box center [620, 141] width 178 height 35
click at [620, 142] on input "proces ... aanhouding" at bounding box center [625, 147] width 11 height 11
radio input "true"
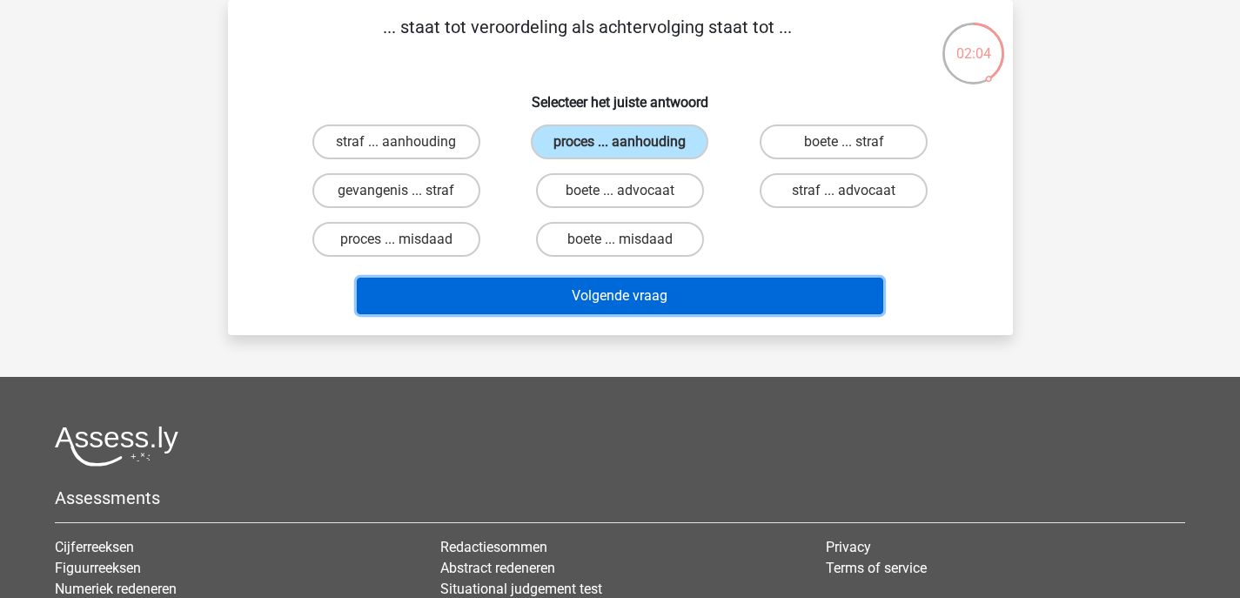
click at [585, 291] on button "Volgende vraag" at bounding box center [620, 296] width 527 height 37
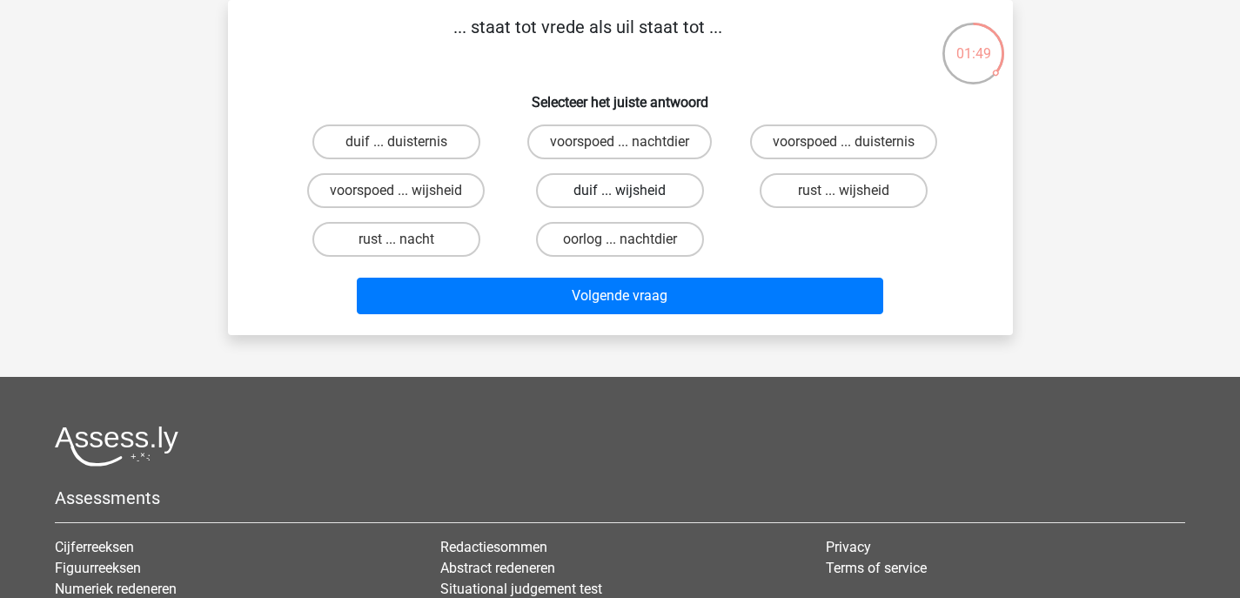
click at [644, 185] on label "duif ... wijsheid" at bounding box center [620, 190] width 168 height 35
click at [631, 191] on input "duif ... wijsheid" at bounding box center [625, 196] width 11 height 11
radio input "true"
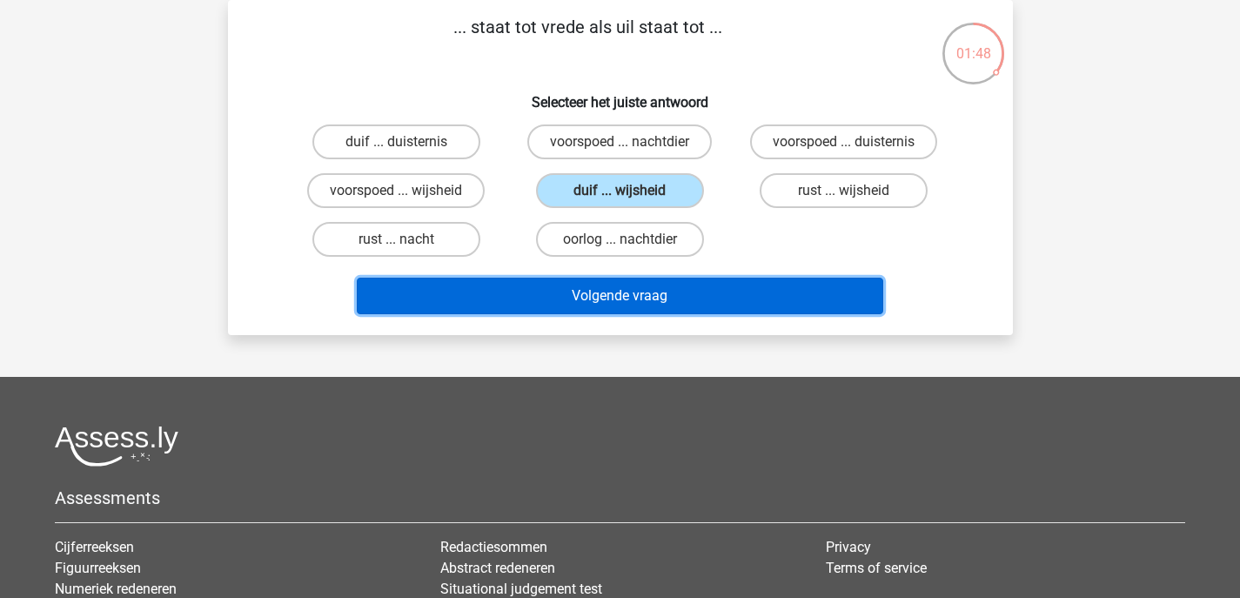
click at [643, 289] on button "Volgende vraag" at bounding box center [620, 296] width 527 height 37
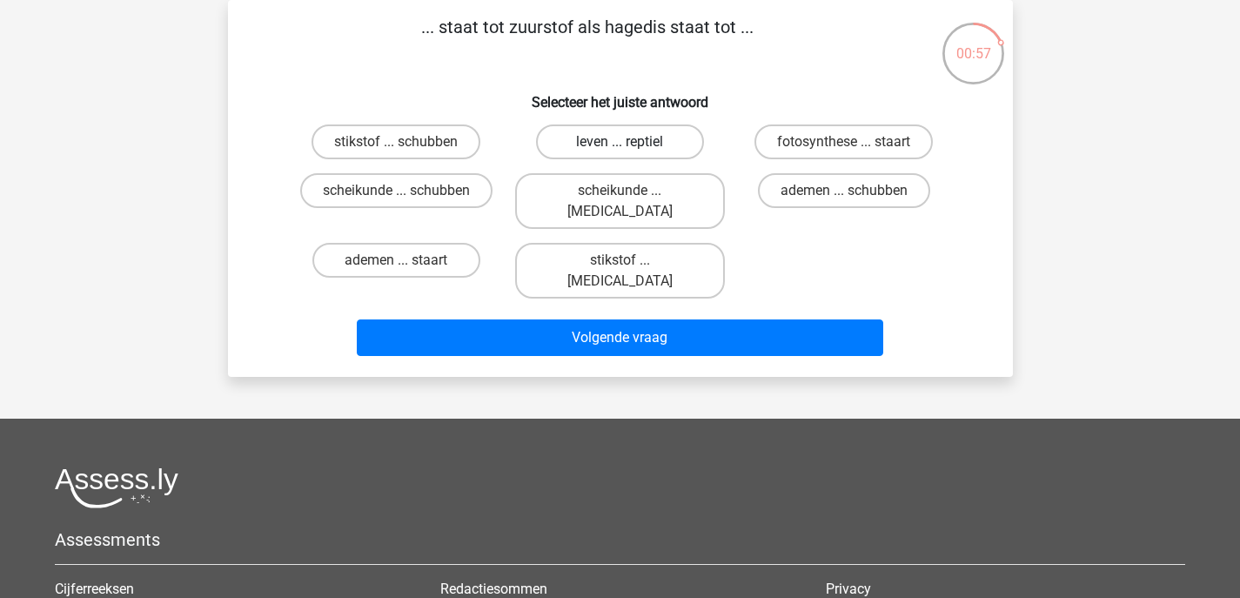
click at [653, 140] on label "leven ... reptiel" at bounding box center [620, 141] width 168 height 35
click at [631, 142] on input "leven ... reptiel" at bounding box center [625, 147] width 11 height 11
radio input "true"
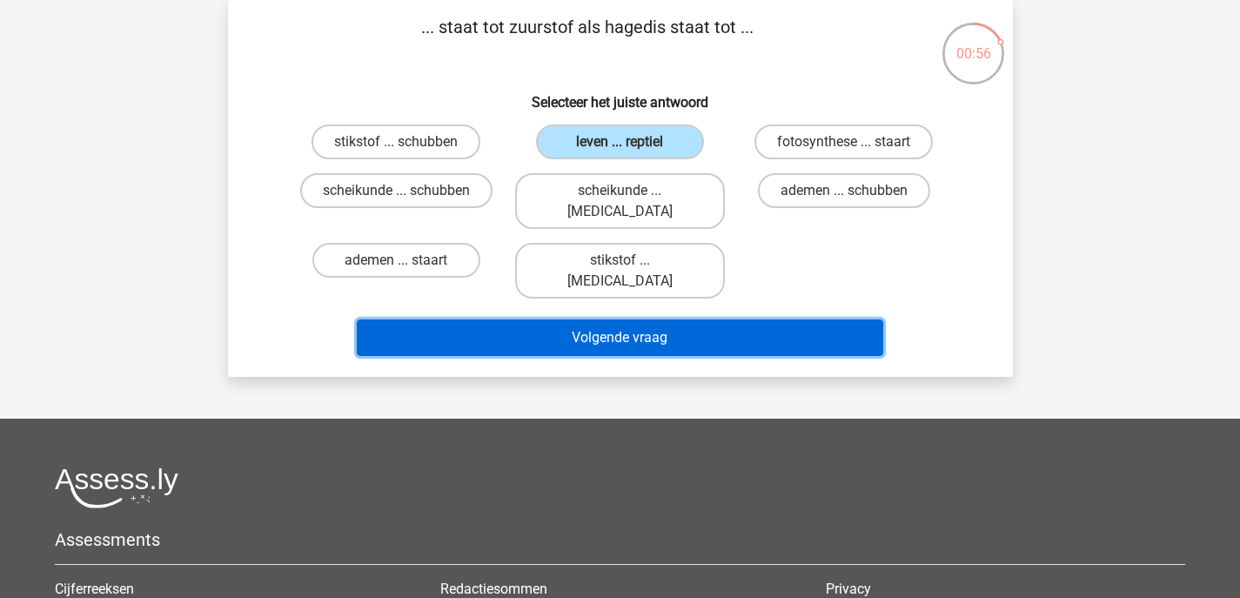
click at [622, 319] on button "Volgende vraag" at bounding box center [620, 337] width 527 height 37
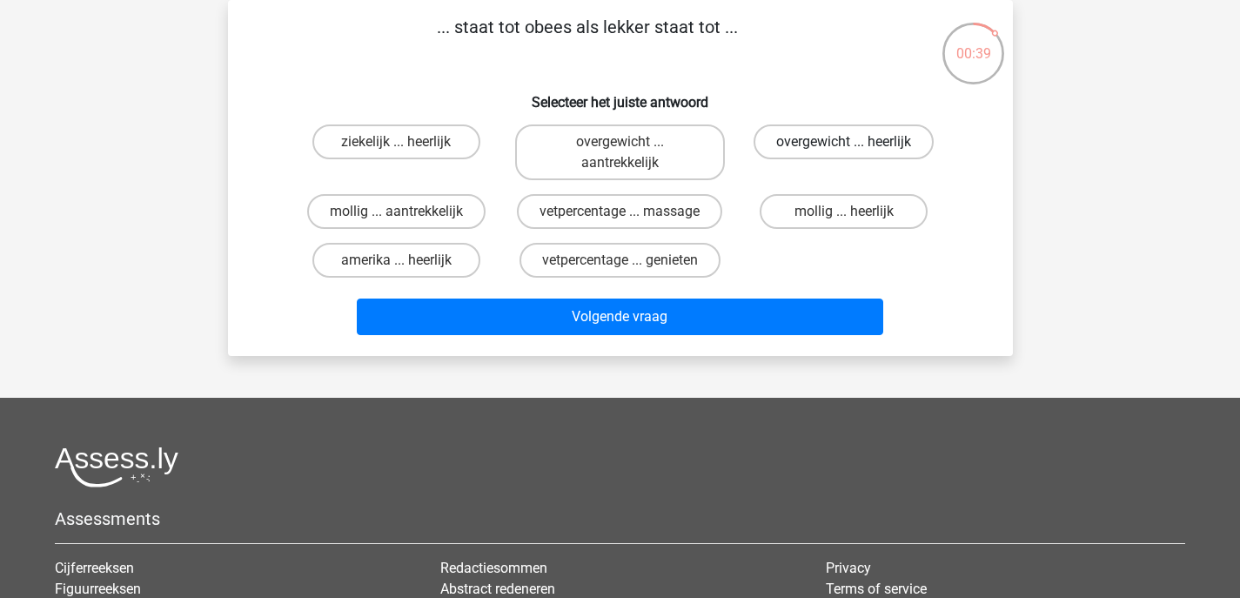
click at [796, 138] on label "overgewicht ... heerlijk" at bounding box center [844, 141] width 180 height 35
click at [844, 142] on input "overgewicht ... heerlijk" at bounding box center [849, 147] width 11 height 11
radio input "true"
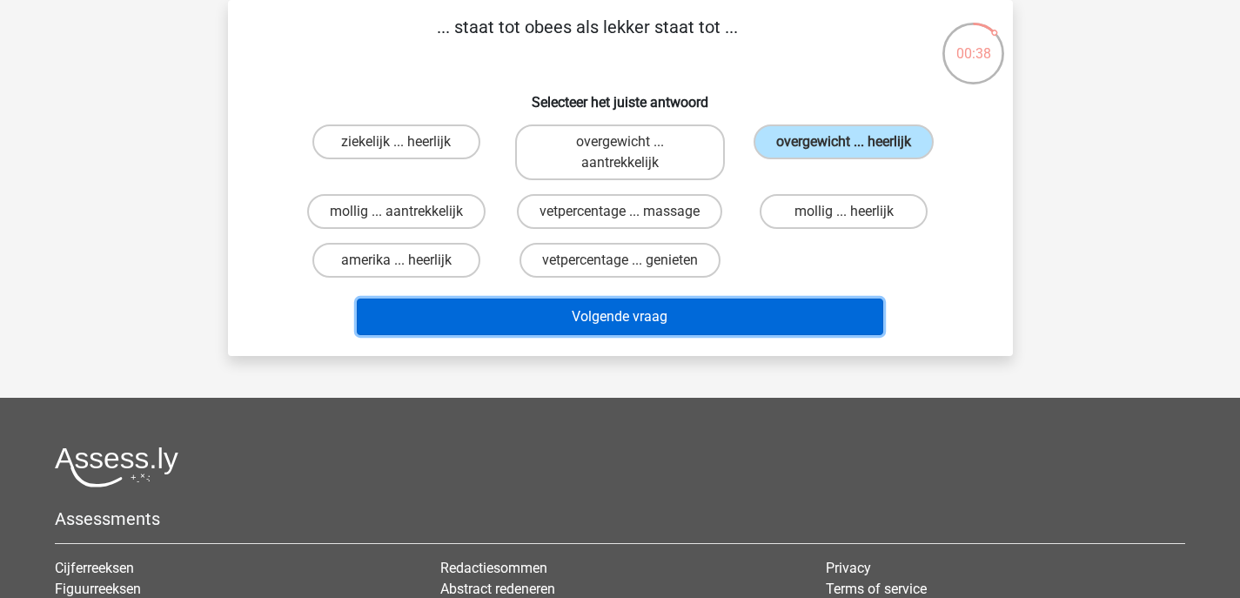
click at [638, 313] on button "Volgende vraag" at bounding box center [620, 317] width 527 height 37
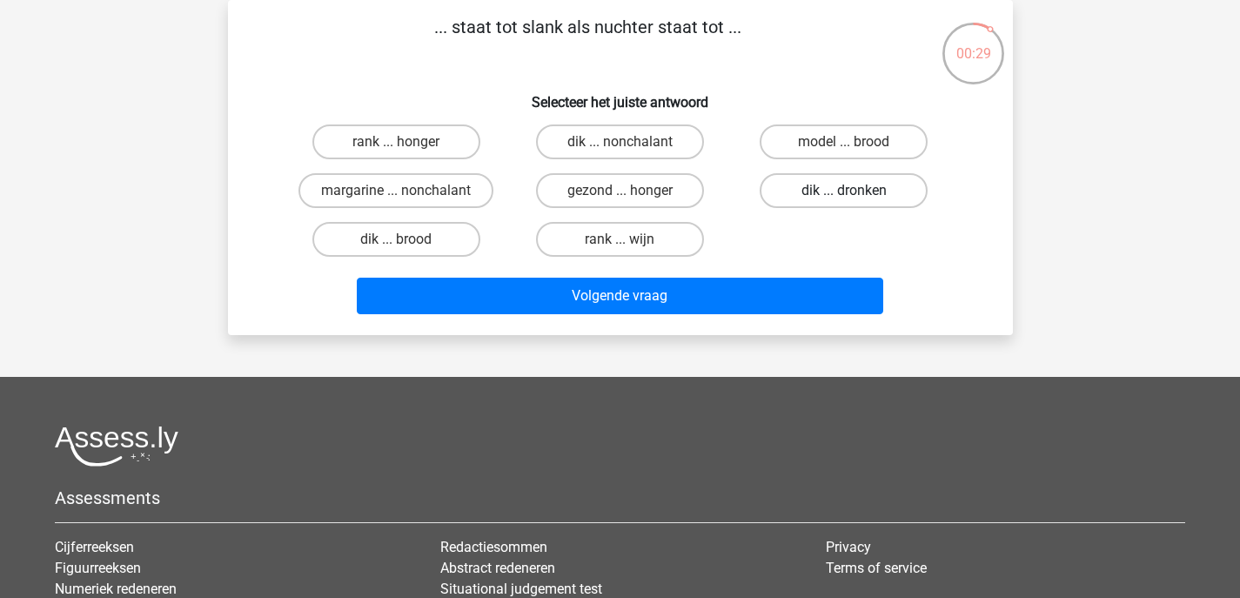
click at [784, 194] on label "dik ... dronken" at bounding box center [844, 190] width 168 height 35
click at [844, 194] on input "dik ... dronken" at bounding box center [849, 196] width 11 height 11
radio input "true"
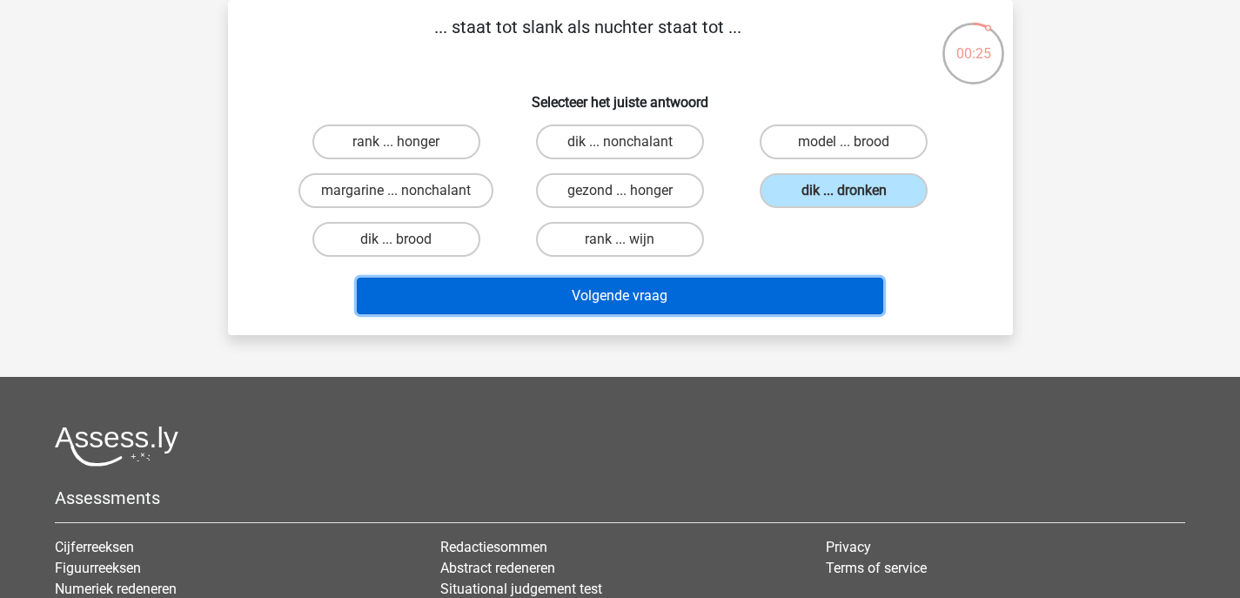
click at [709, 295] on button "Volgende vraag" at bounding box center [620, 296] width 527 height 37
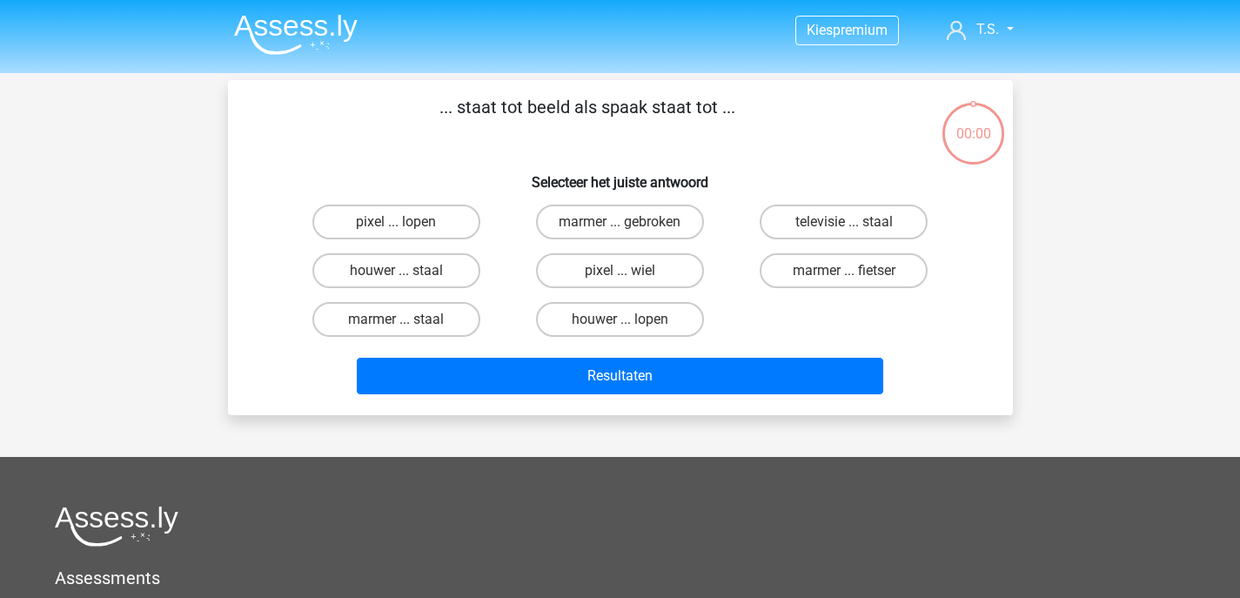
scroll to position [80, 0]
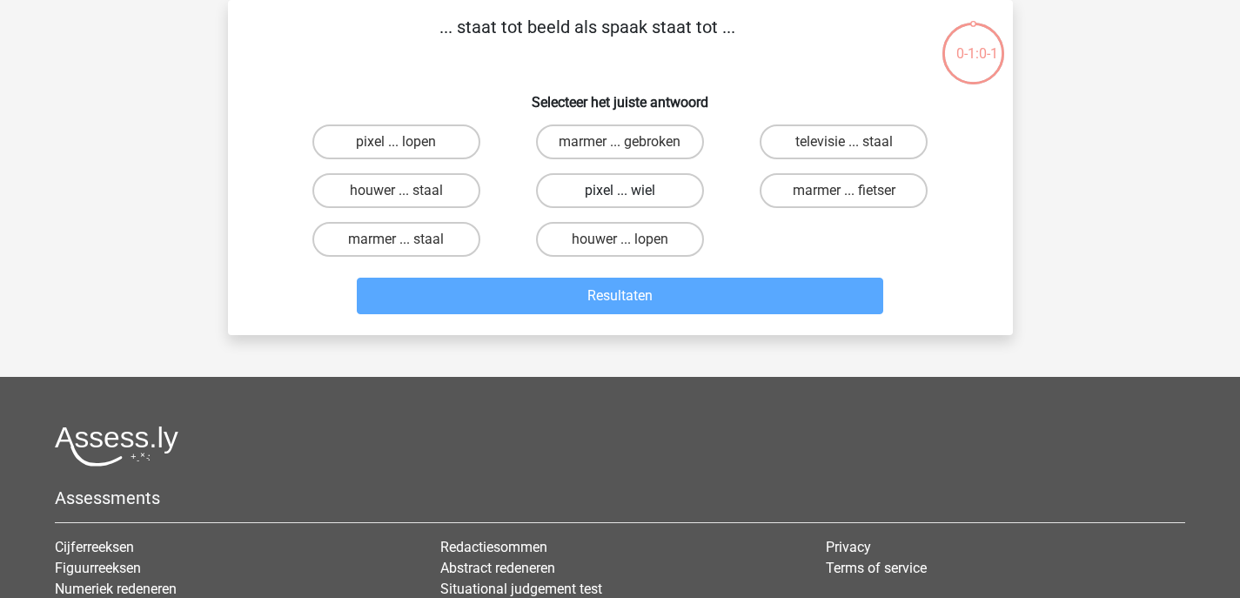
click at [661, 191] on label "pixel ... wiel" at bounding box center [620, 190] width 168 height 35
click at [631, 191] on input "pixel ... wiel" at bounding box center [625, 196] width 11 height 11
radio input "true"
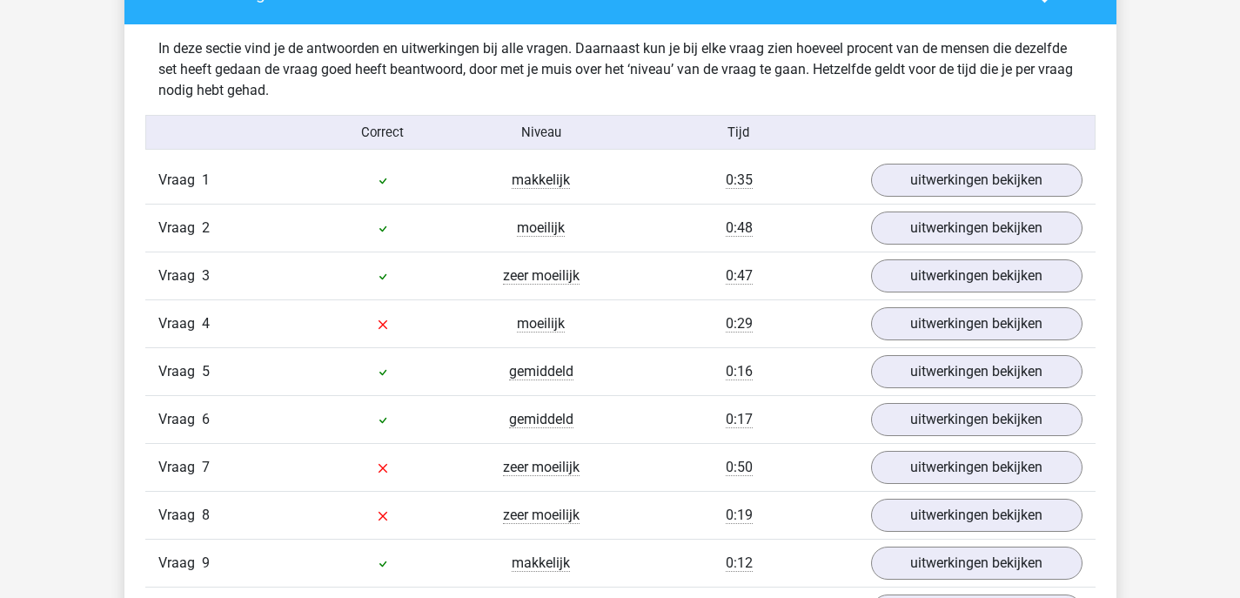
scroll to position [1347, 0]
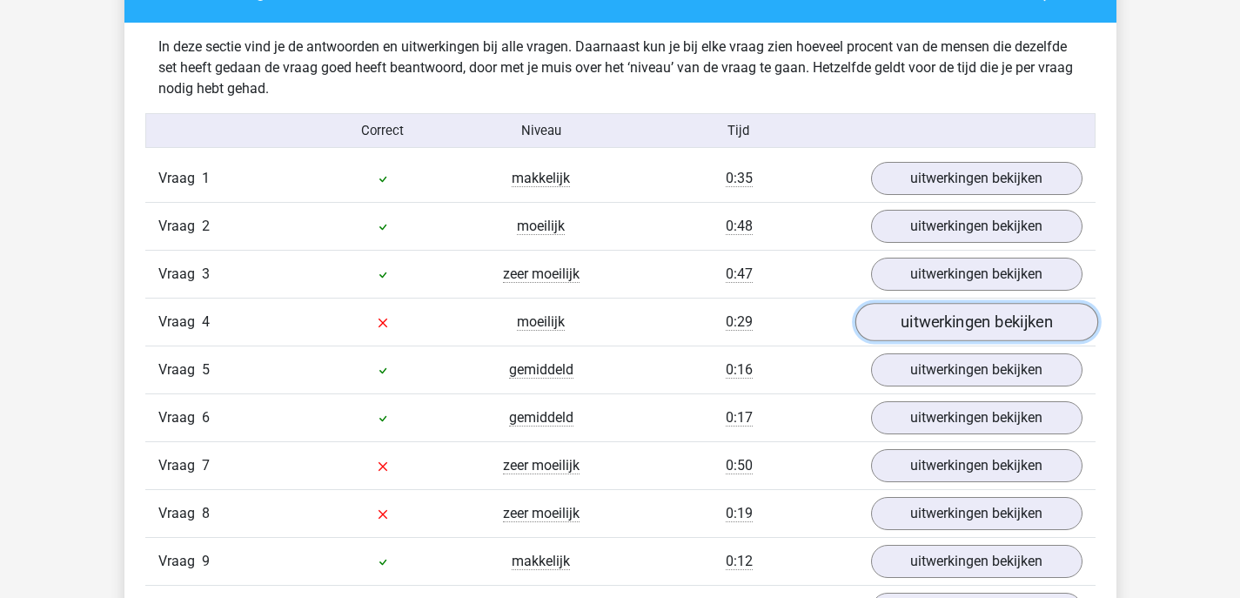
click at [918, 322] on link "uitwerkingen bekijken" at bounding box center [976, 323] width 243 height 38
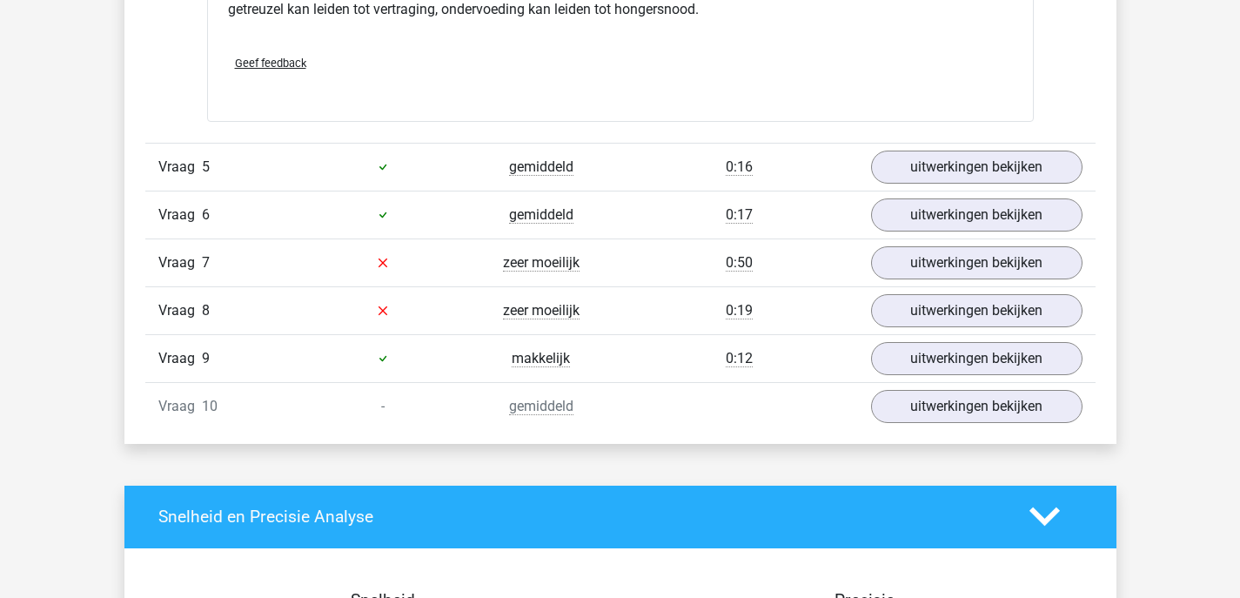
scroll to position [2045, 0]
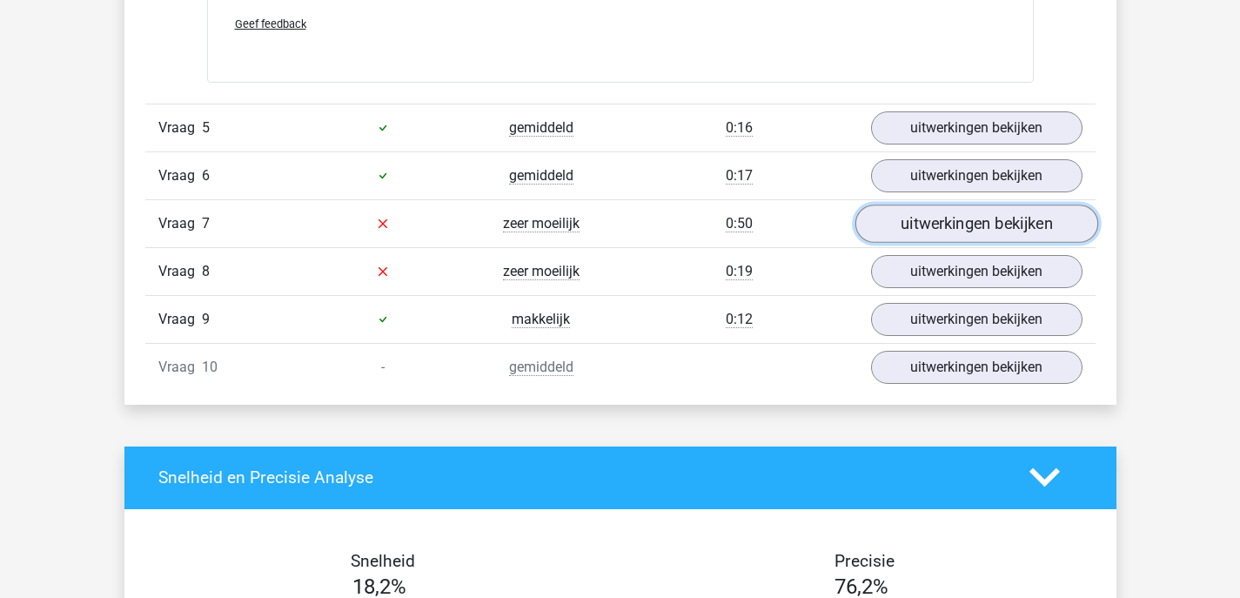
click at [910, 230] on link "uitwerkingen bekijken" at bounding box center [976, 224] width 243 height 38
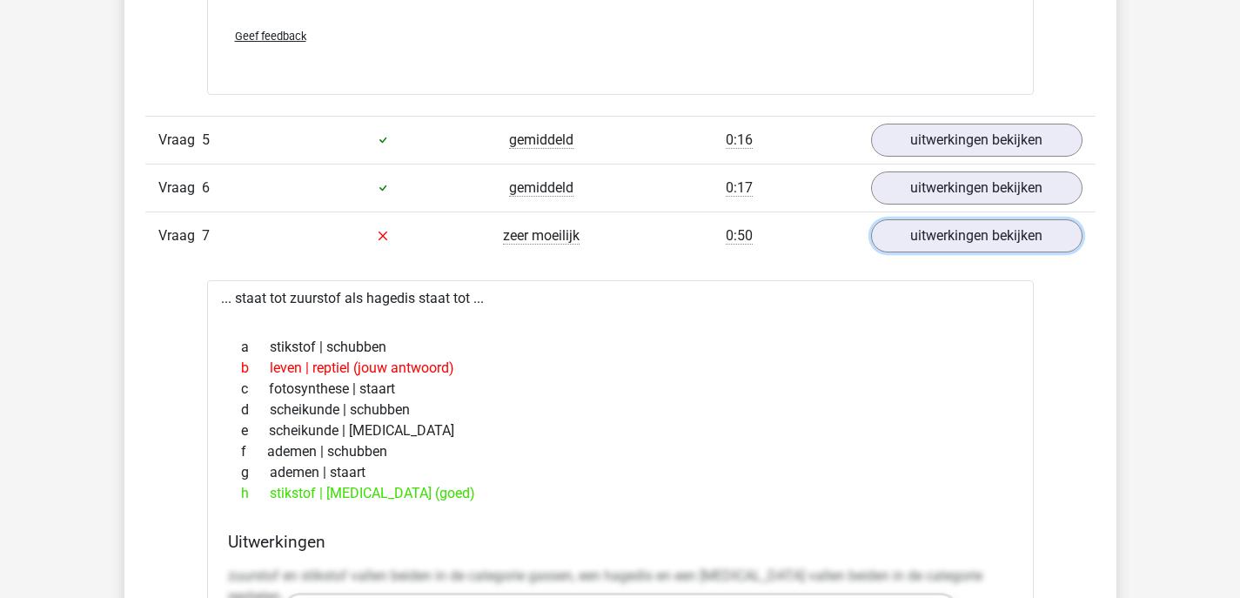
scroll to position [2031, 0]
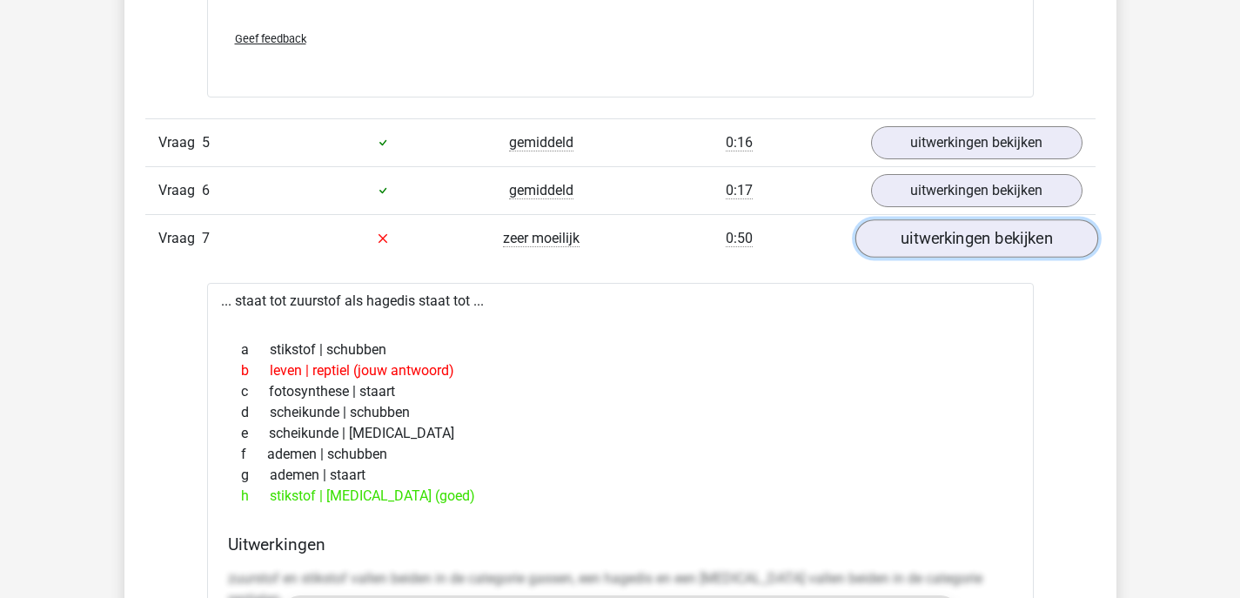
click at [906, 242] on link "uitwerkingen bekijken" at bounding box center [976, 238] width 243 height 38
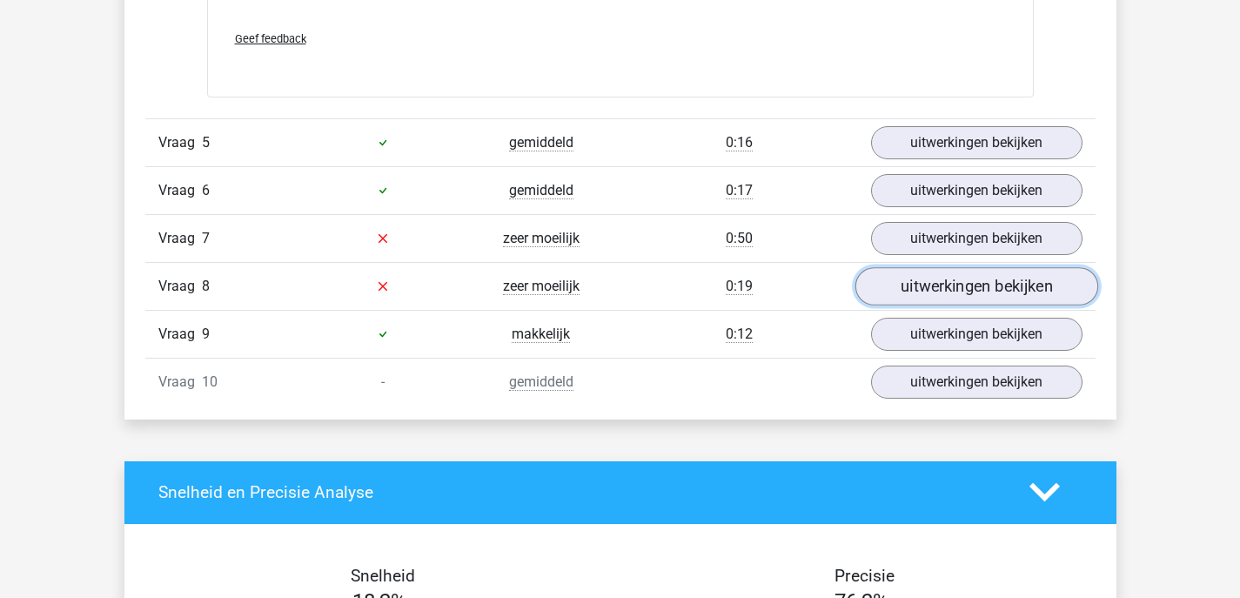
click at [897, 274] on link "uitwerkingen bekijken" at bounding box center [976, 286] width 243 height 38
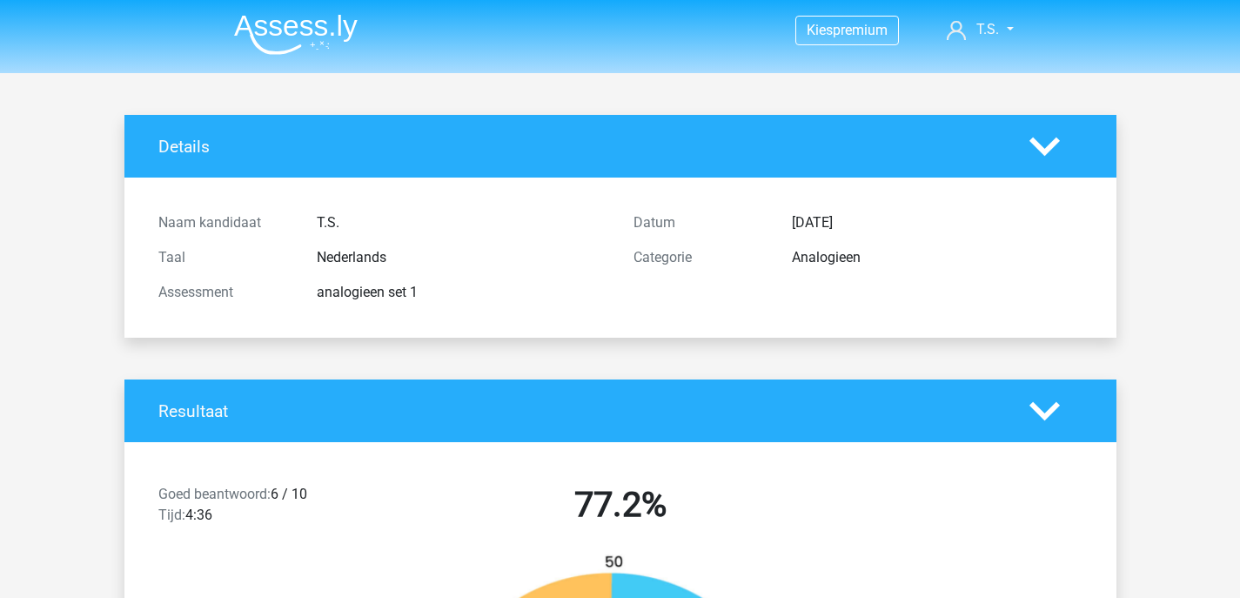
scroll to position [0, 0]
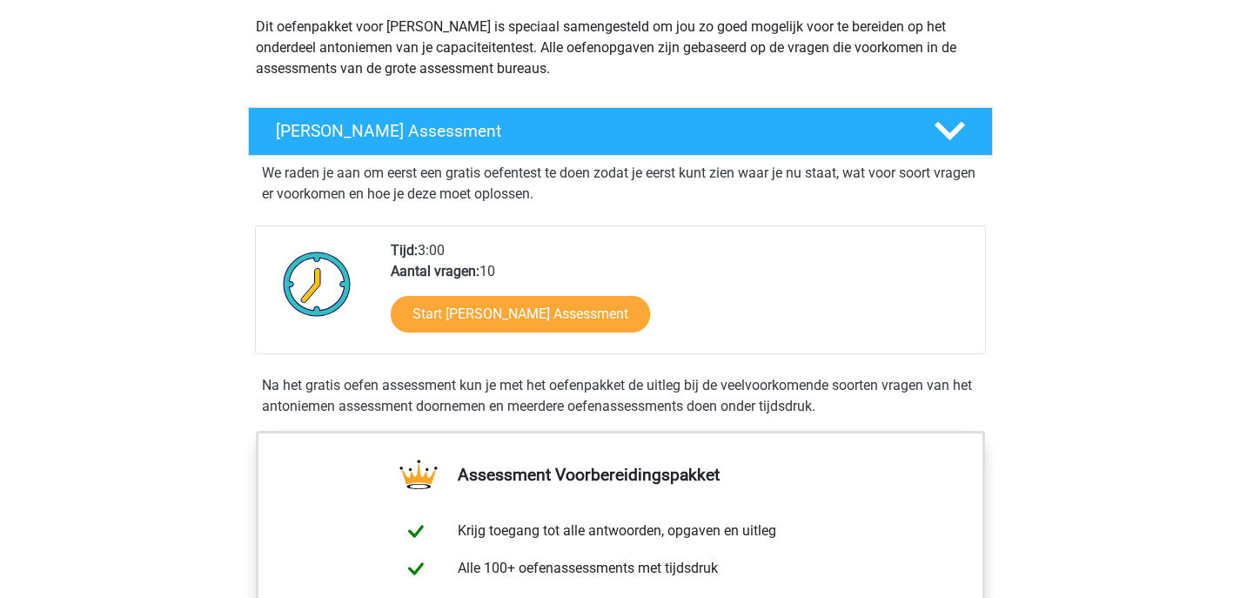
scroll to position [336, 0]
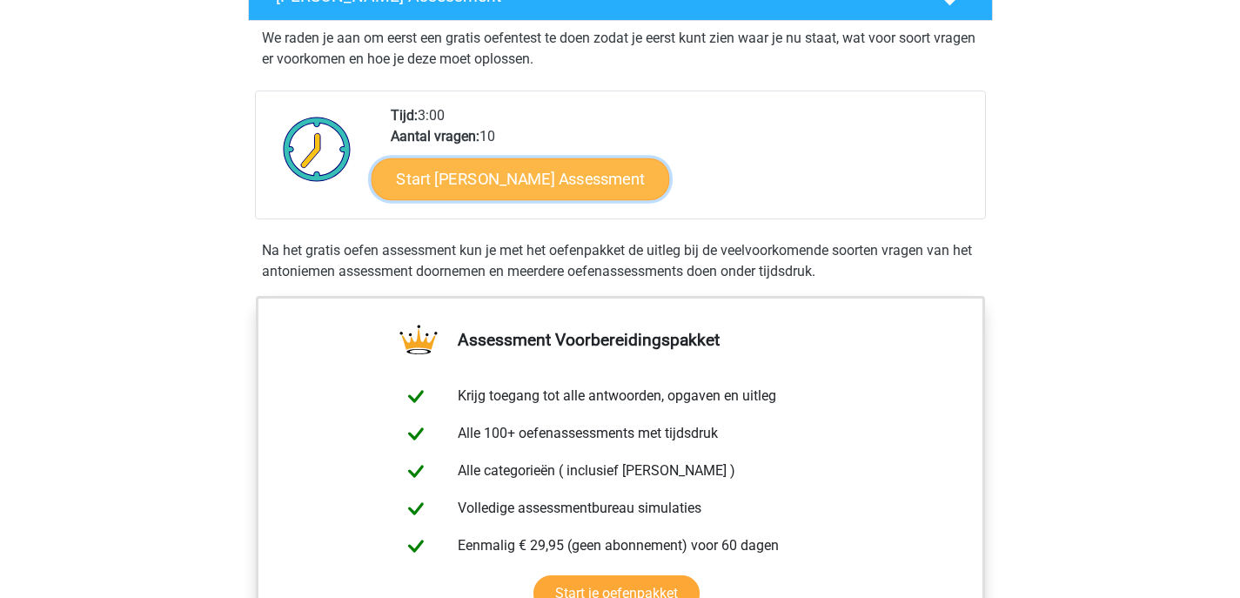
click at [579, 189] on link "Start Antoniemen Gratis Oefen Assessment" at bounding box center [520, 179] width 299 height 42
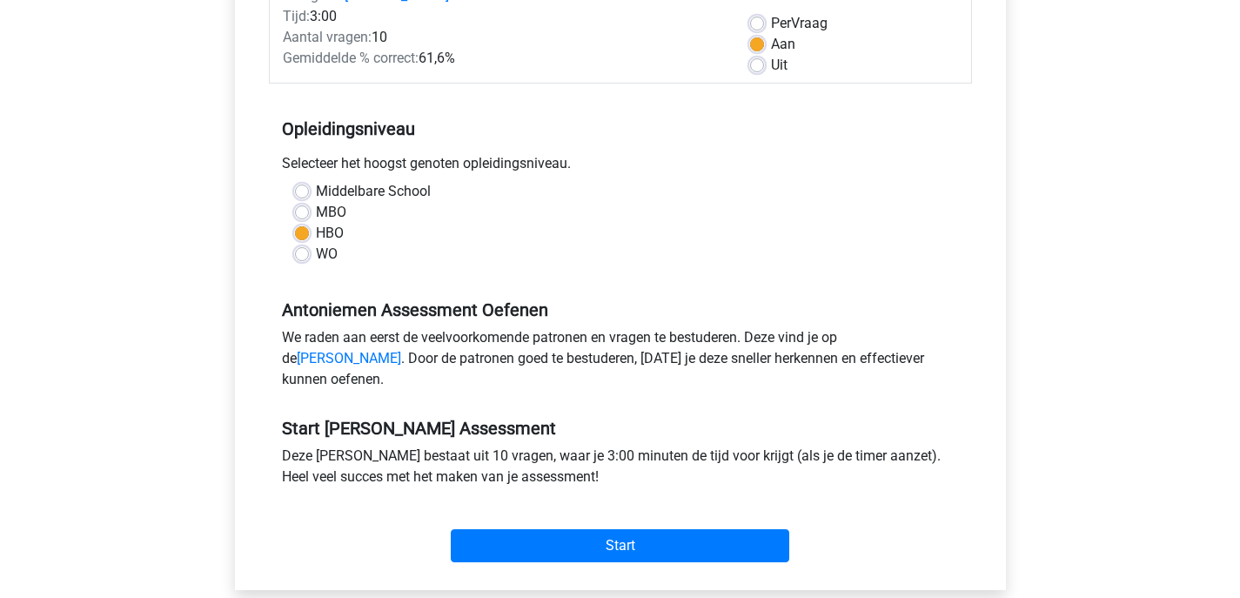
scroll to position [571, 0]
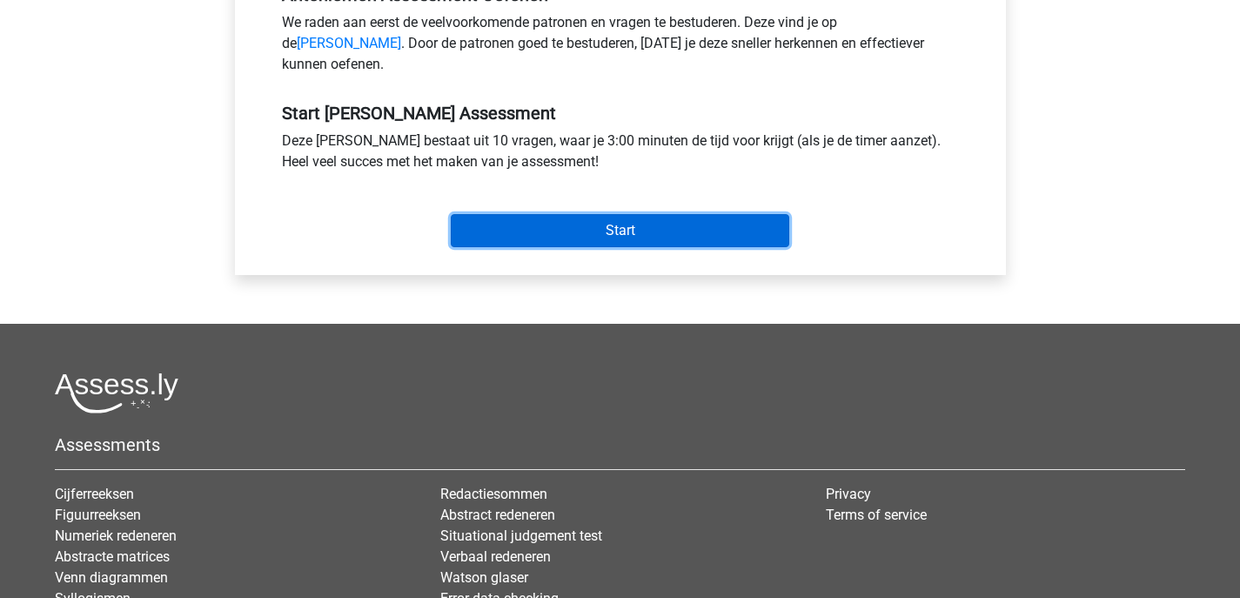
click at [602, 247] on input "Start" at bounding box center [620, 230] width 339 height 33
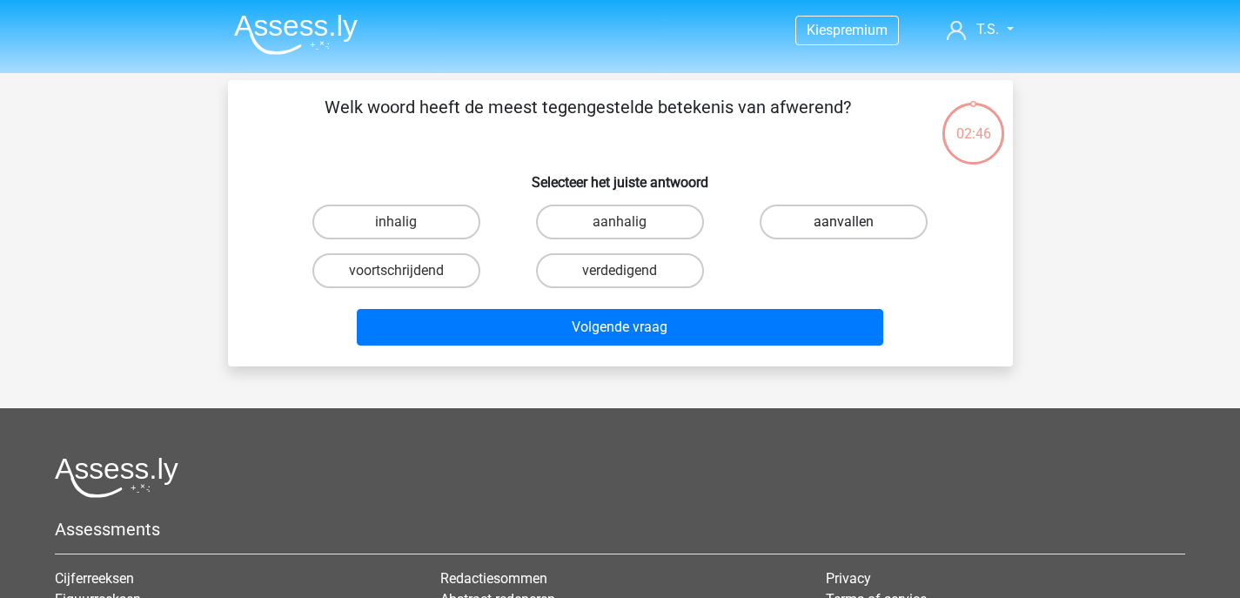
click at [832, 216] on label "aanvallen" at bounding box center [844, 222] width 168 height 35
click at [844, 222] on input "aanvallen" at bounding box center [849, 227] width 11 height 11
radio input "true"
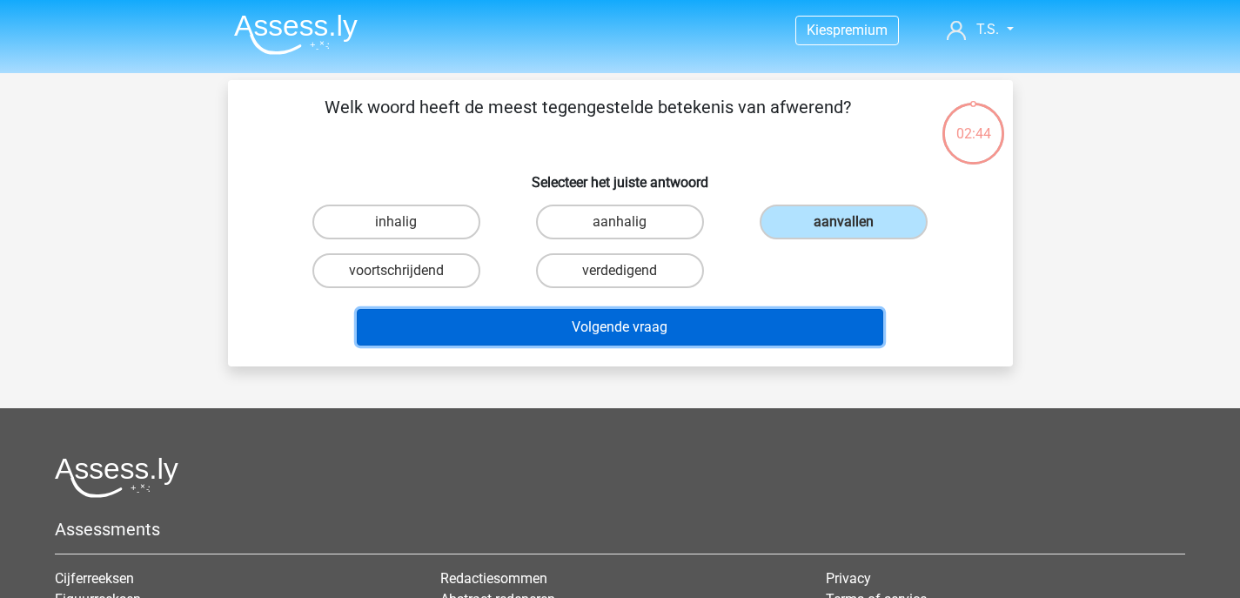
click at [803, 321] on button "Volgende vraag" at bounding box center [620, 327] width 527 height 37
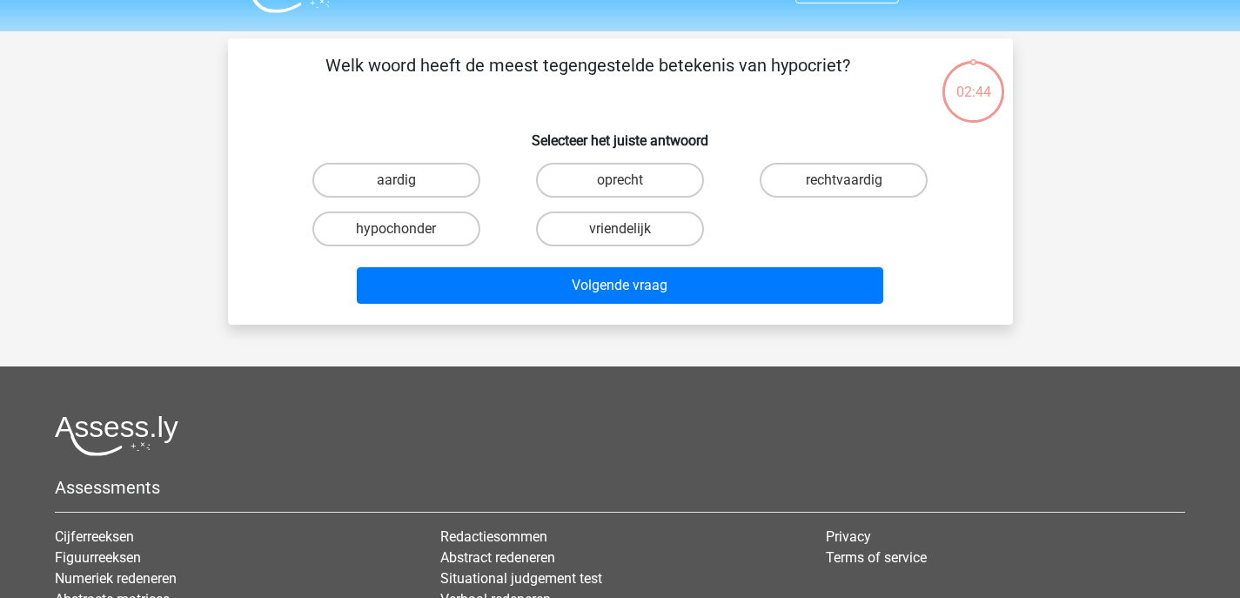
scroll to position [80, 0]
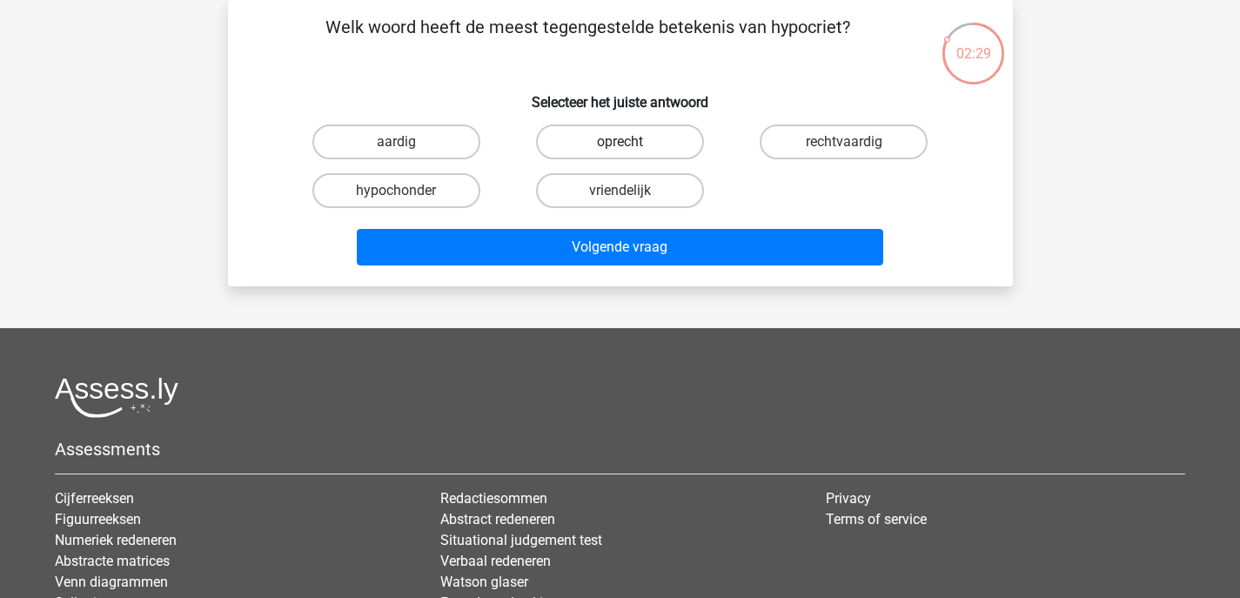
click at [671, 145] on label "oprecht" at bounding box center [620, 141] width 168 height 35
click at [631, 145] on input "oprecht" at bounding box center [625, 147] width 11 height 11
radio input "true"
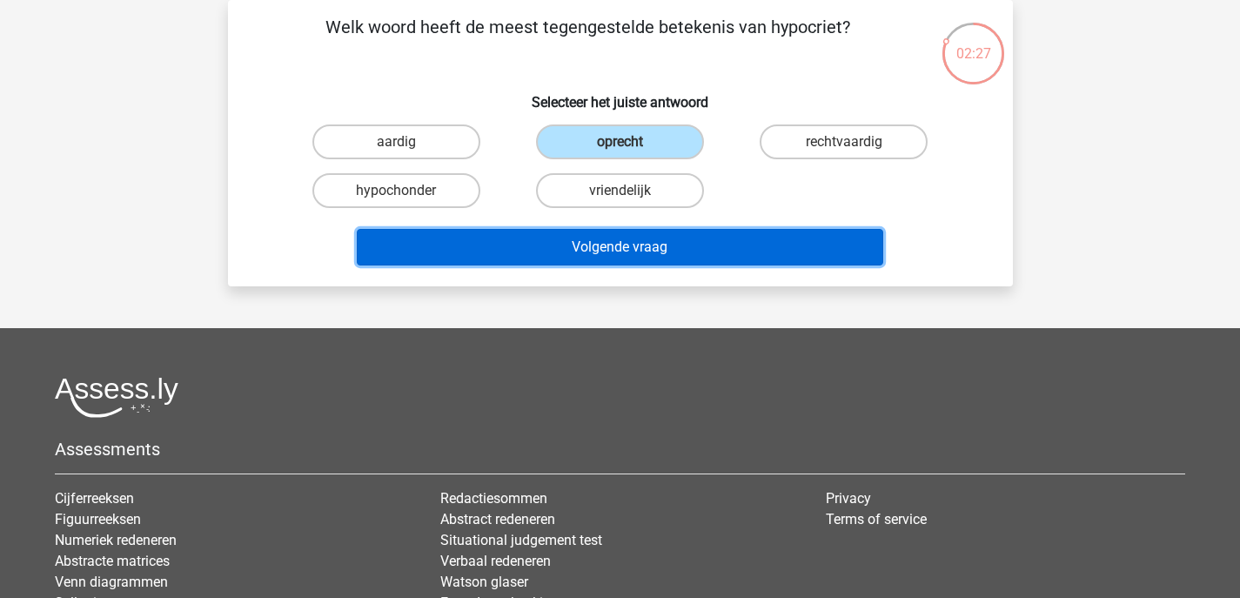
click at [702, 245] on button "Volgende vraag" at bounding box center [620, 247] width 527 height 37
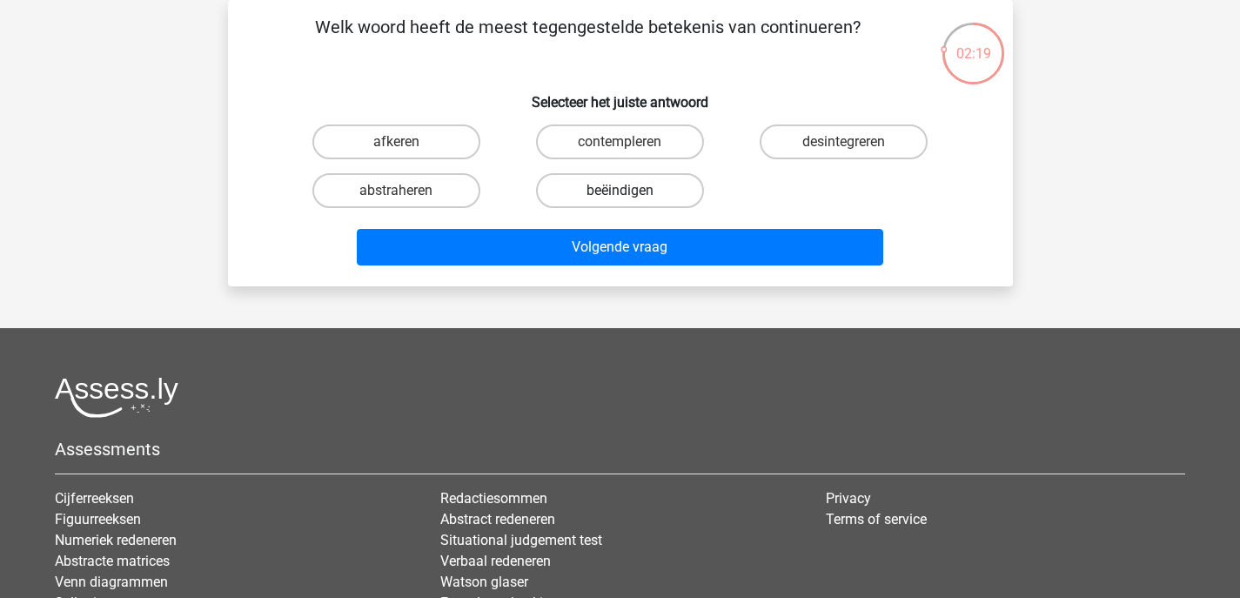
click at [667, 191] on label "beëindigen" at bounding box center [620, 190] width 168 height 35
click at [631, 191] on input "beëindigen" at bounding box center [625, 196] width 11 height 11
radio input "true"
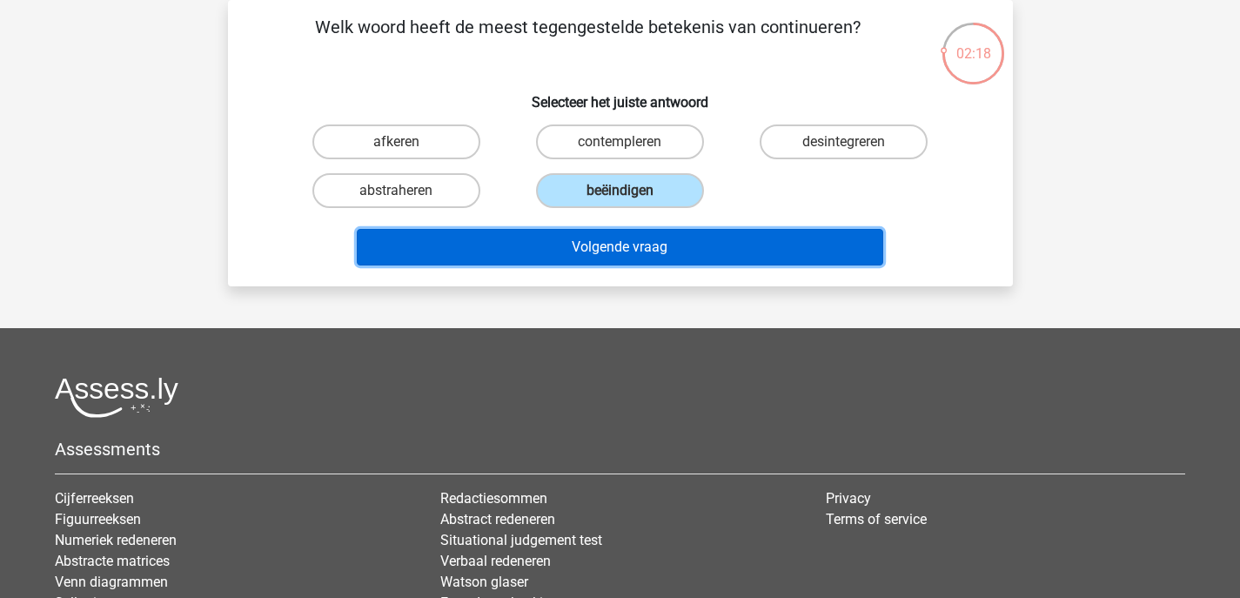
click at [683, 244] on button "Volgende vraag" at bounding box center [620, 247] width 527 height 37
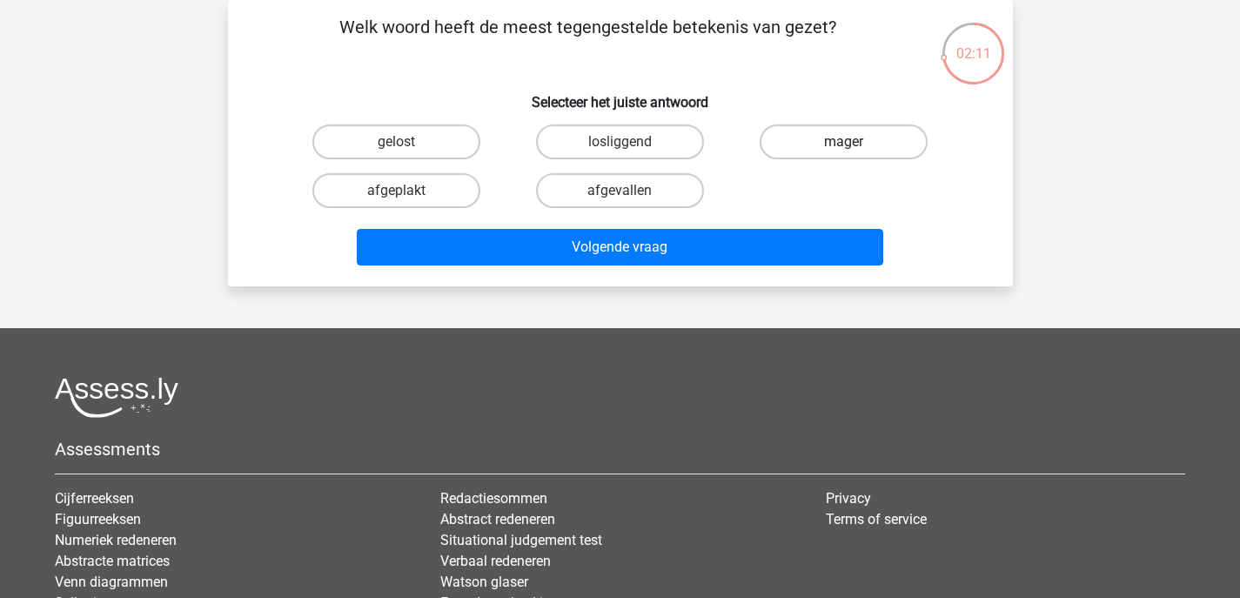
click at [804, 150] on label "mager" at bounding box center [844, 141] width 168 height 35
click at [844, 150] on input "mager" at bounding box center [849, 147] width 11 height 11
radio input "true"
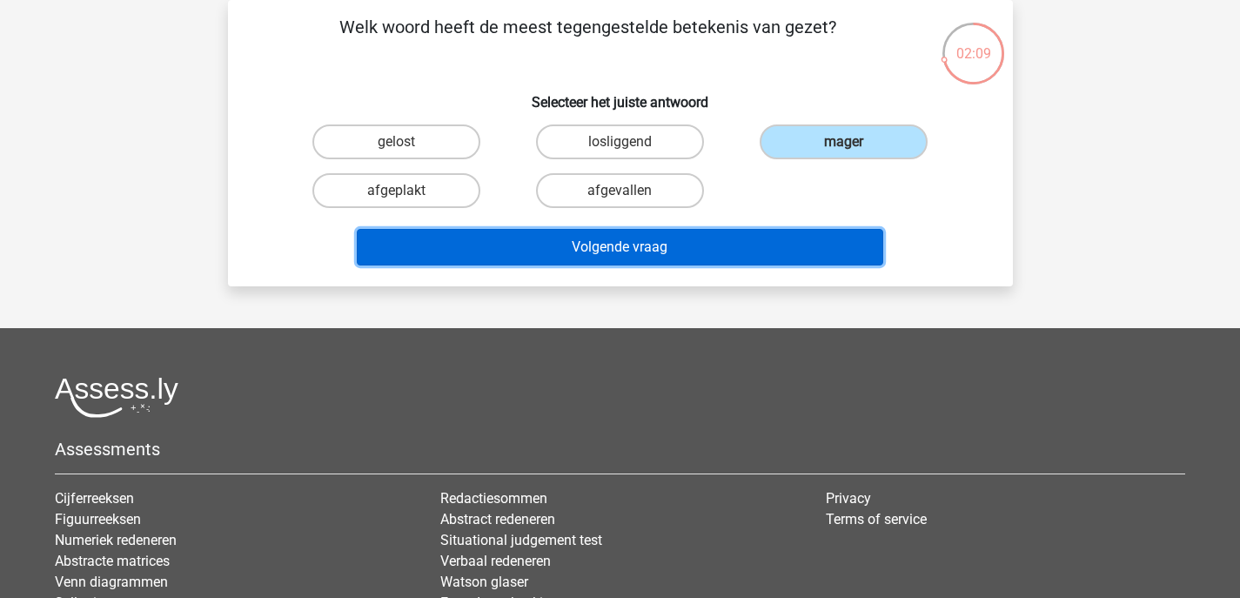
click at [769, 238] on button "Volgende vraag" at bounding box center [620, 247] width 527 height 37
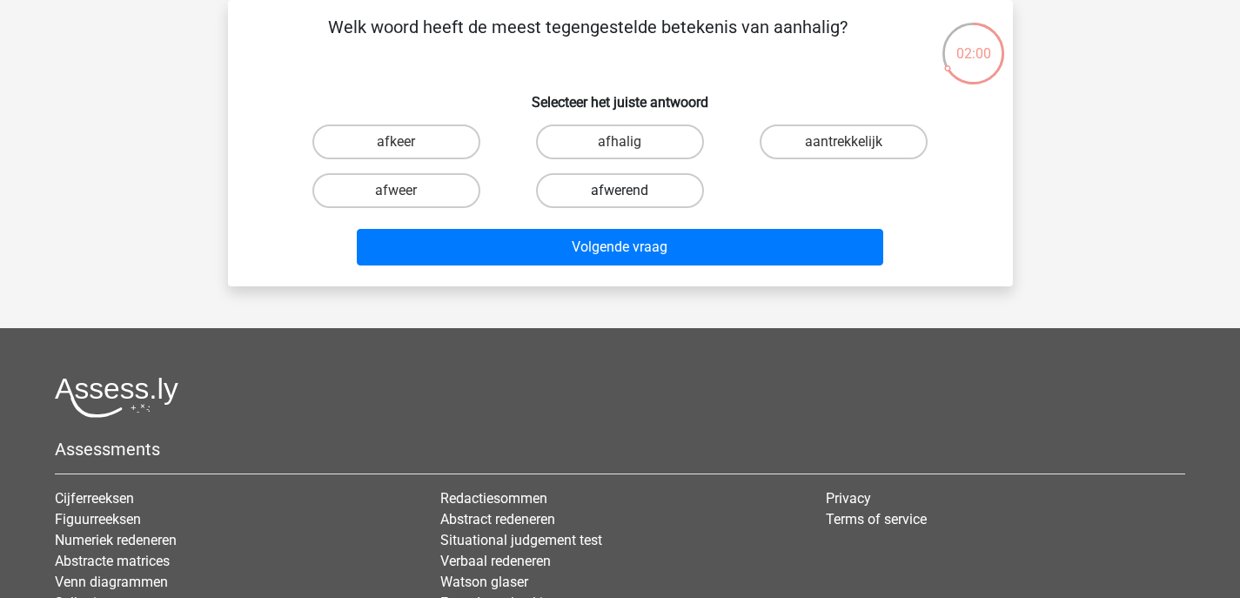
click at [655, 191] on label "afwerend" at bounding box center [620, 190] width 168 height 35
click at [631, 191] on input "afwerend" at bounding box center [625, 196] width 11 height 11
radio input "true"
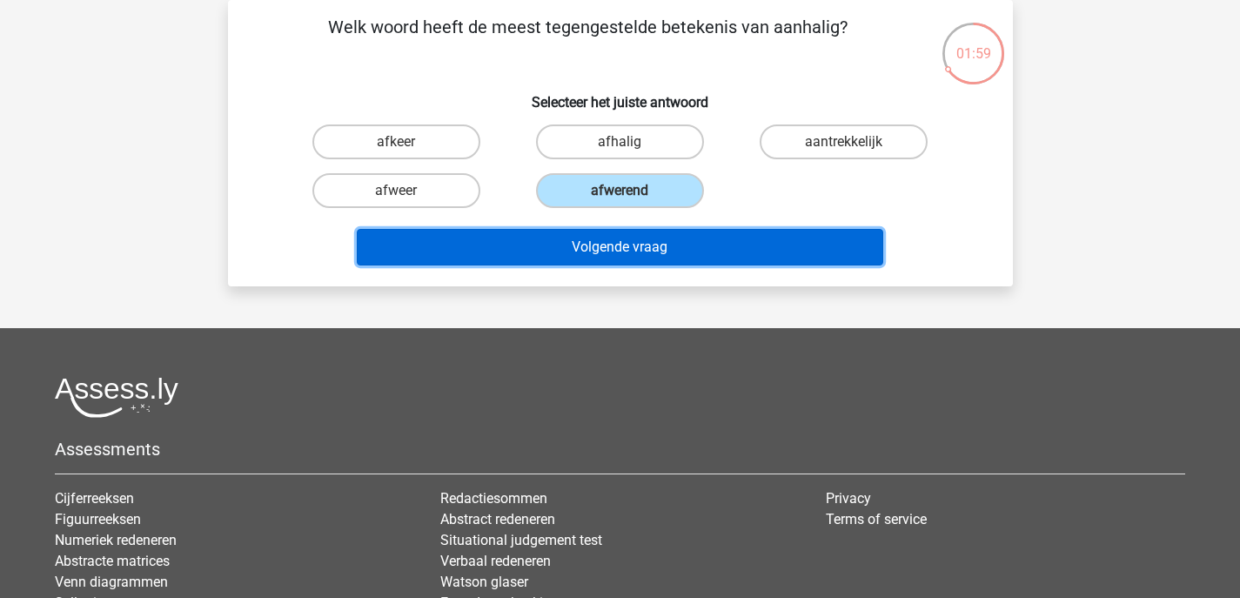
click at [685, 247] on button "Volgende vraag" at bounding box center [620, 247] width 527 height 37
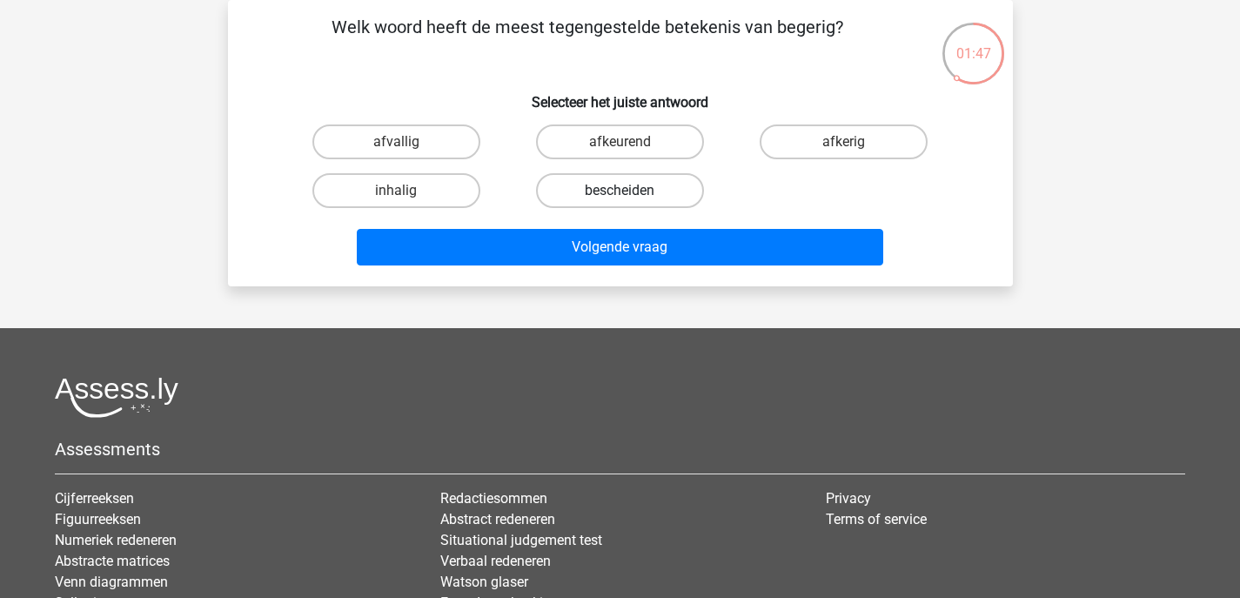
click at [668, 185] on label "bescheiden" at bounding box center [620, 190] width 168 height 35
click at [631, 191] on input "bescheiden" at bounding box center [625, 196] width 11 height 11
radio input "true"
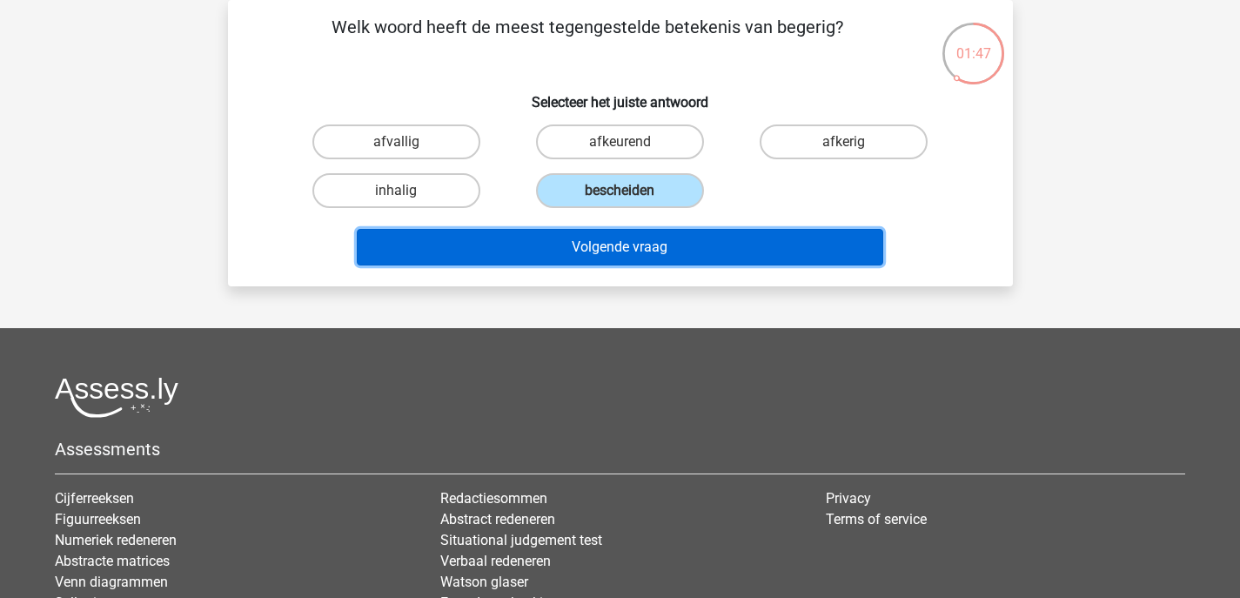
click at [684, 245] on button "Volgende vraag" at bounding box center [620, 247] width 527 height 37
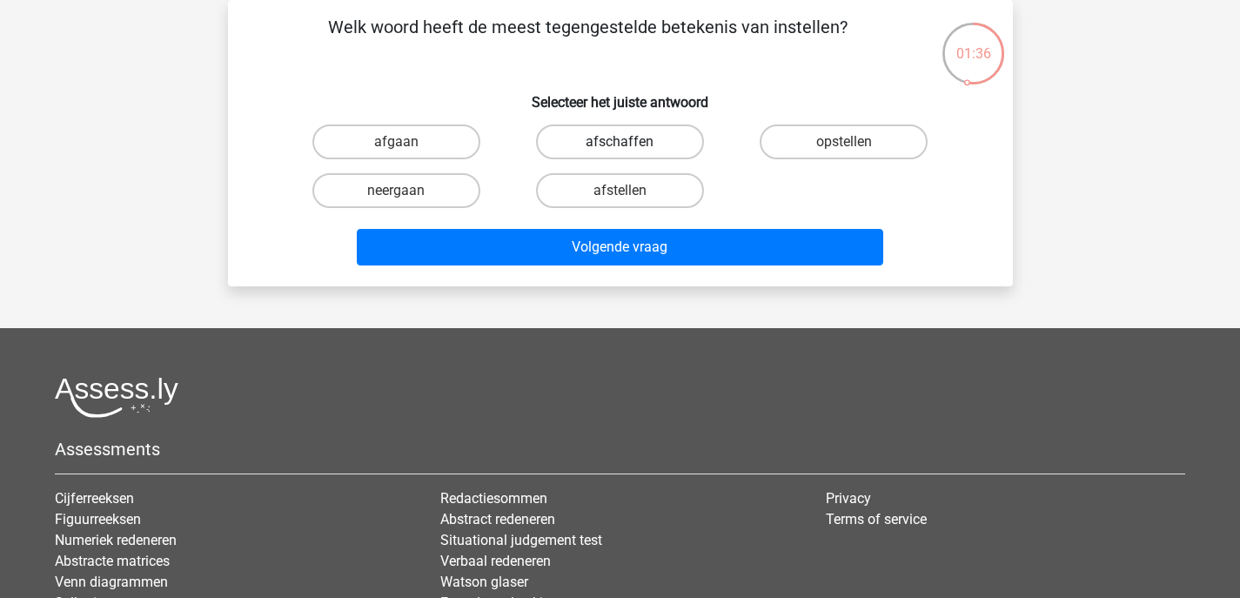
click at [659, 139] on label "afschaffen" at bounding box center [620, 141] width 168 height 35
click at [631, 142] on input "afschaffen" at bounding box center [625, 147] width 11 height 11
radio input "true"
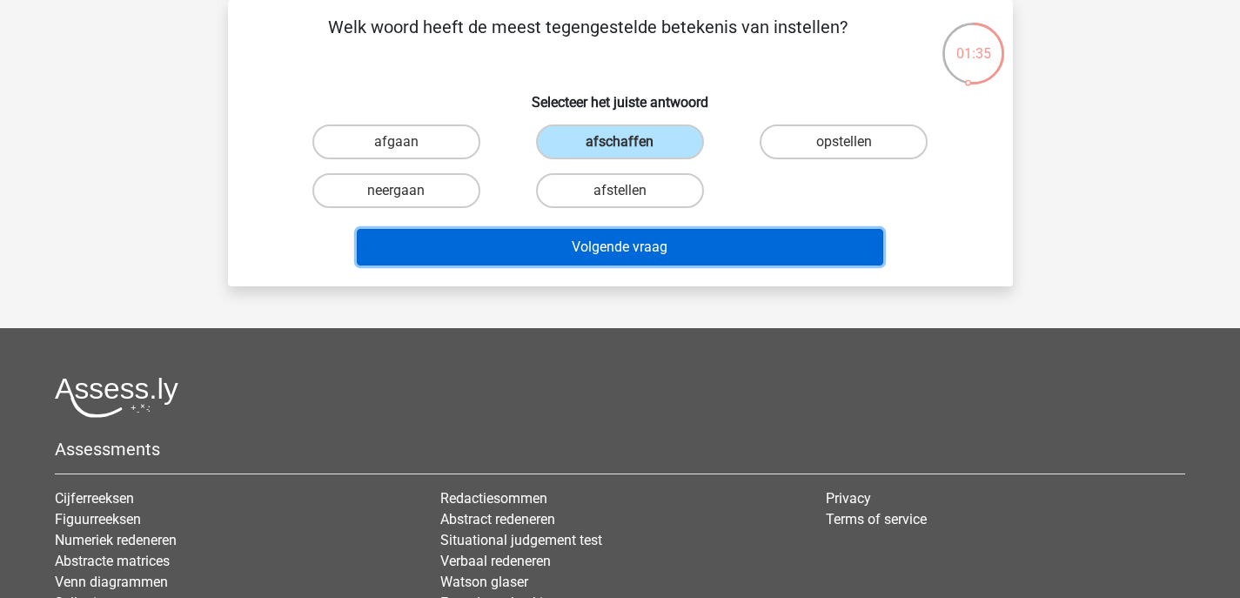
click at [662, 245] on button "Volgende vraag" at bounding box center [620, 247] width 527 height 37
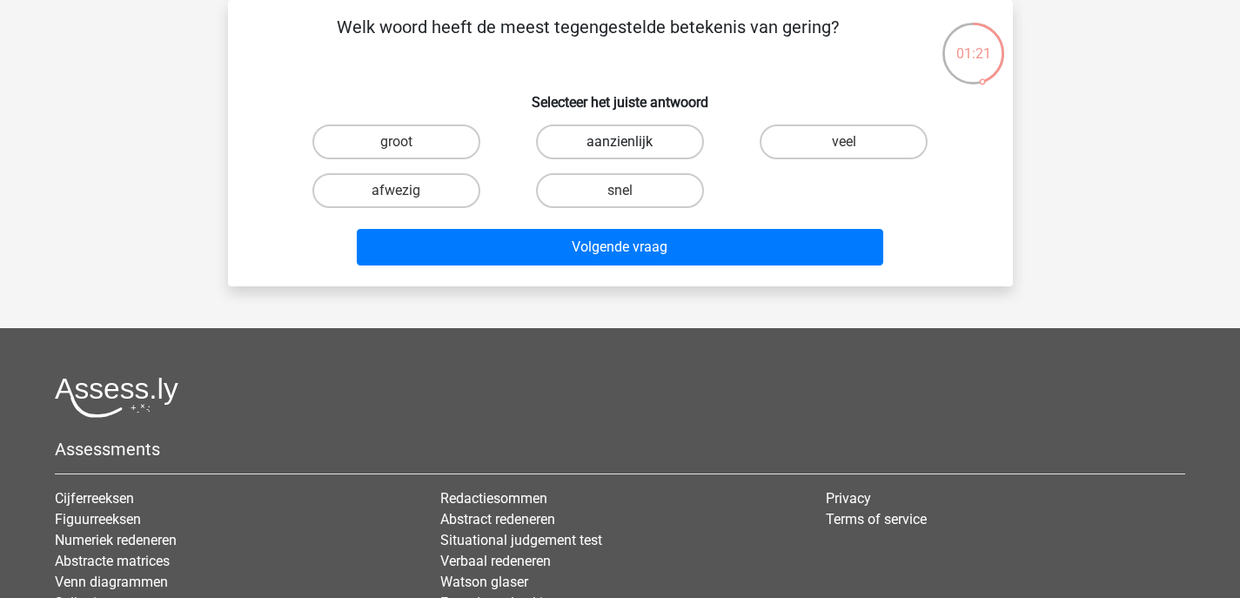
click at [667, 130] on label "aanzienlijk" at bounding box center [620, 141] width 168 height 35
click at [631, 142] on input "aanzienlijk" at bounding box center [625, 147] width 11 height 11
radio input "true"
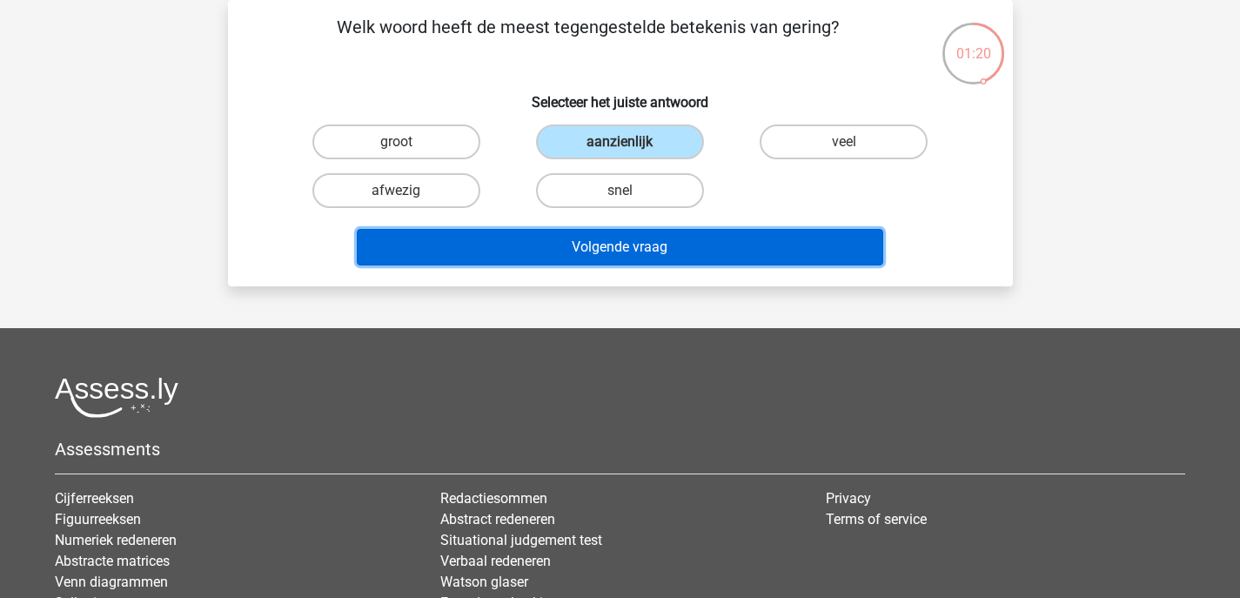
click at [645, 253] on button "Volgende vraag" at bounding box center [620, 247] width 527 height 37
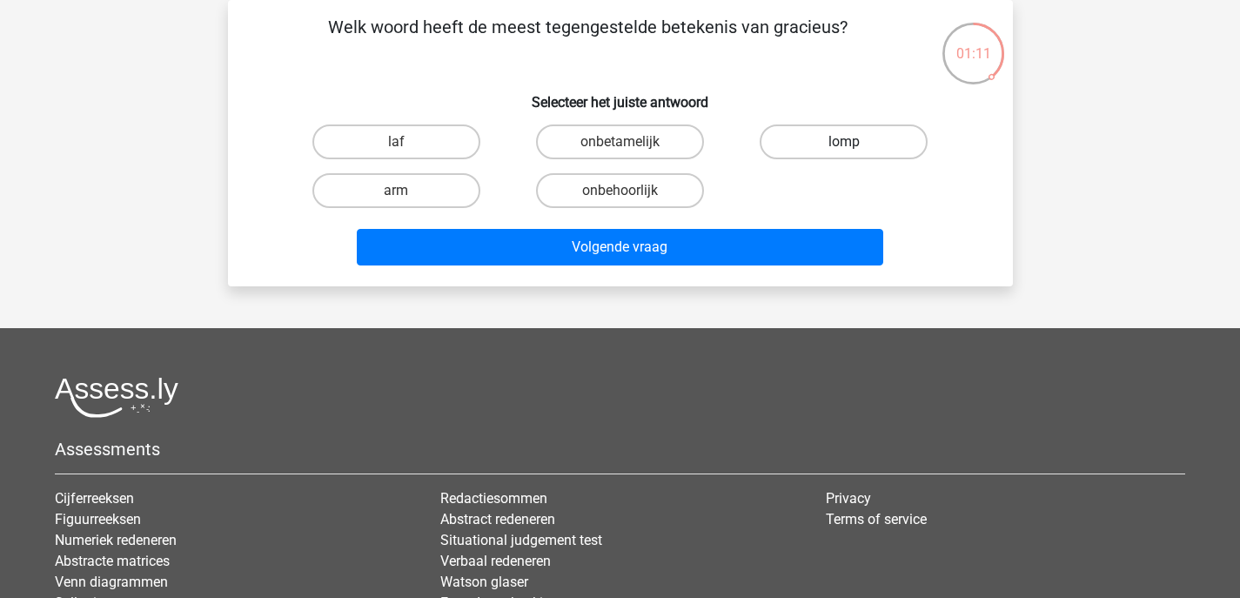
click at [790, 130] on label "lomp" at bounding box center [844, 141] width 168 height 35
click at [844, 142] on input "lomp" at bounding box center [849, 147] width 11 height 11
radio input "true"
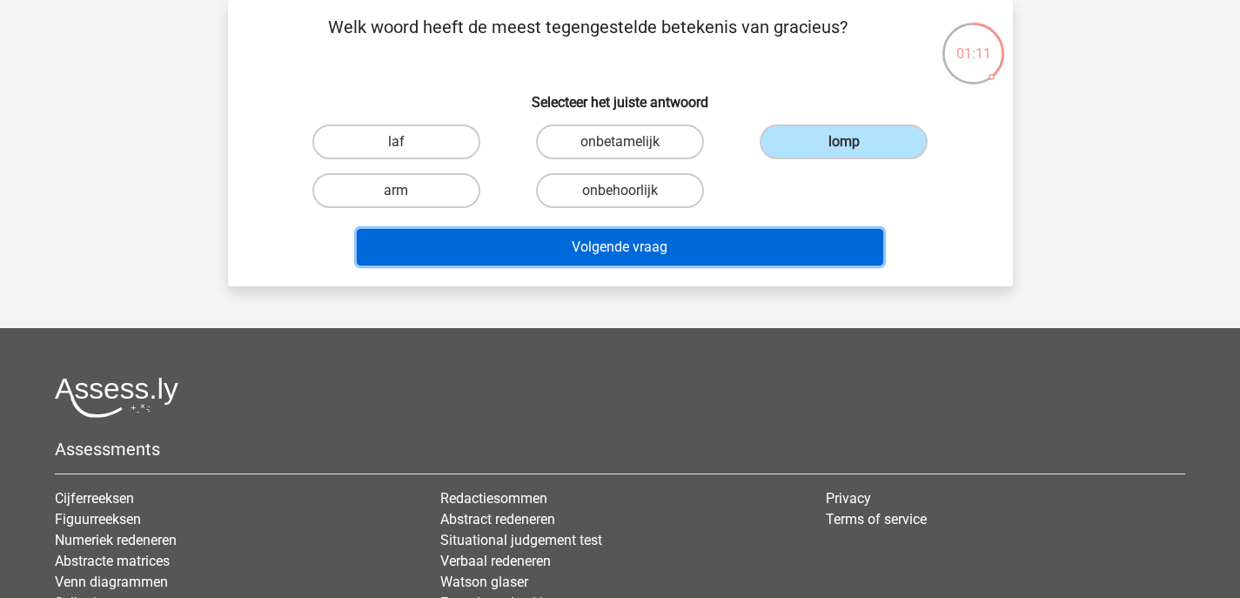
click at [738, 252] on button "Volgende vraag" at bounding box center [620, 247] width 527 height 37
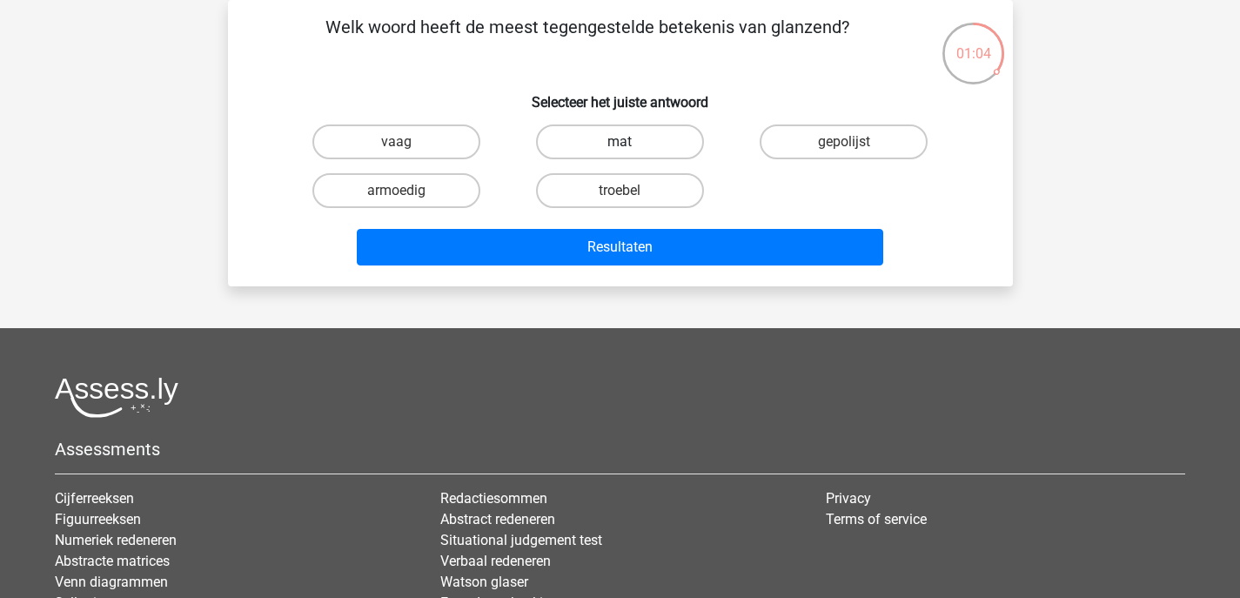
click at [634, 137] on label "mat" at bounding box center [620, 141] width 168 height 35
click at [631, 142] on input "mat" at bounding box center [625, 147] width 11 height 11
radio input "true"
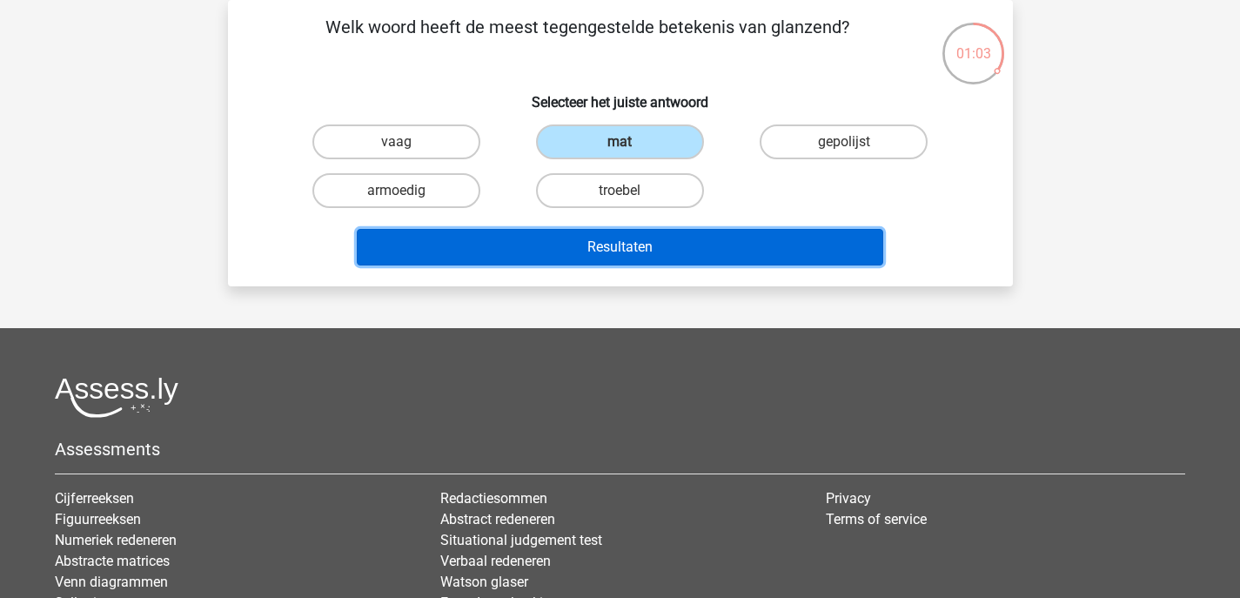
click at [660, 251] on button "Resultaten" at bounding box center [620, 247] width 527 height 37
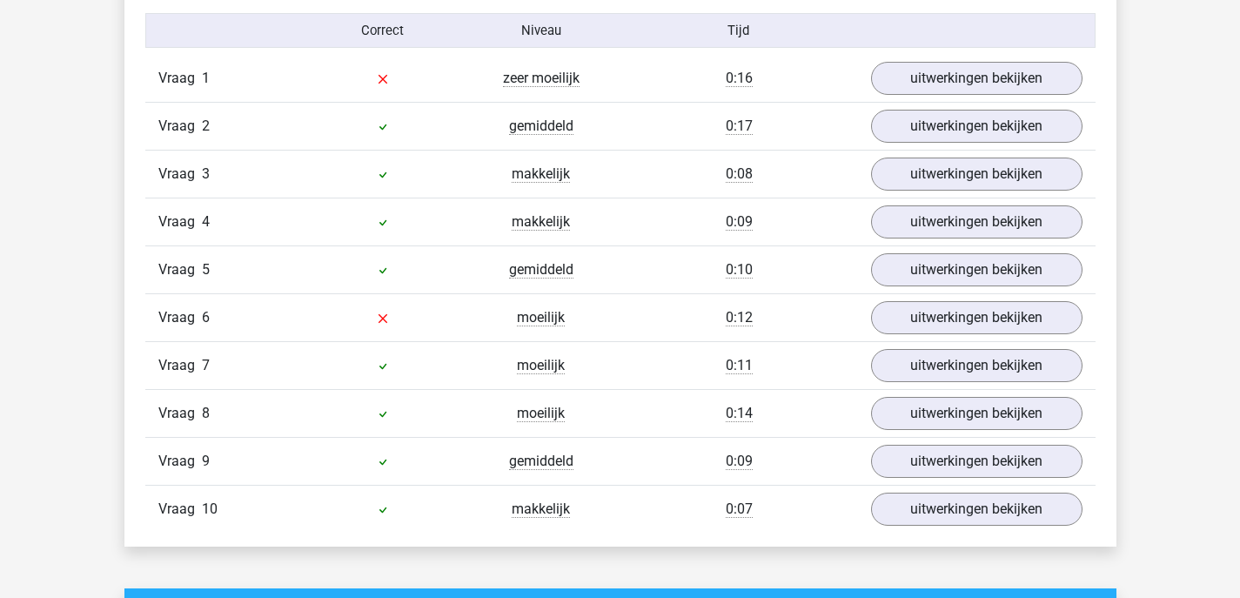
scroll to position [1348, 0]
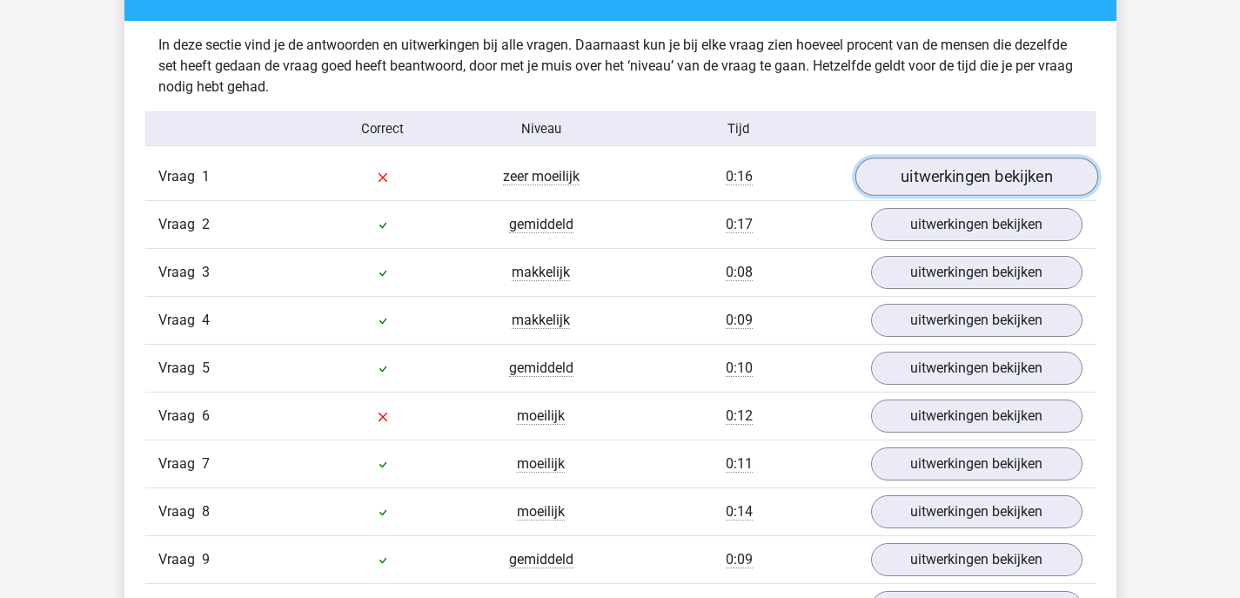
click at [892, 181] on link "uitwerkingen bekijken" at bounding box center [976, 177] width 243 height 38
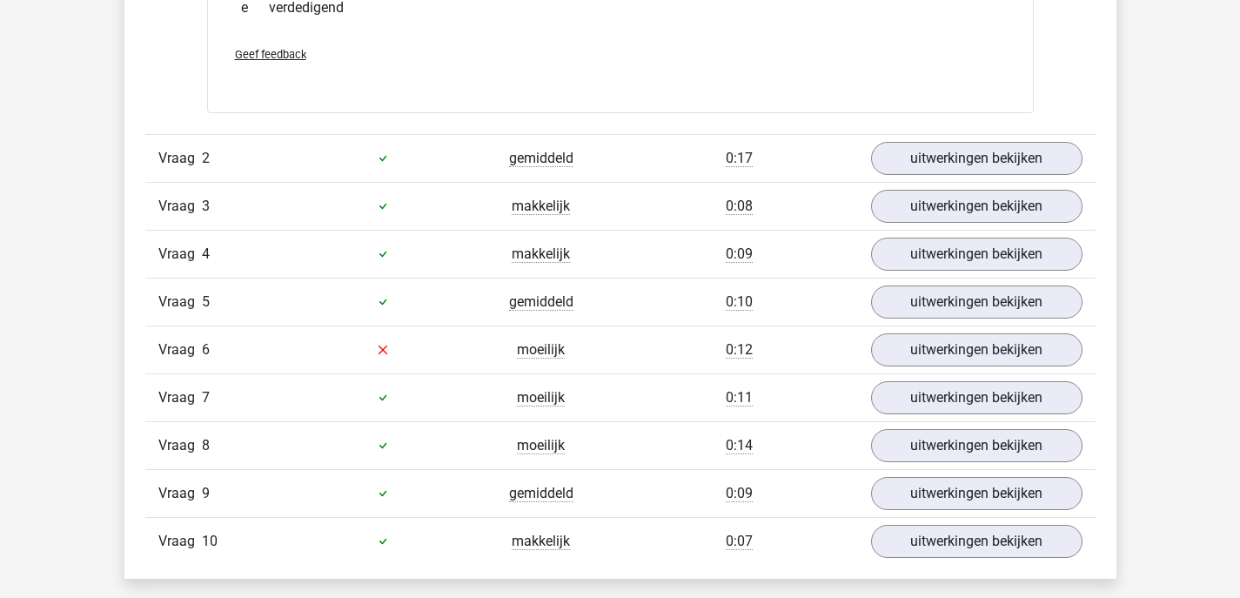
scroll to position [1924, 0]
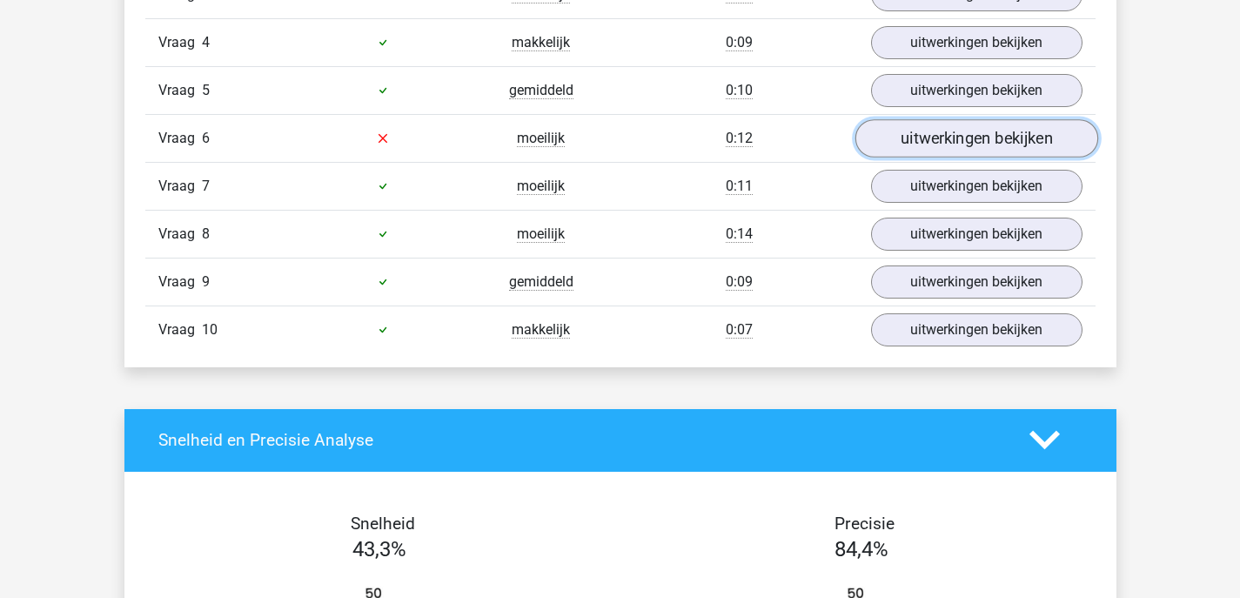
click at [893, 146] on link "uitwerkingen bekijken" at bounding box center [976, 138] width 243 height 38
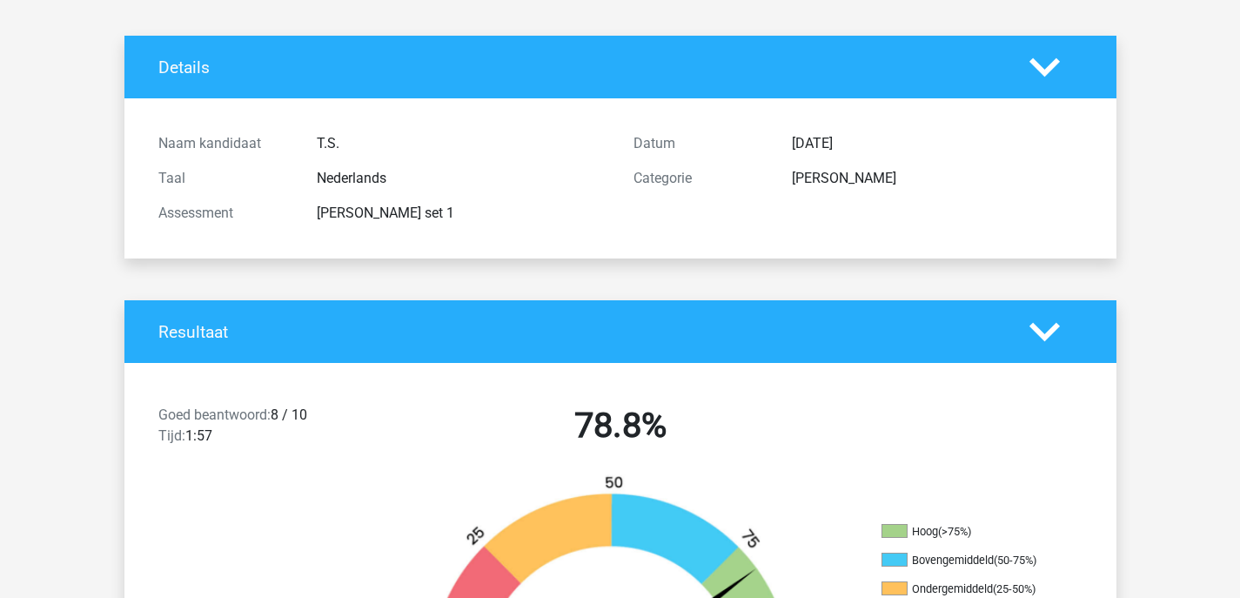
scroll to position [0, 0]
